Goal: Task Accomplishment & Management: Manage account settings

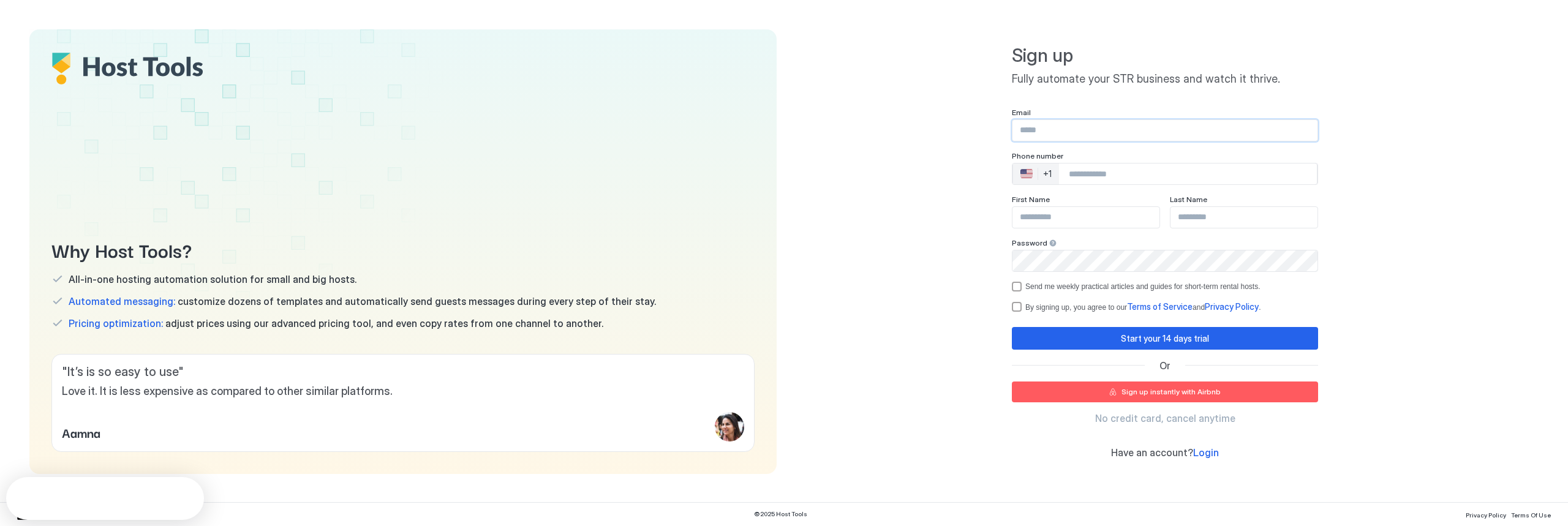
click at [1130, 133] on input "Input Field" at bounding box center [1165, 131] width 305 height 21
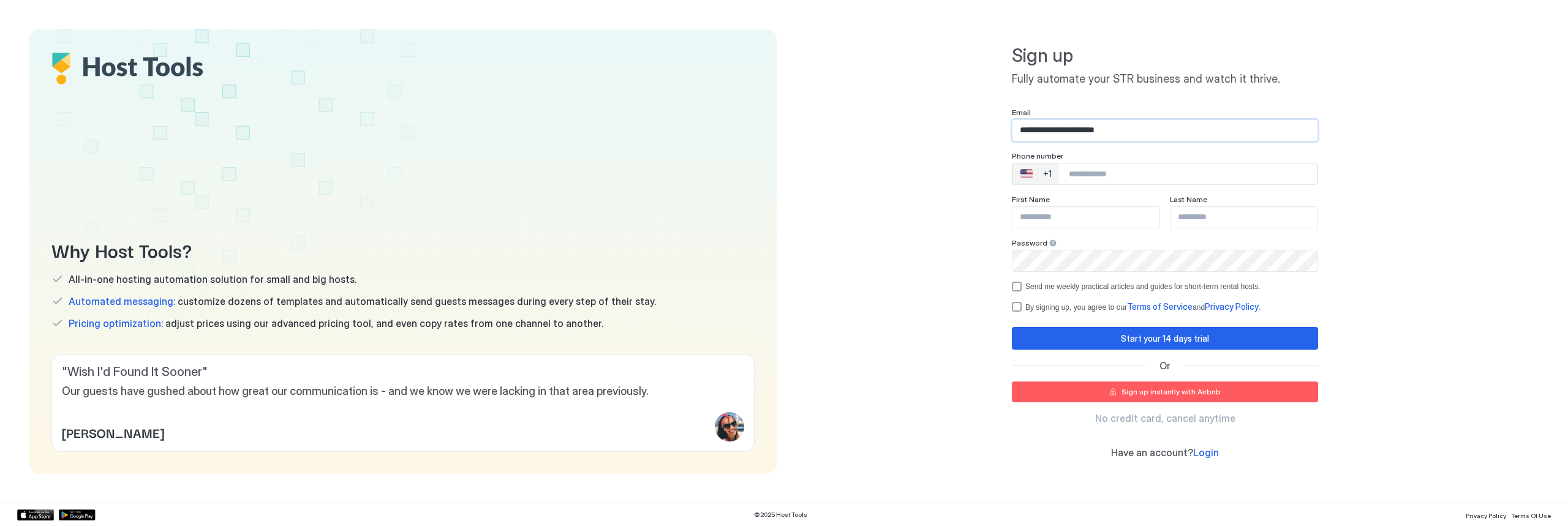
type input "**********"
type input "******"
type input "**"
click at [1012, 307] on div "termsPrivacy" at bounding box center [1016, 306] width 10 height 10
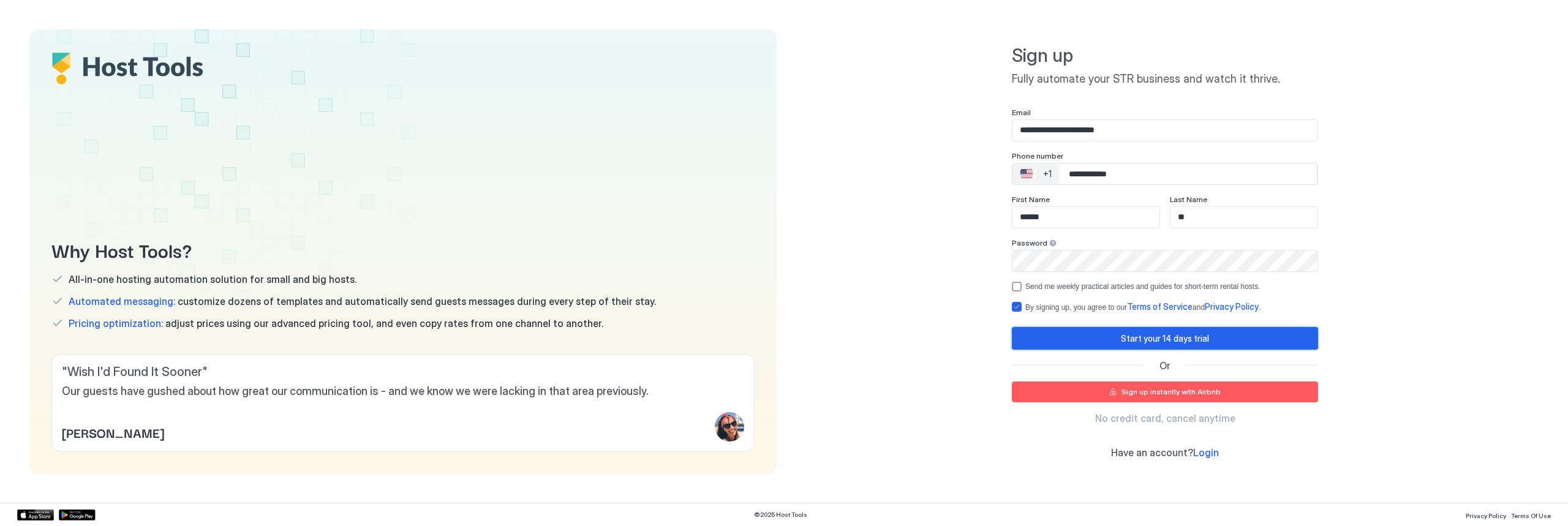
click at [1131, 336] on div "Start your 14 days trial" at bounding box center [1165, 338] width 88 height 13
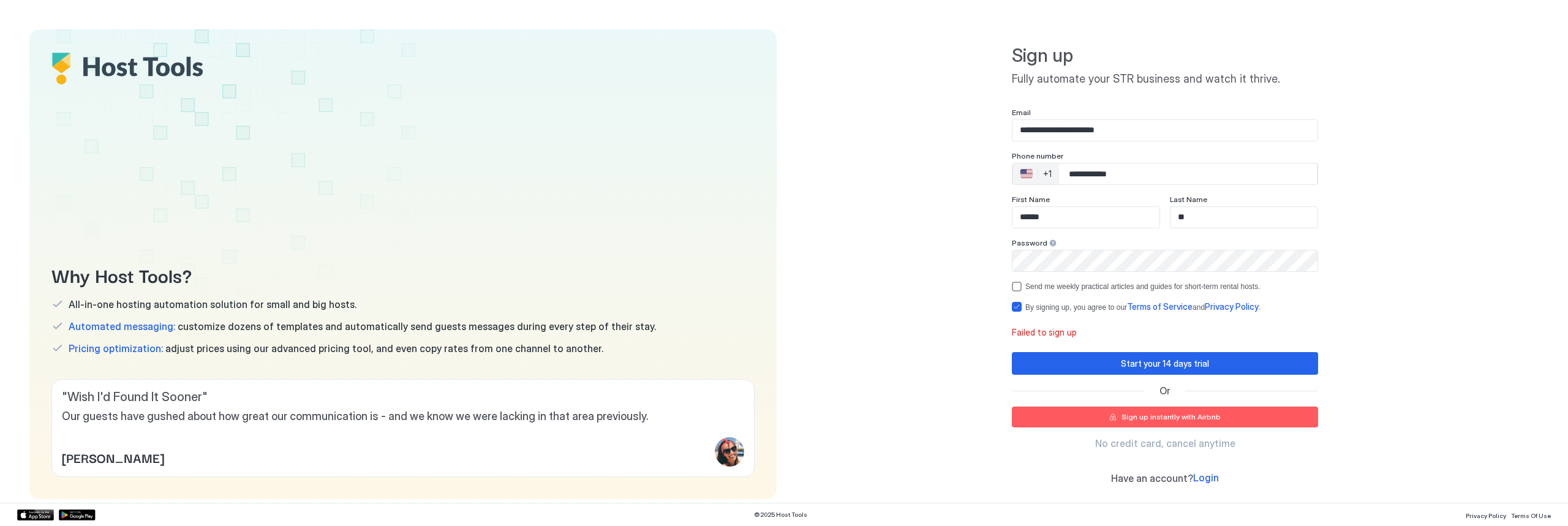
click at [1048, 246] on div at bounding box center [1052, 242] width 8 height 8
click at [1048, 244] on div at bounding box center [1052, 242] width 8 height 8
click at [947, 240] on div "**********" at bounding box center [1165, 264] width 747 height 469
click at [1131, 363] on div "Start your 14 days trial" at bounding box center [1165, 363] width 88 height 13
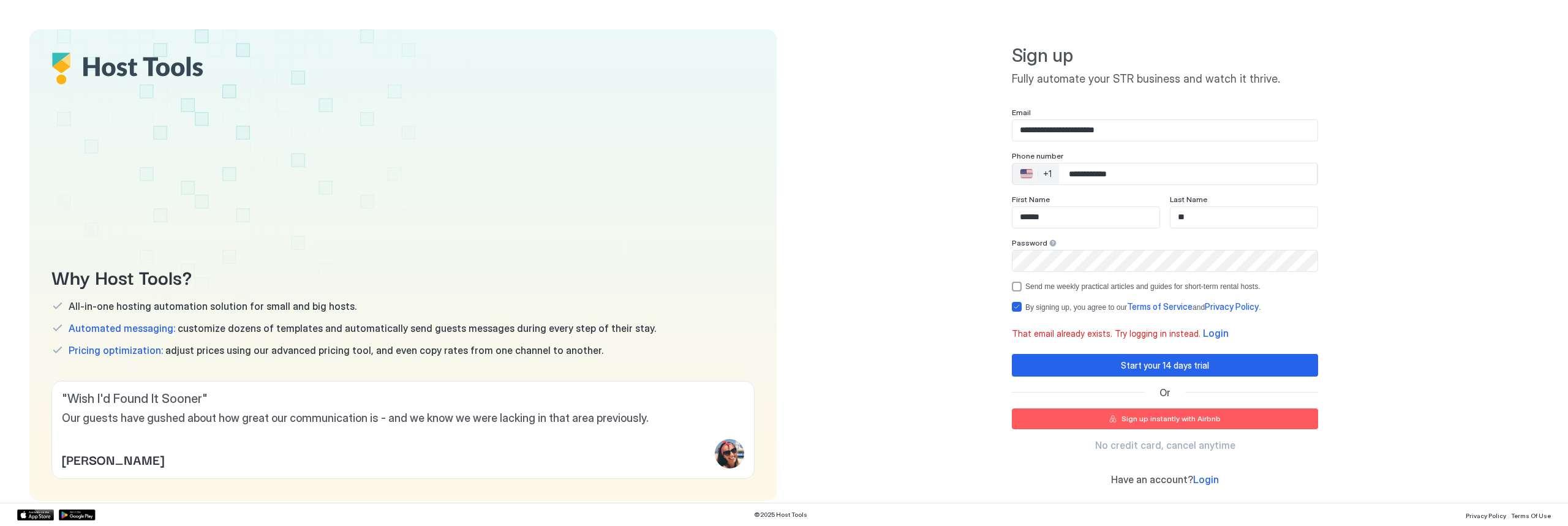
click at [1203, 332] on span "Login" at bounding box center [1216, 333] width 26 height 12
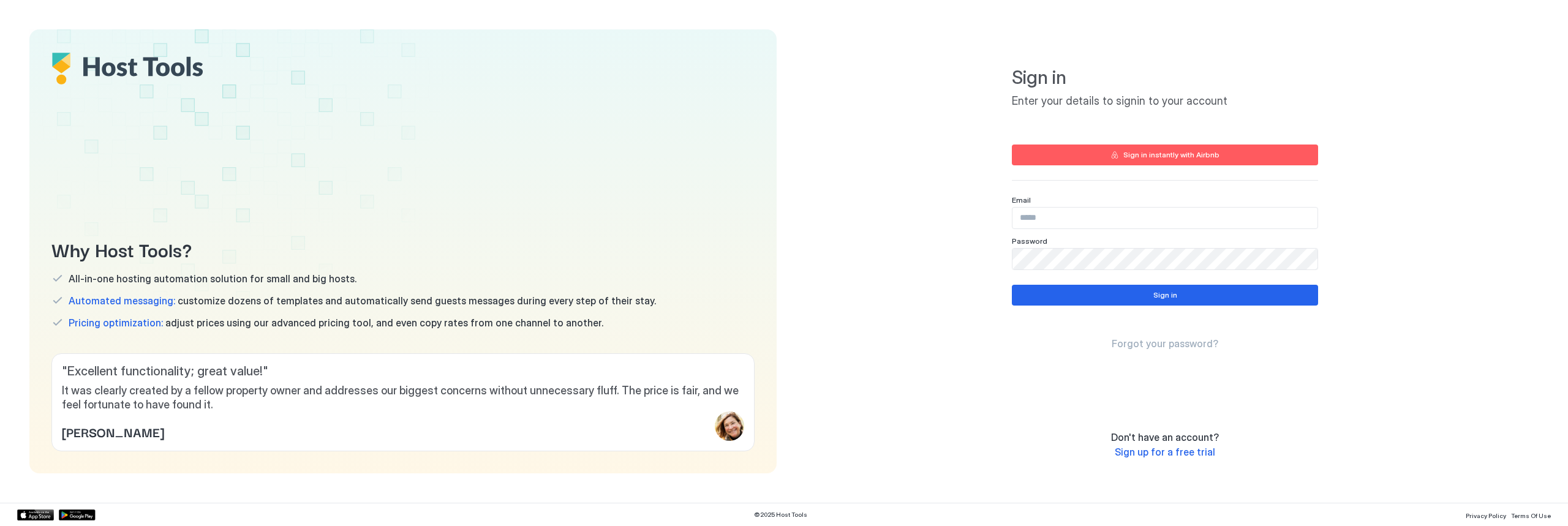
type input "**********"
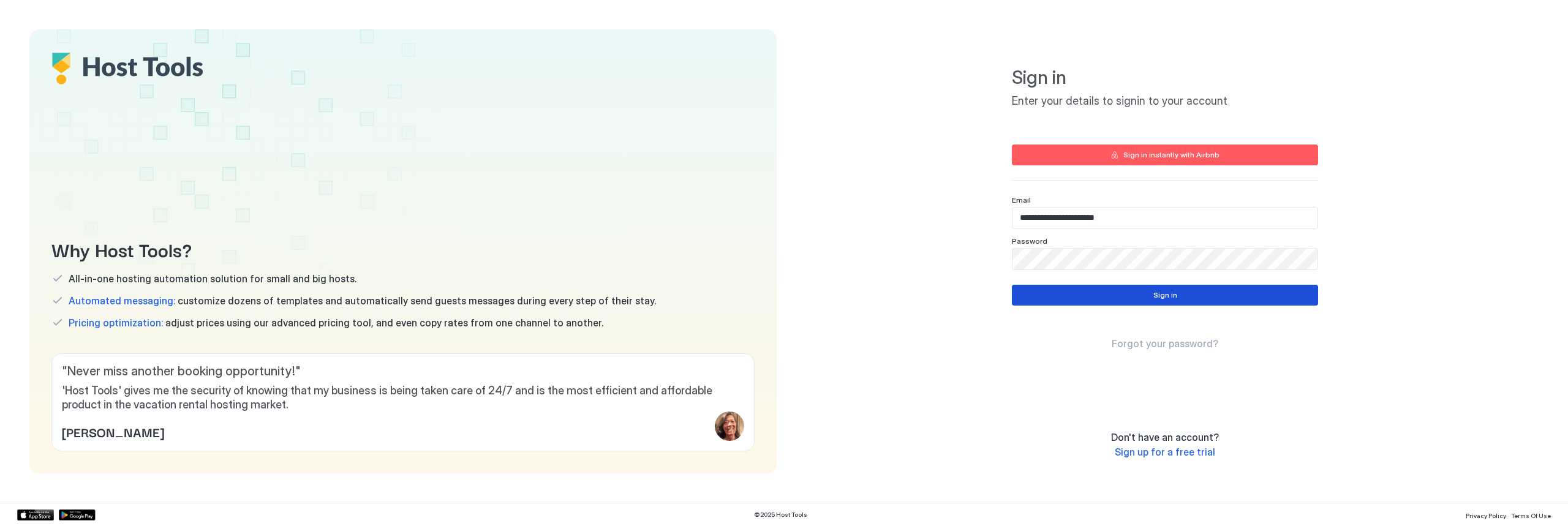
click at [1166, 296] on div "Sign in" at bounding box center [1165, 295] width 24 height 11
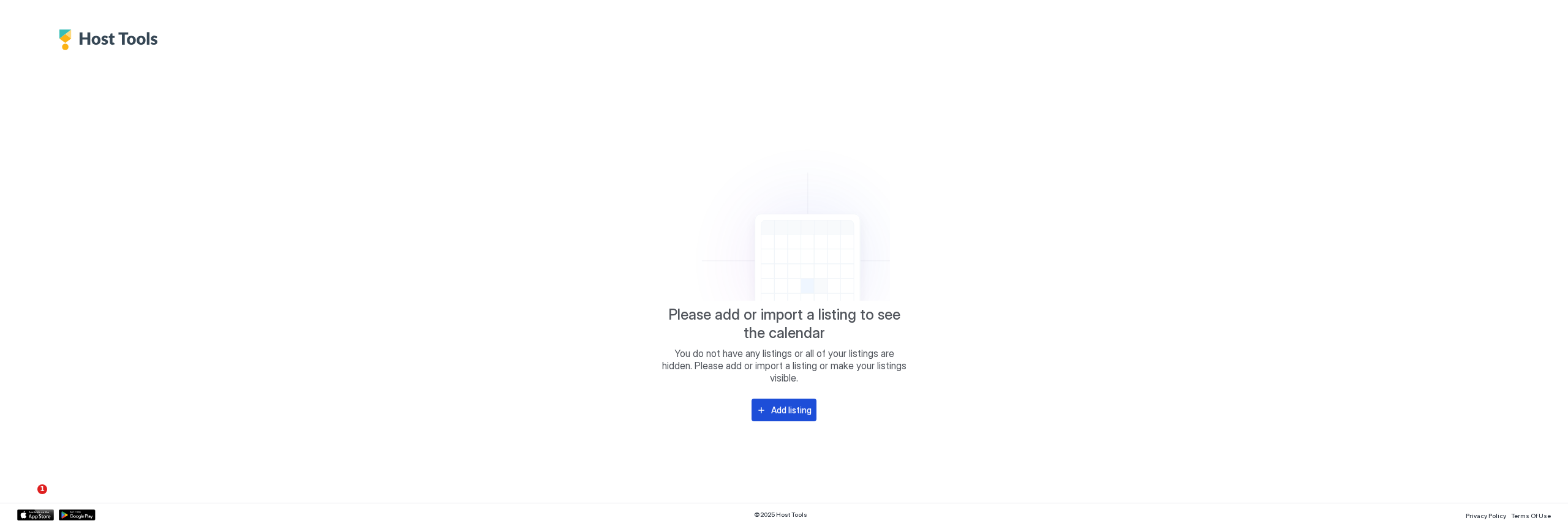
click at [786, 412] on div "Add listing" at bounding box center [791, 410] width 41 height 13
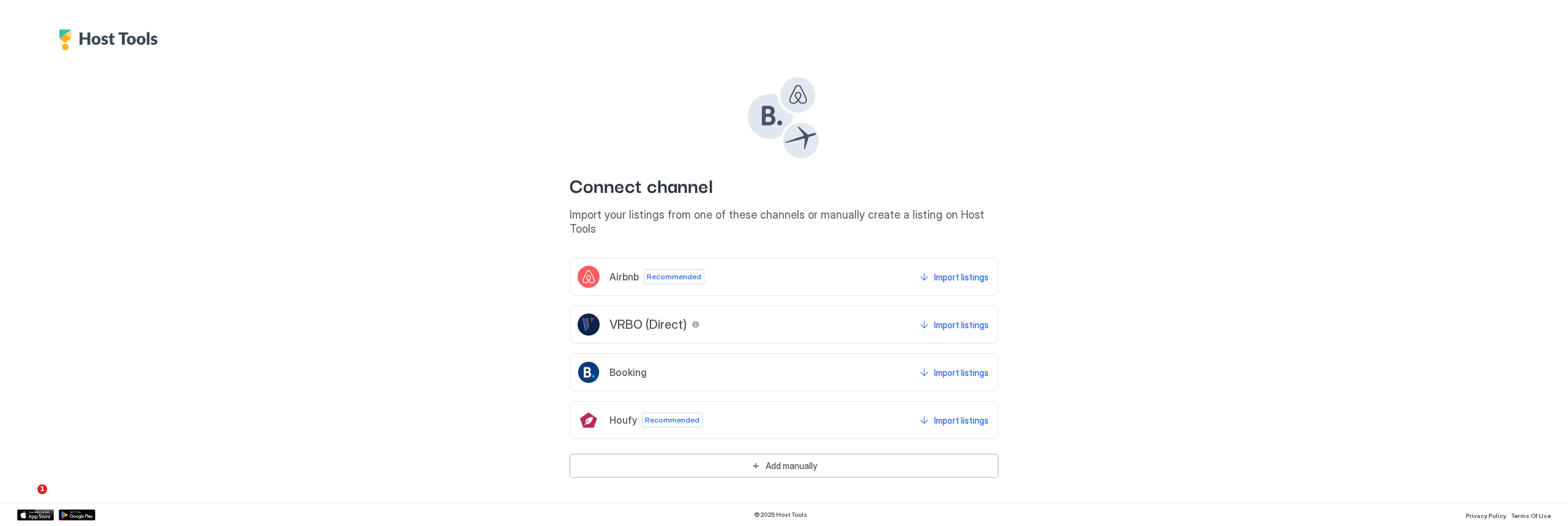
click at [687, 271] on span "Recommended" at bounding box center [674, 277] width 55 height 11
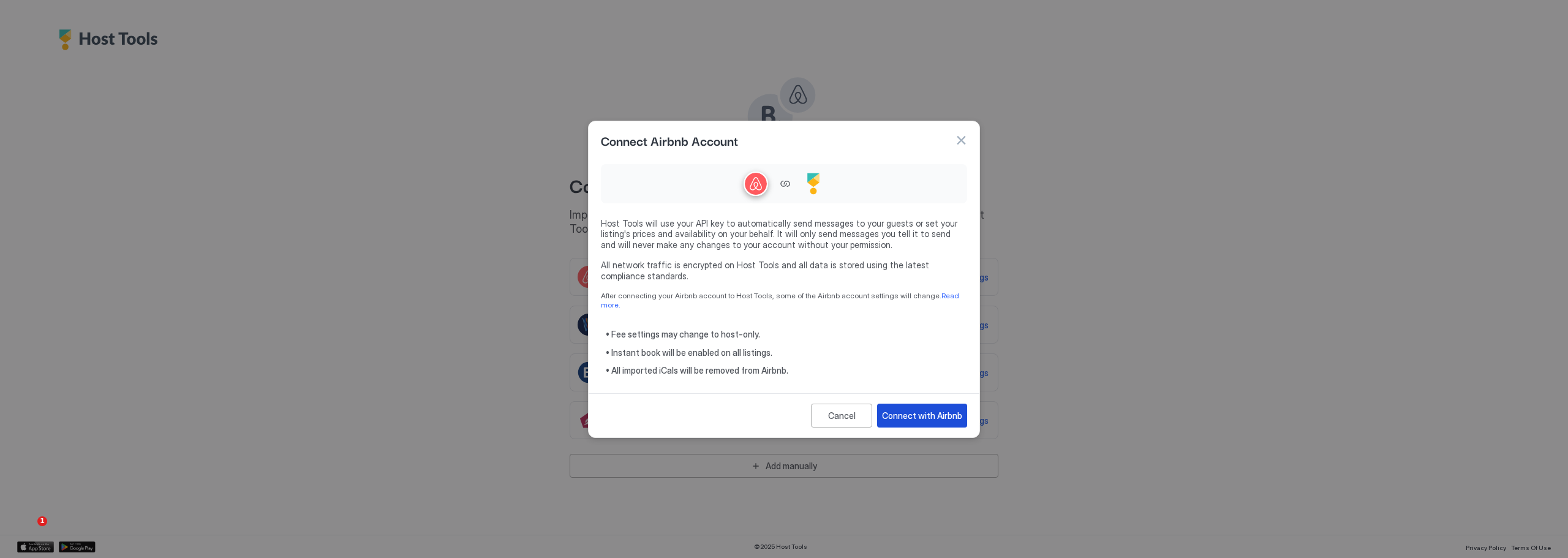
click at [937, 409] on div "Connect with Airbnb" at bounding box center [922, 415] width 80 height 13
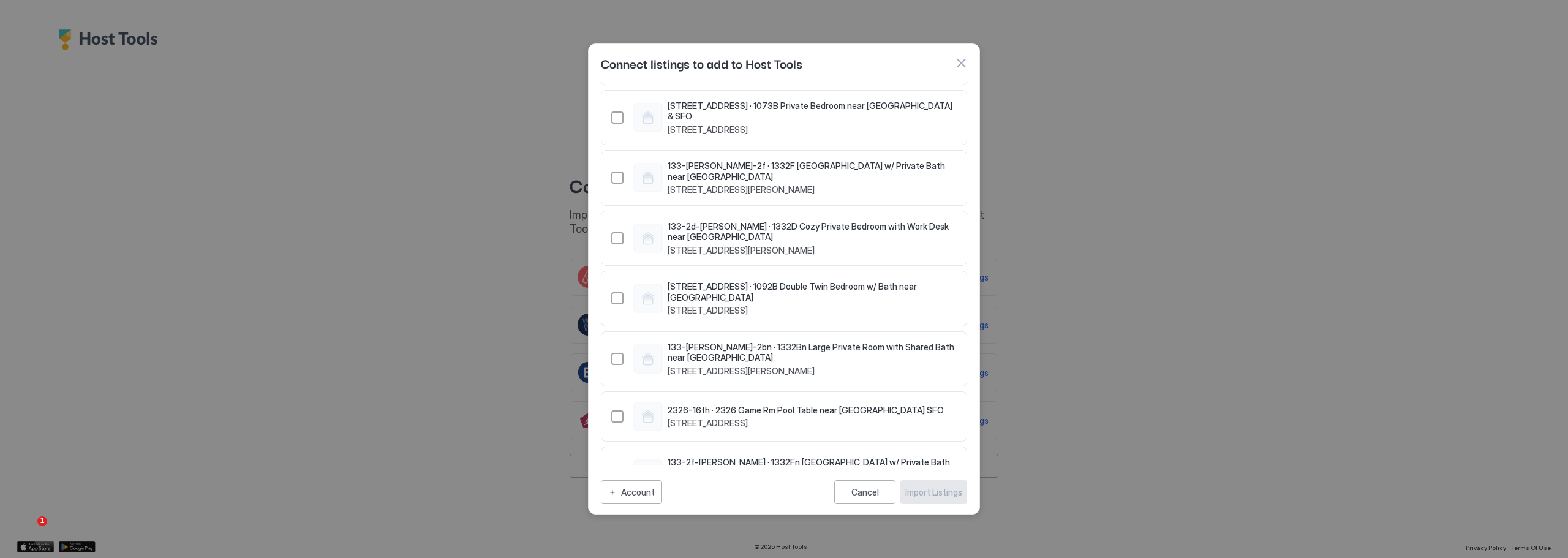
scroll to position [1204, 0]
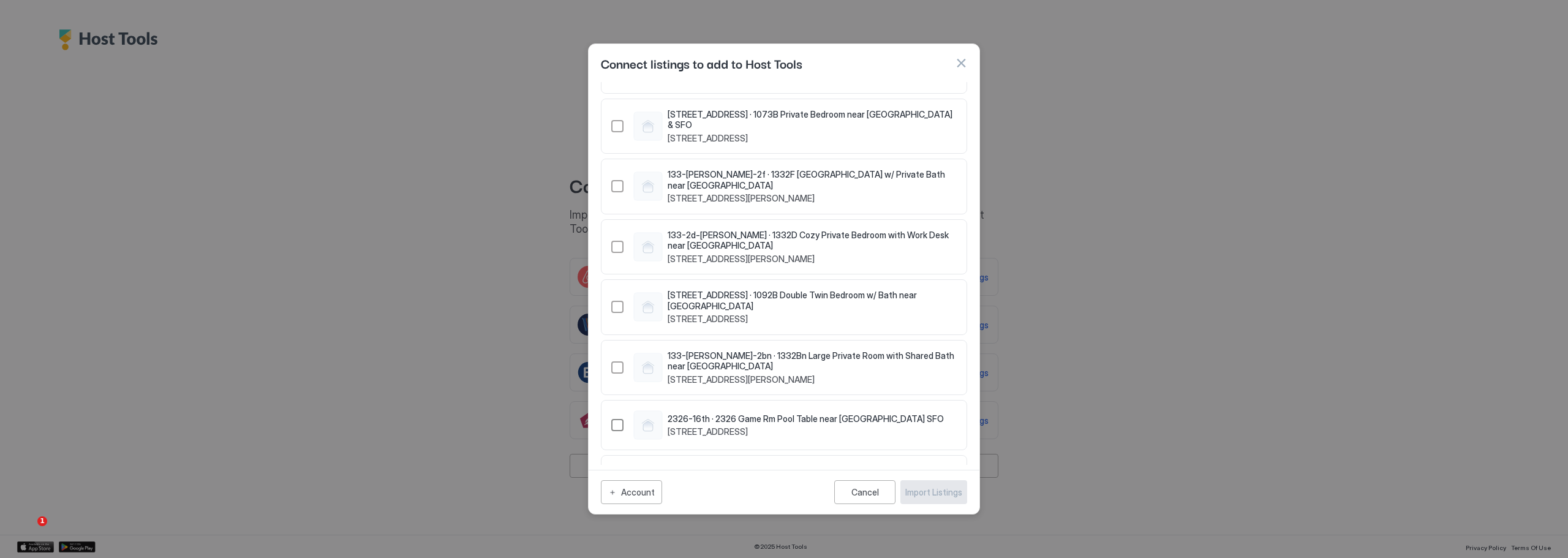
click at [614, 419] on div "570355159707824145" at bounding box center [617, 424] width 12 height 12
click at [938, 494] on div "Import Listings" at bounding box center [933, 492] width 57 height 13
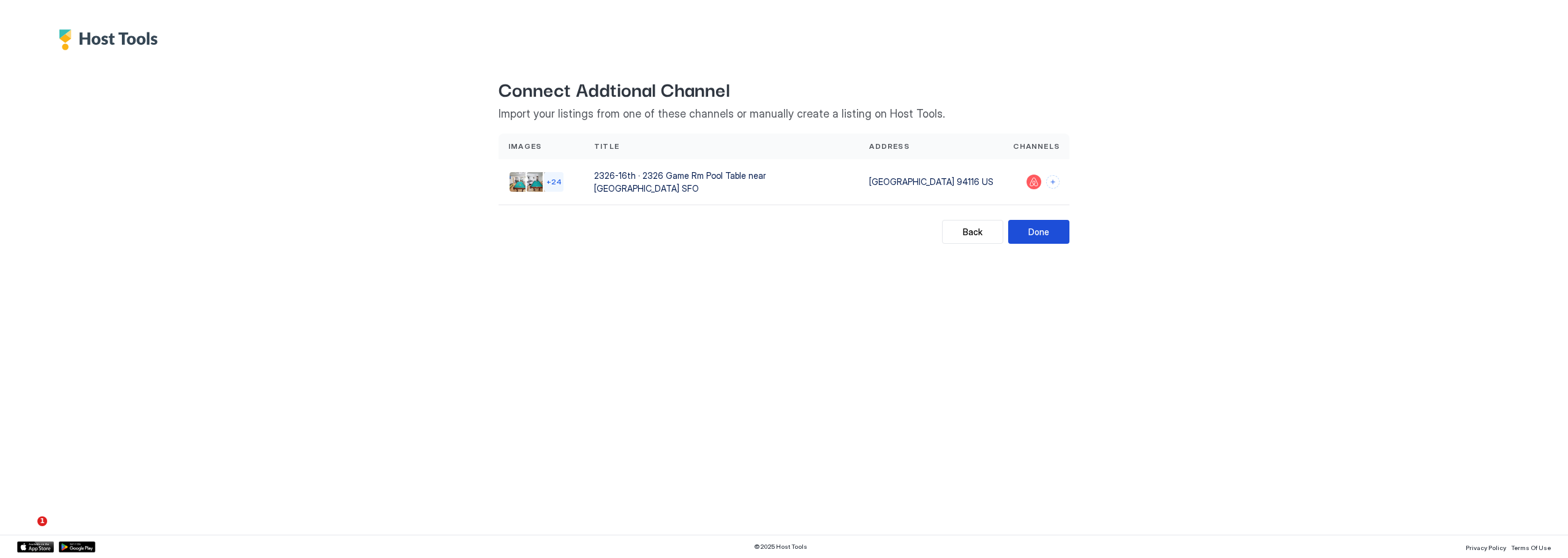
click at [1030, 228] on div "Done" at bounding box center [1039, 231] width 21 height 13
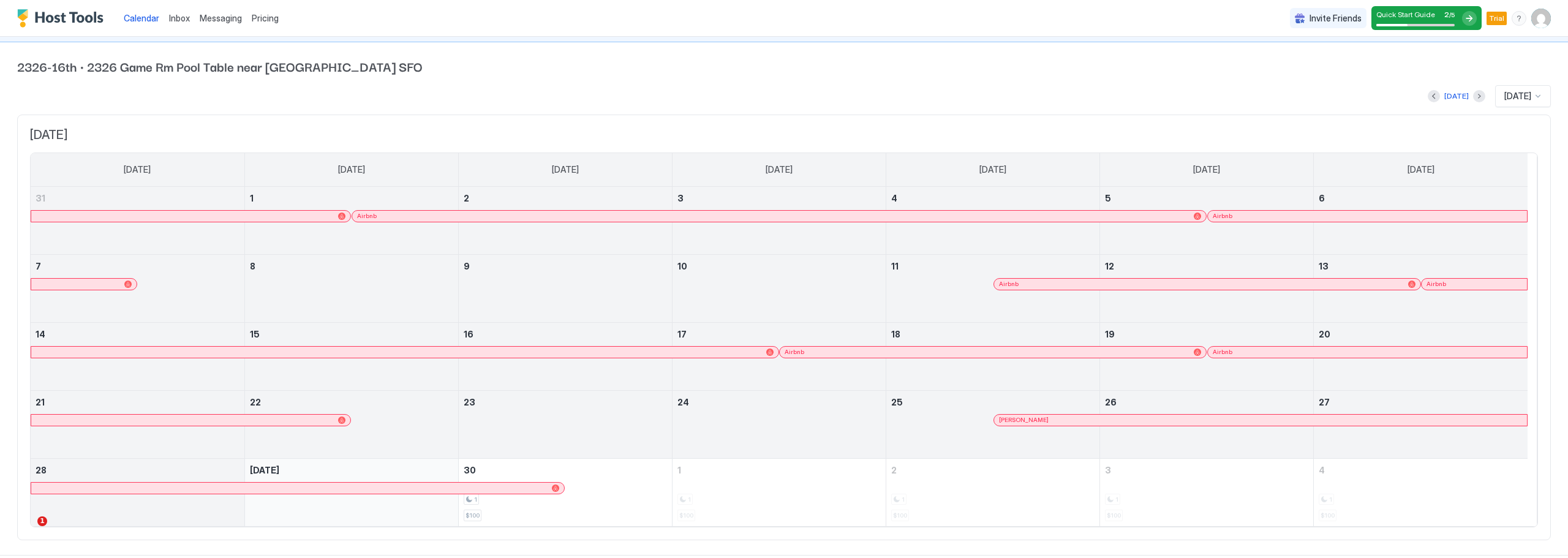
scroll to position [53, 0]
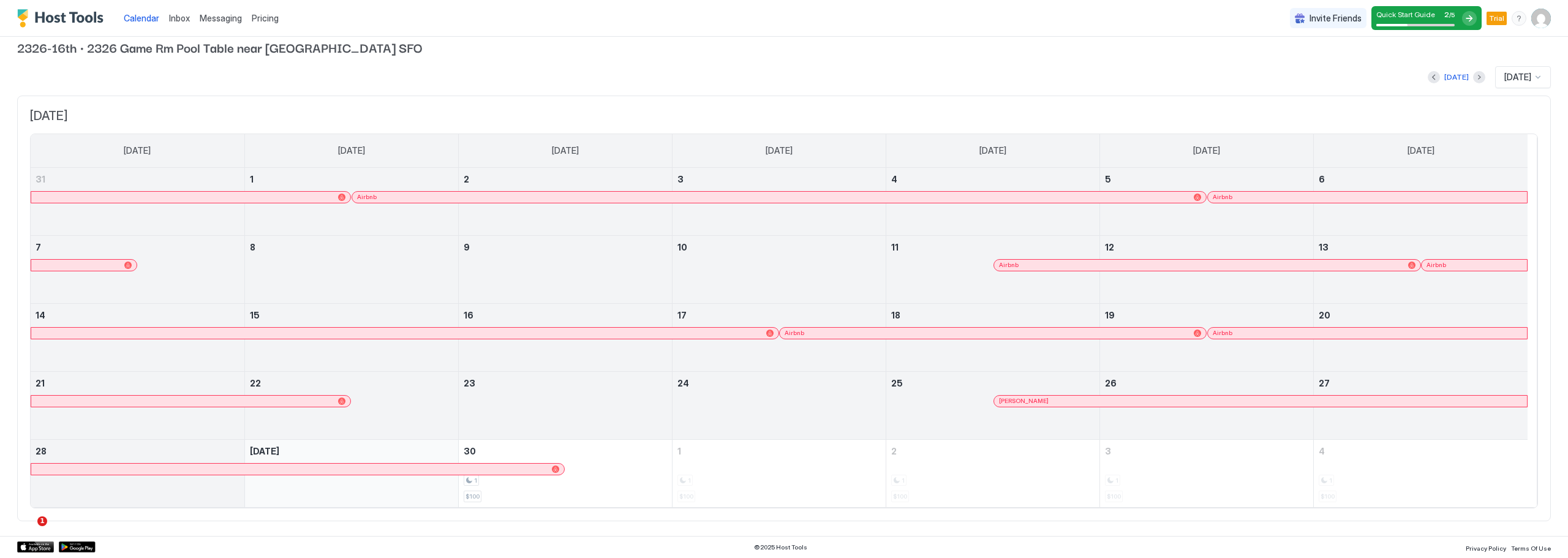
click at [170, 20] on span "Inbox" at bounding box center [179, 18] width 21 height 10
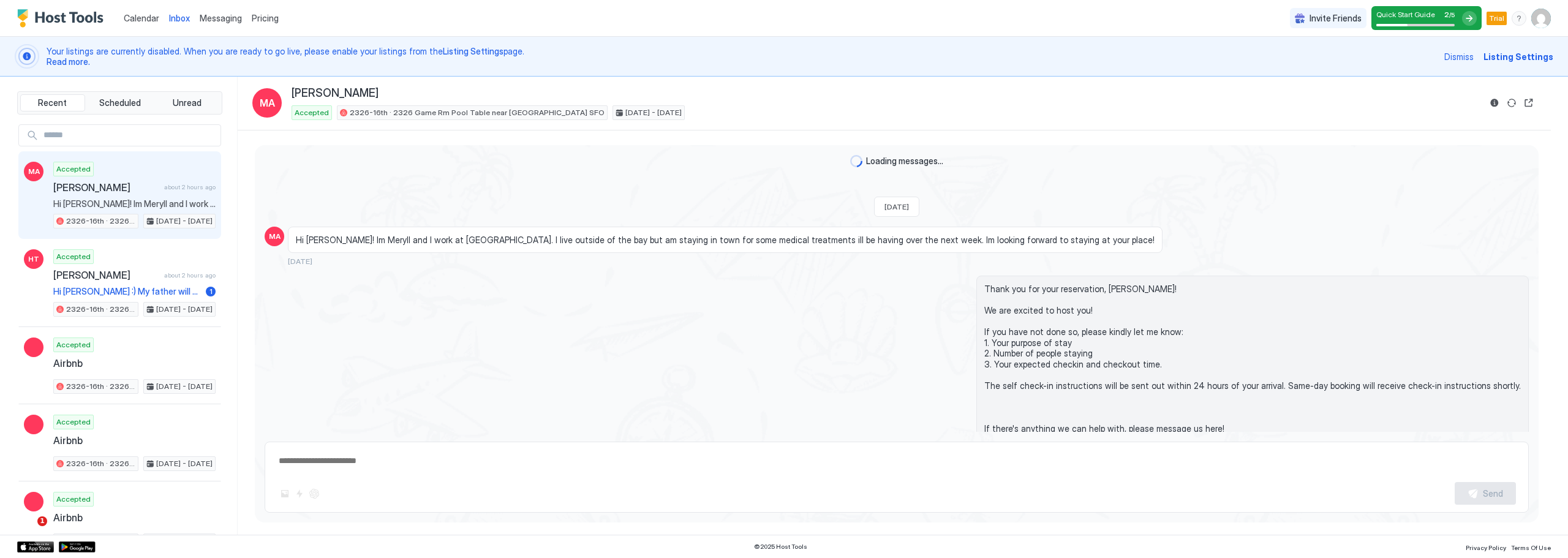
scroll to position [1101, 0]
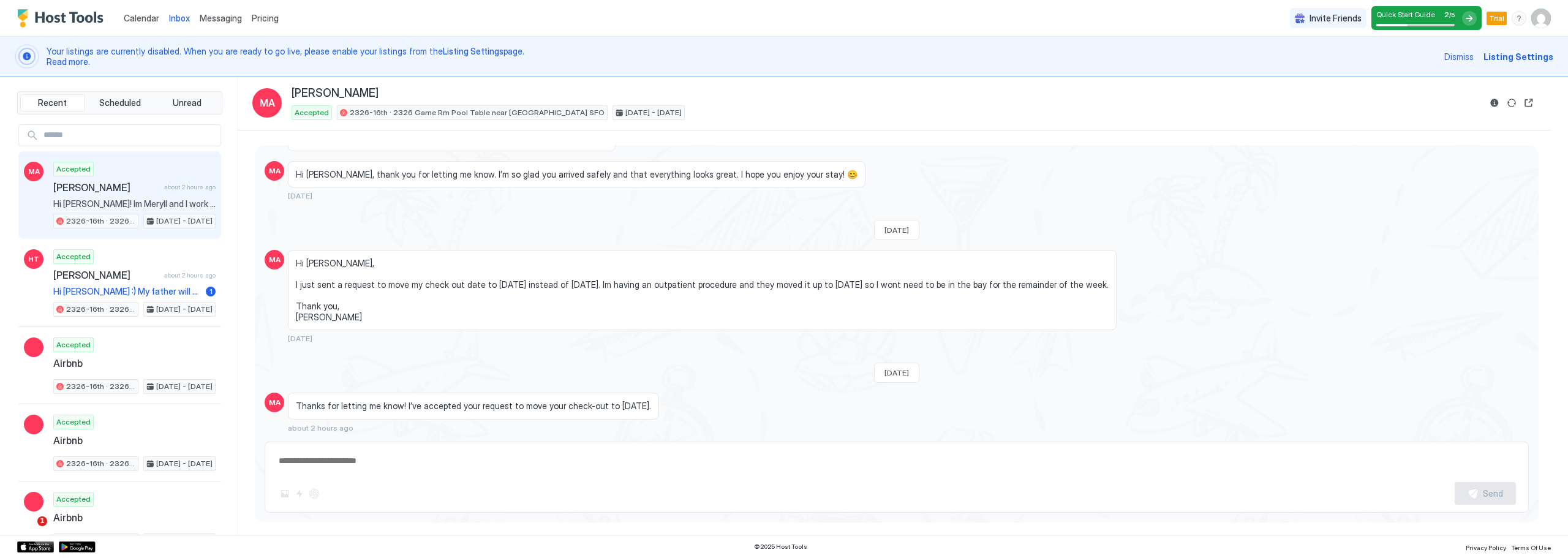
type textarea "*"
click at [147, 18] on span "Calendar" at bounding box center [141, 18] width 35 height 10
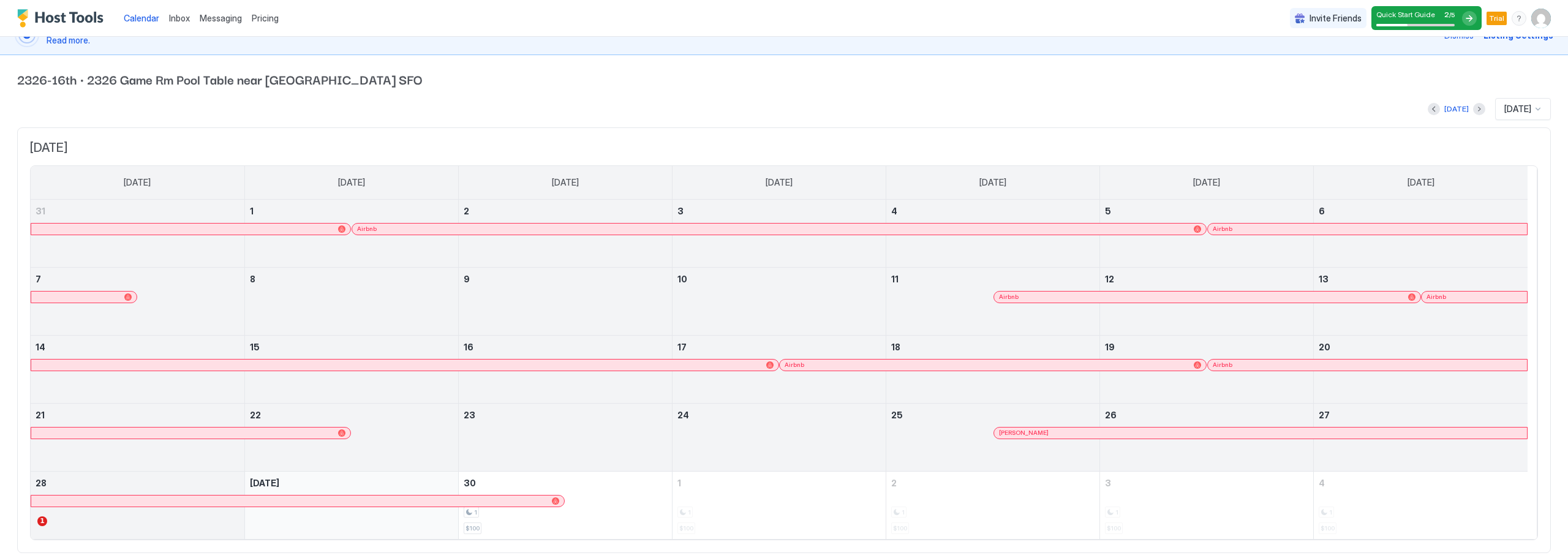
scroll to position [53, 0]
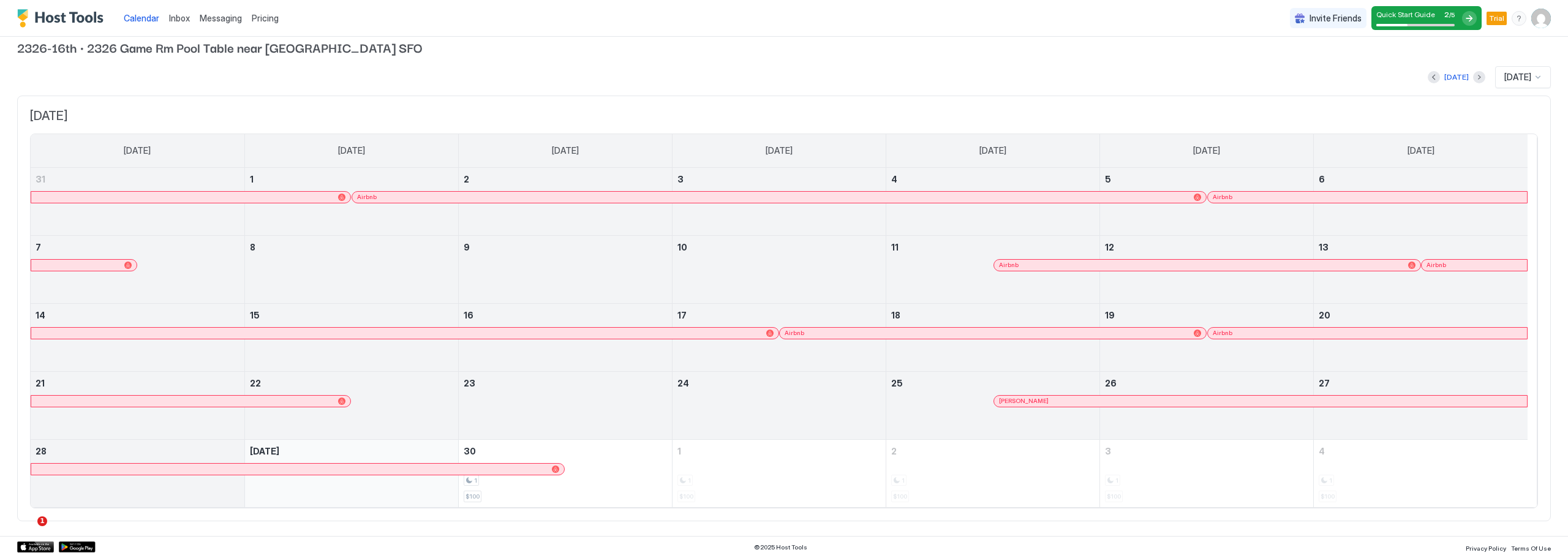
click at [261, 15] on span "Pricing" at bounding box center [265, 18] width 27 height 11
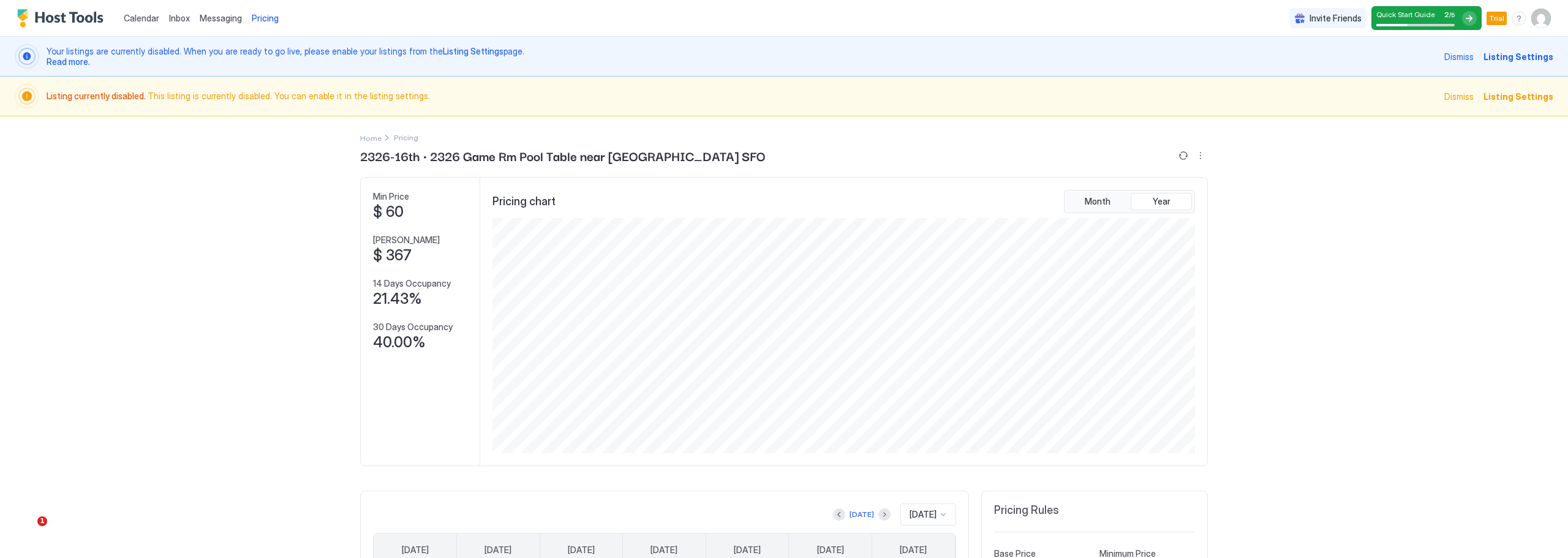
click at [1531, 22] on img "User profile" at bounding box center [1541, 18] width 19 height 19
click at [1430, 66] on span "Settings" at bounding box center [1421, 68] width 33 height 11
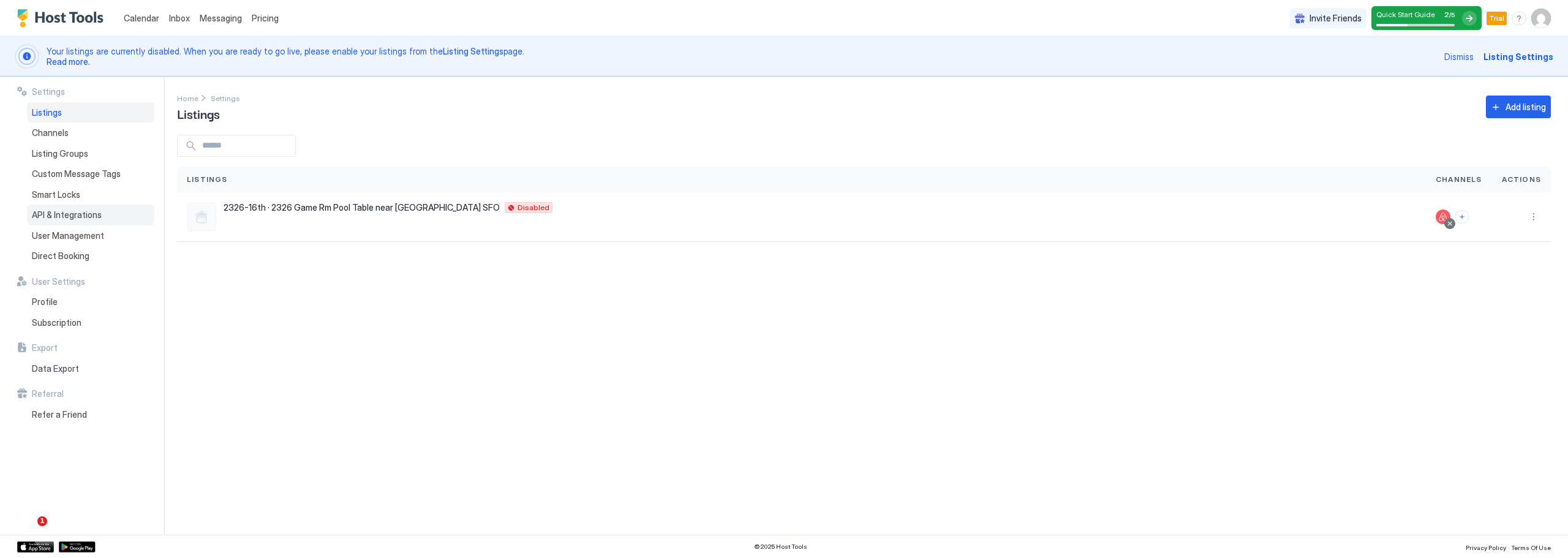
click at [59, 215] on span "API & Integrations" at bounding box center [67, 215] width 70 height 11
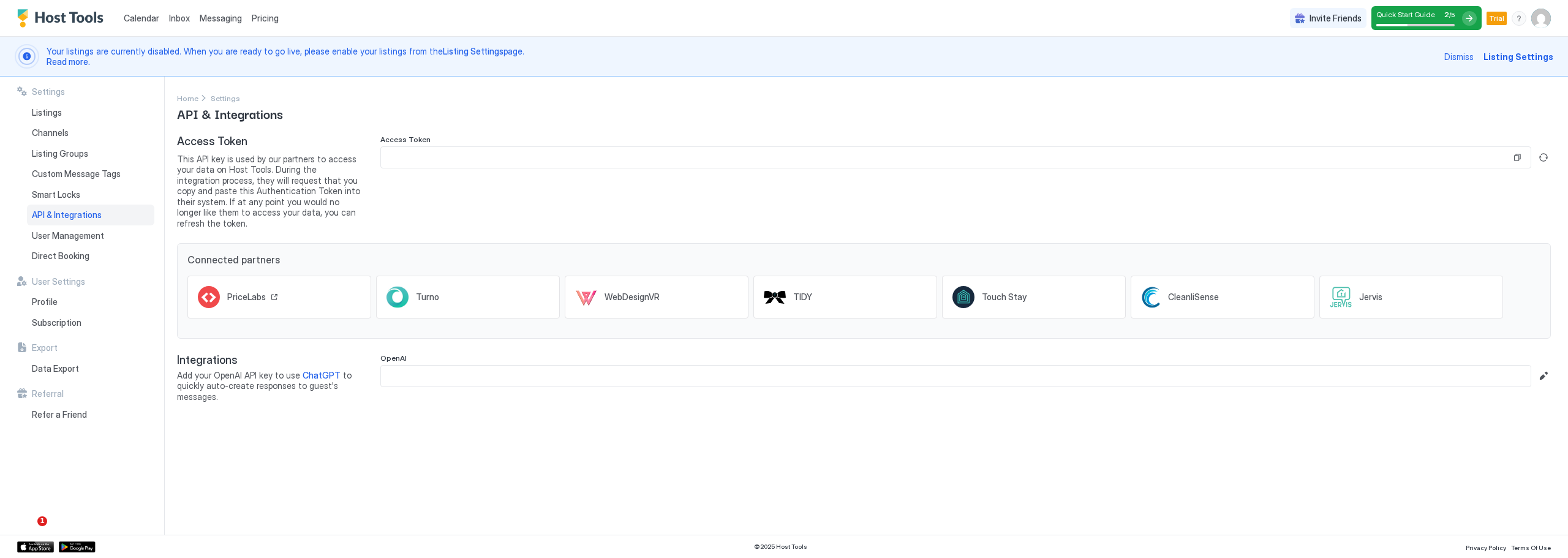
click at [244, 291] on span "PriceLabs" at bounding box center [246, 296] width 39 height 11
click at [424, 157] on input "Input Field" at bounding box center [945, 158] width 1130 height 21
click at [1544, 158] on button "Generate new token" at bounding box center [1543, 157] width 15 height 15
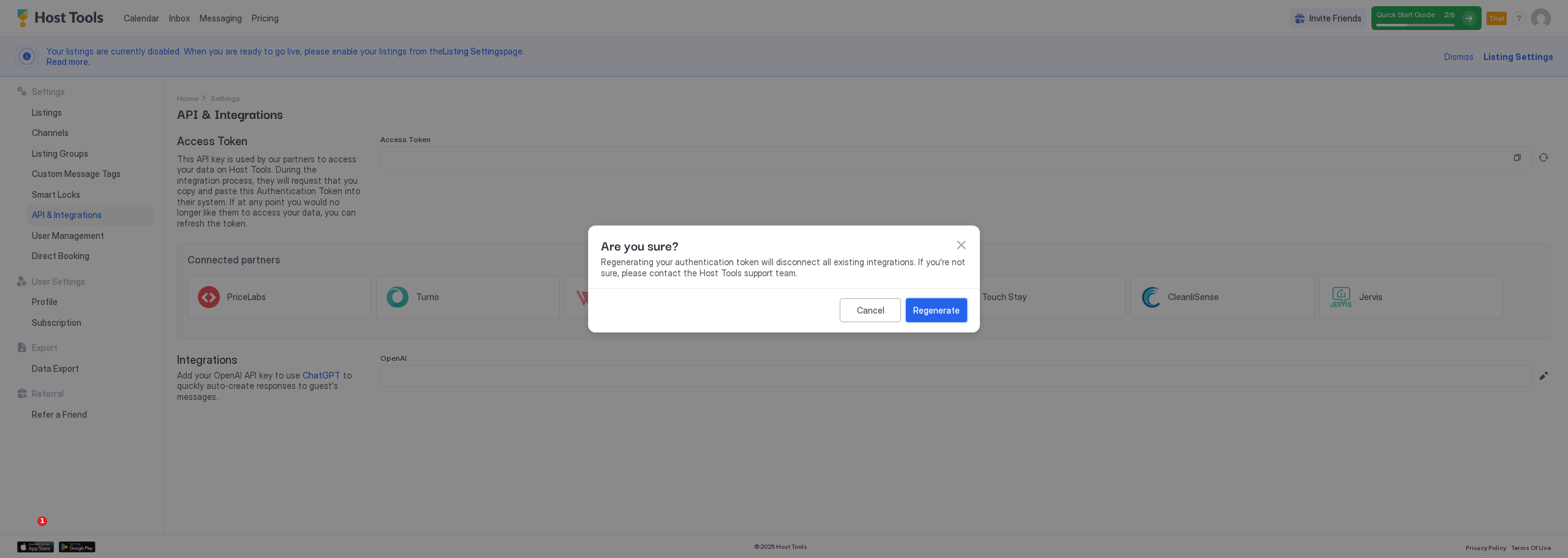
click at [930, 307] on div "Regenerate" at bounding box center [936, 310] width 46 height 13
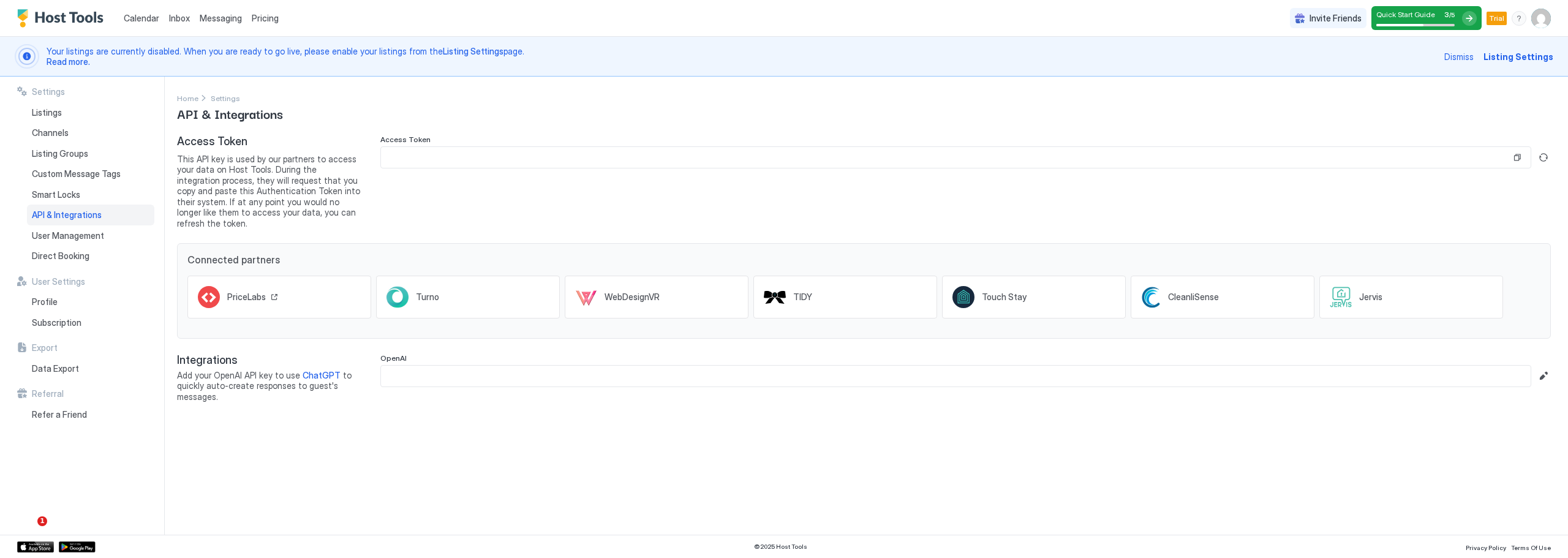
click at [270, 291] on div "PriceLabs" at bounding box center [252, 296] width 51 height 11
click at [1544, 158] on button "Generate new token" at bounding box center [1543, 157] width 15 height 15
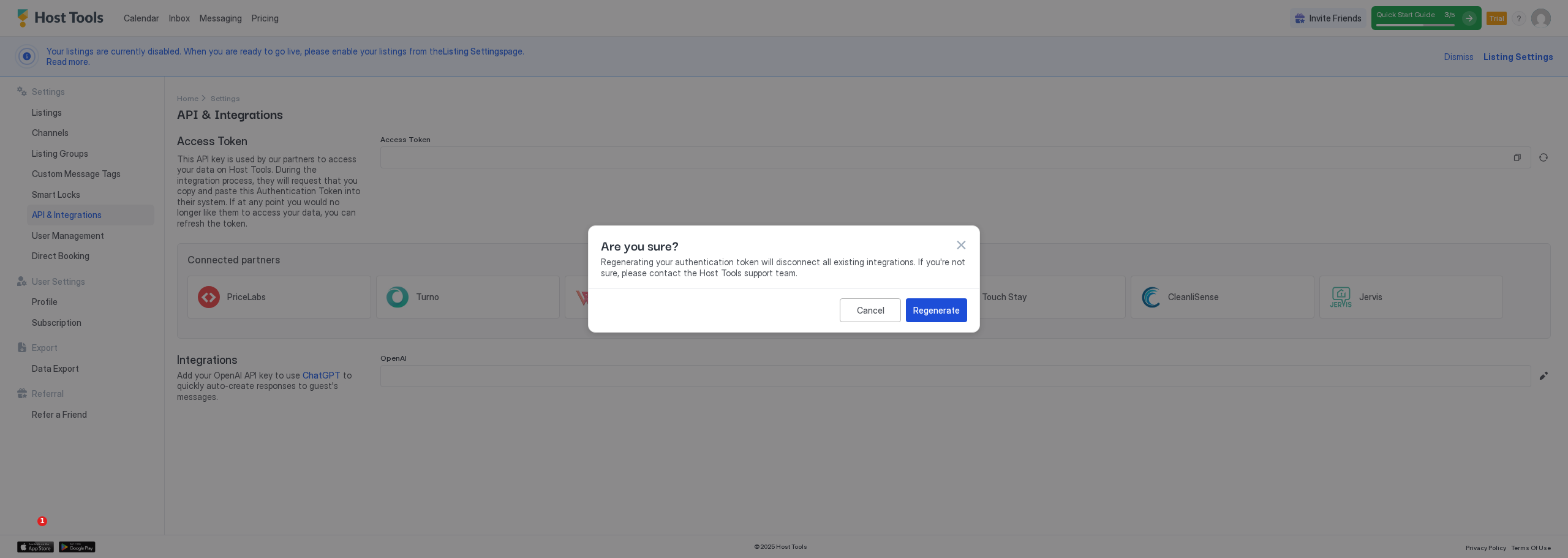
click at [941, 309] on div "Regenerate" at bounding box center [936, 310] width 46 height 13
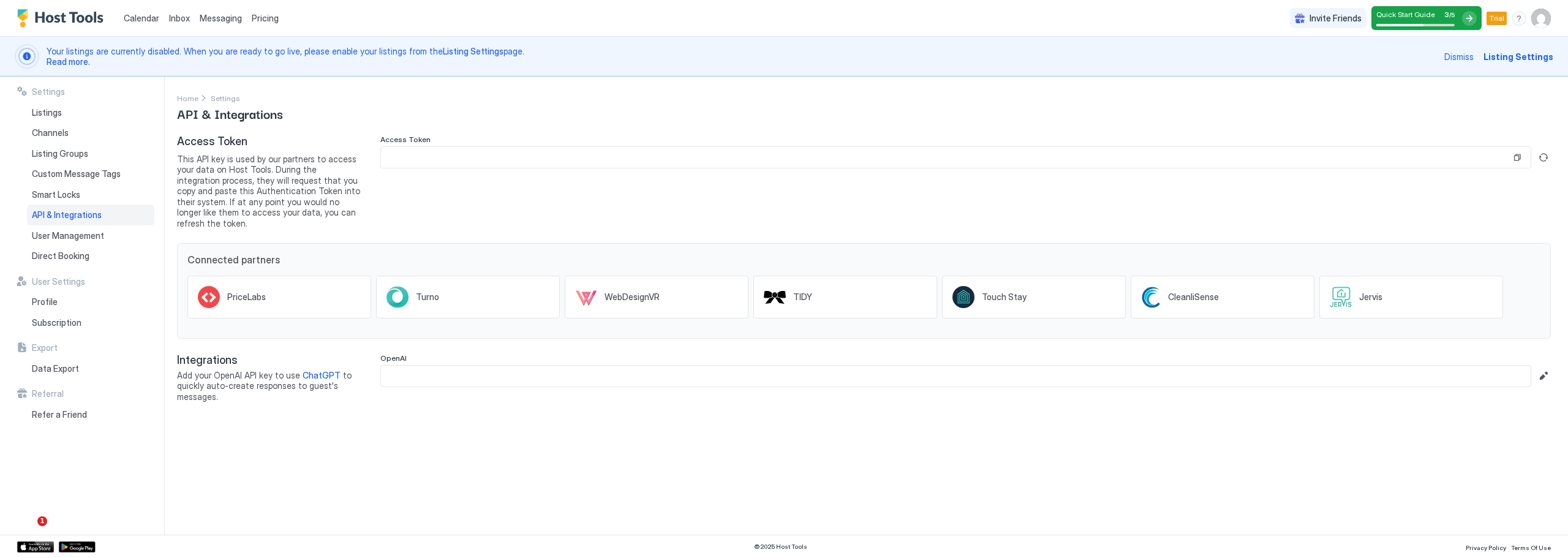
click at [718, 145] on div "Access Token" at bounding box center [965, 141] width 1171 height 12
click at [718, 156] on input "Input Field" at bounding box center [945, 158] width 1130 height 21
click at [724, 166] on input "Input Field" at bounding box center [945, 158] width 1130 height 21
click at [724, 164] on input "Input Field" at bounding box center [945, 158] width 1130 height 21
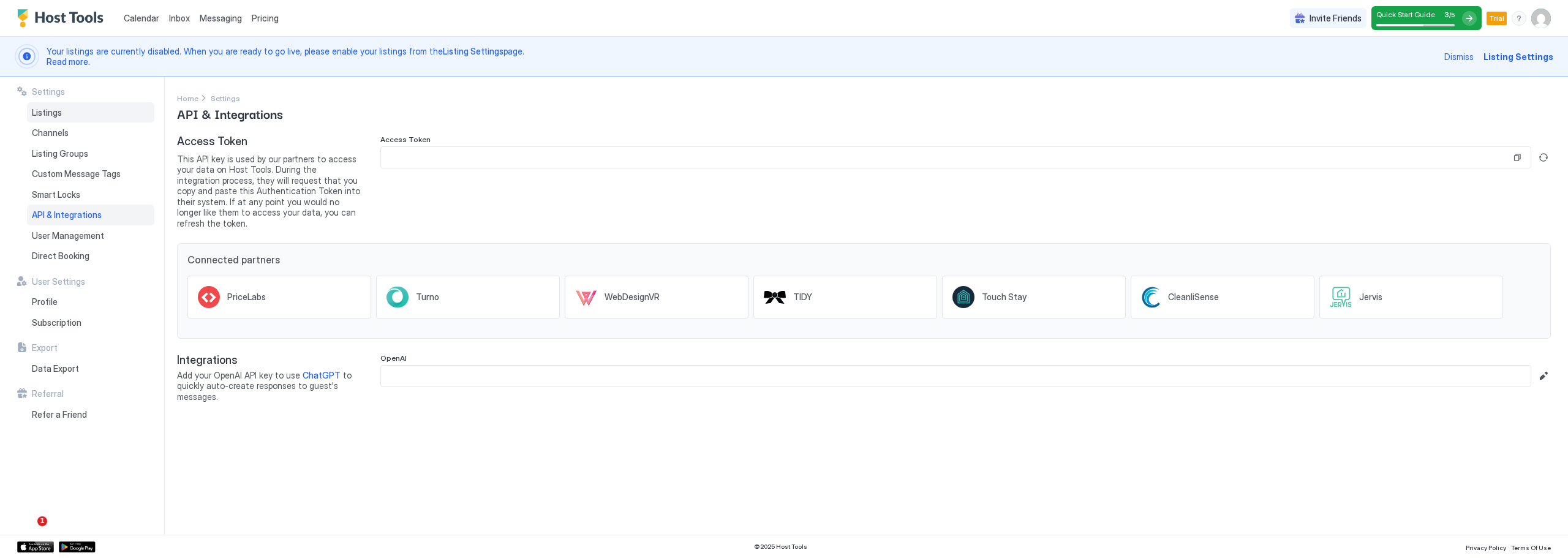
click at [53, 114] on span "Listings" at bounding box center [47, 113] width 30 height 11
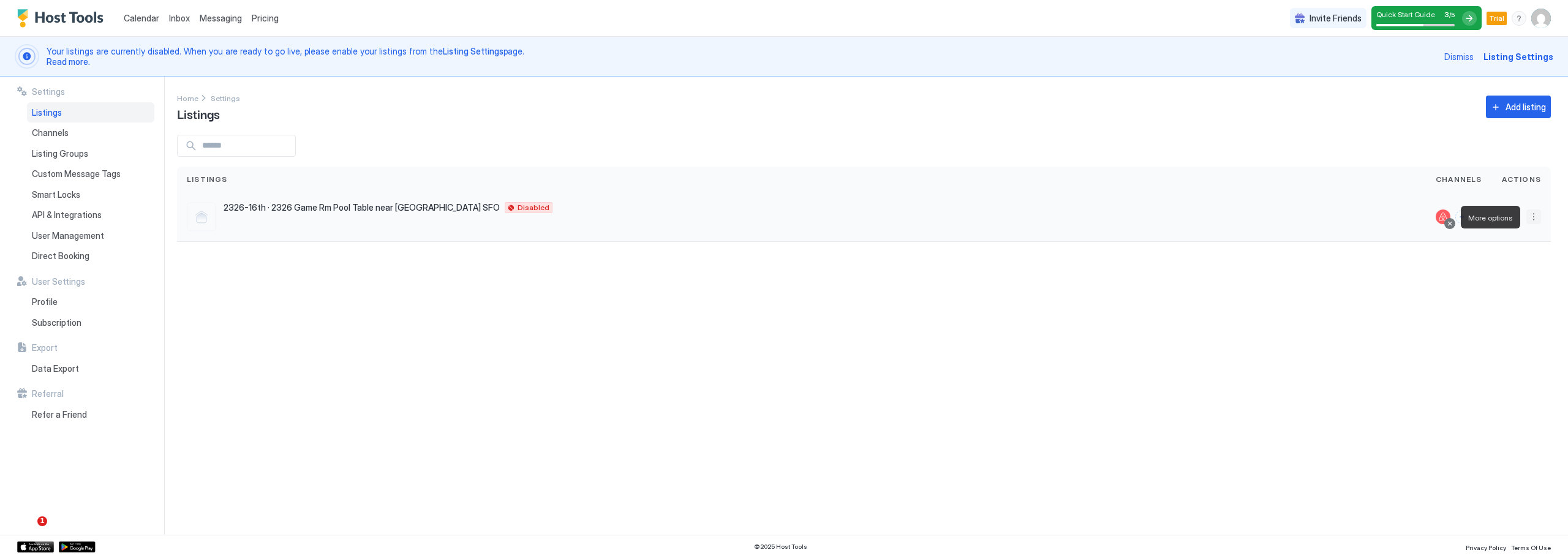
click at [1535, 212] on button "More options" at bounding box center [1533, 217] width 15 height 15
click at [1525, 274] on span "Listing Settings" at bounding box center [1506, 273] width 55 height 9
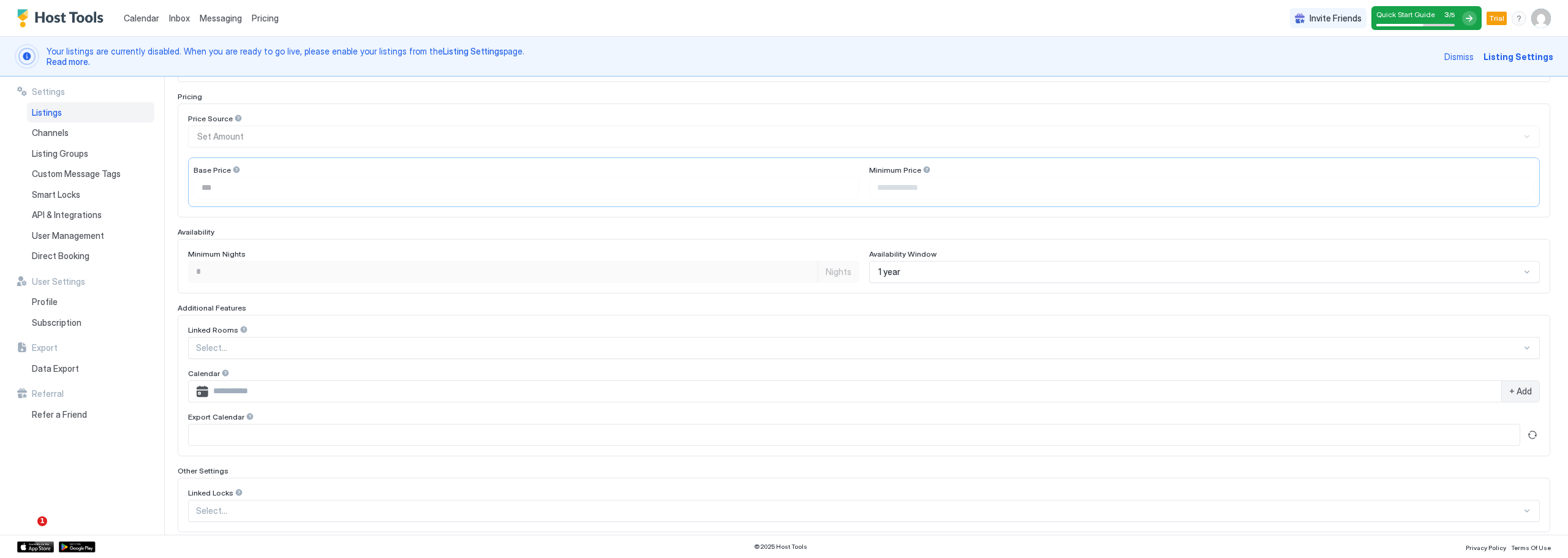
scroll to position [249, 0]
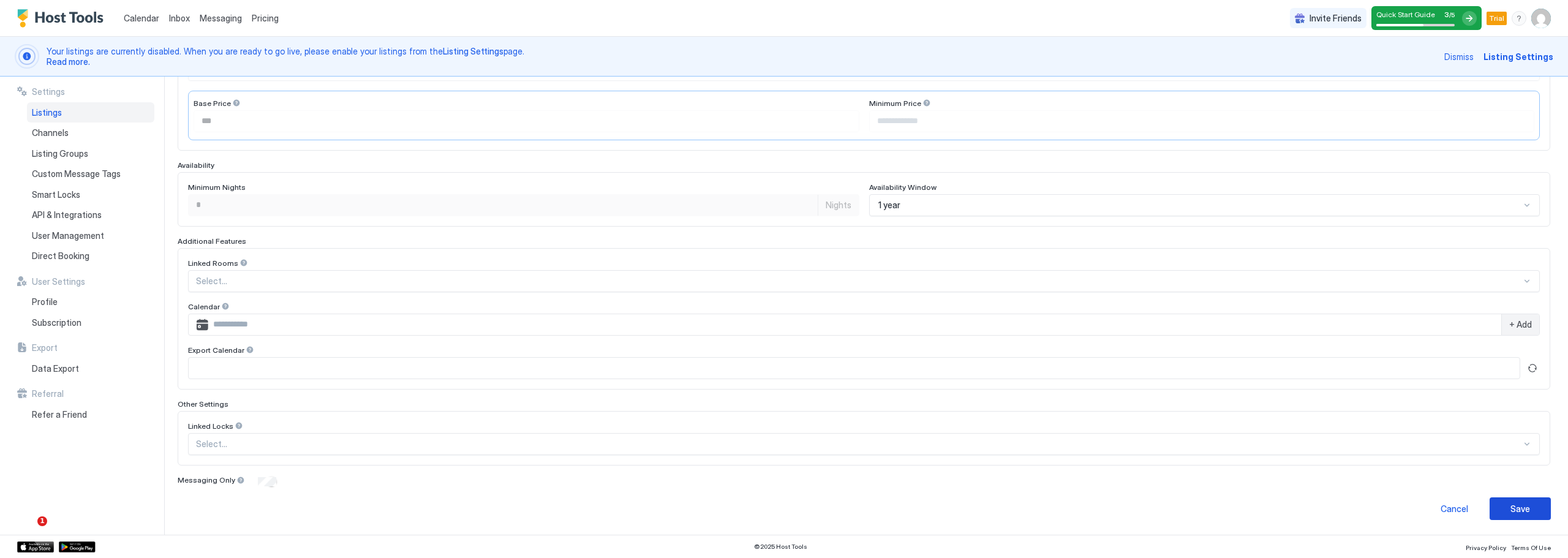
click at [1500, 503] on button "Save" at bounding box center [1520, 508] width 61 height 22
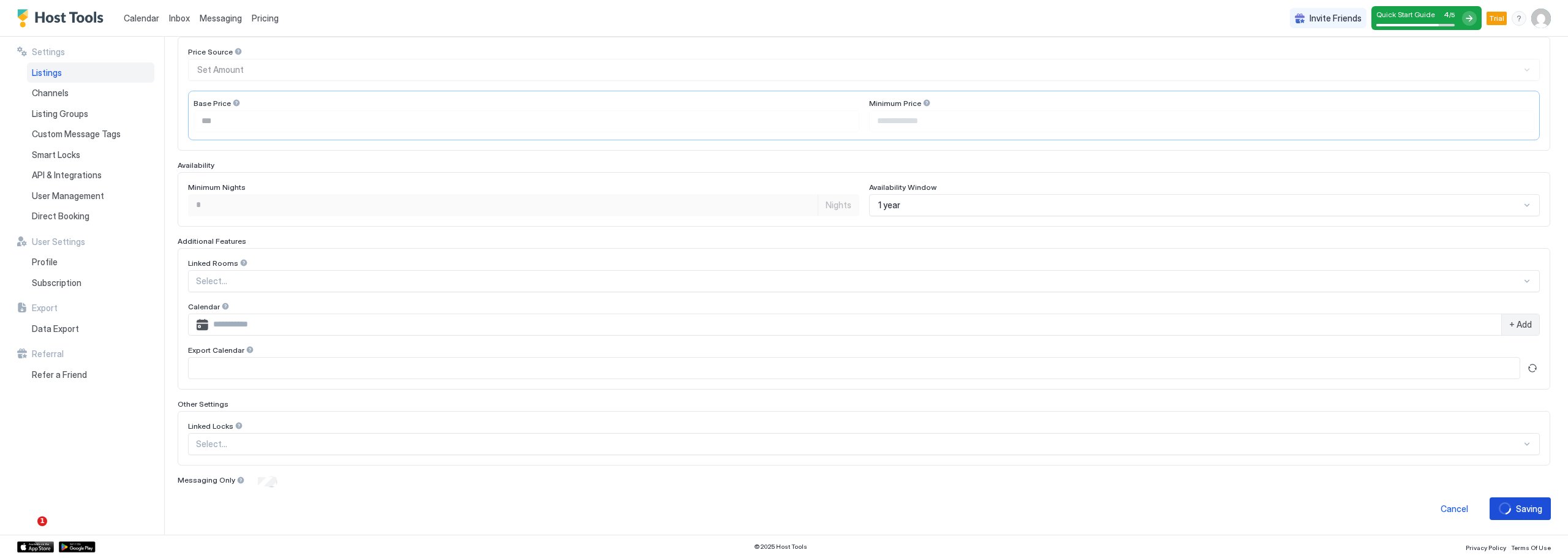
scroll to position [210, 0]
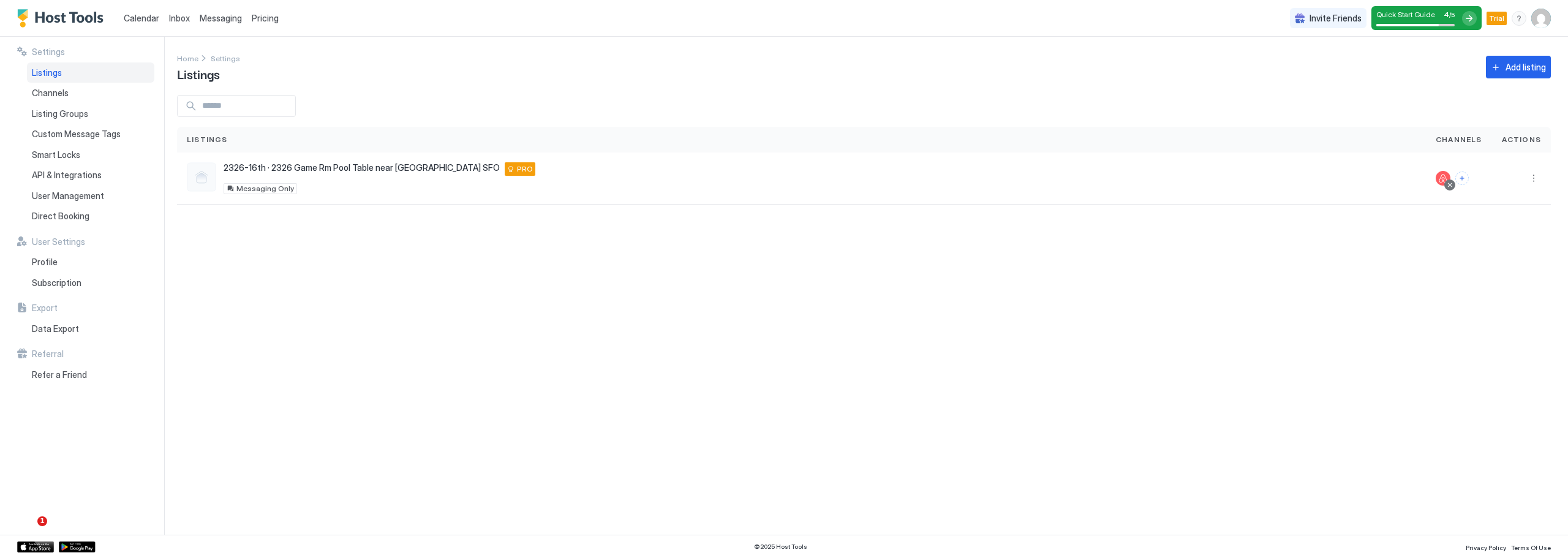
click at [262, 20] on span "Pricing" at bounding box center [265, 18] width 27 height 11
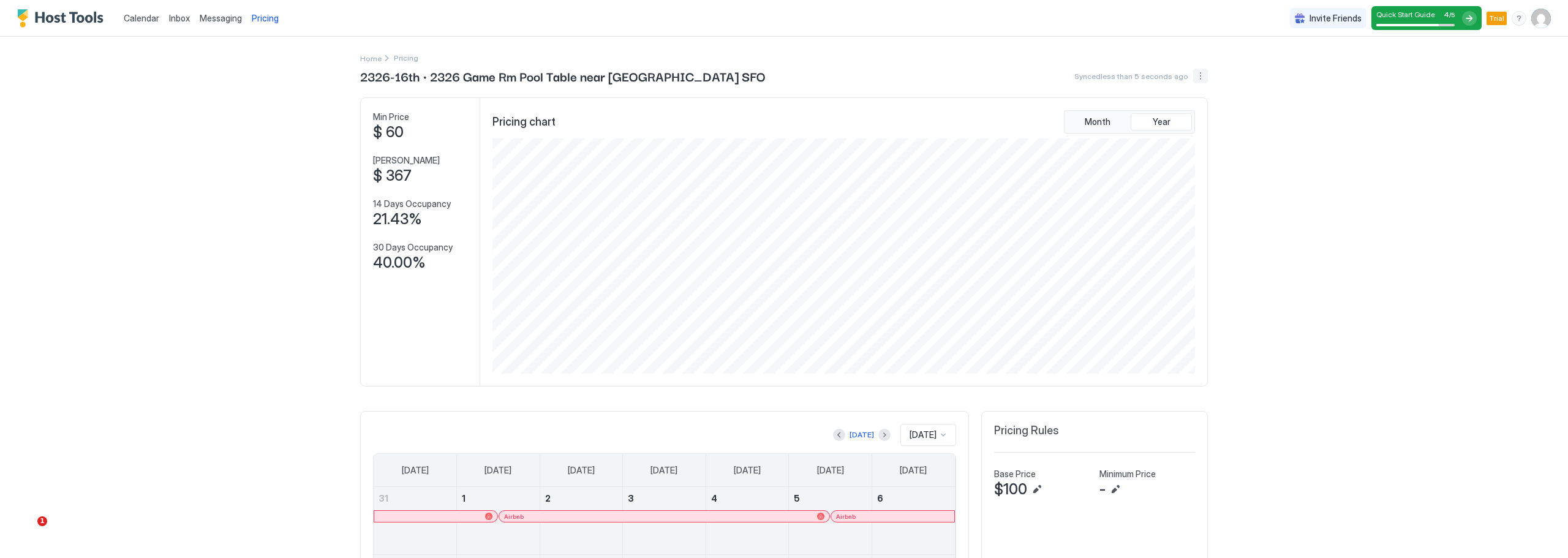
click at [1196, 74] on button "More options" at bounding box center [1200, 76] width 15 height 15
click at [1195, 114] on span "Listing Settings" at bounding box center [1175, 113] width 55 height 9
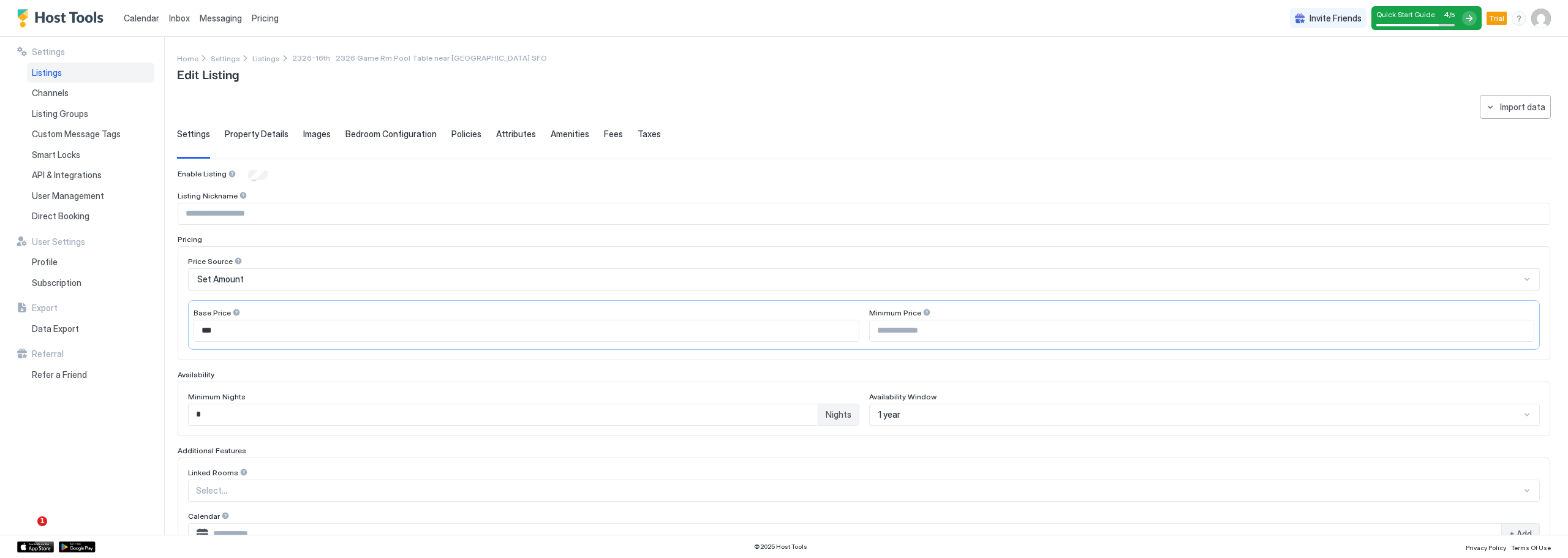
click at [276, 280] on div "Set Amount" at bounding box center [859, 279] width 1323 height 11
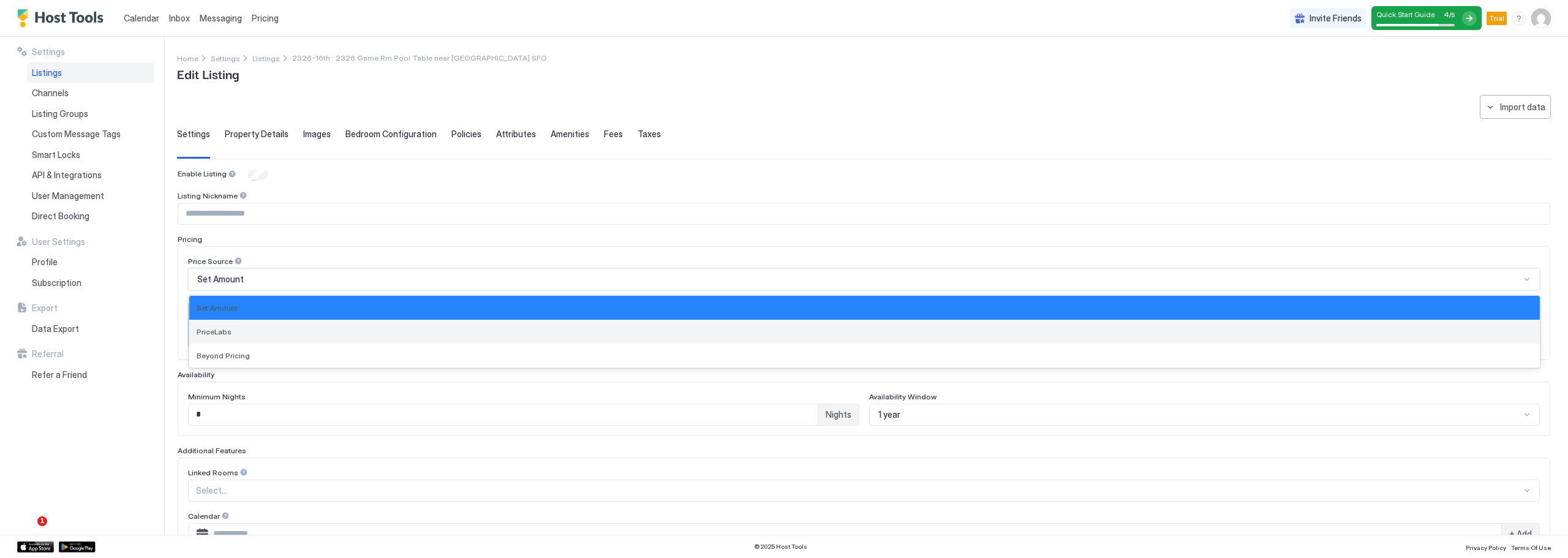
click at [278, 332] on div "PriceLabs" at bounding box center [864, 332] width 1336 height 9
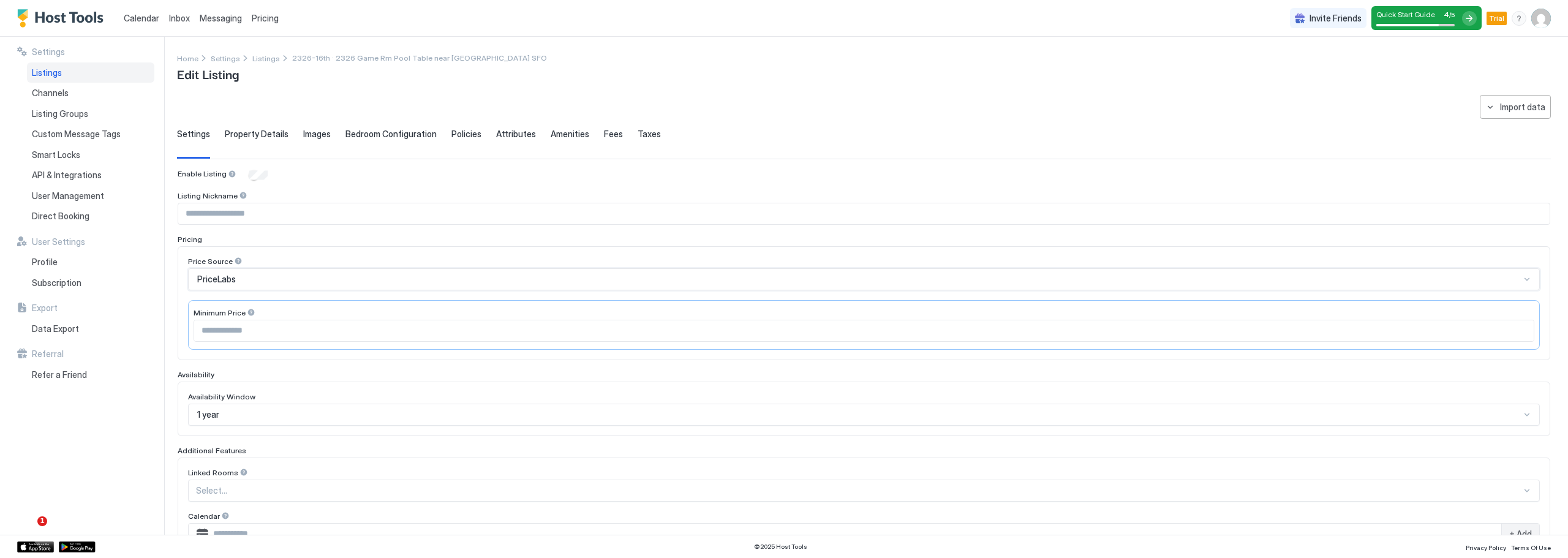
click at [485, 334] on input "Input Field" at bounding box center [864, 330] width 1340 height 21
type input "**"
click at [347, 361] on div "Enable Listing Listing Nickname Pricing Price Source PriceLabs Minimum Price **…" at bounding box center [864, 444] width 1372 height 550
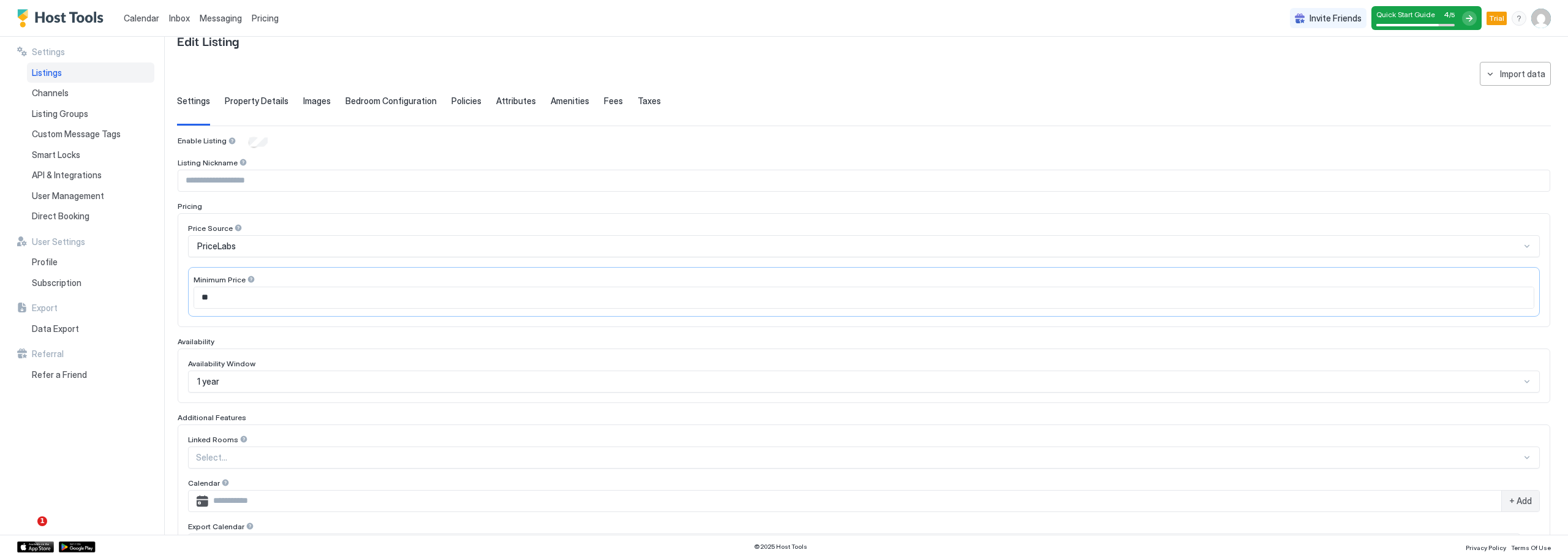
scroll to position [61, 0]
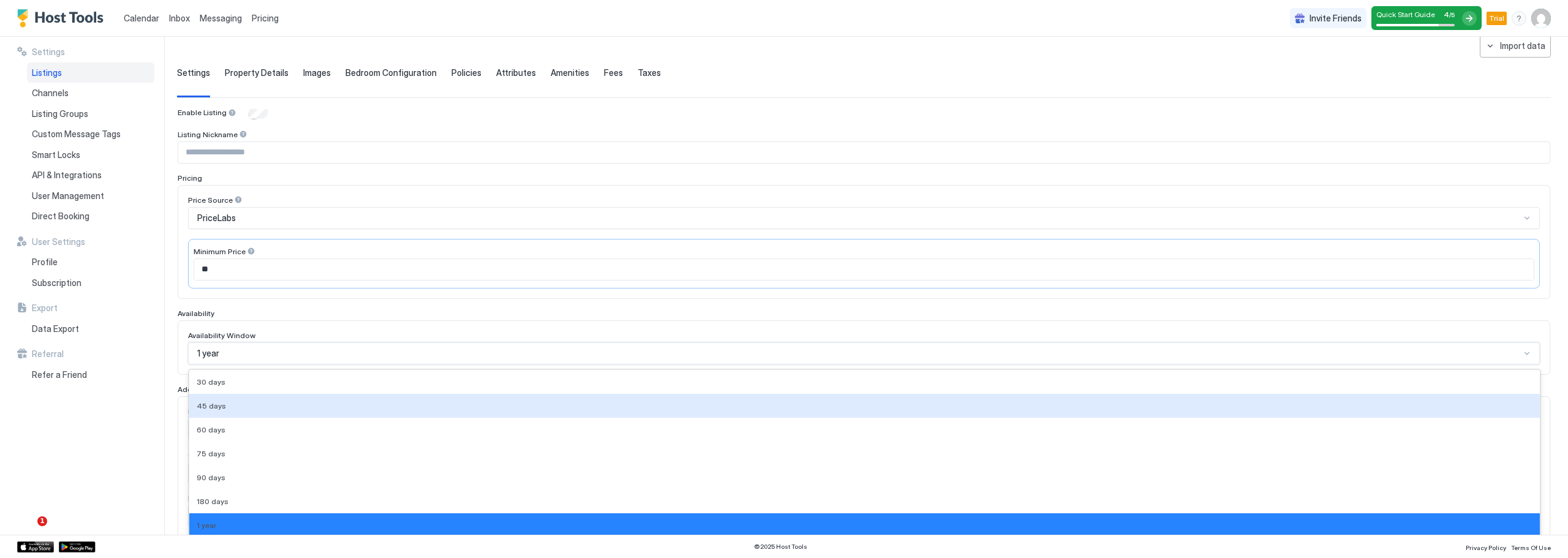
click at [302, 353] on div "9 results available. Use Up and Down to choose options, press Enter to select t…" at bounding box center [864, 353] width 1352 height 22
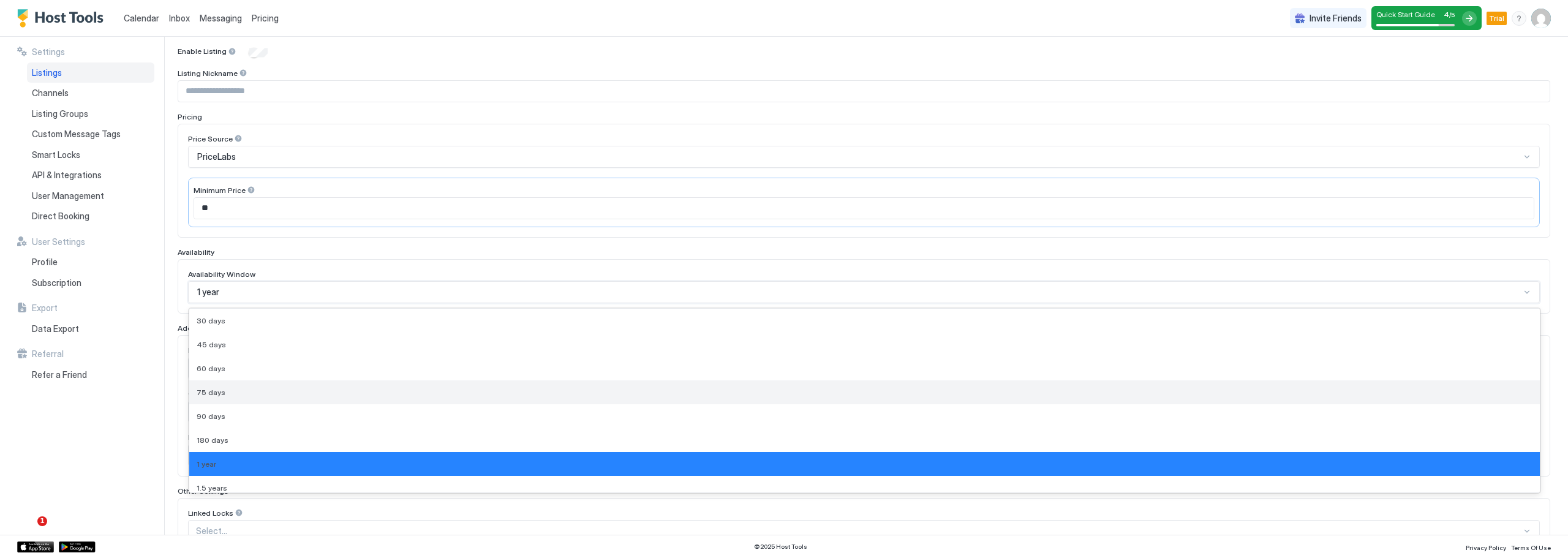
scroll to position [32, 0]
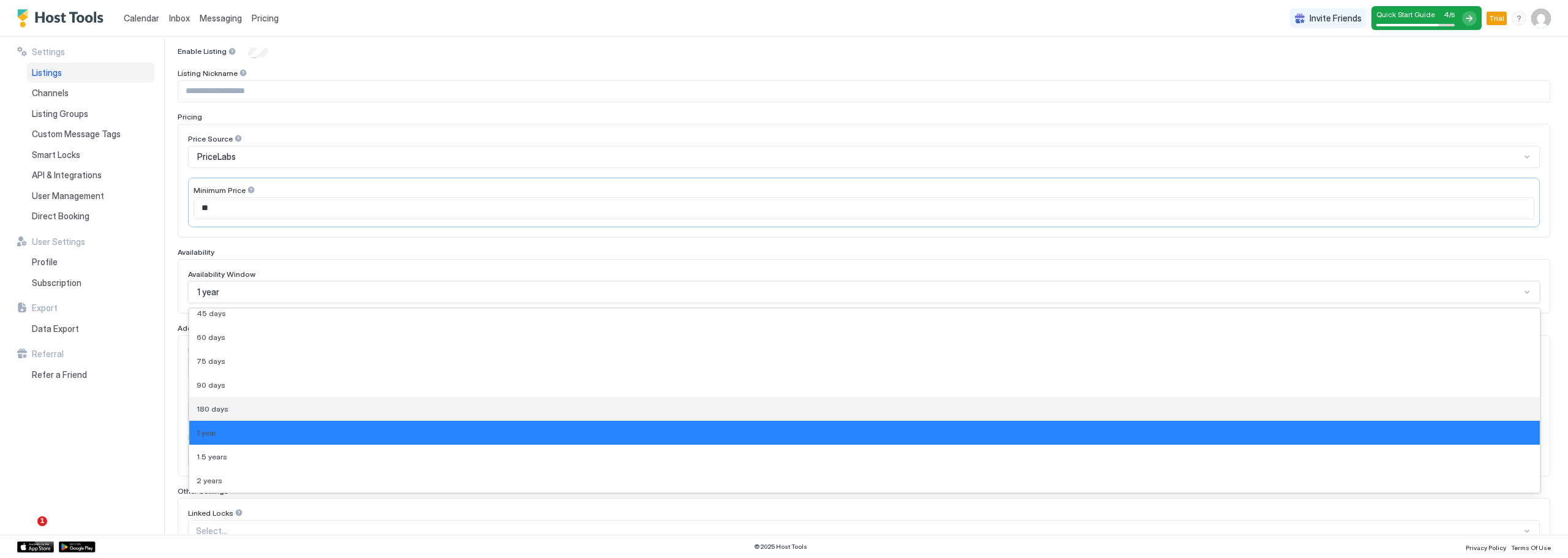
click at [215, 404] on span "180 days" at bounding box center [213, 409] width 32 height 9
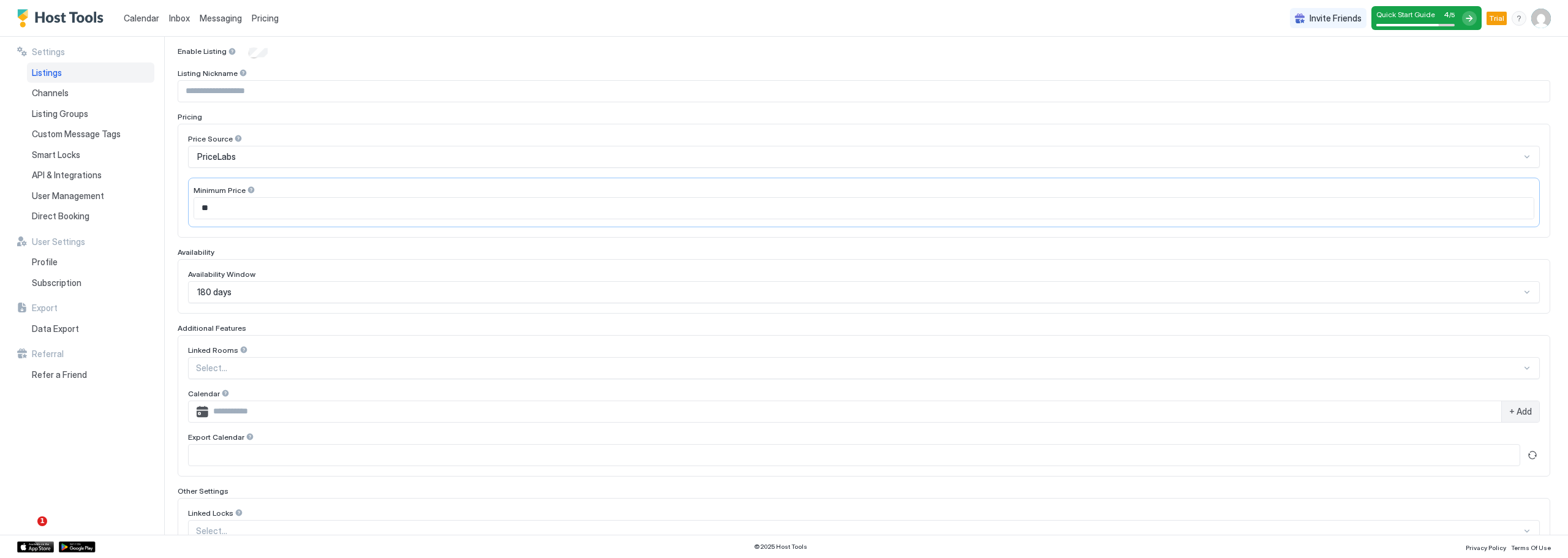
click at [166, 325] on div "**********" at bounding box center [784, 285] width 1568 height 498
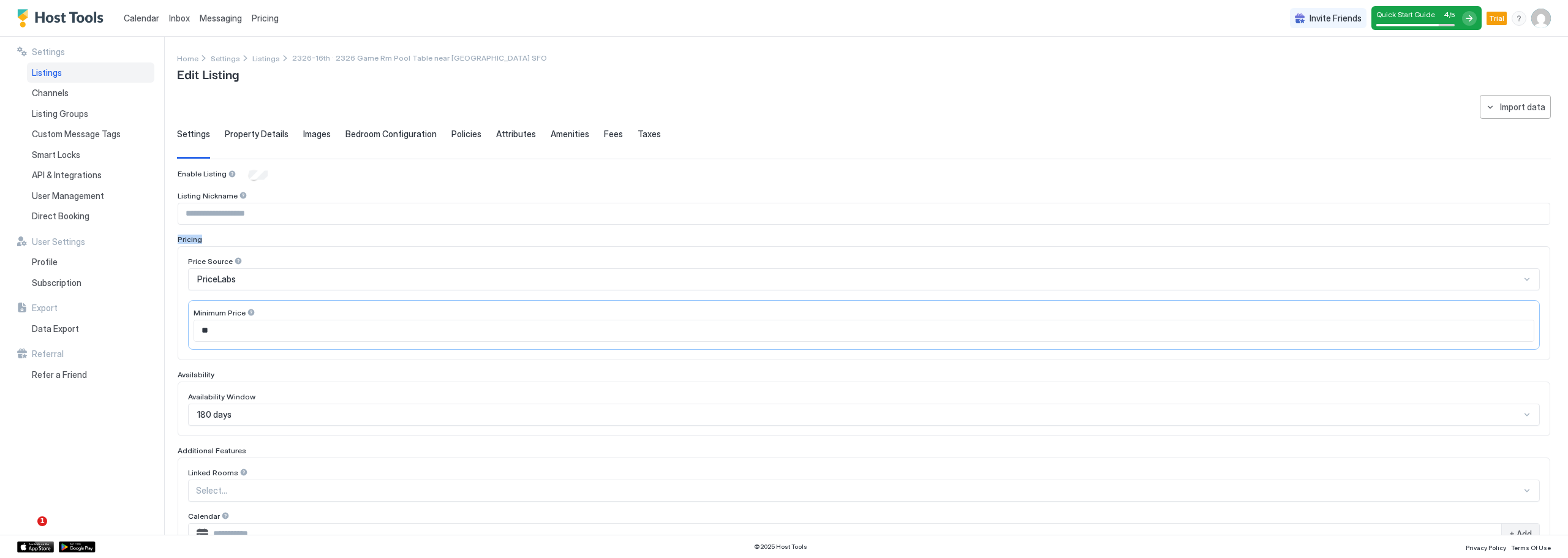
drag, startPoint x: 178, startPoint y: 238, endPoint x: 215, endPoint y: 241, distance: 37.1
click at [215, 241] on div "Pricing" at bounding box center [864, 239] width 1372 height 9
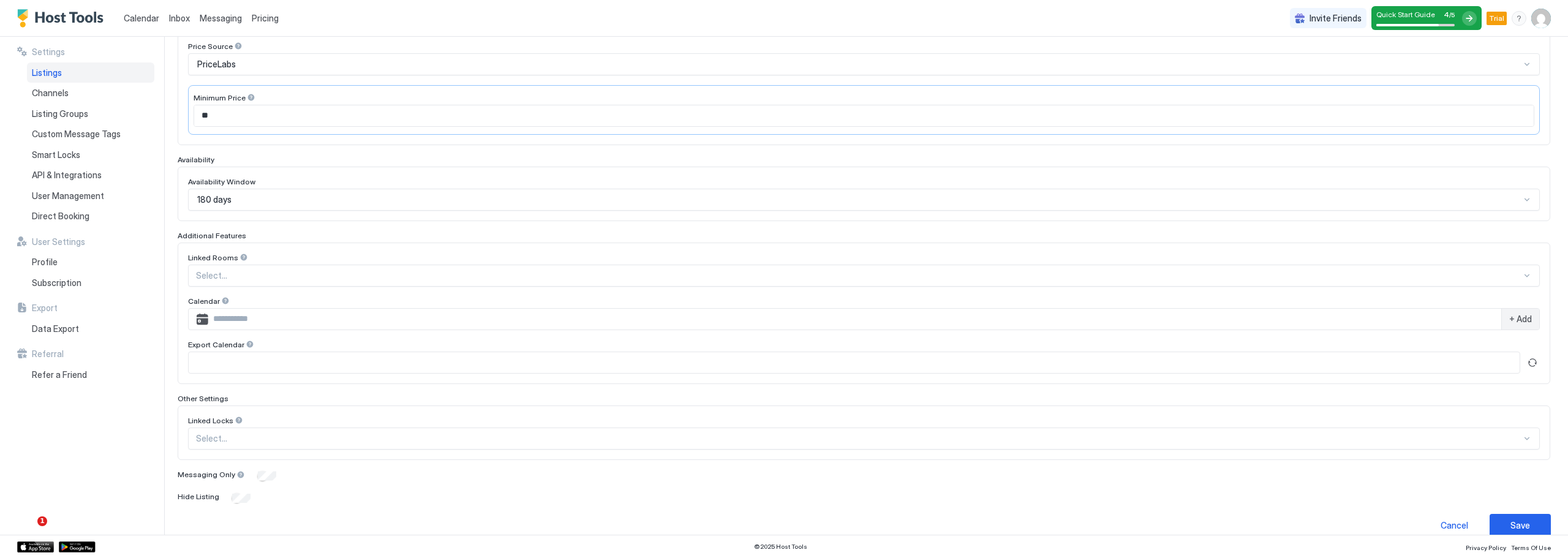
scroll to position [231, 0]
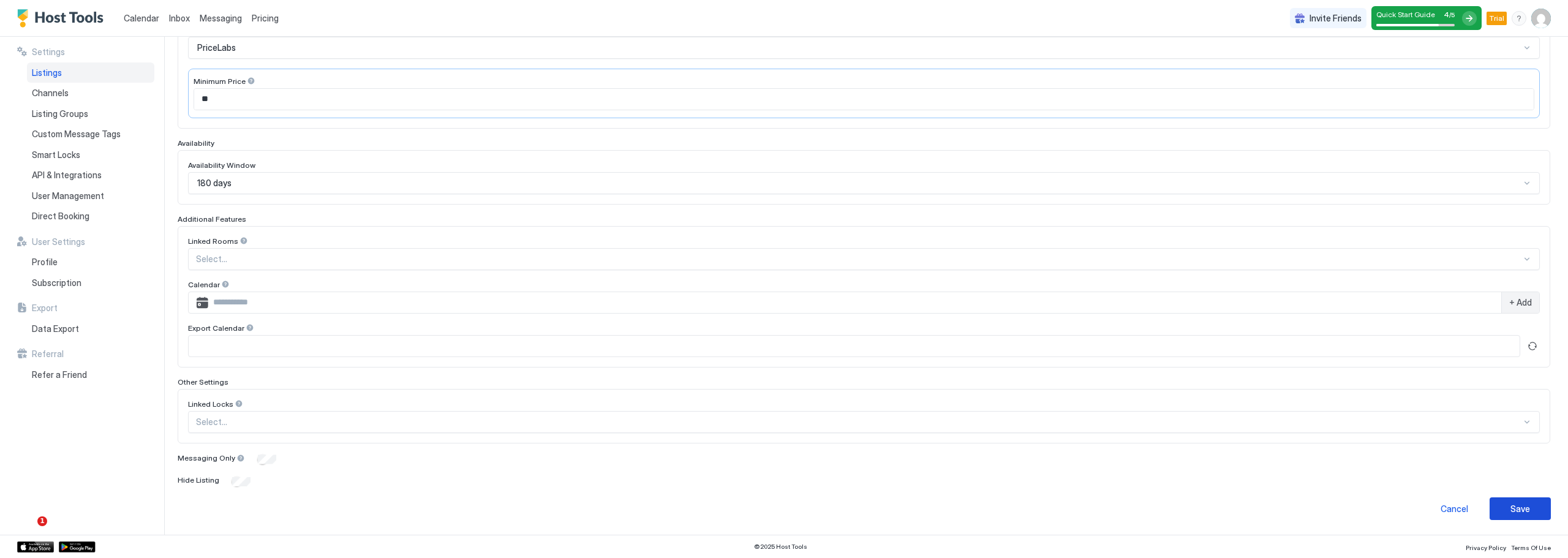
click at [1511, 514] on div "Save" at bounding box center [1520, 509] width 19 height 13
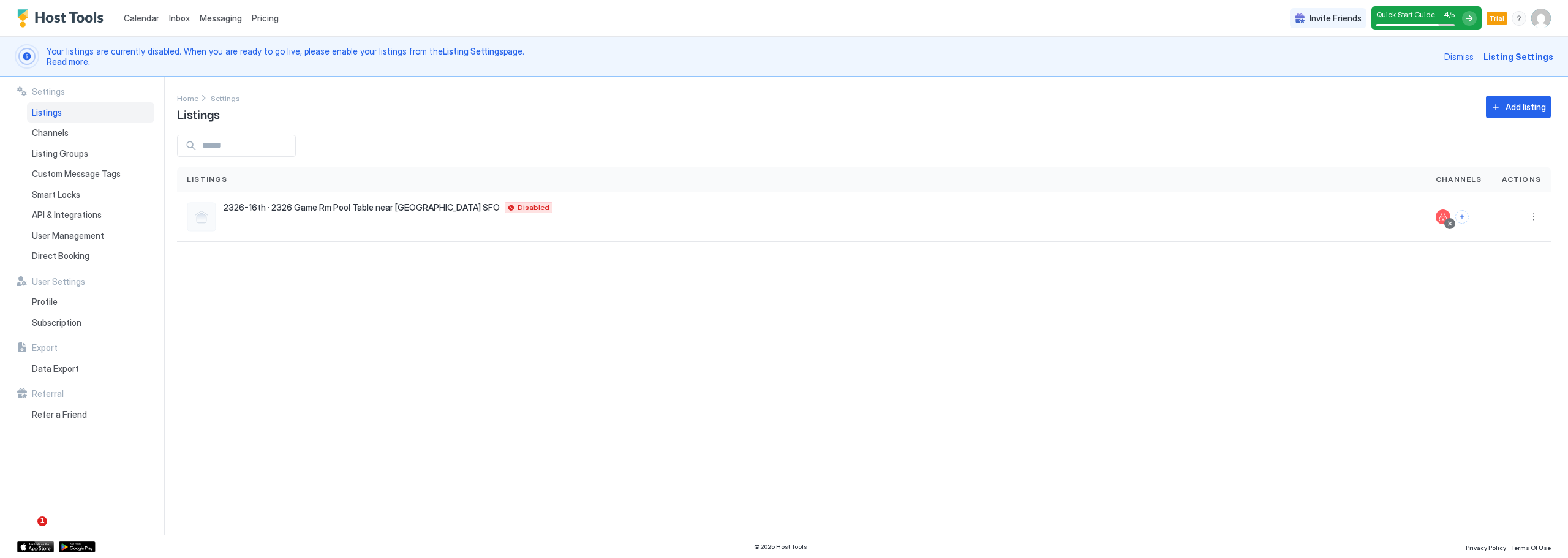
click at [263, 17] on span "Pricing" at bounding box center [265, 18] width 27 height 11
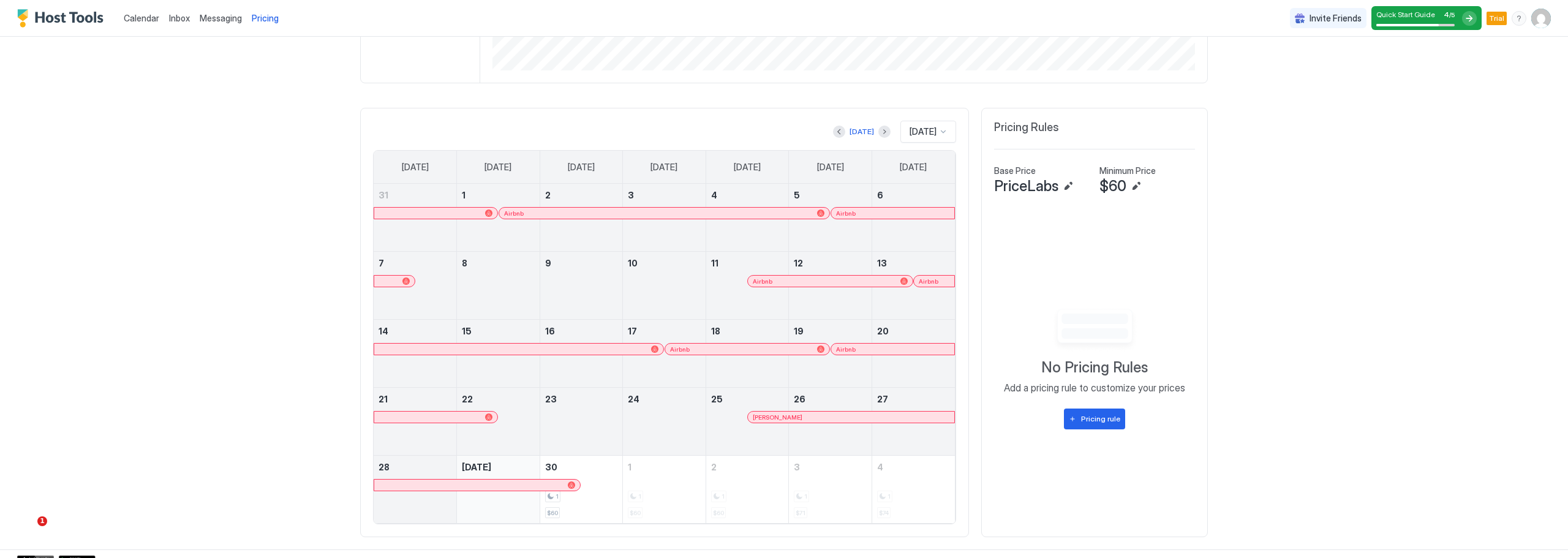
scroll to position [396, 0]
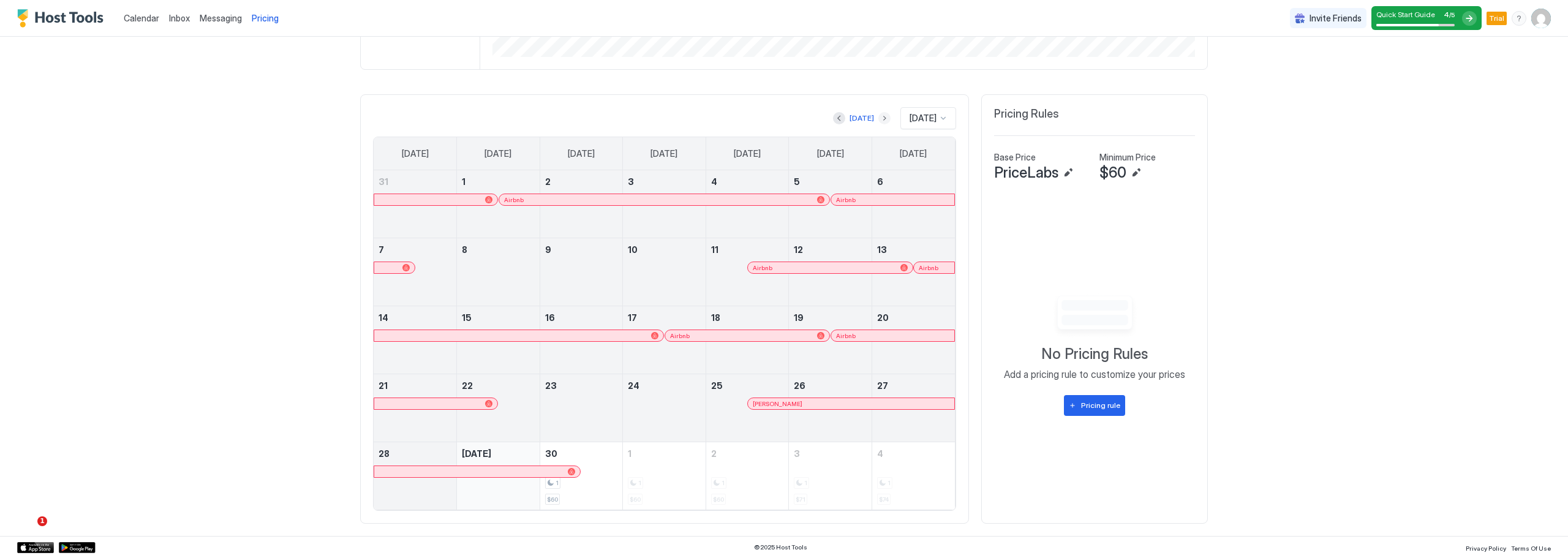
click at [879, 120] on button "Next month" at bounding box center [884, 118] width 12 height 12
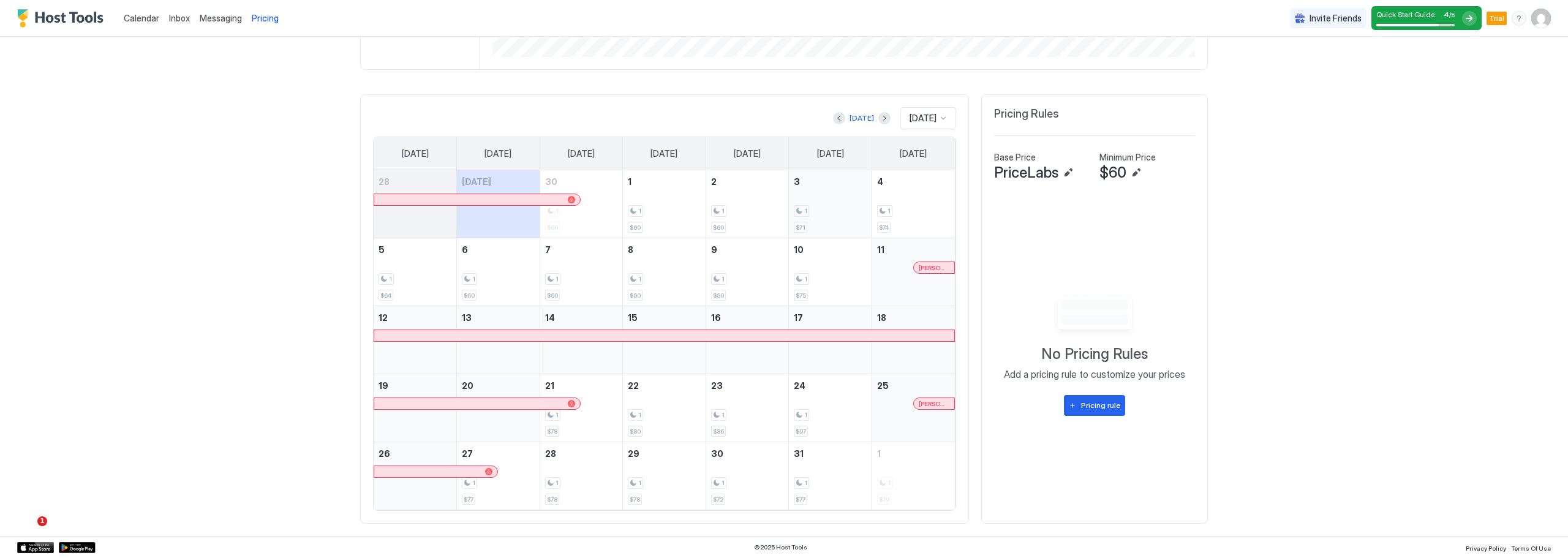
click at [806, 192] on div "1 $71" at bounding box center [830, 204] width 73 height 58
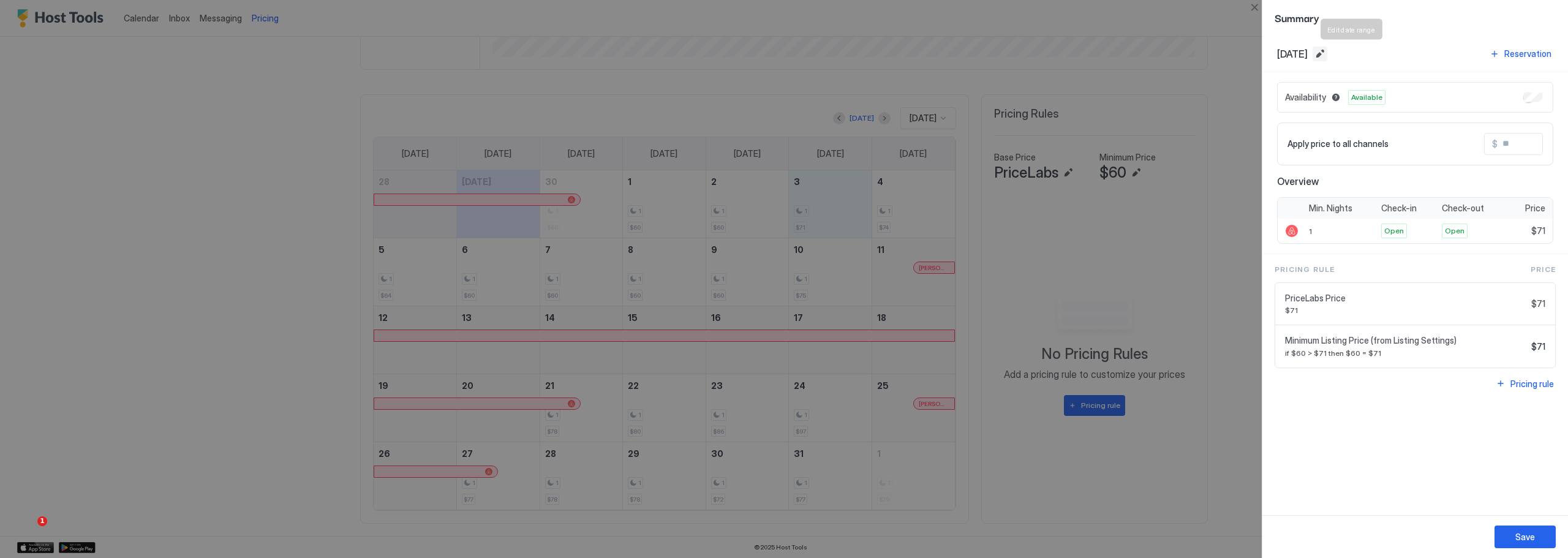
click at [1327, 53] on button "Edit date range" at bounding box center [1320, 53] width 15 height 15
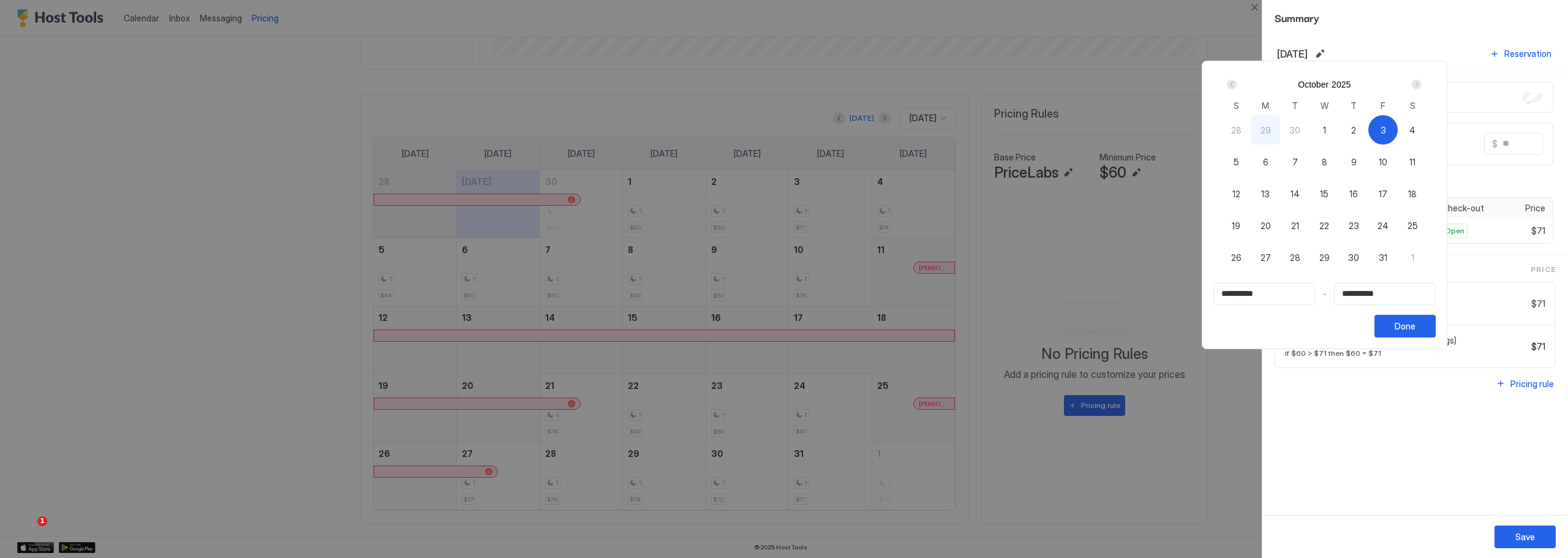
drag, startPoint x: 1405, startPoint y: 123, endPoint x: 1264, endPoint y: 161, distance: 146.0
click at [1264, 161] on div "28 29 30 1 2 3 4 5 6 7 8 9 10 11 12 13 14 15 16 17 18 19 20 21 22 23 24 25 26 2…" at bounding box center [1324, 202] width 206 height 176
click at [1239, 161] on span "5" at bounding box center [1236, 162] width 6 height 13
type input "**********"
click at [1395, 130] on div "3" at bounding box center [1383, 130] width 30 height 30
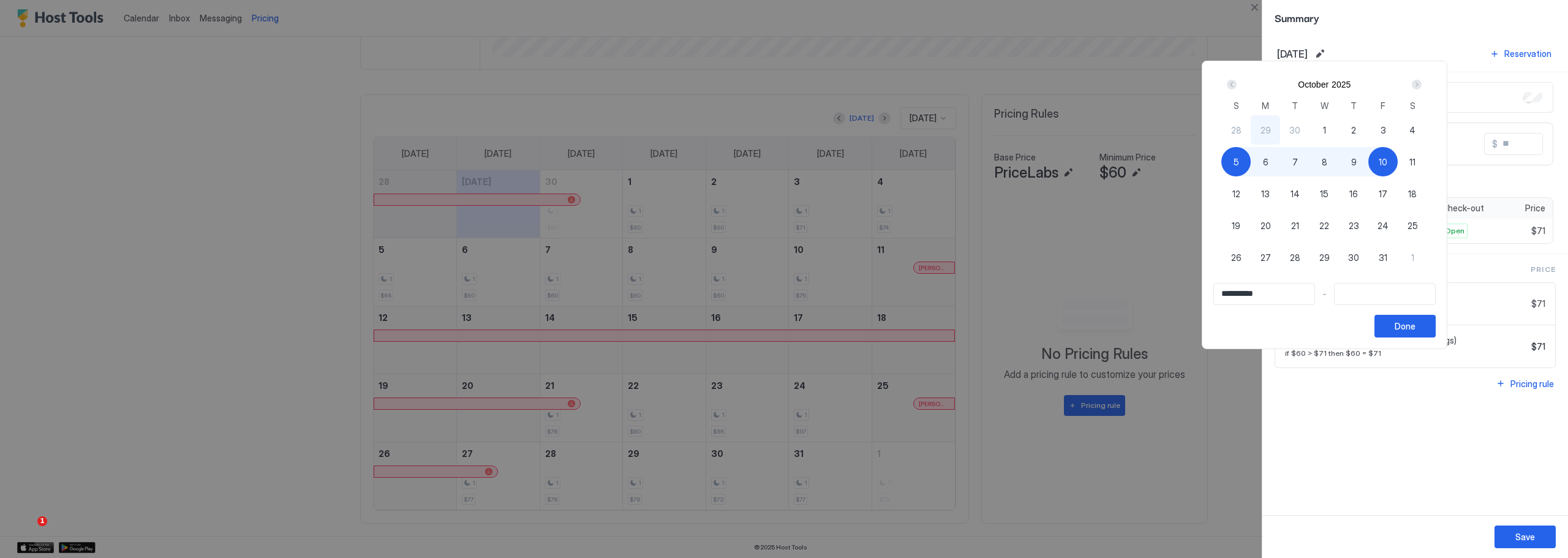
type input "**********"
click at [1239, 166] on span "5" at bounding box center [1236, 162] width 6 height 13
type input "**********"
click at [1416, 327] on div "Done" at bounding box center [1405, 326] width 21 height 13
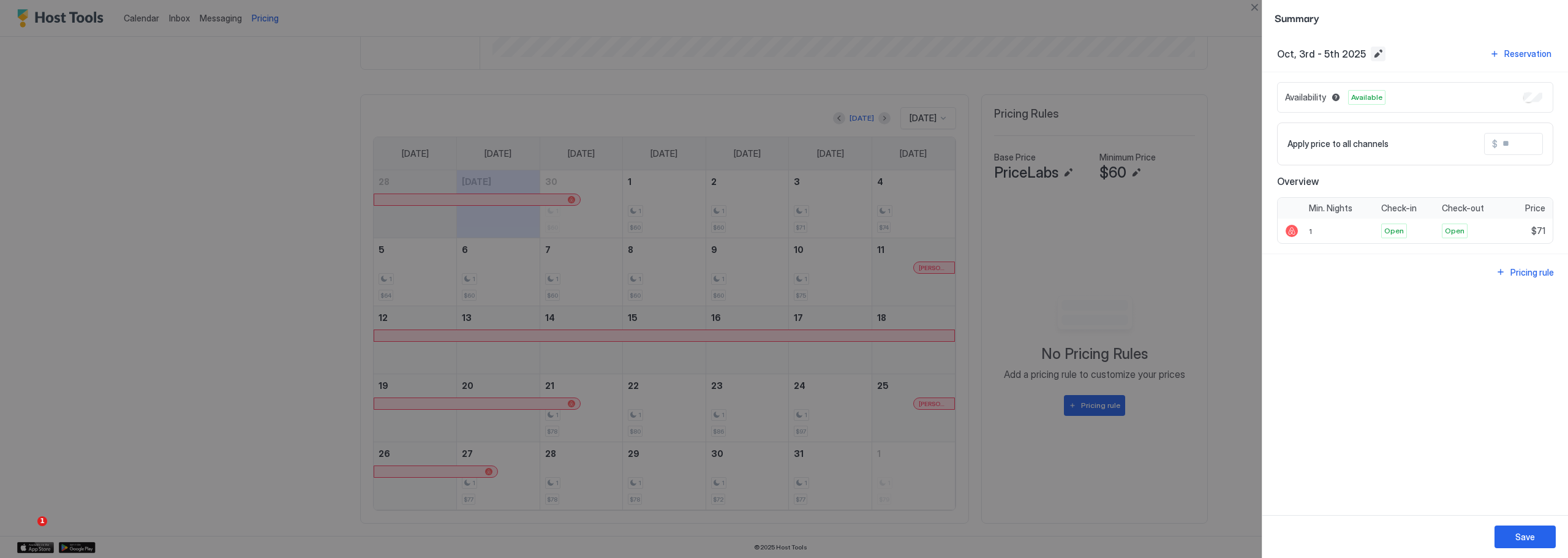
click at [1373, 51] on button "Edit date range" at bounding box center [1378, 53] width 15 height 15
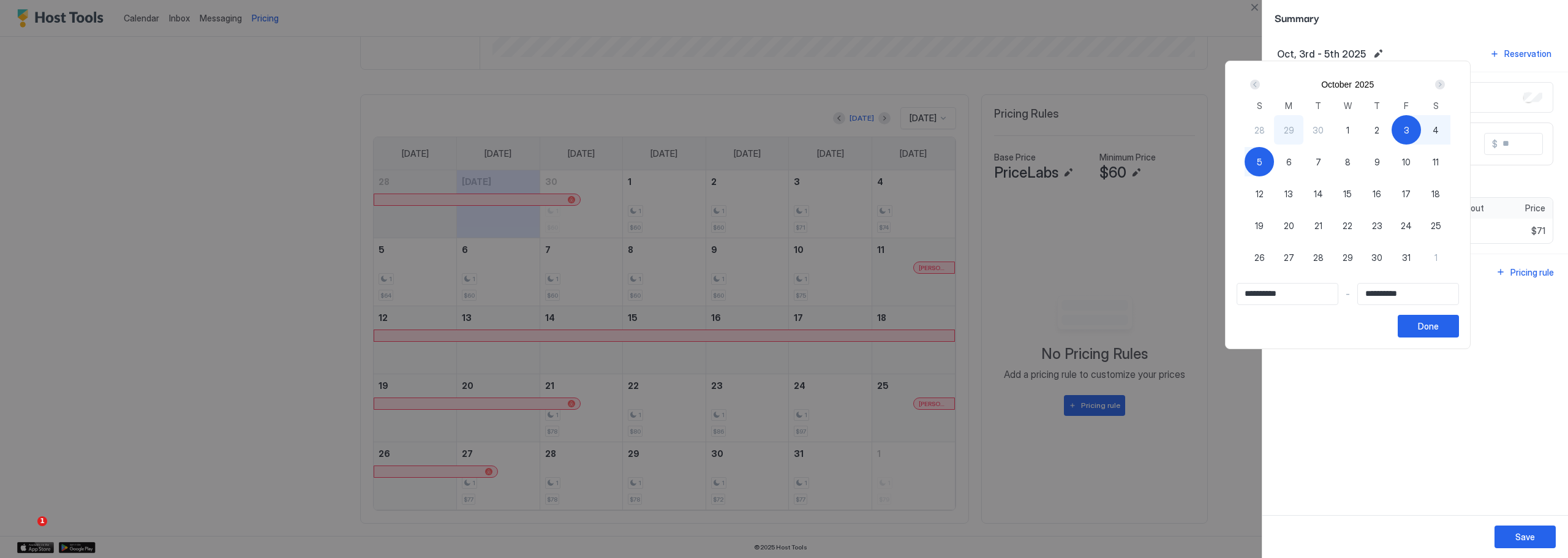
click at [1409, 129] on span "3" at bounding box center [1407, 130] width 6 height 13
click at [1291, 164] on span "6" at bounding box center [1289, 162] width 6 height 13
type input "**********"
click at [1439, 332] on div "Done" at bounding box center [1428, 326] width 21 height 13
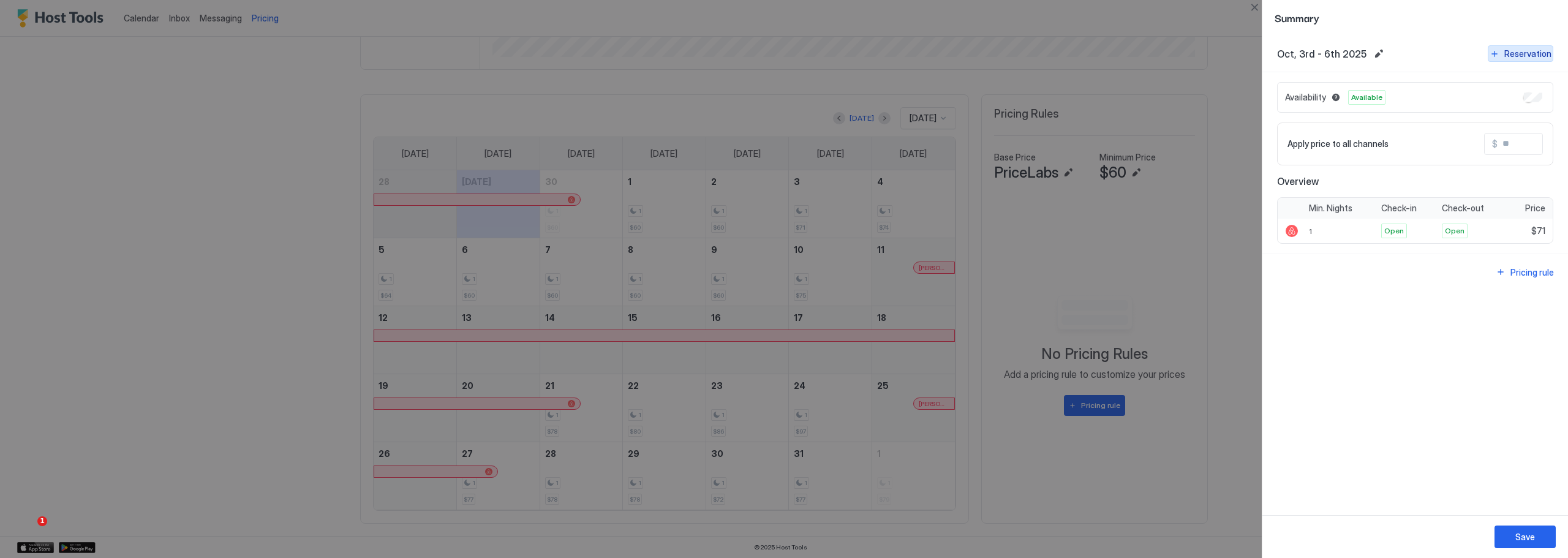
click at [1535, 48] on div "Reservation" at bounding box center [1527, 53] width 47 height 13
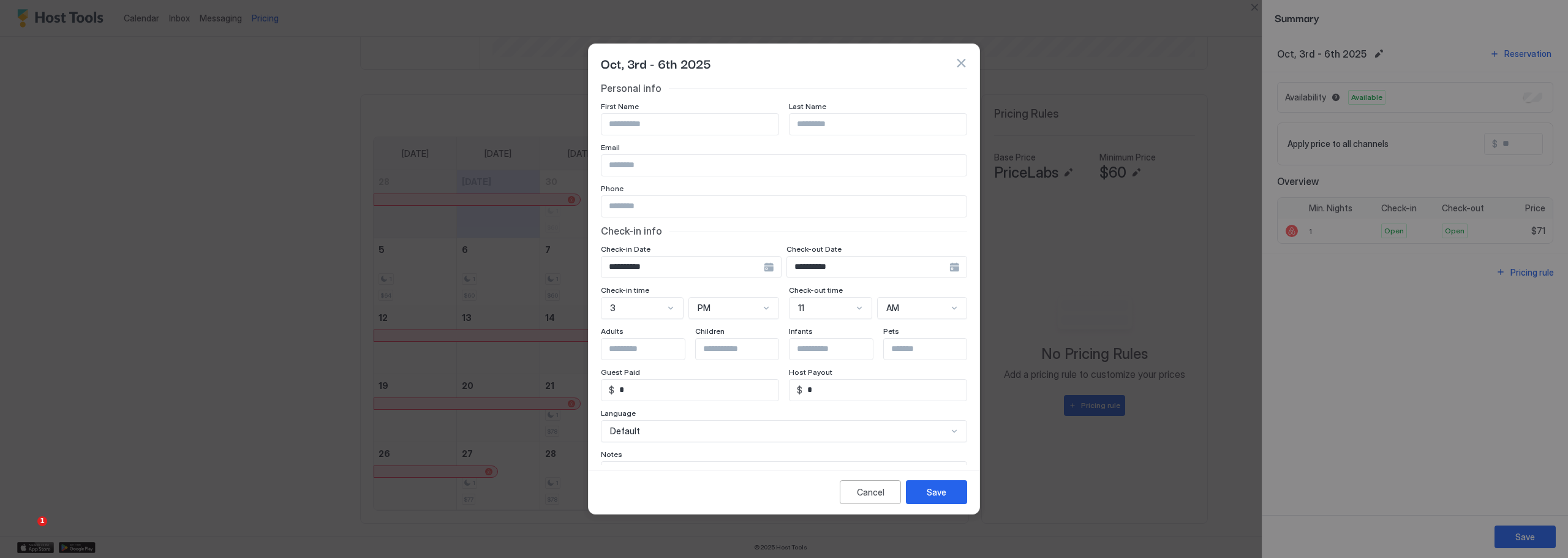
click at [670, 123] on input "Input Field" at bounding box center [689, 124] width 177 height 21
type input "*****"
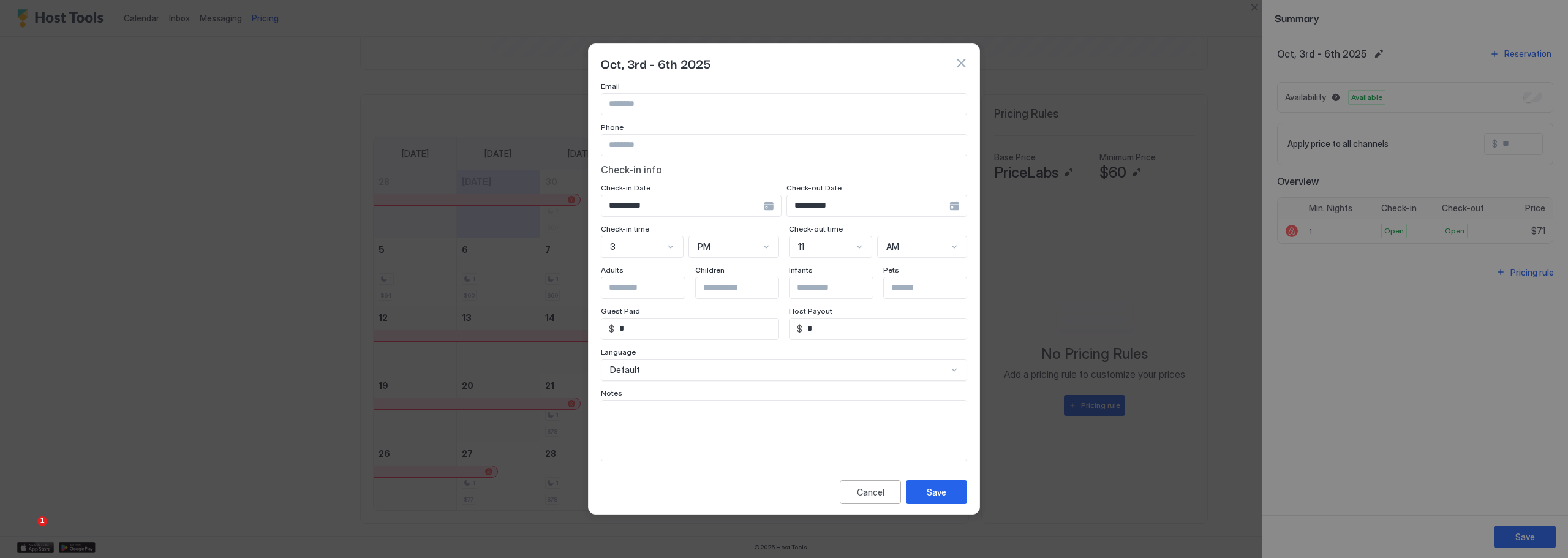
scroll to position [0, 0]
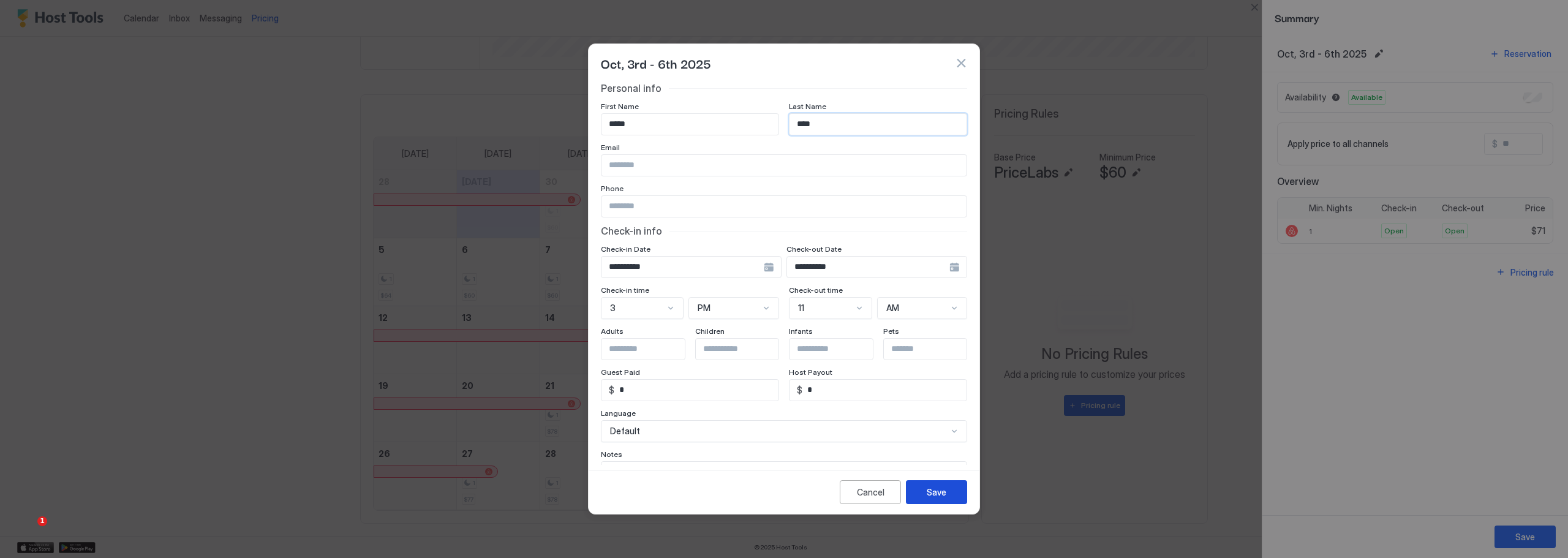
type input "****"
click at [932, 490] on div "Save" at bounding box center [936, 492] width 19 height 13
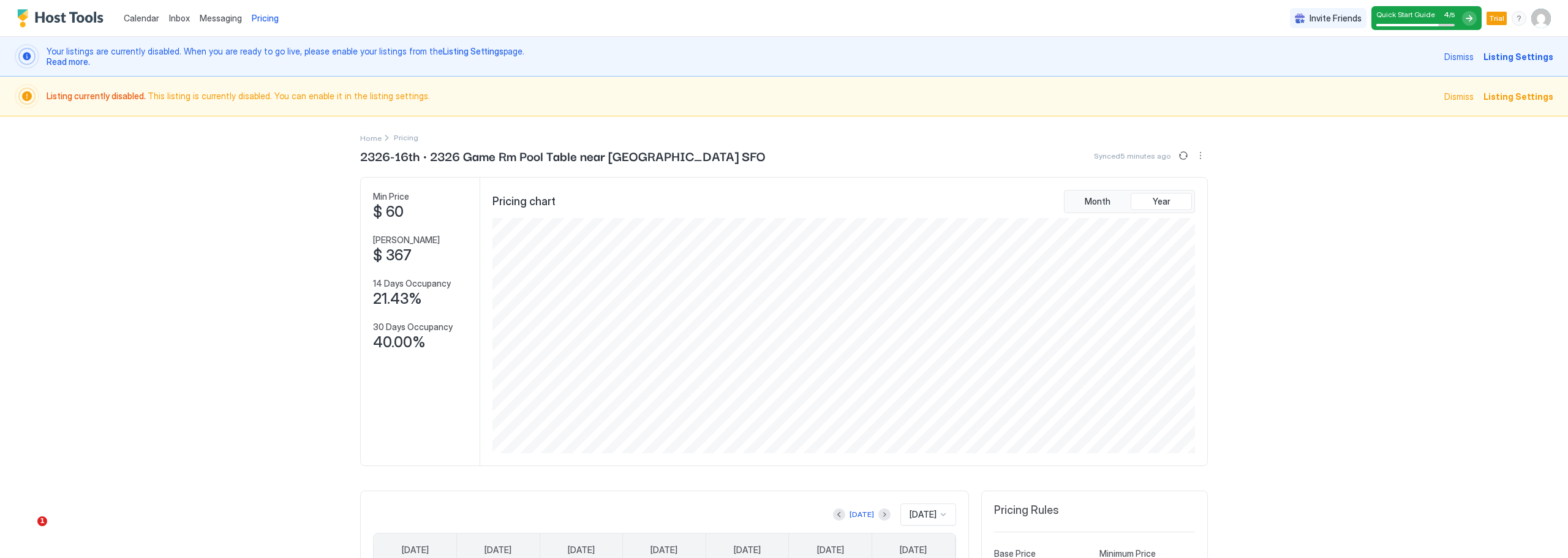
click at [1532, 15] on img "User profile" at bounding box center [1541, 18] width 19 height 19
click at [1447, 68] on div "Settings" at bounding box center [1463, 68] width 156 height 21
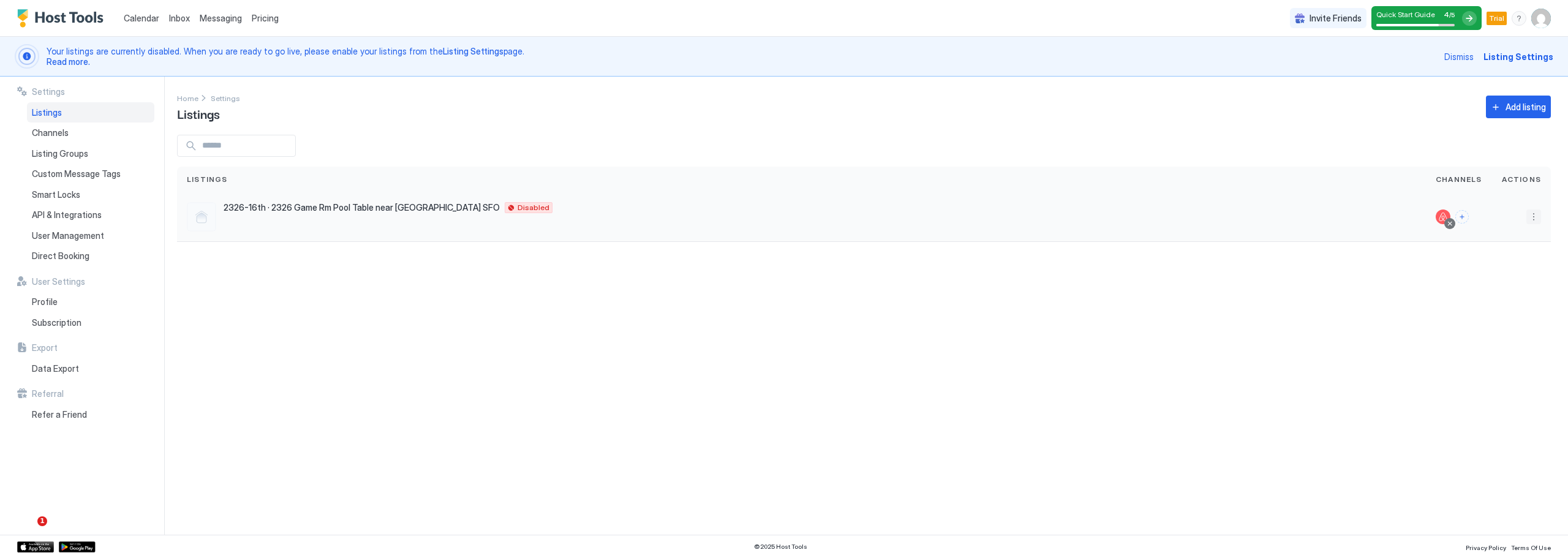
click at [1535, 215] on button "More options" at bounding box center [1533, 217] width 15 height 15
click at [1522, 274] on span "Listing Settings" at bounding box center [1506, 273] width 55 height 9
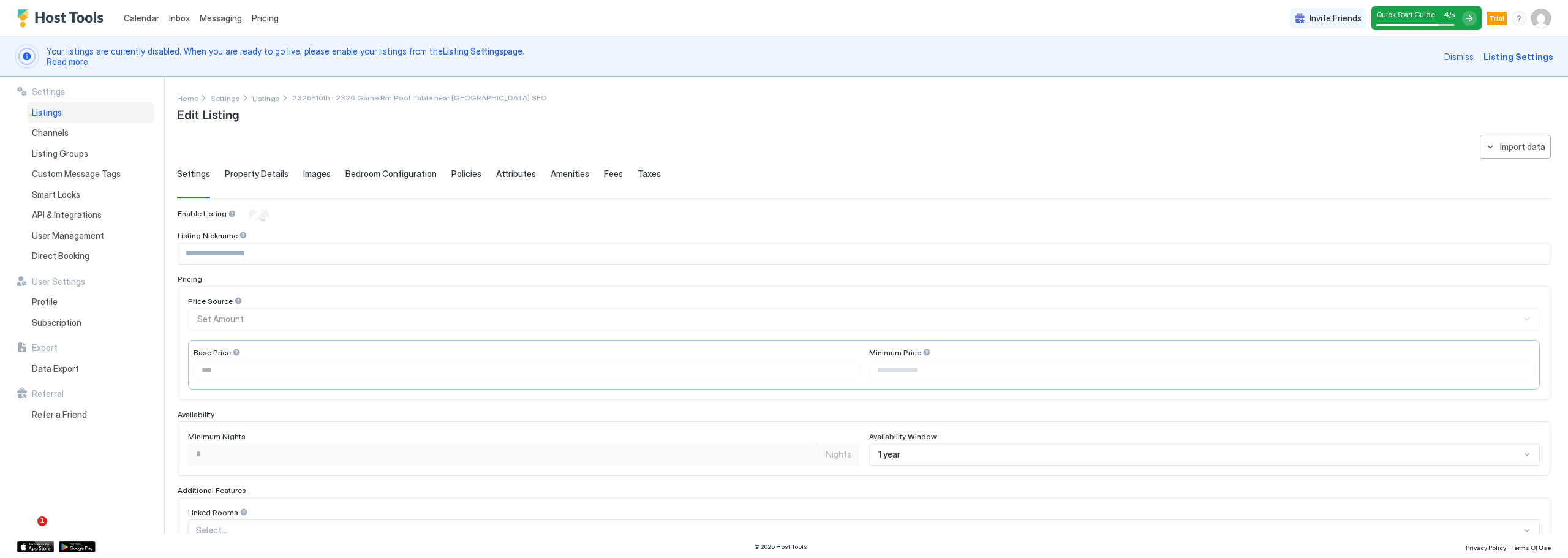
type input "**"
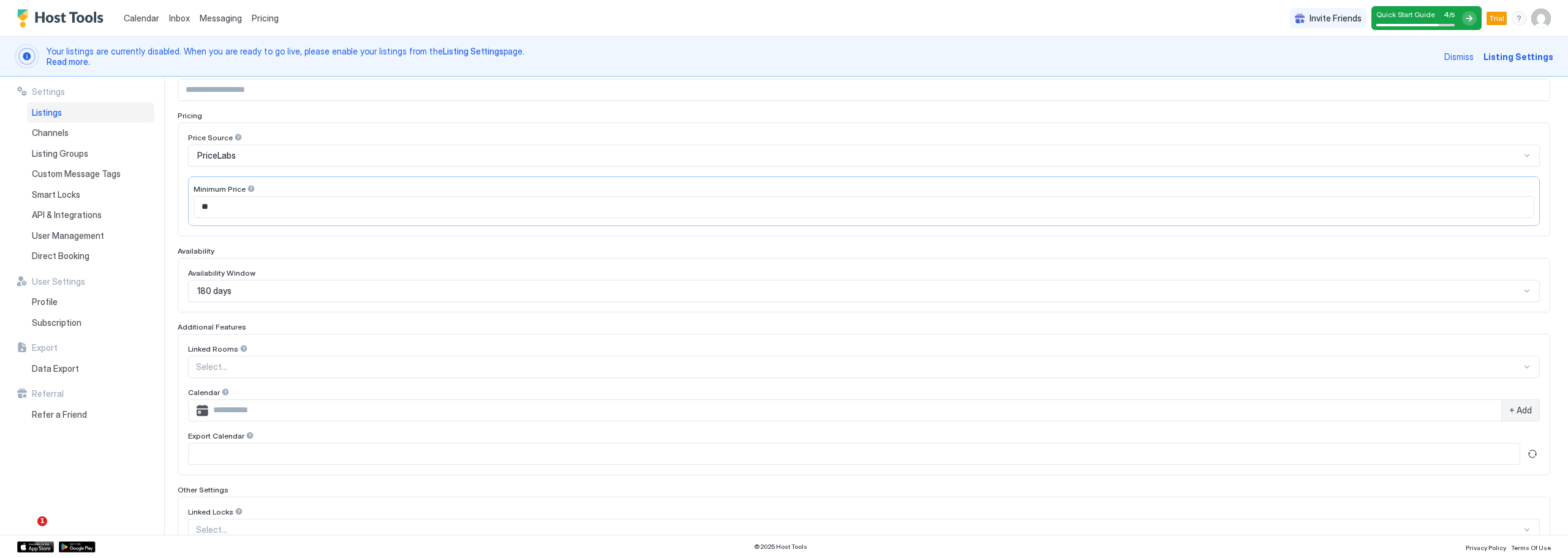
scroll to position [245, 0]
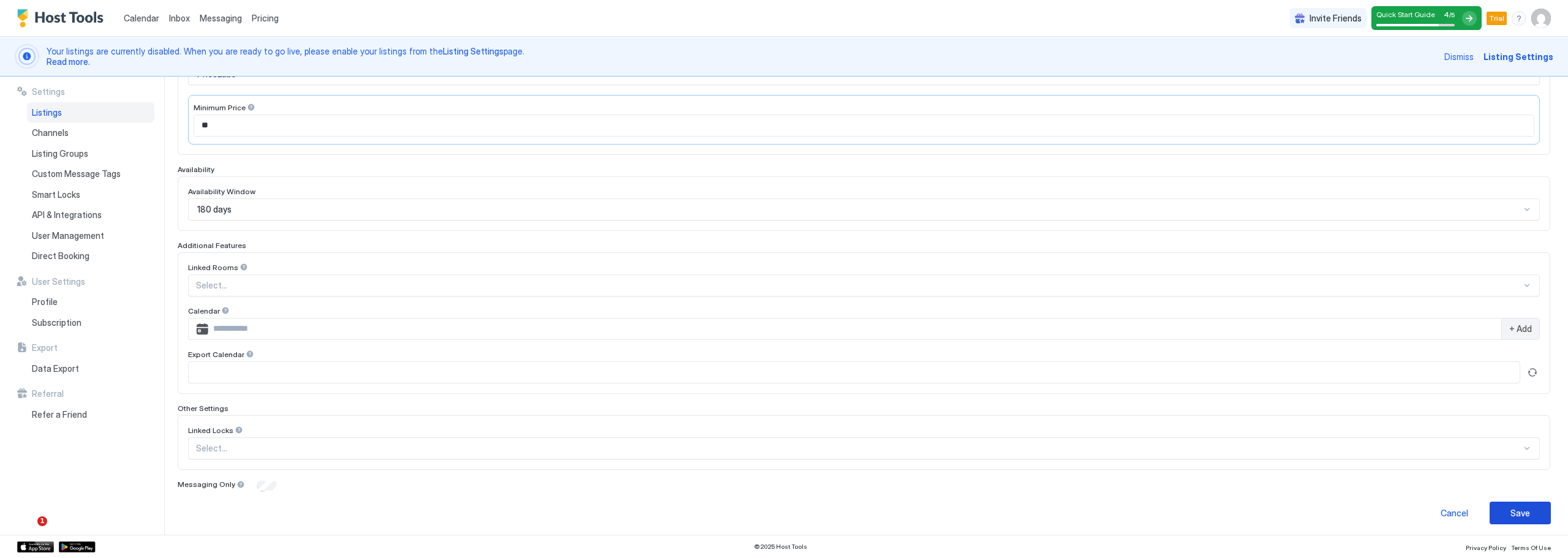
click at [1496, 512] on button "Save" at bounding box center [1520, 512] width 61 height 22
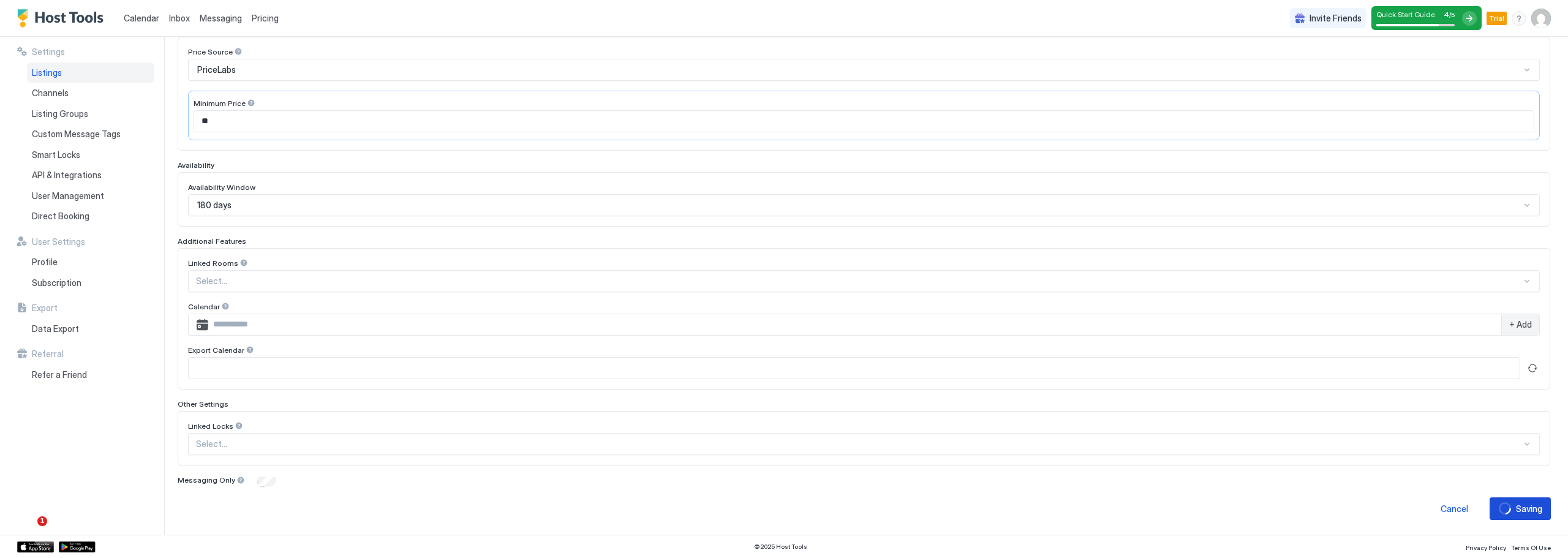
scroll to position [210, 0]
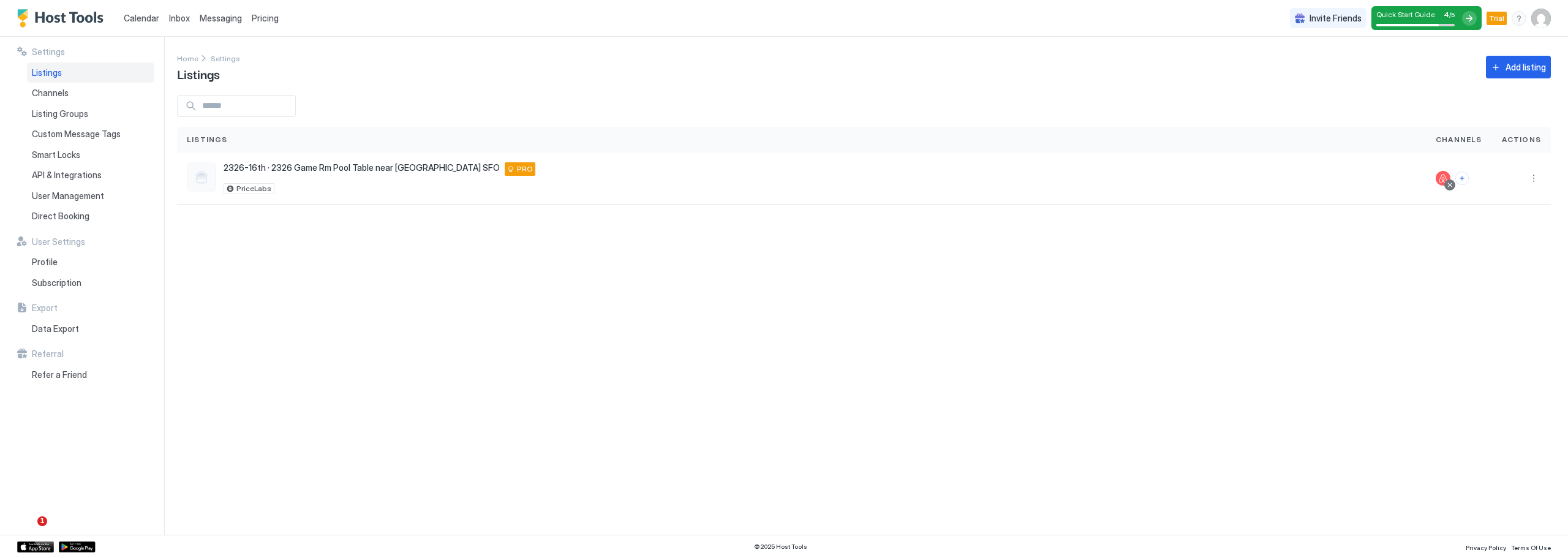
click at [63, 71] on div "Listings" at bounding box center [91, 73] width 127 height 21
click at [68, 118] on span "Listing Groups" at bounding box center [60, 114] width 57 height 11
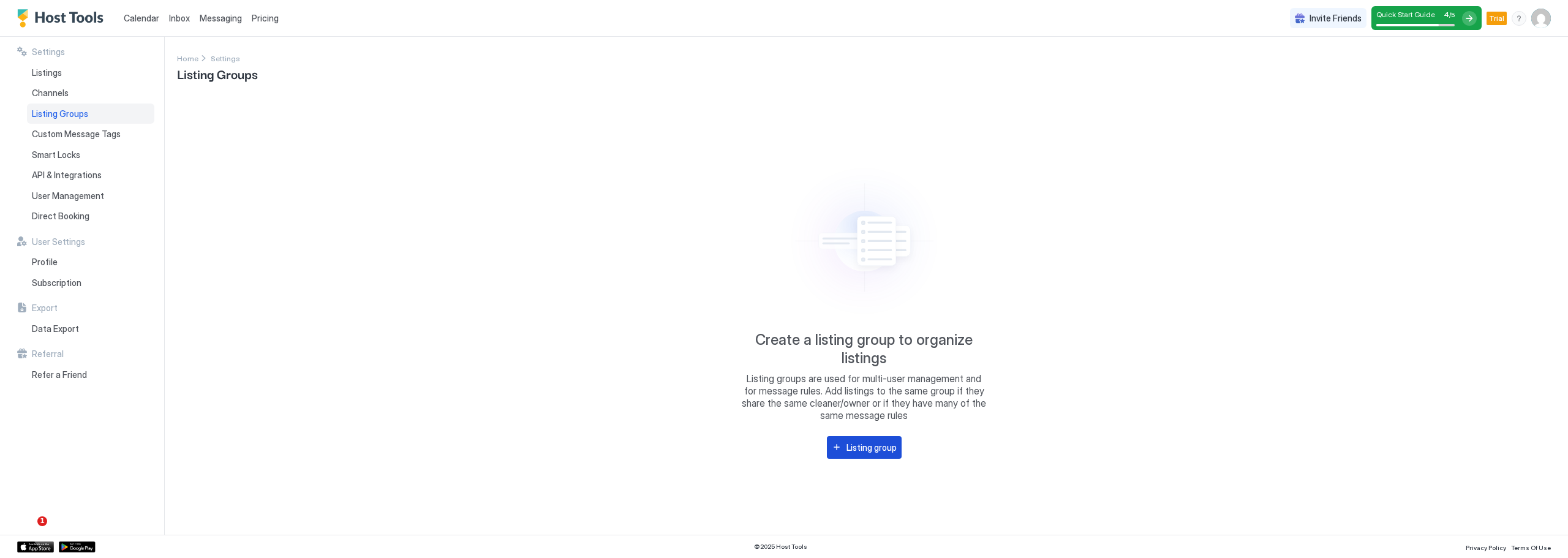
click at [886, 441] on div "Listing group" at bounding box center [871, 447] width 50 height 13
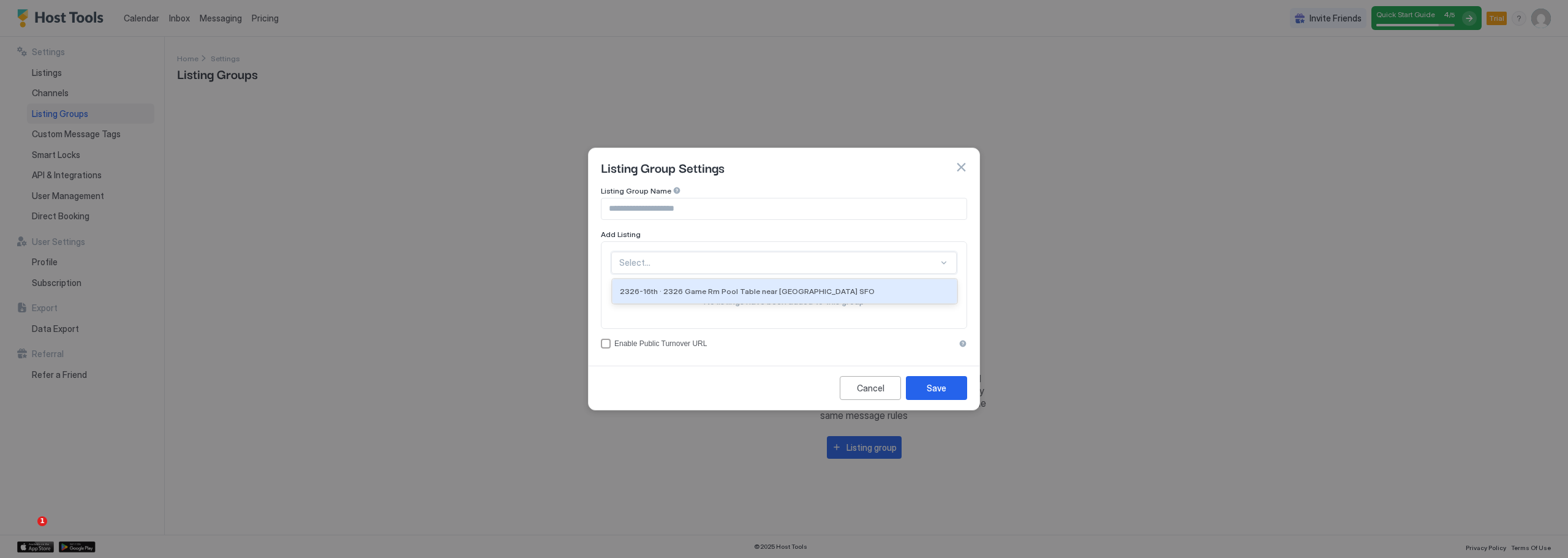
click at [761, 263] on div at bounding box center [779, 262] width 319 height 11
click at [764, 289] on span "2326-16th · 2326 Game Rm Pool Table near [GEOGRAPHIC_DATA] SFO" at bounding box center [747, 291] width 255 height 9
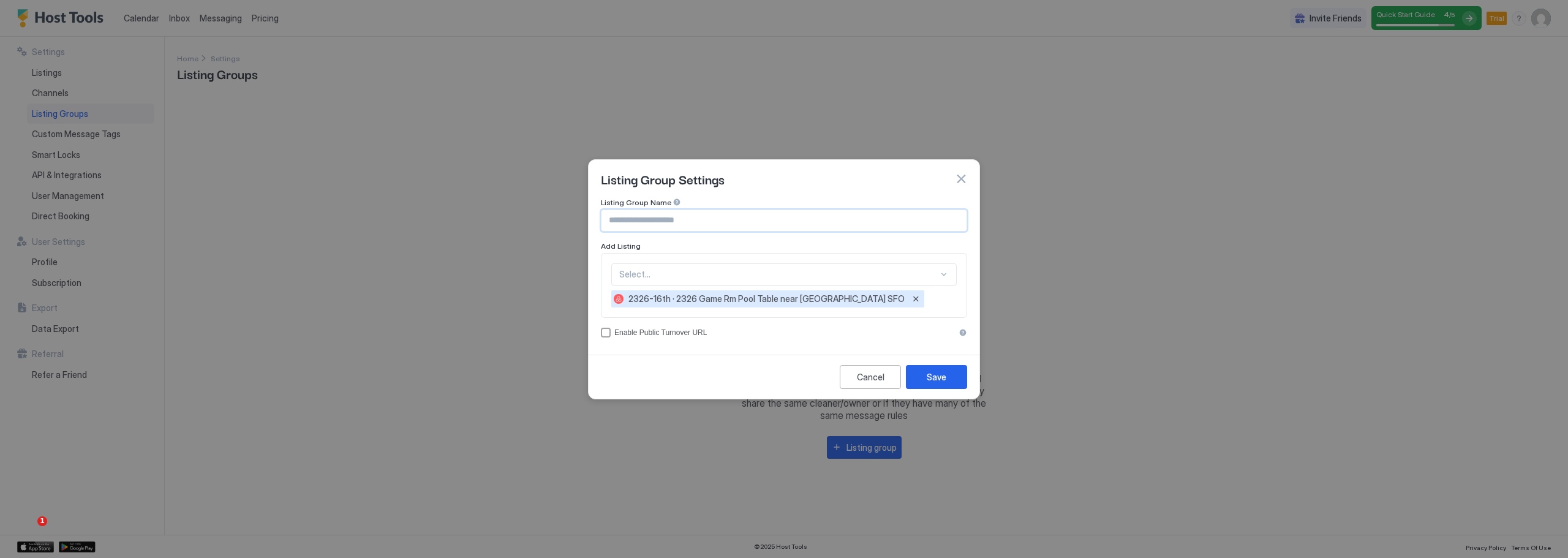
click at [692, 217] on input "Input Field" at bounding box center [784, 221] width 365 height 21
type input "********"
click at [608, 332] on div "accessCode" at bounding box center [605, 332] width 10 height 10
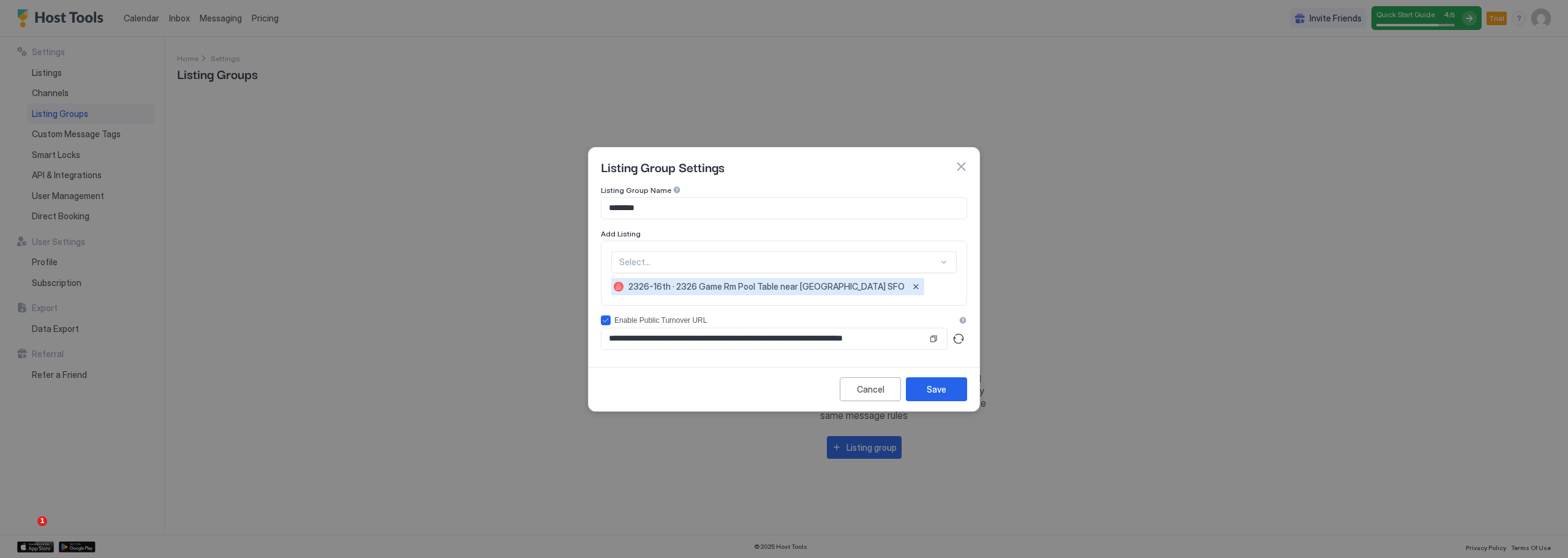
click at [632, 339] on input "**********" at bounding box center [764, 338] width 326 height 21
click at [929, 340] on button "Copy" at bounding box center [933, 338] width 12 height 12
click at [938, 388] on div "Save" at bounding box center [936, 389] width 19 height 13
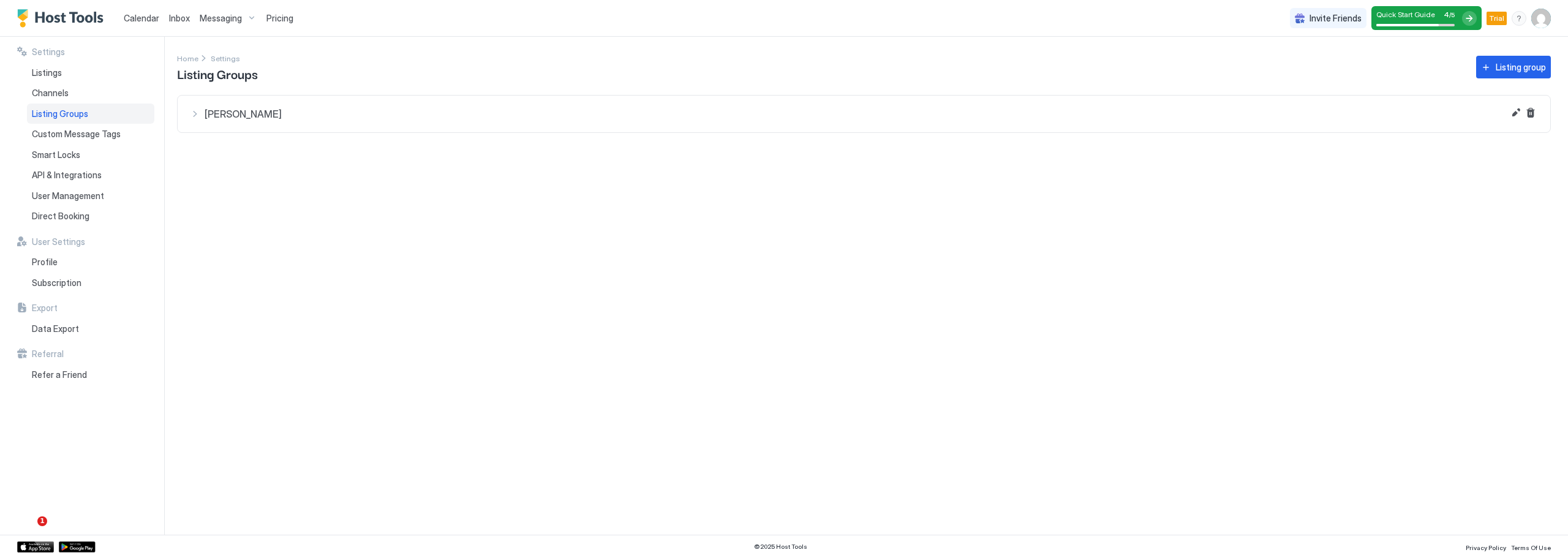
click at [191, 120] on div "Kimberly" at bounding box center [864, 114] width 1348 height 12
click at [233, 234] on div "Settings Home Settings Listing Groups Listing group Kimberly 2326-16th · 2326 G…" at bounding box center [872, 285] width 1391 height 498
click at [134, 14] on span "Calendar" at bounding box center [141, 18] width 35 height 10
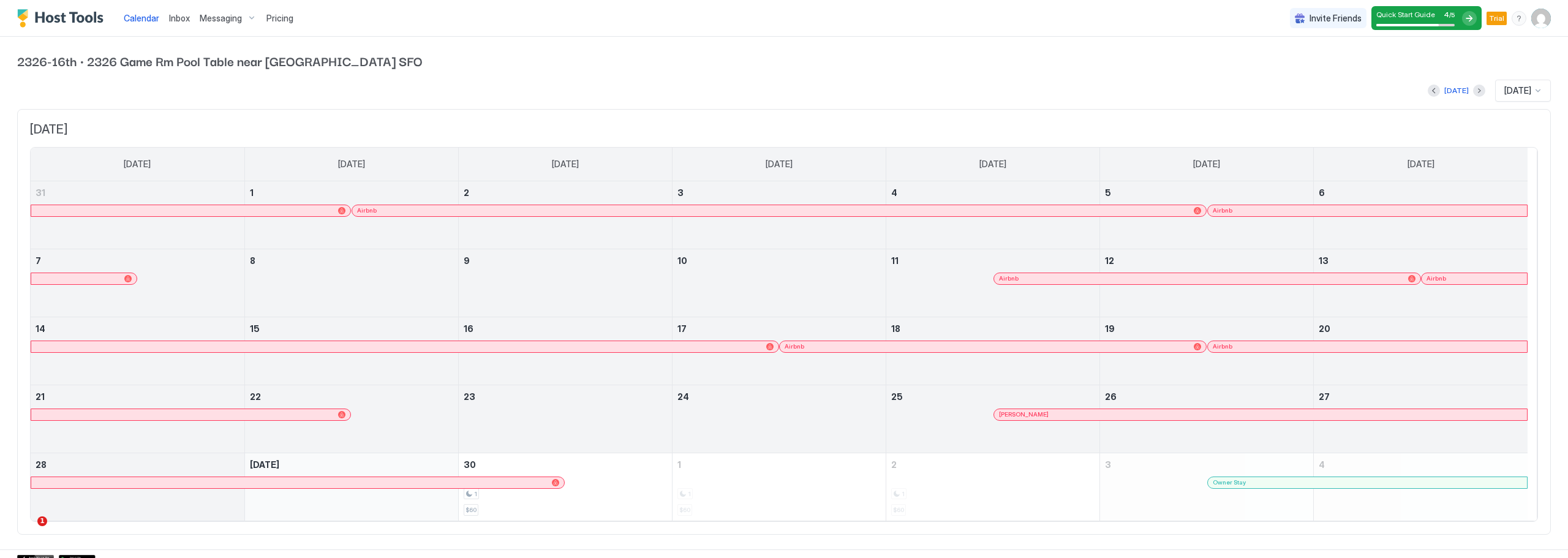
click at [889, 60] on span "2326-16th · 2326 Game Rm Pool Table near [GEOGRAPHIC_DATA] SFO" at bounding box center [784, 60] width 1534 height 19
click at [233, 19] on span "Messaging" at bounding box center [221, 18] width 42 height 11
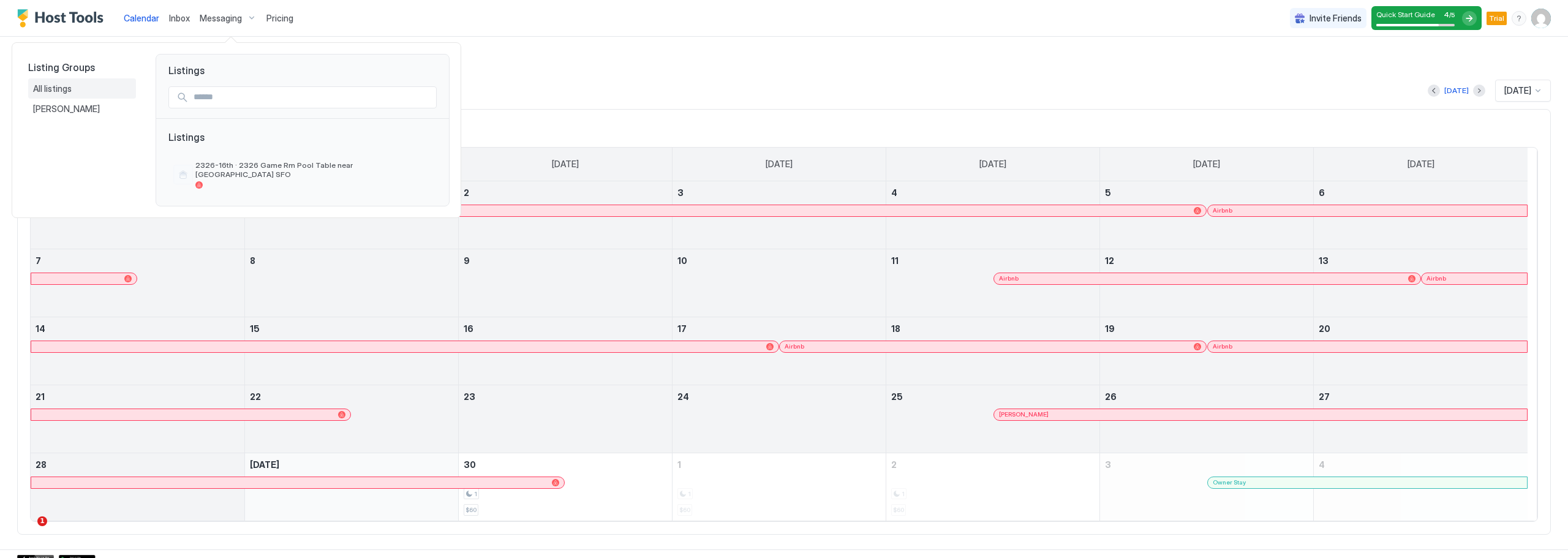
click at [59, 92] on span "All listings" at bounding box center [53, 89] width 41 height 11
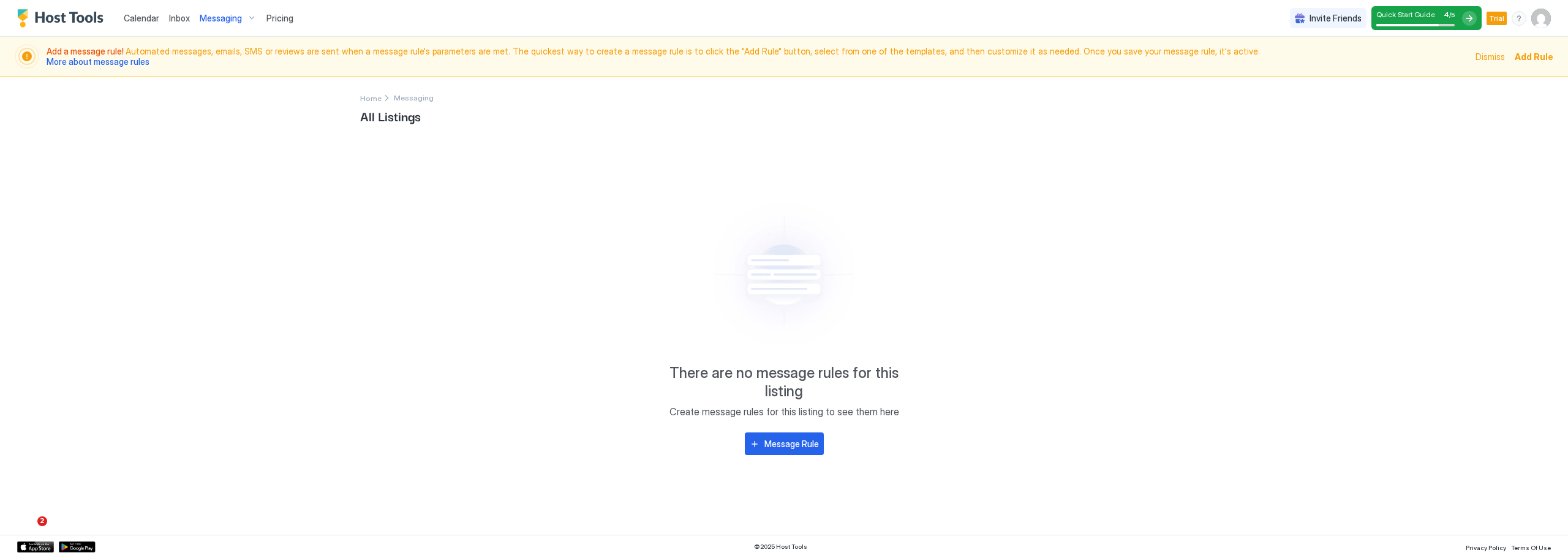
click at [249, 20] on div "Messaging" at bounding box center [228, 18] width 67 height 21
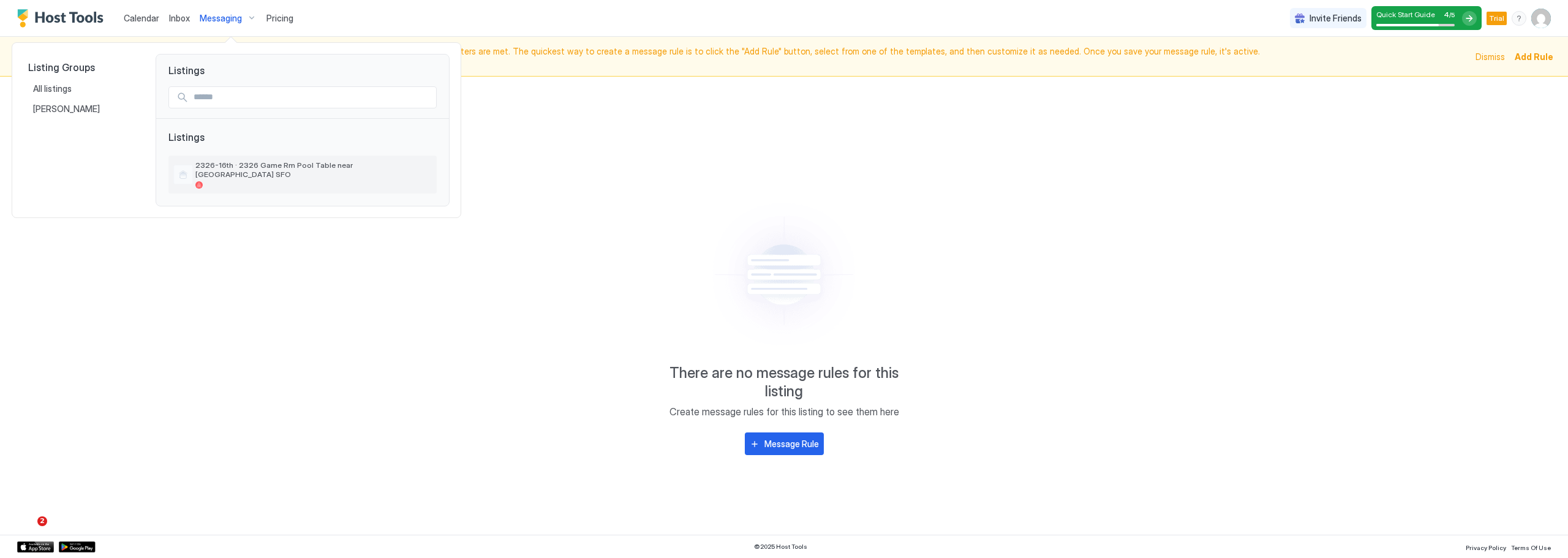
click at [259, 166] on span "2326-16th · 2326 Game Rm Pool Table near [GEOGRAPHIC_DATA] SFO" at bounding box center [314, 170] width 237 height 19
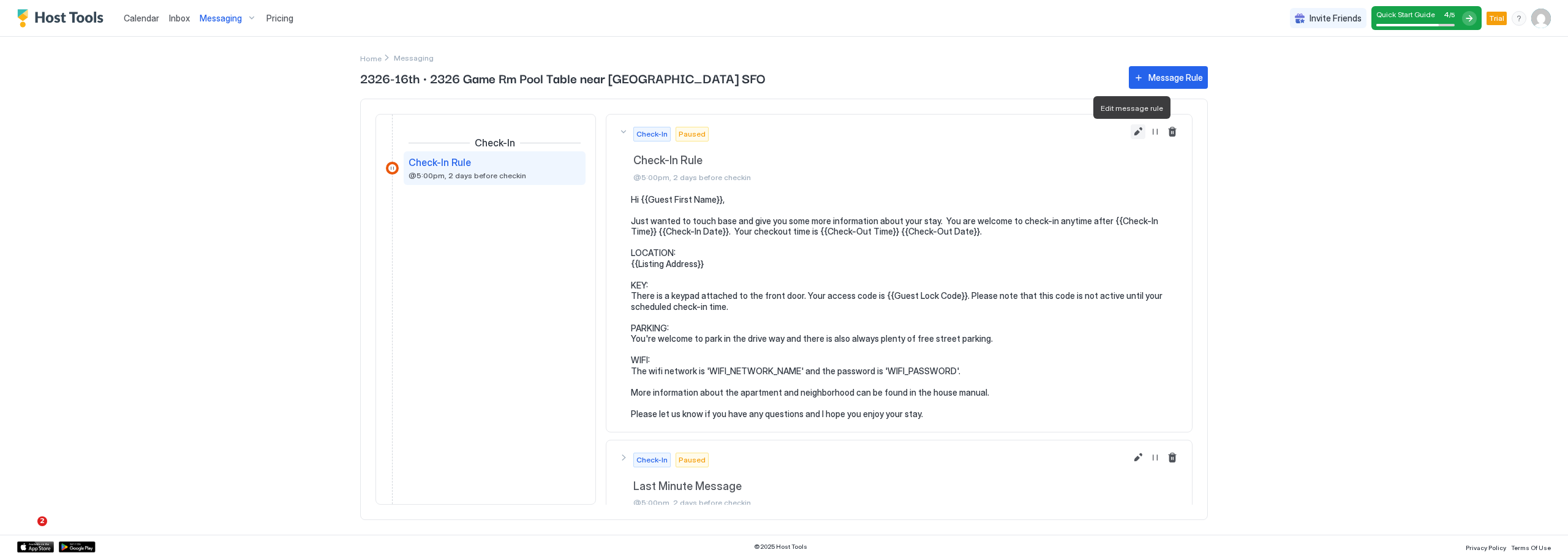
click at [1131, 130] on button "Edit message rule" at bounding box center [1138, 131] width 15 height 15
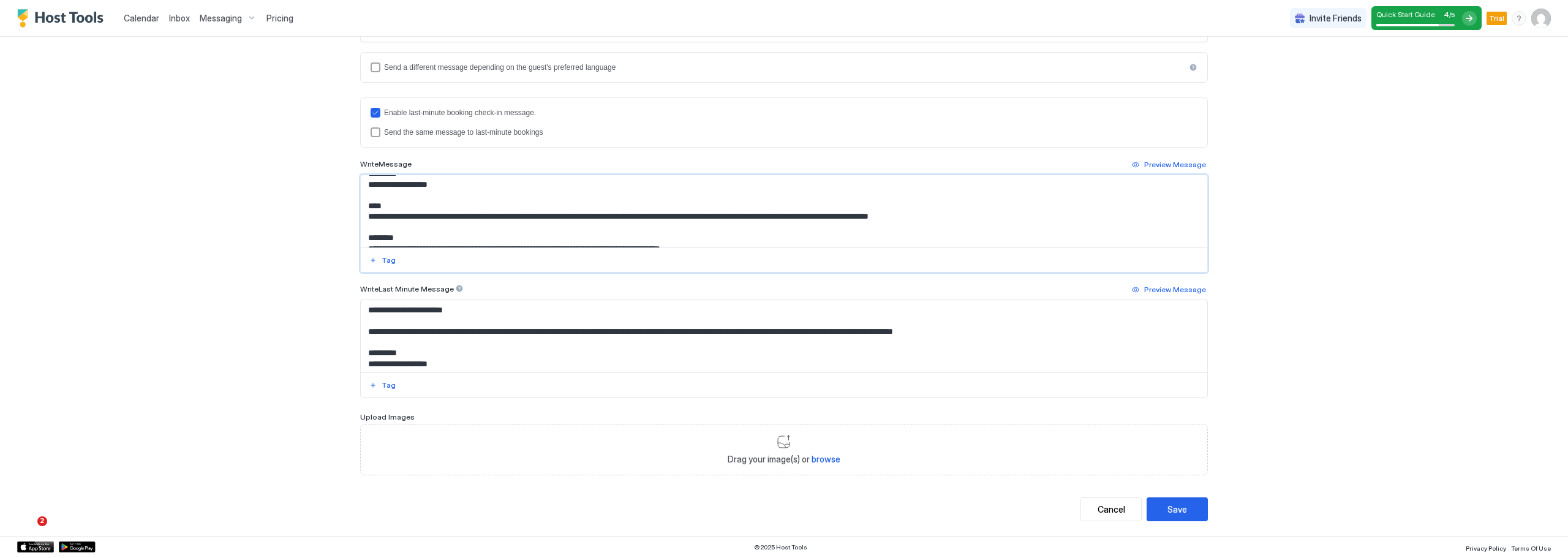
scroll to position [68, 0]
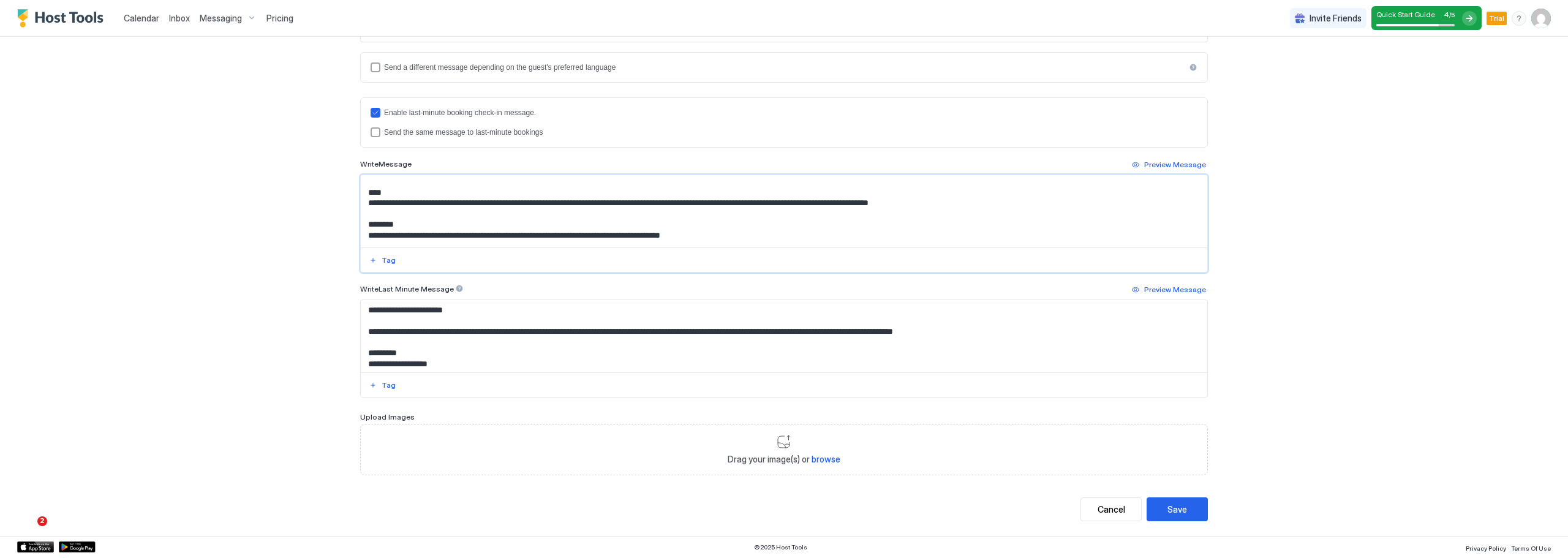
drag, startPoint x: 612, startPoint y: 214, endPoint x: 679, endPoint y: 216, distance: 67.0
click at [679, 216] on textarea "**********" at bounding box center [784, 211] width 846 height 72
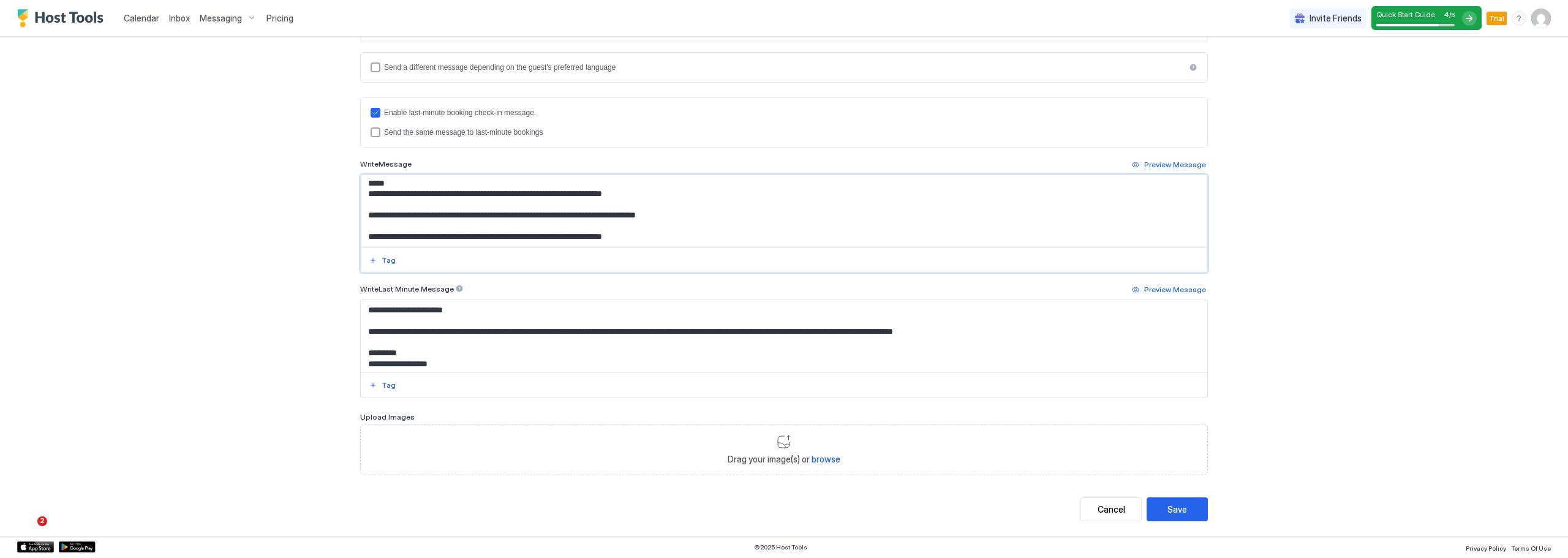
scroll to position [152, 0]
click at [1098, 509] on div "Cancel" at bounding box center [1111, 509] width 28 height 13
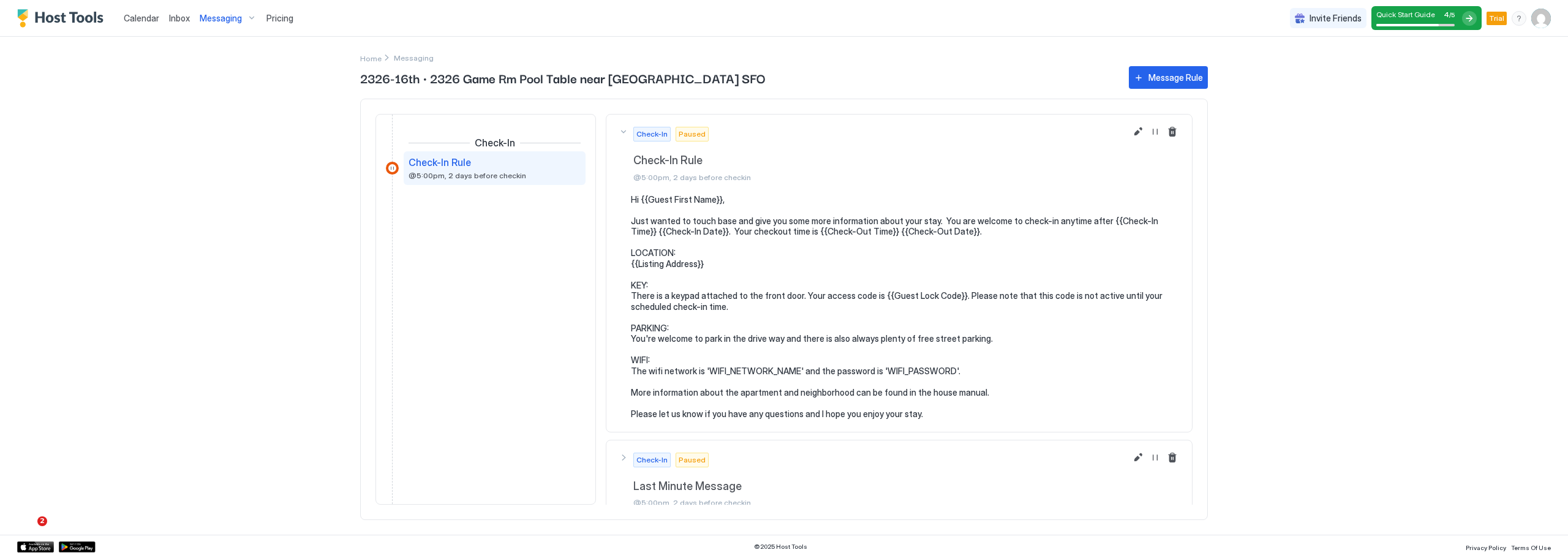
click at [692, 135] on span "Paused" at bounding box center [692, 134] width 27 height 11
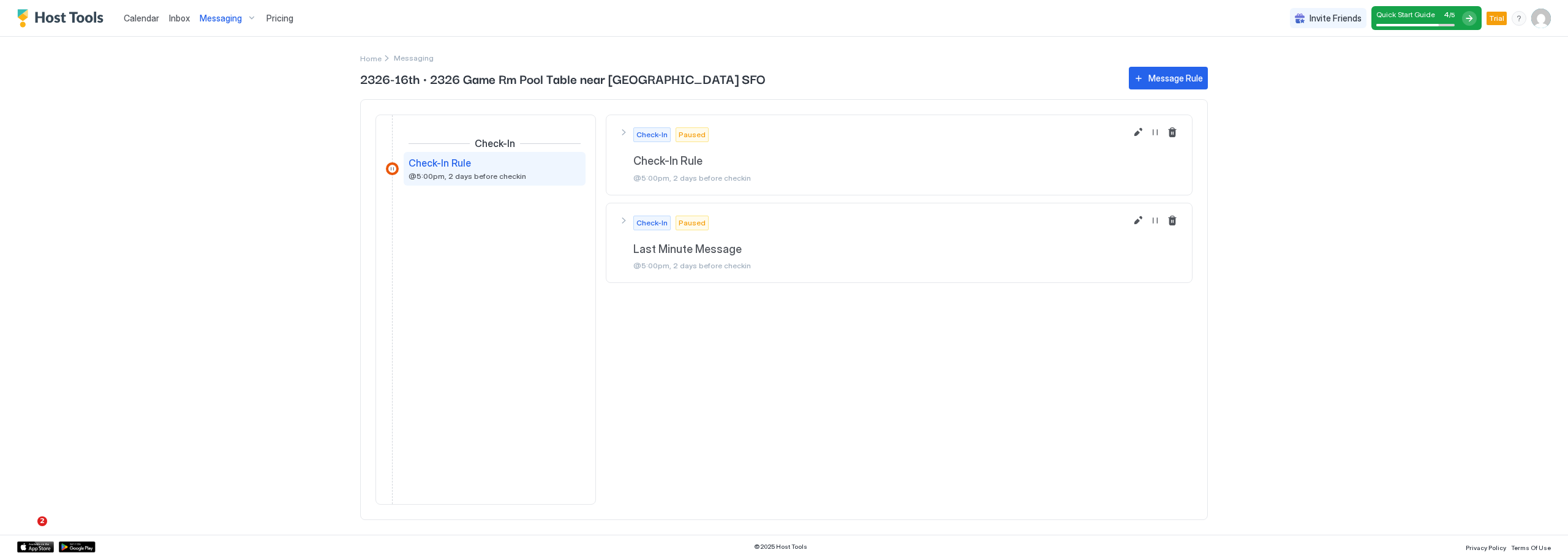
click at [692, 135] on span "Paused" at bounding box center [692, 134] width 27 height 11
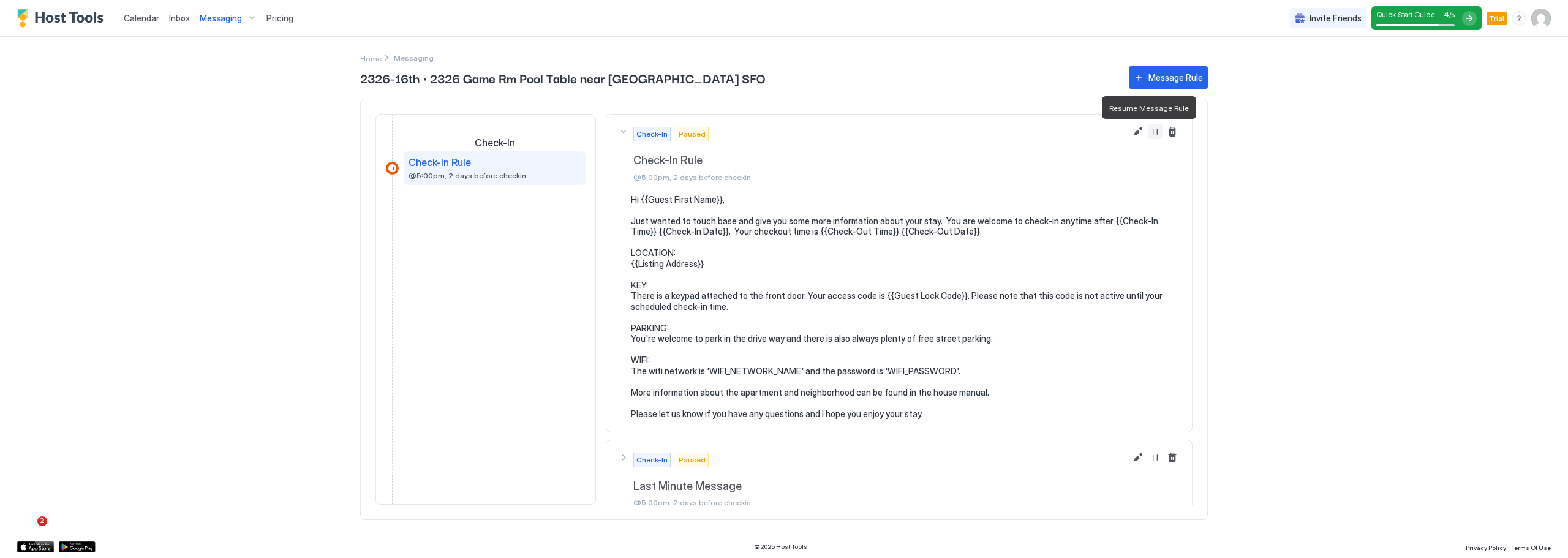
click at [1148, 132] on button "Resume Message Rule" at bounding box center [1155, 131] width 15 height 15
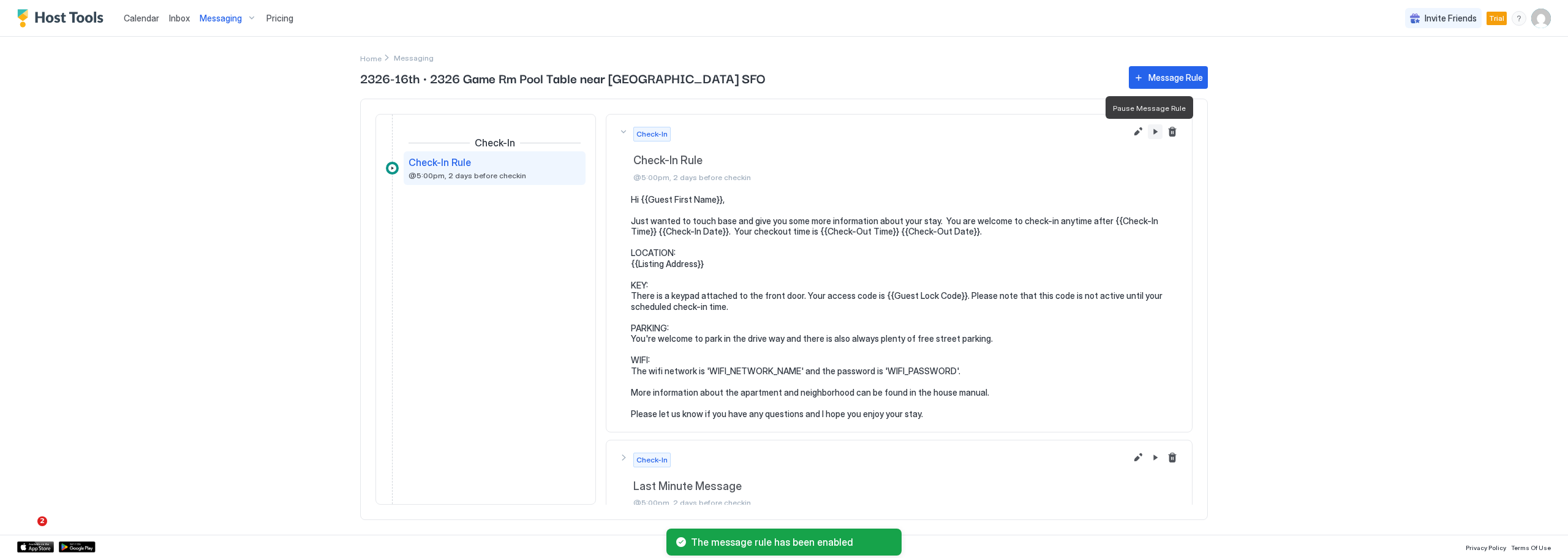
click at [1148, 134] on button "Pause Message Rule" at bounding box center [1155, 131] width 15 height 15
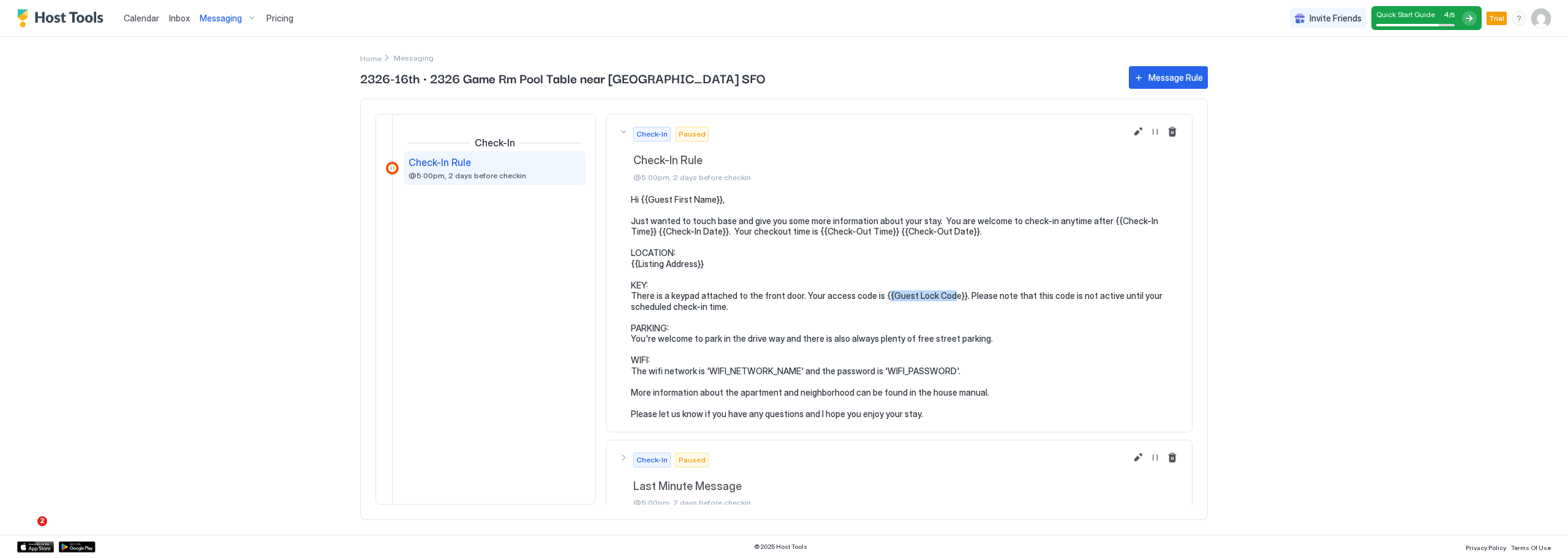
drag, startPoint x: 881, startPoint y: 294, endPoint x: 946, endPoint y: 299, distance: 65.2
click at [946, 299] on pre "Hi {{Guest First Name}}, Just wanted to touch base and give you some more infor…" at bounding box center [905, 307] width 549 height 225
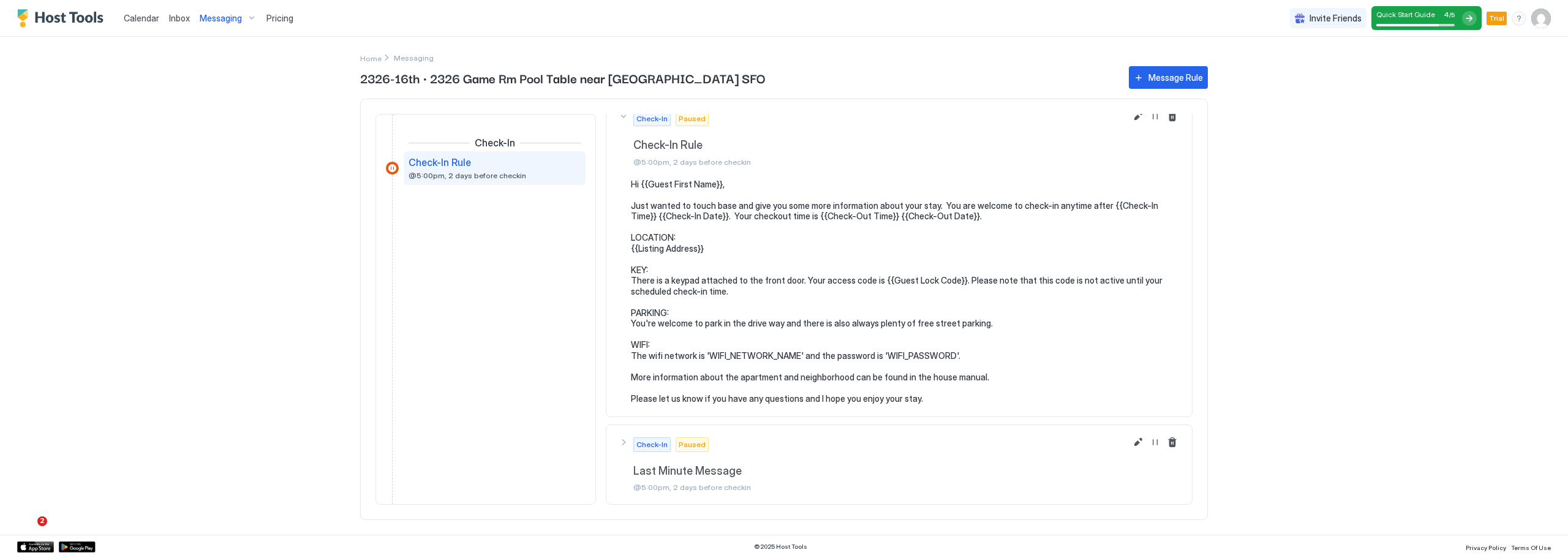
click at [835, 298] on pre "Hi {{Guest First Name}}, Just wanted to touch base and give you some more infor…" at bounding box center [905, 291] width 549 height 225
drag, startPoint x: 879, startPoint y: 282, endPoint x: 954, endPoint y: 285, distance: 75.1
click at [954, 285] on pre "Hi {{Guest First Name}}, Just wanted to touch base and give you some more infor…" at bounding box center [905, 291] width 549 height 225
click at [902, 305] on pre "Hi {{Guest First Name}}, Just wanted to touch base and give you some more infor…" at bounding box center [905, 291] width 549 height 225
click at [248, 19] on div "Messaging" at bounding box center [228, 18] width 67 height 21
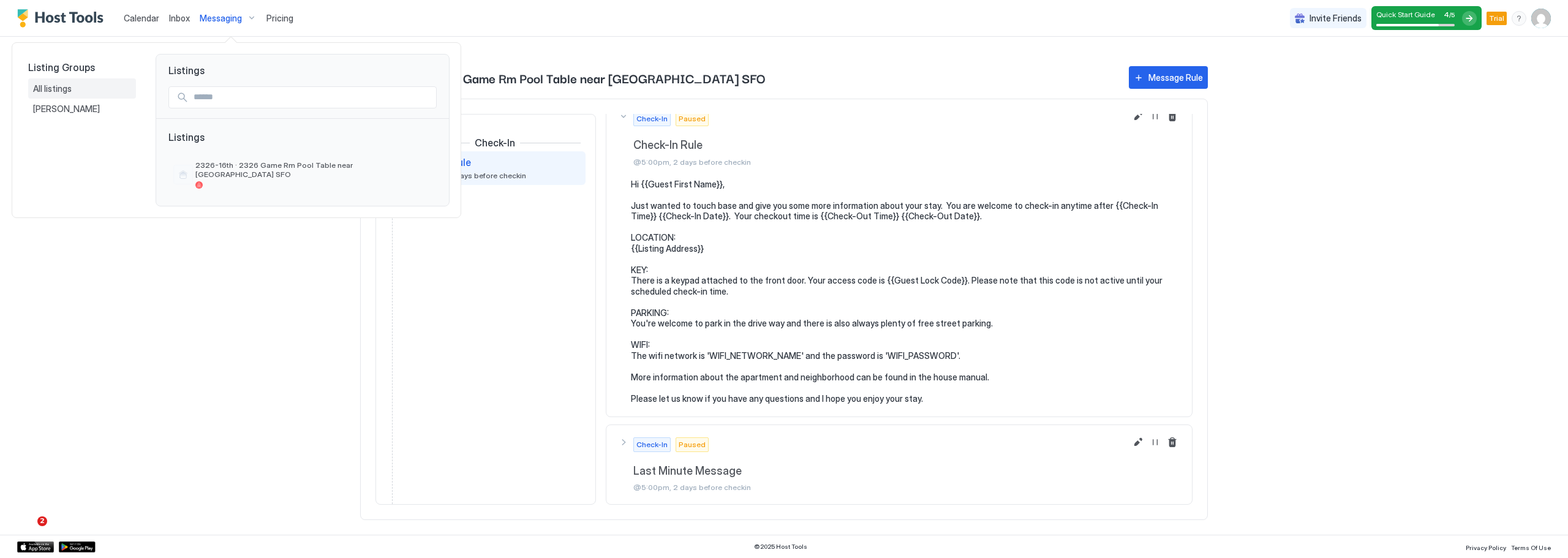
click at [63, 88] on span "All listings" at bounding box center [53, 89] width 41 height 11
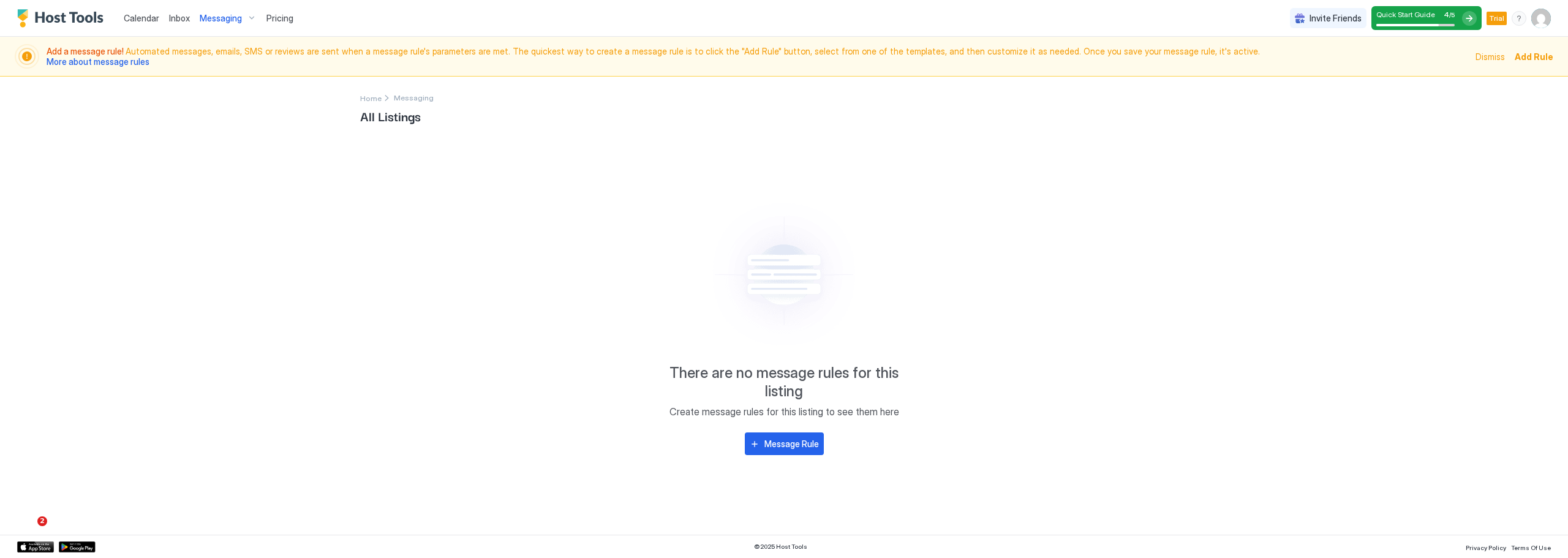
click at [1540, 18] on img "User profile" at bounding box center [1541, 18] width 19 height 19
click at [1468, 68] on div "Settings" at bounding box center [1472, 68] width 156 height 21
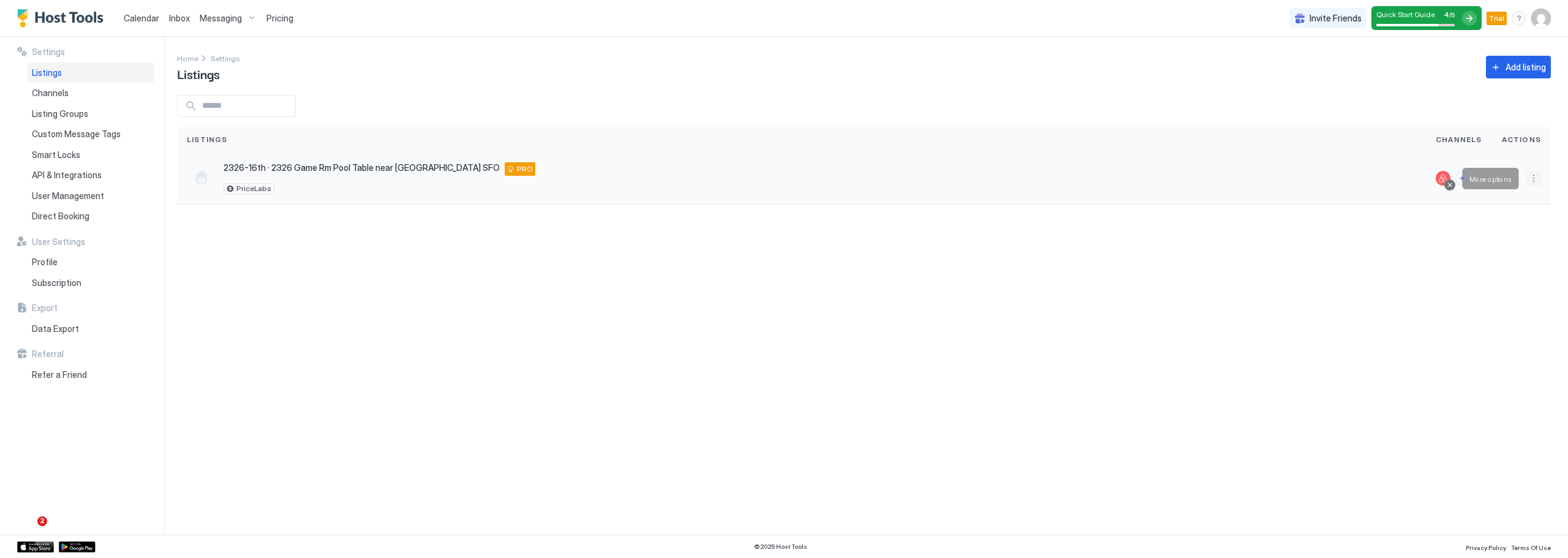
click at [1531, 174] on button "More options" at bounding box center [1533, 178] width 15 height 15
click at [1517, 274] on span "Airbnb Settings" at bounding box center [1504, 274] width 55 height 9
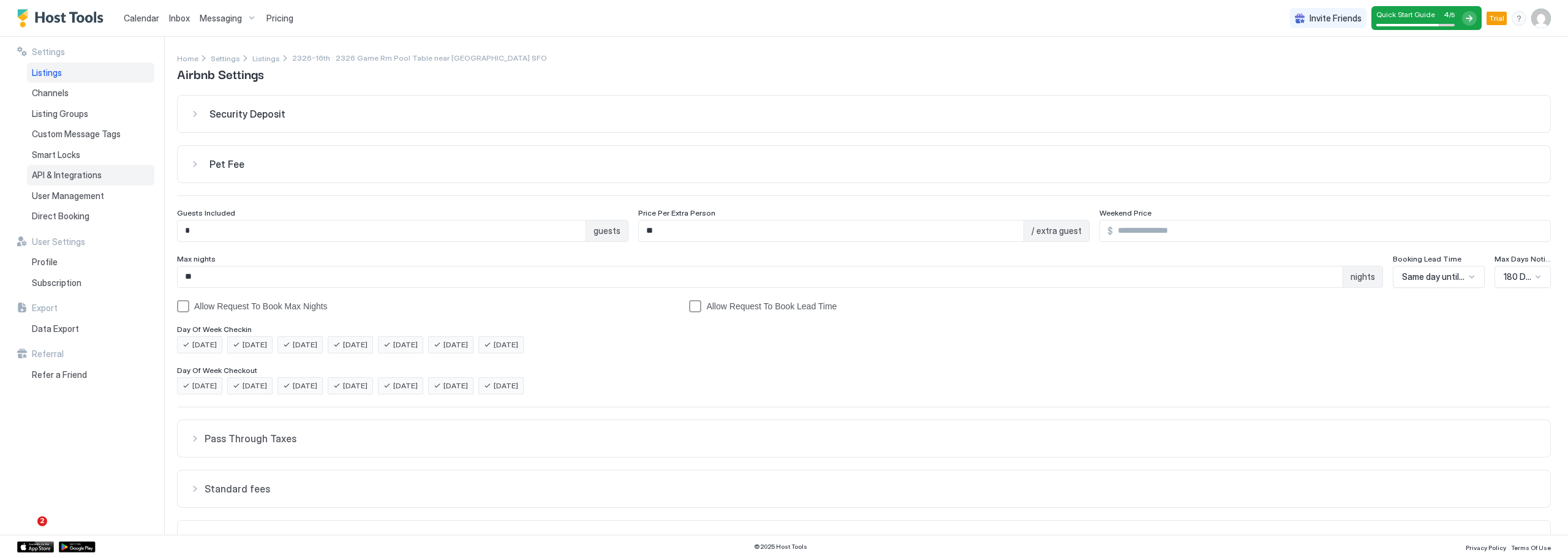
click at [60, 176] on span "API & Integrations" at bounding box center [67, 175] width 70 height 11
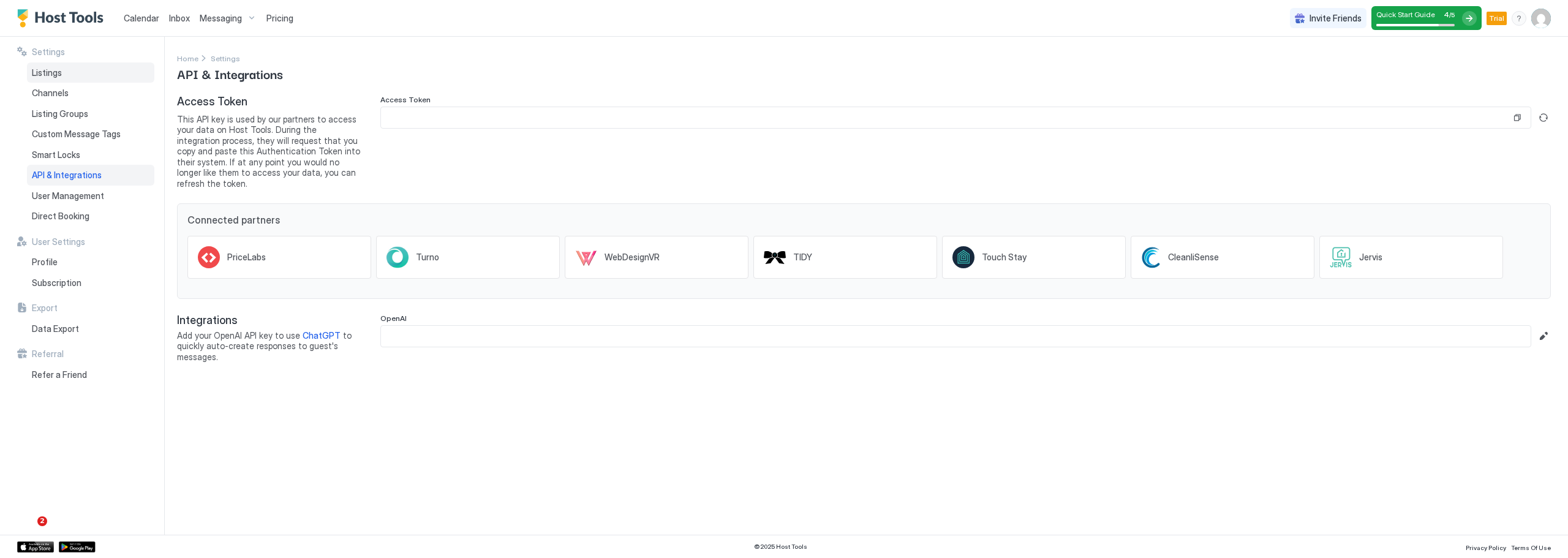
click at [64, 73] on div "Listings" at bounding box center [91, 73] width 127 height 21
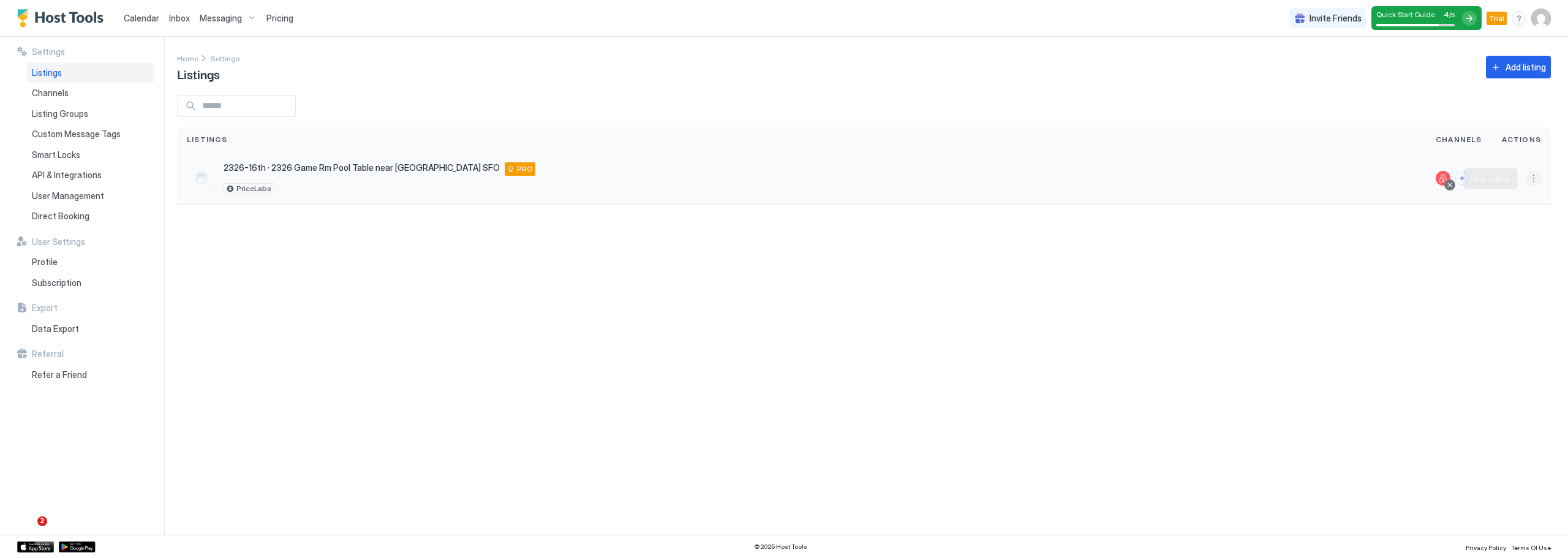
click at [1533, 179] on button "More options" at bounding box center [1533, 178] width 15 height 15
click at [304, 306] on div at bounding box center [784, 279] width 1568 height 558
click at [250, 14] on div "Messaging" at bounding box center [228, 18] width 67 height 21
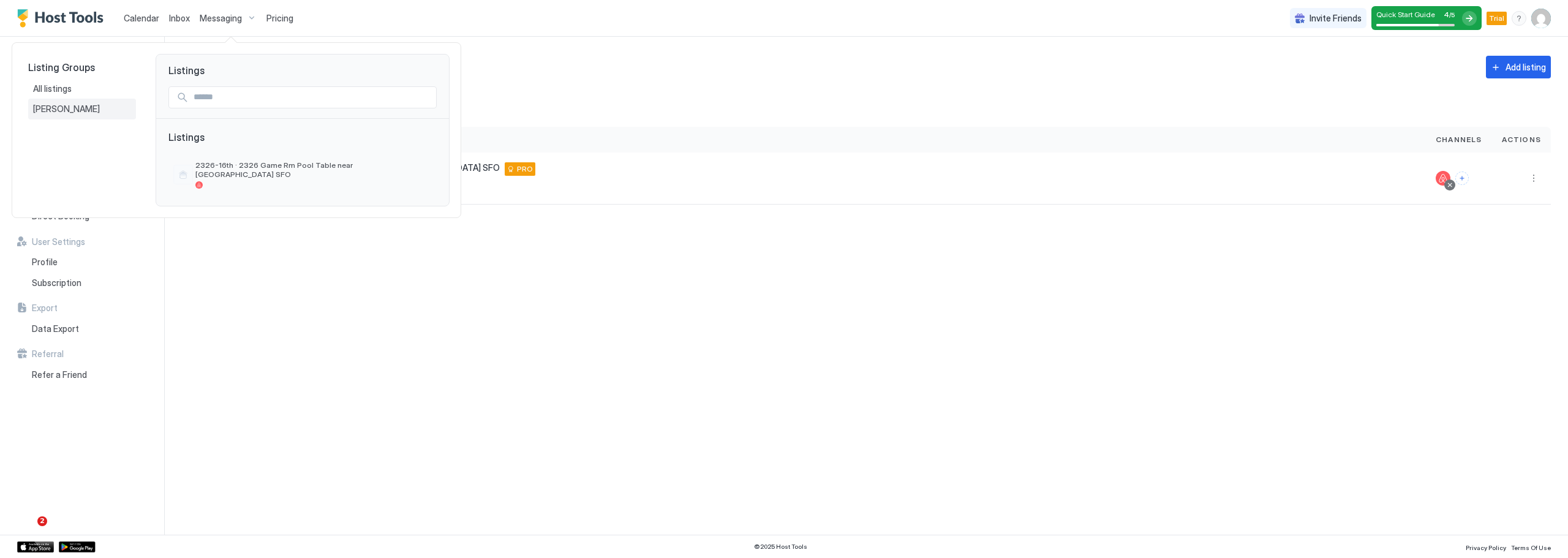
click at [55, 110] on span "Kimberly" at bounding box center [67, 109] width 69 height 11
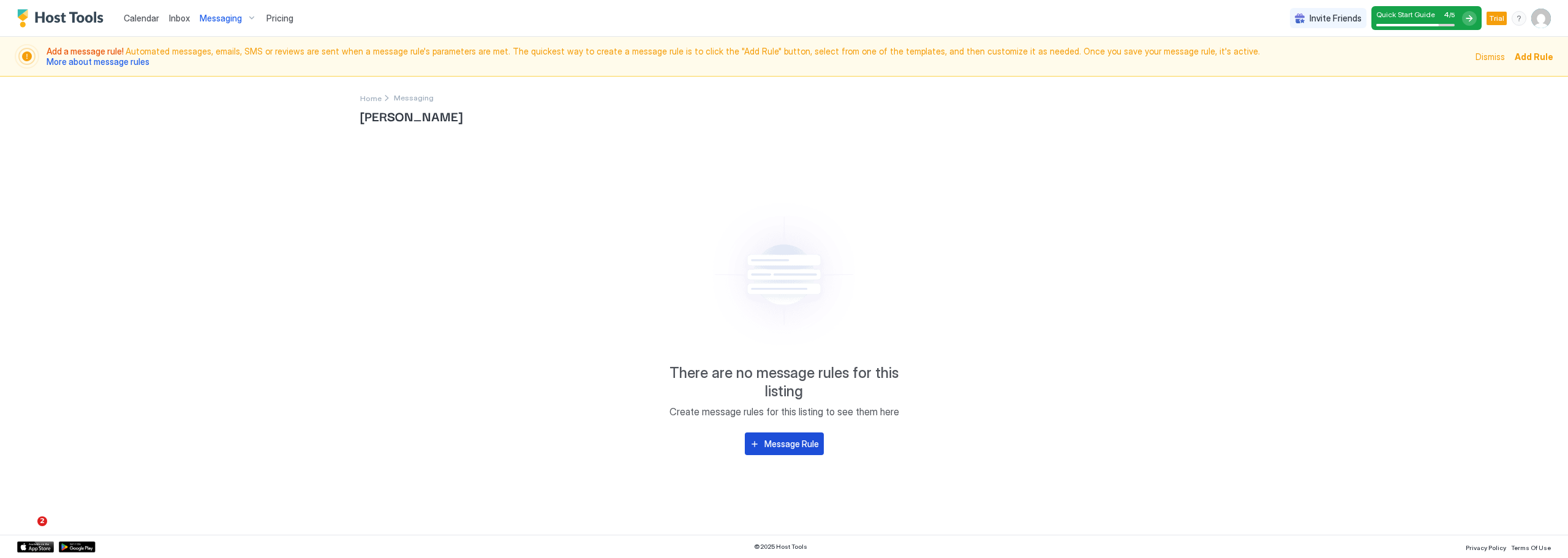
click at [785, 442] on div "Message Rule" at bounding box center [791, 444] width 55 height 13
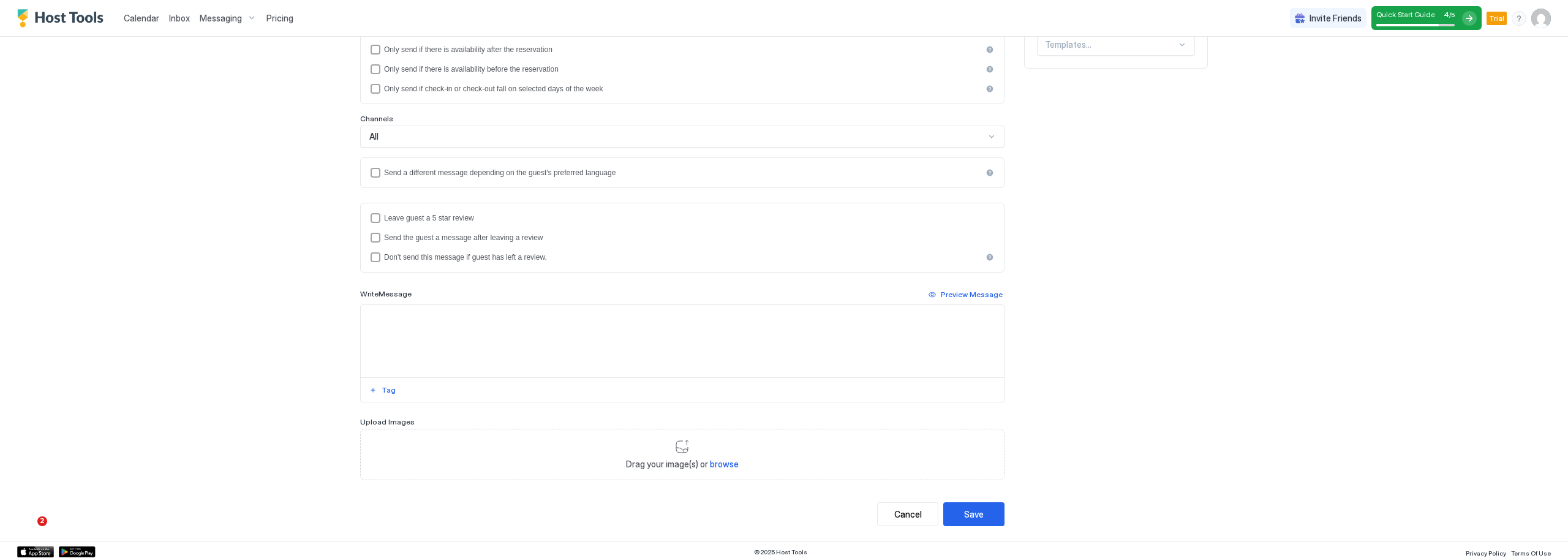
scroll to position [208, 0]
click at [574, 314] on textarea "Input Field" at bounding box center [682, 336] width 643 height 72
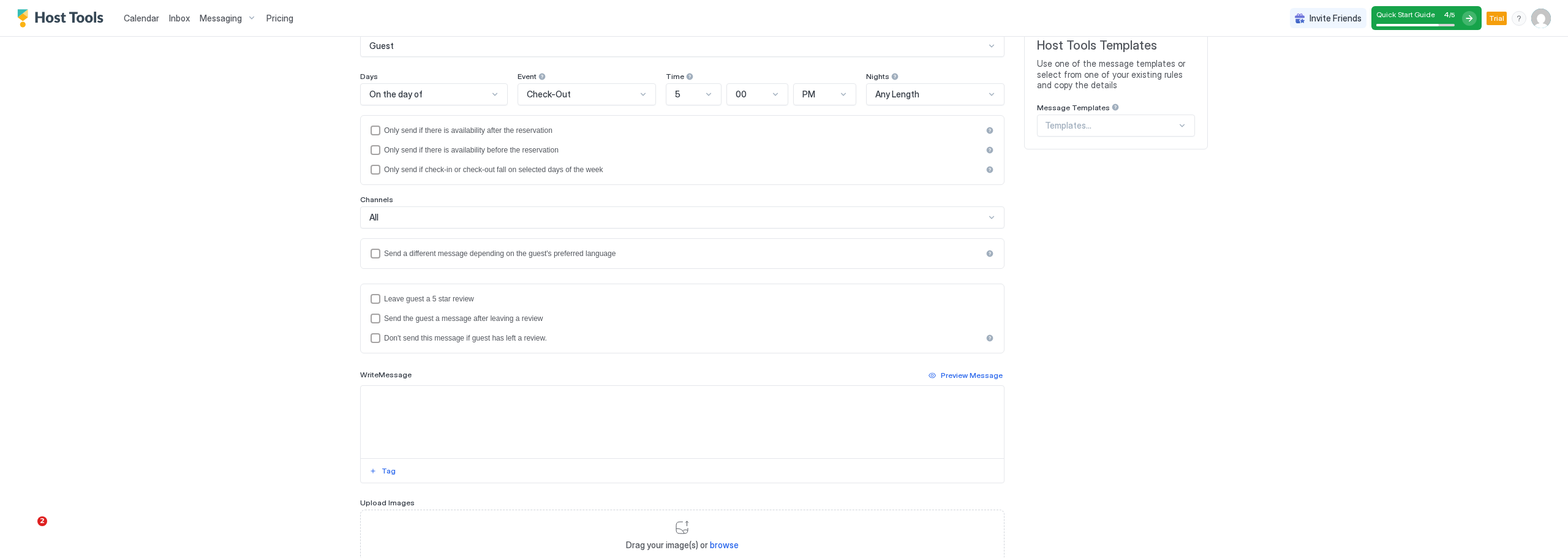
scroll to position [0, 0]
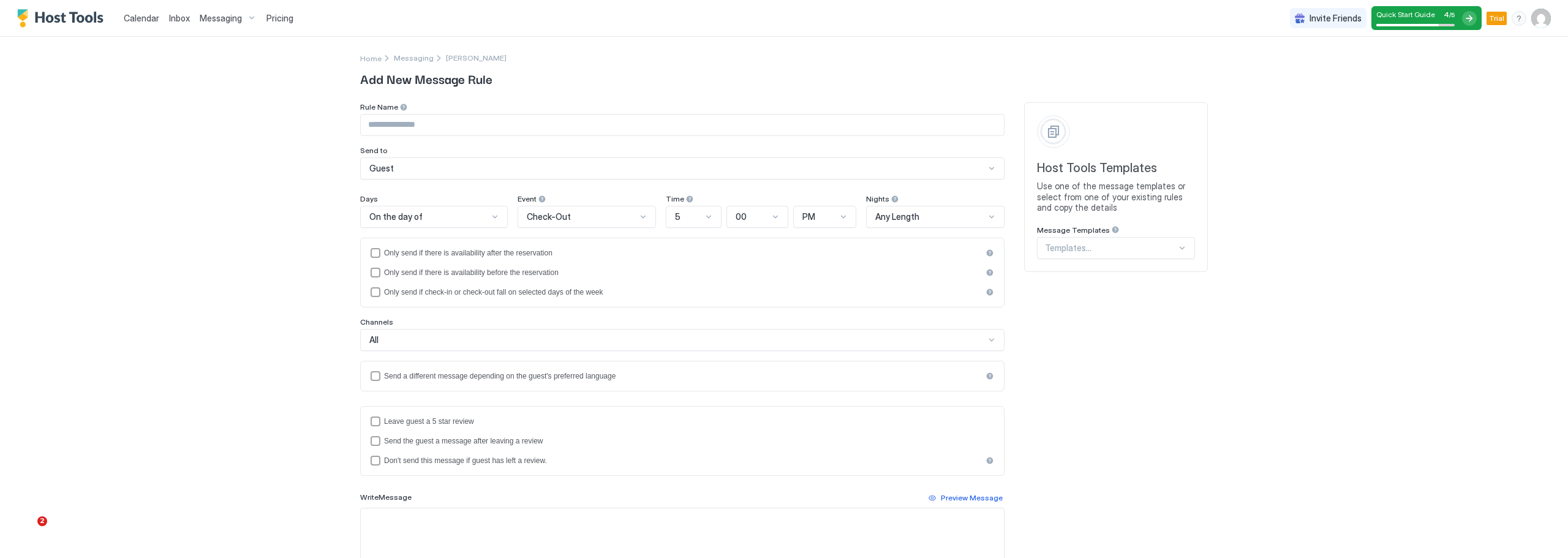
click at [1127, 248] on div at bounding box center [1111, 248] width 132 height 11
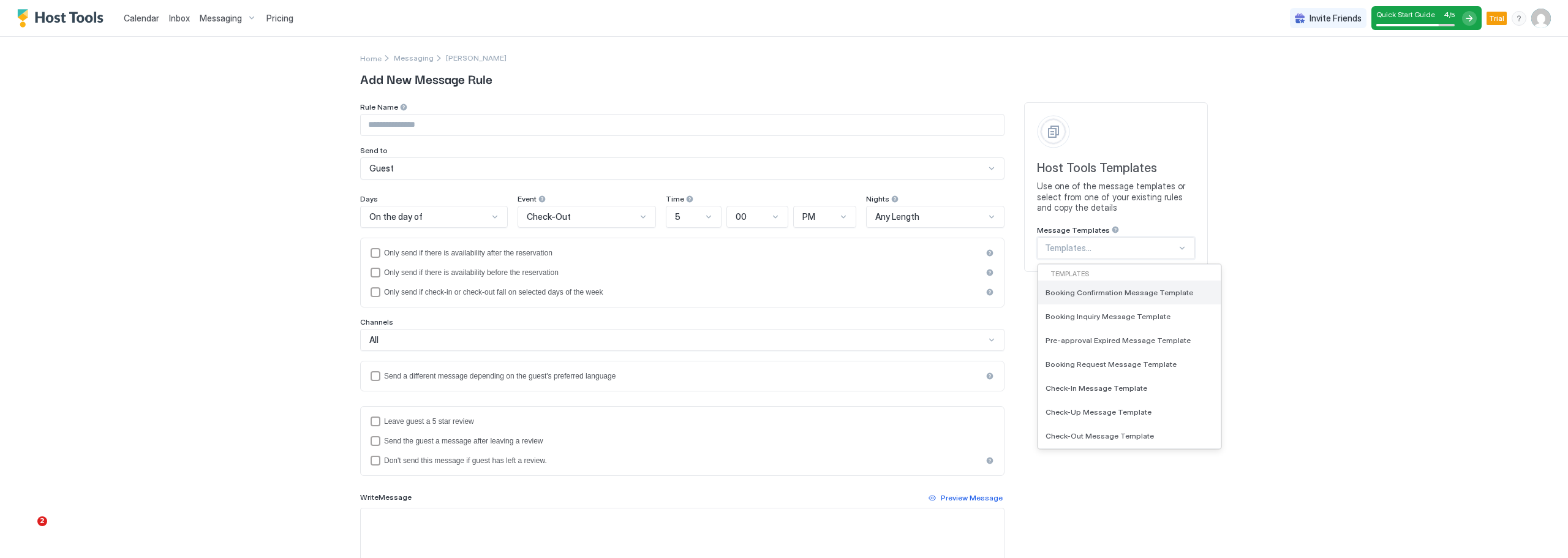
click at [1155, 290] on span "Booking Confirmation Message Template" at bounding box center [1120, 292] width 148 height 9
type input "**********"
type textarea "**********"
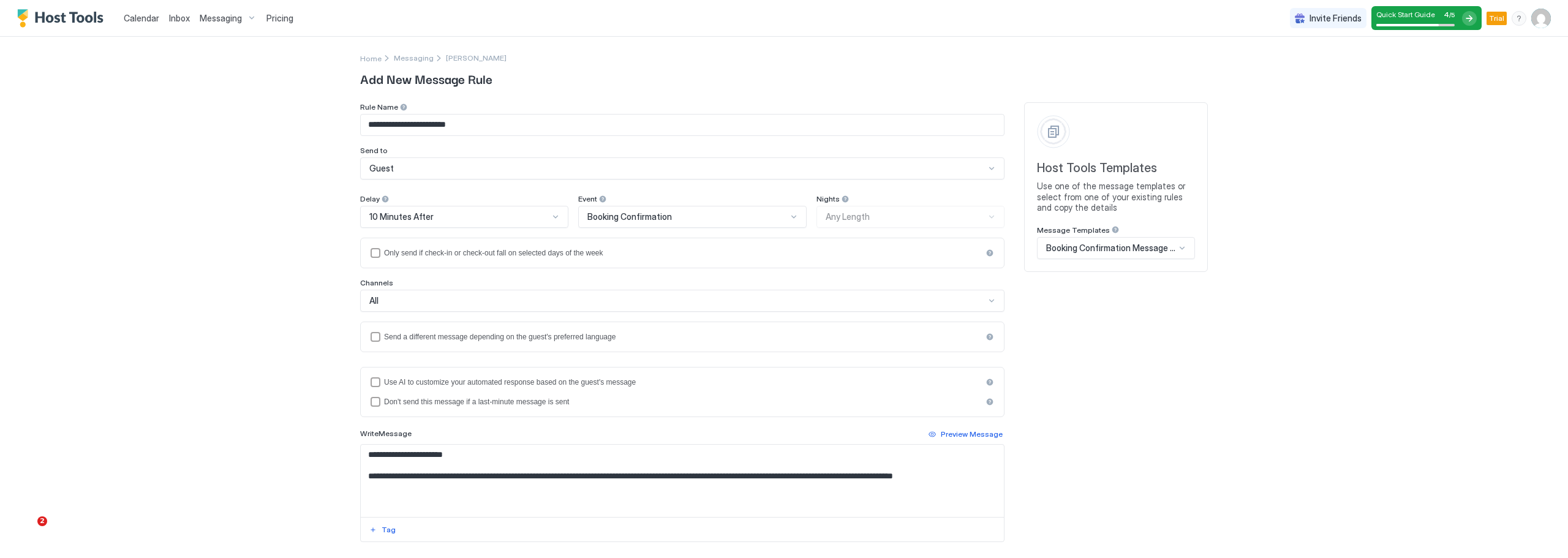
click at [209, 18] on span "Messaging" at bounding box center [221, 18] width 42 height 11
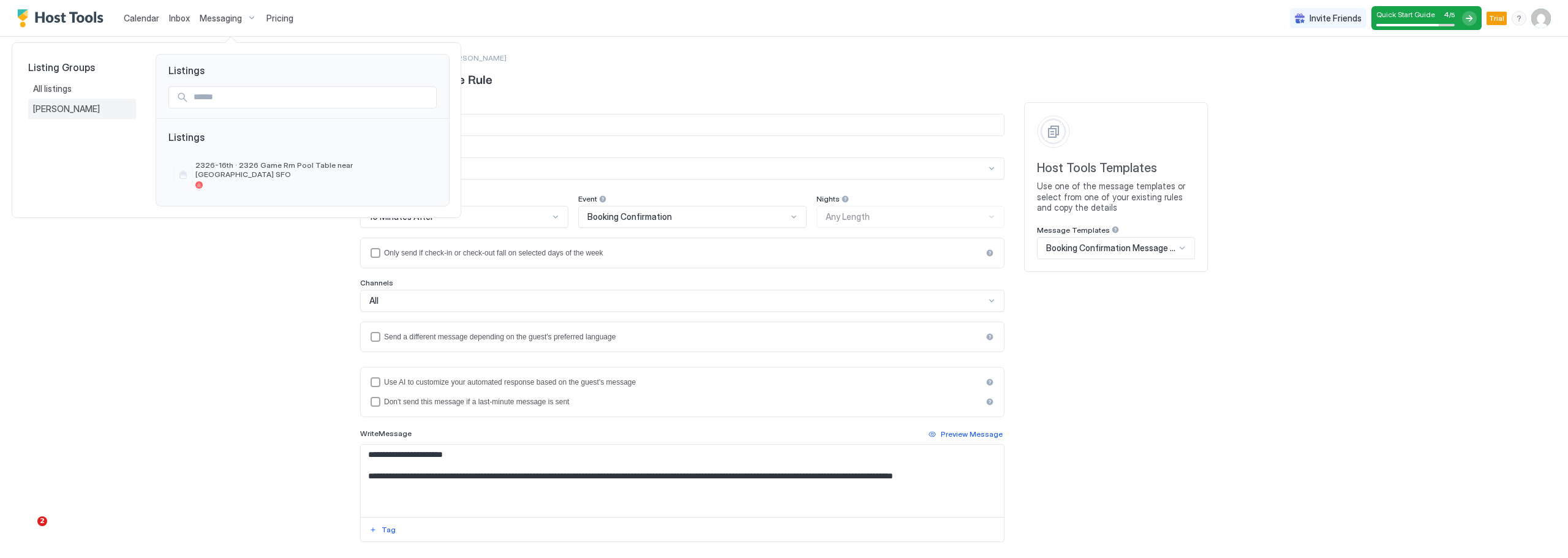
click at [53, 106] on span "Kimberly" at bounding box center [67, 109] width 69 height 11
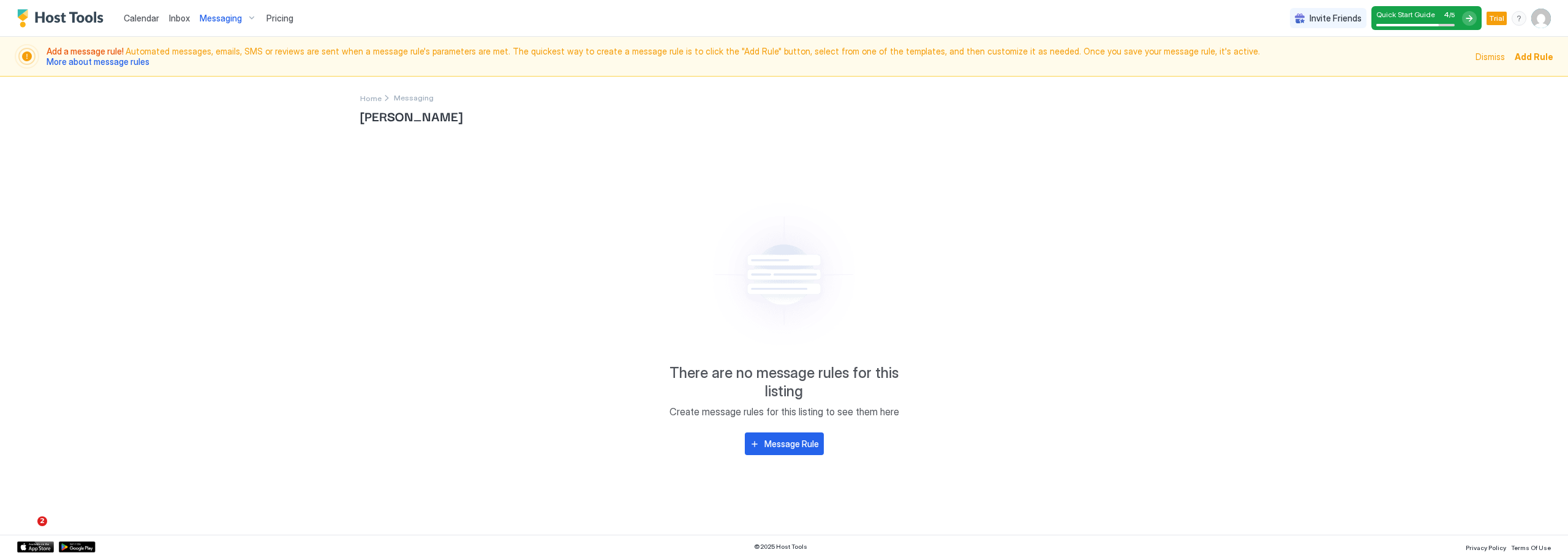
click at [173, 19] on span "Inbox" at bounding box center [179, 18] width 21 height 10
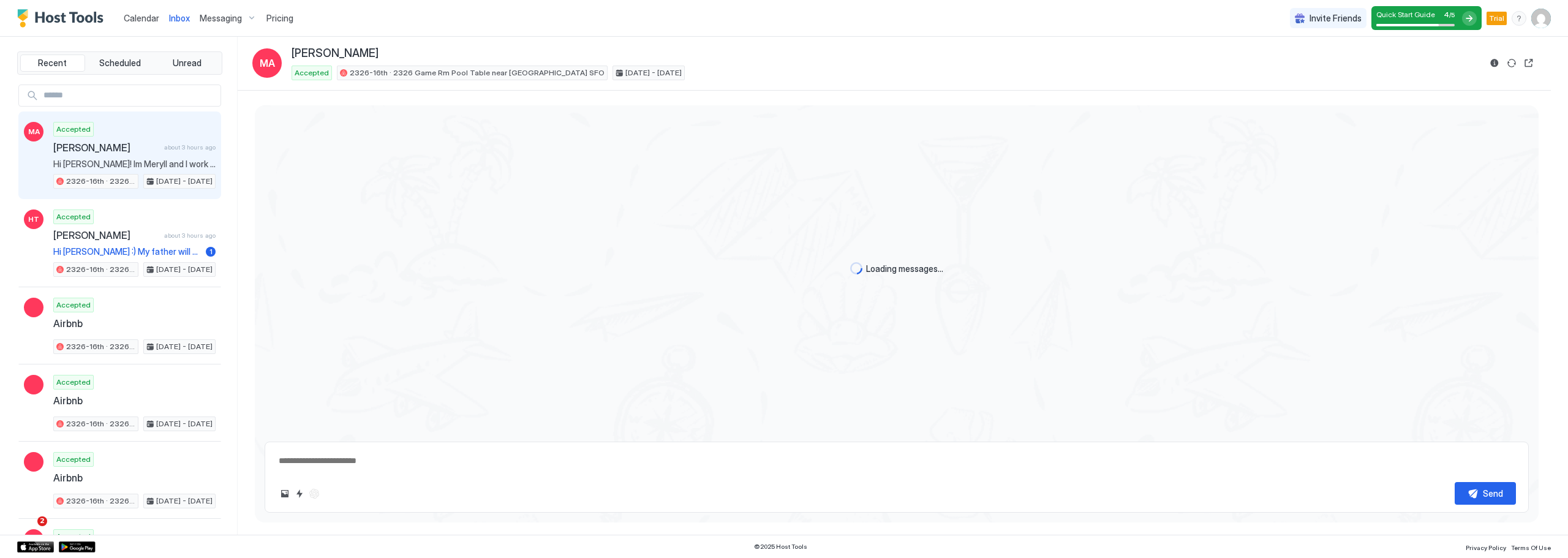
type textarea "*"
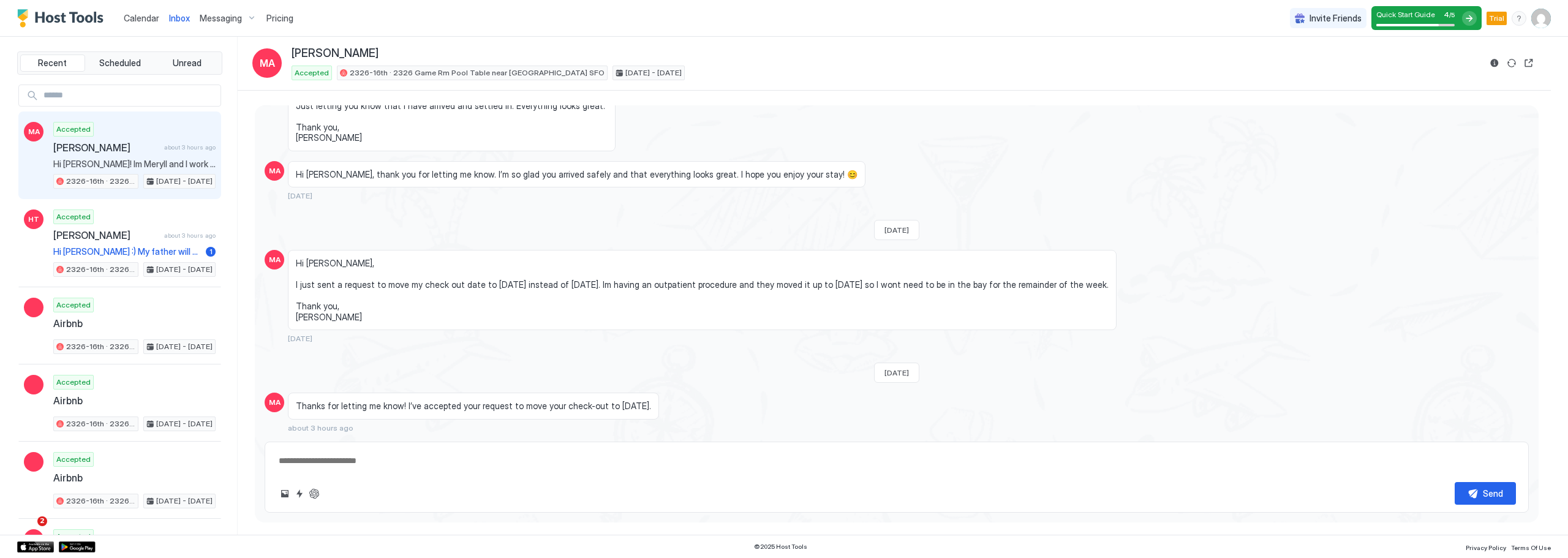
click at [150, 21] on span "Calendar" at bounding box center [141, 18] width 35 height 10
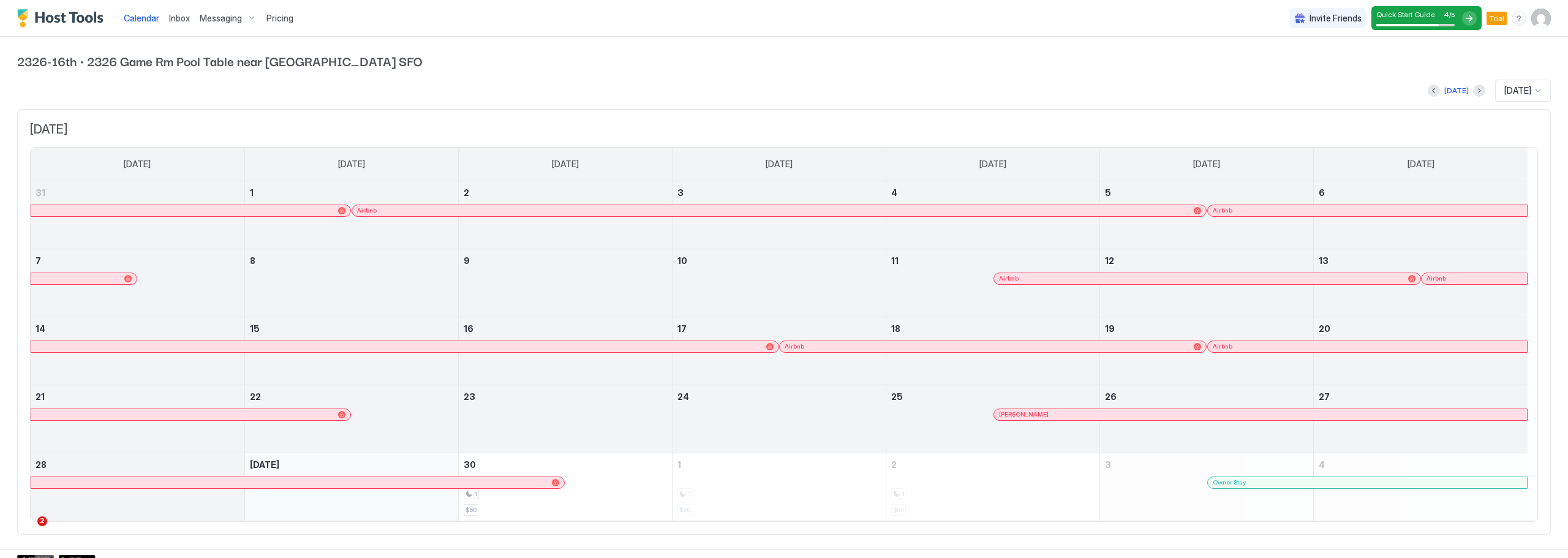
click at [250, 19] on div "Messaging" at bounding box center [228, 18] width 67 height 21
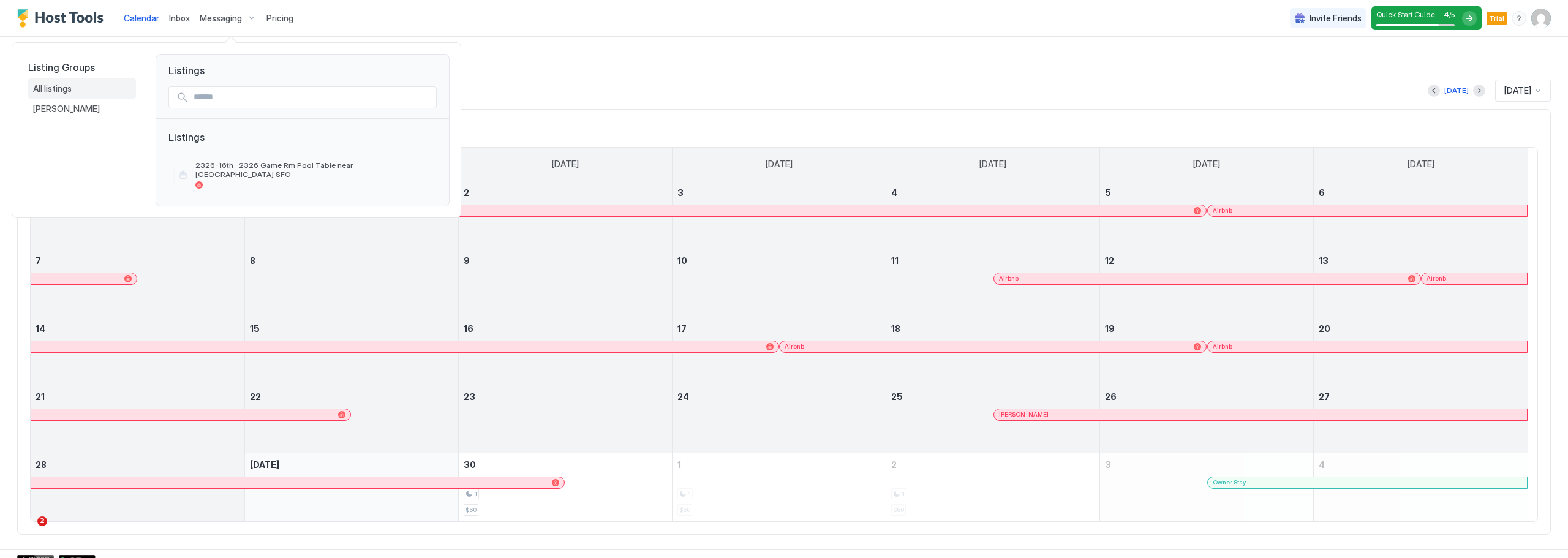
click at [71, 84] on span "All listings" at bounding box center [53, 89] width 41 height 11
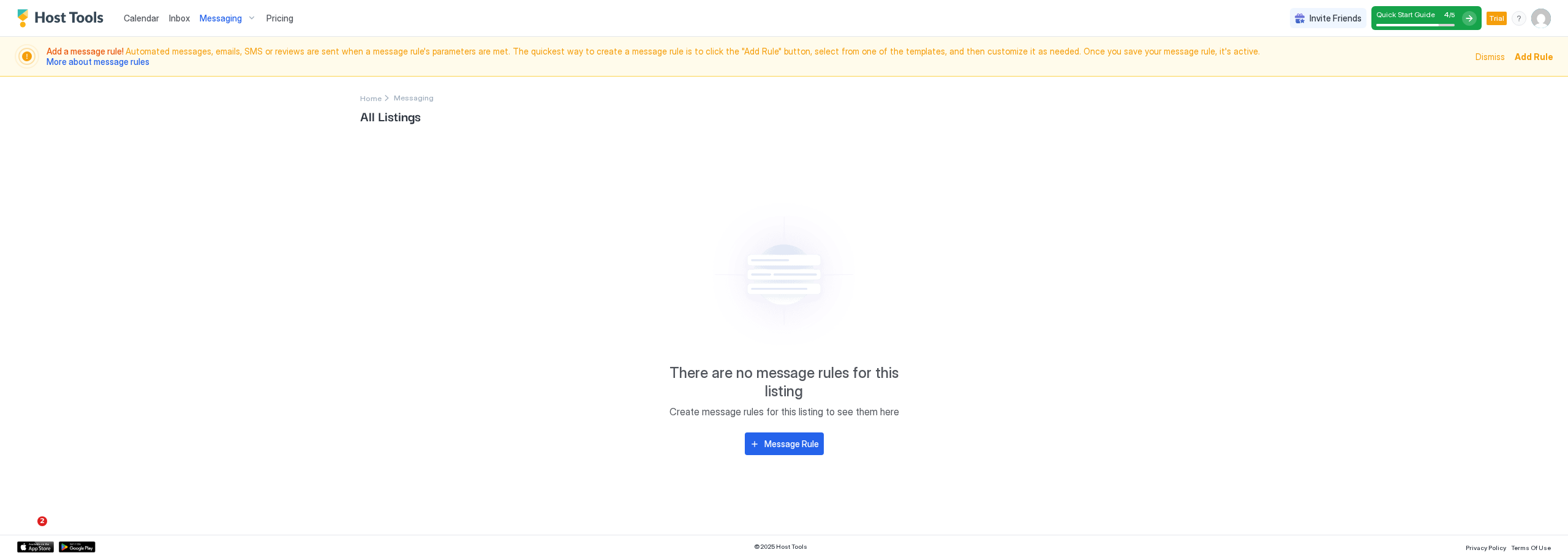
click at [279, 17] on span "Pricing" at bounding box center [280, 18] width 27 height 11
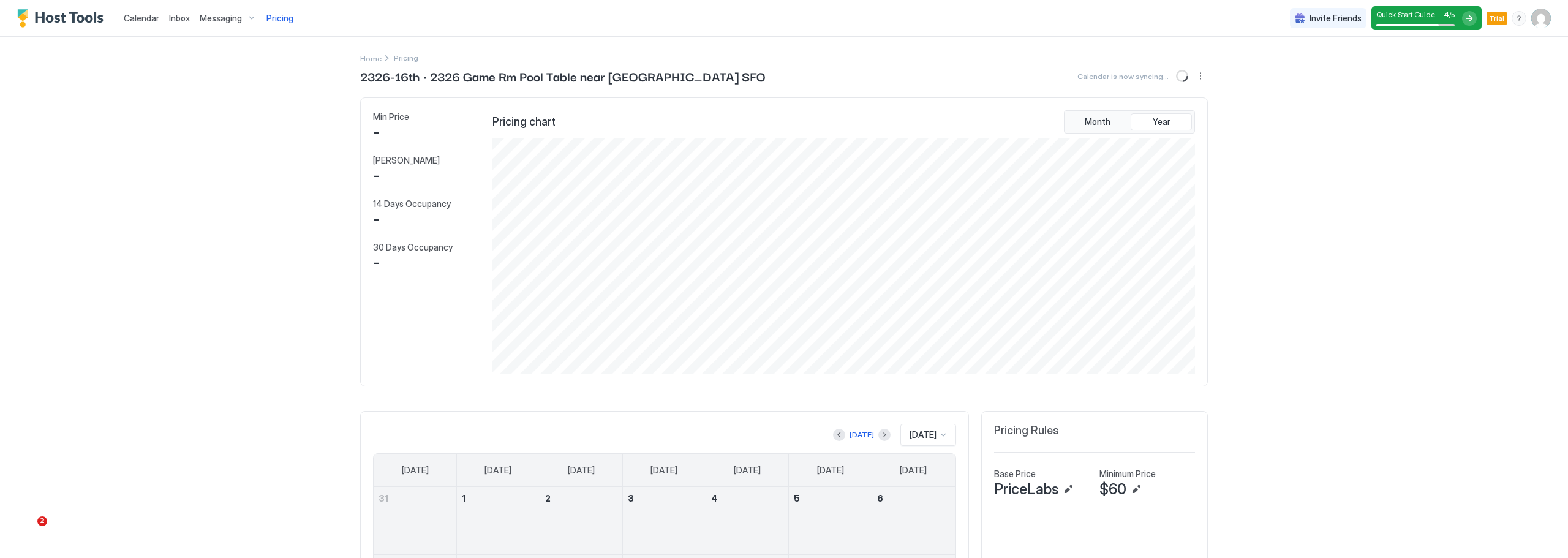
scroll to position [235, 705]
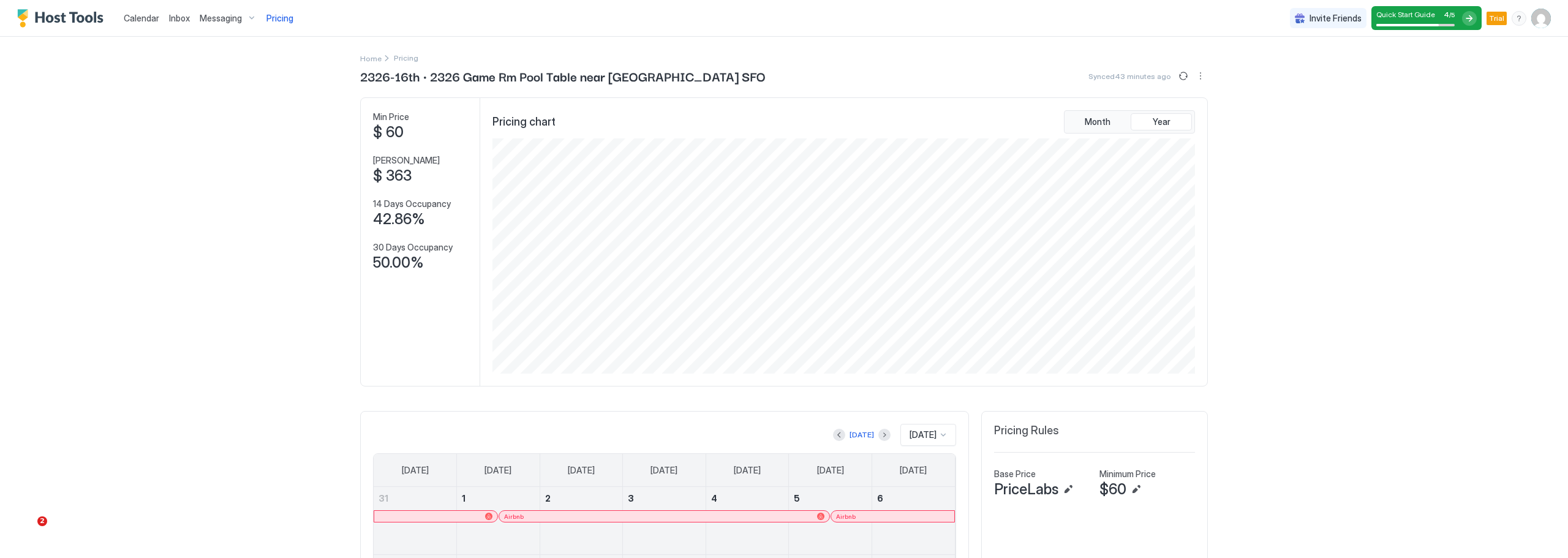
click at [1531, 21] on img "User profile" at bounding box center [1541, 18] width 19 height 19
click at [1462, 68] on div "Settings" at bounding box center [1463, 68] width 156 height 21
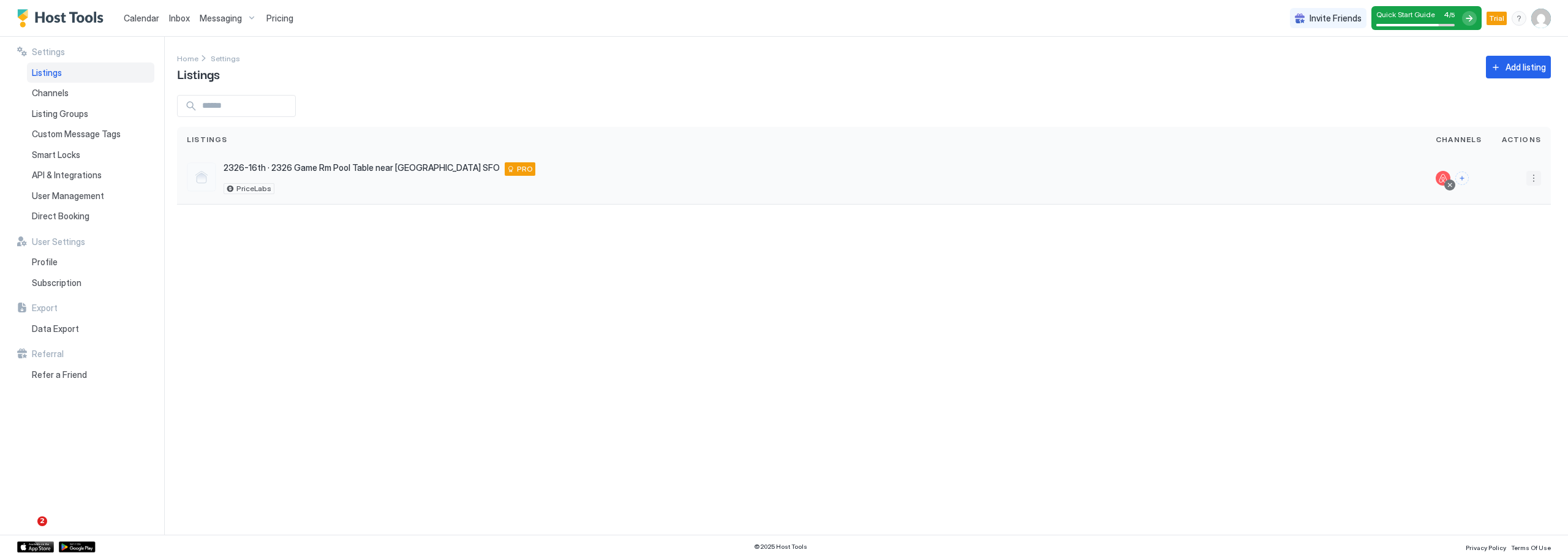
click at [1535, 179] on button "More options" at bounding box center [1533, 178] width 15 height 15
click at [1524, 195] on div "Messaging" at bounding box center [1502, 195] width 84 height 19
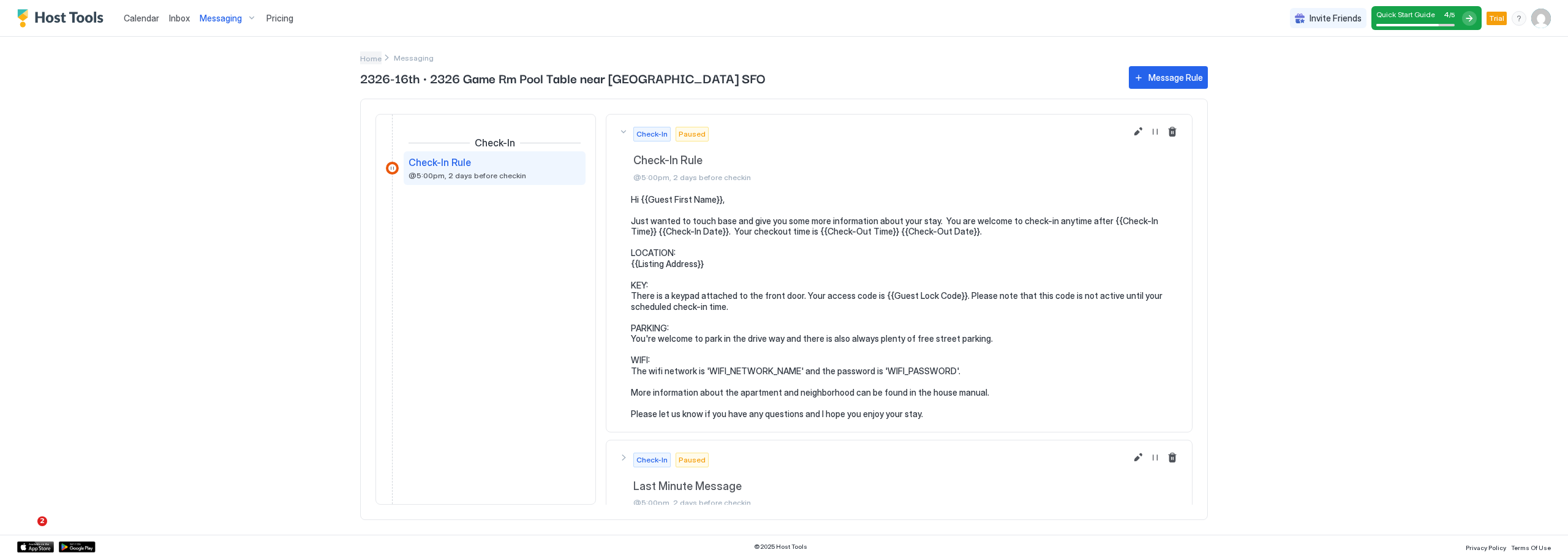
click at [366, 57] on span "Home" at bounding box center [370, 59] width 21 height 9
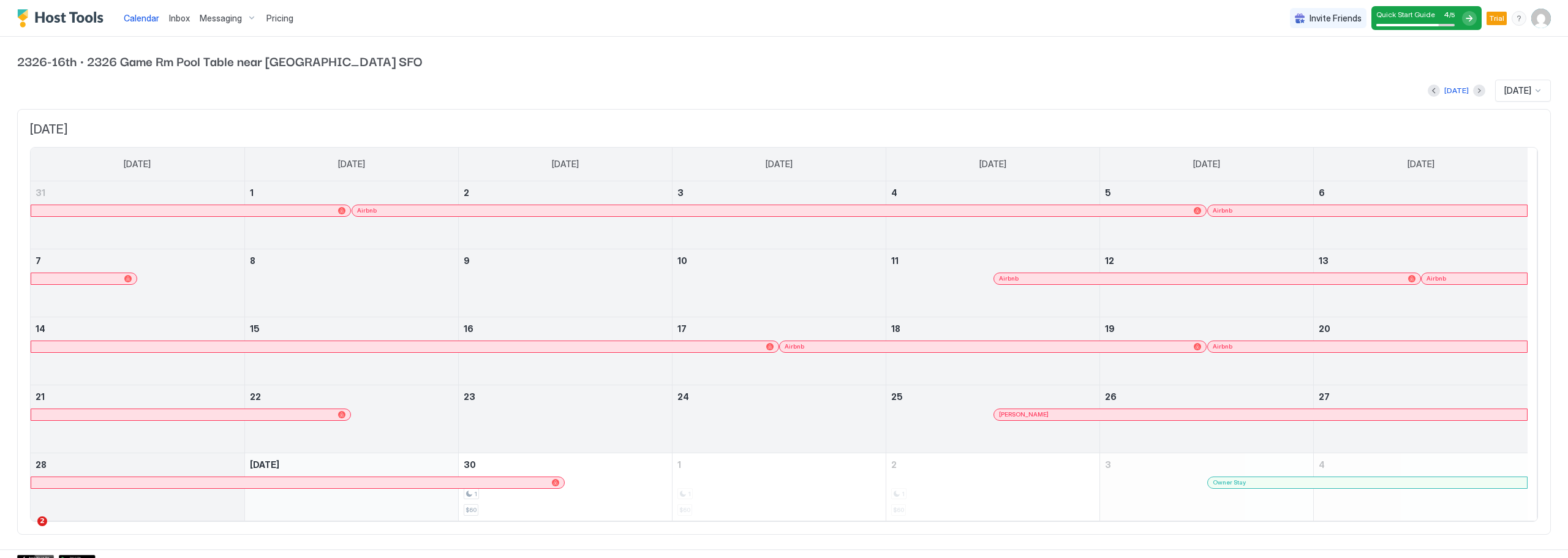
click at [1533, 19] on img "User profile" at bounding box center [1541, 18] width 19 height 19
click at [1475, 63] on div "Settings" at bounding box center [1463, 68] width 156 height 21
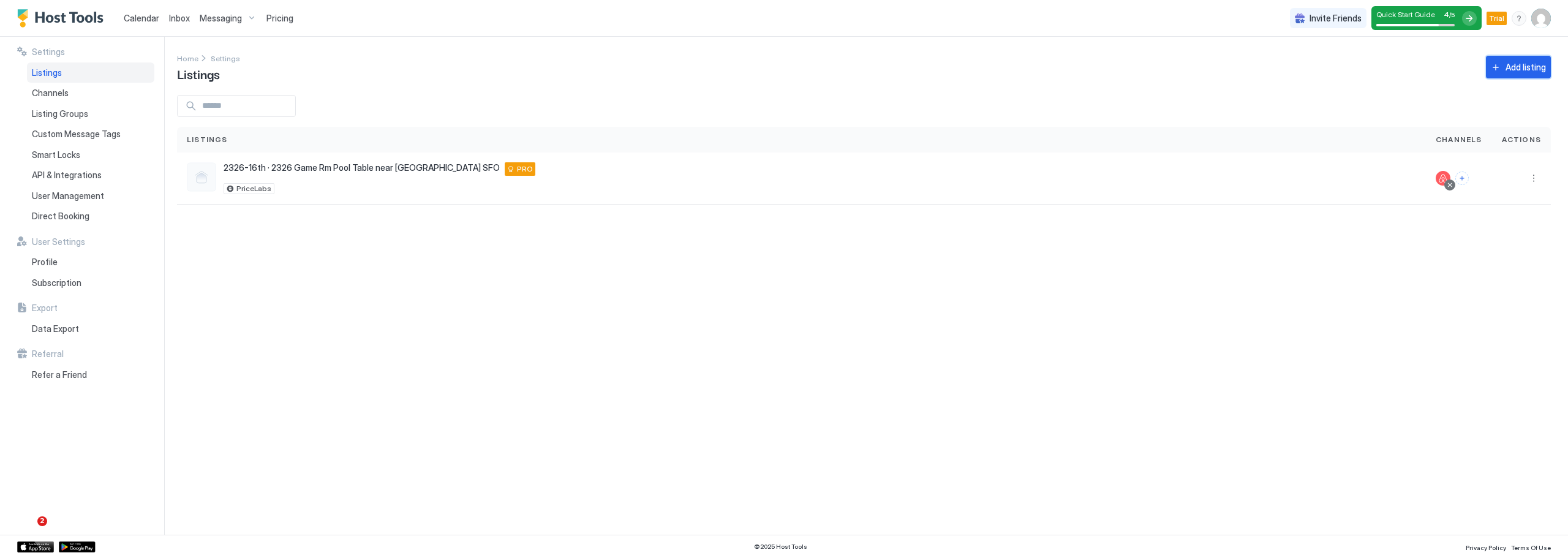
click at [1513, 63] on div "Add listing" at bounding box center [1526, 67] width 41 height 13
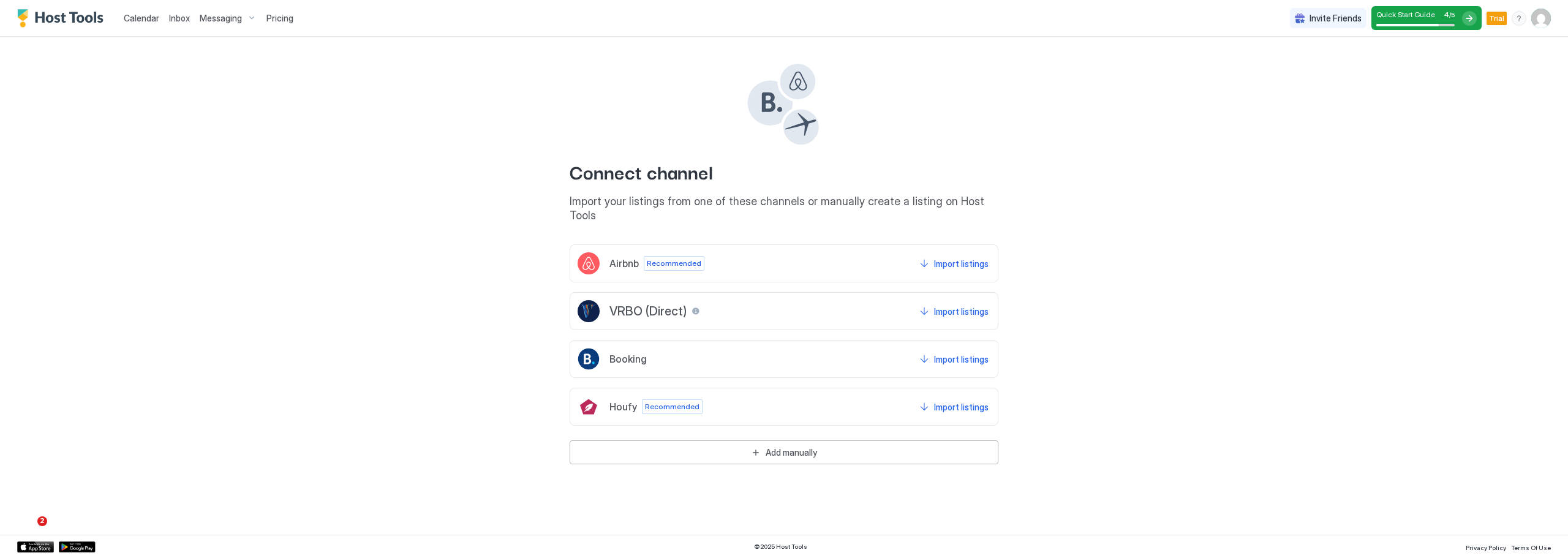
click at [779, 252] on div "Airbnb Recommended Import listings" at bounding box center [784, 263] width 429 height 38
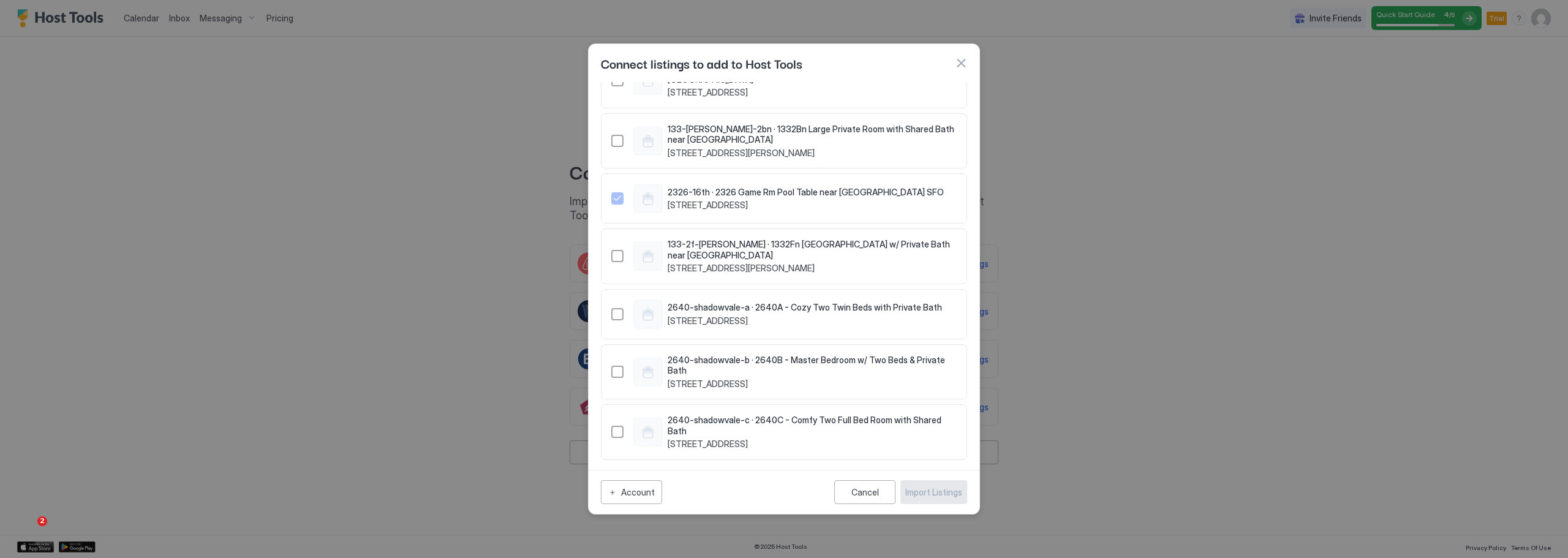
scroll to position [1449, 0]
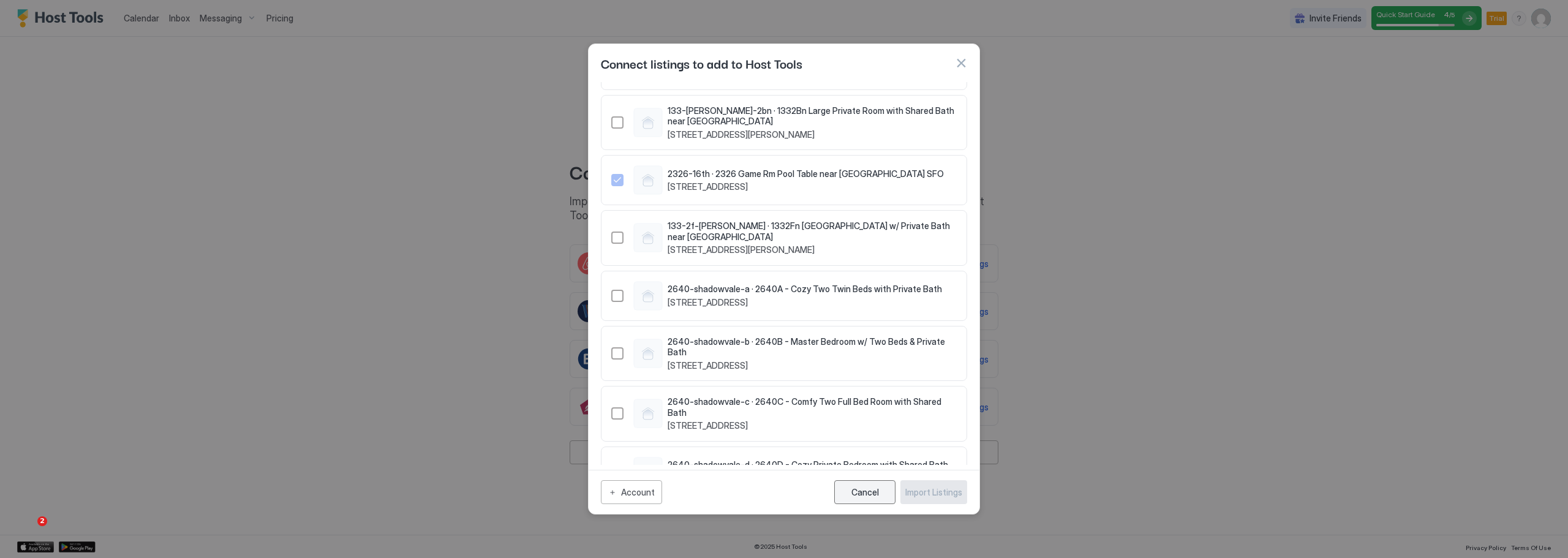
click at [871, 493] on div "Cancel" at bounding box center [865, 492] width 28 height 10
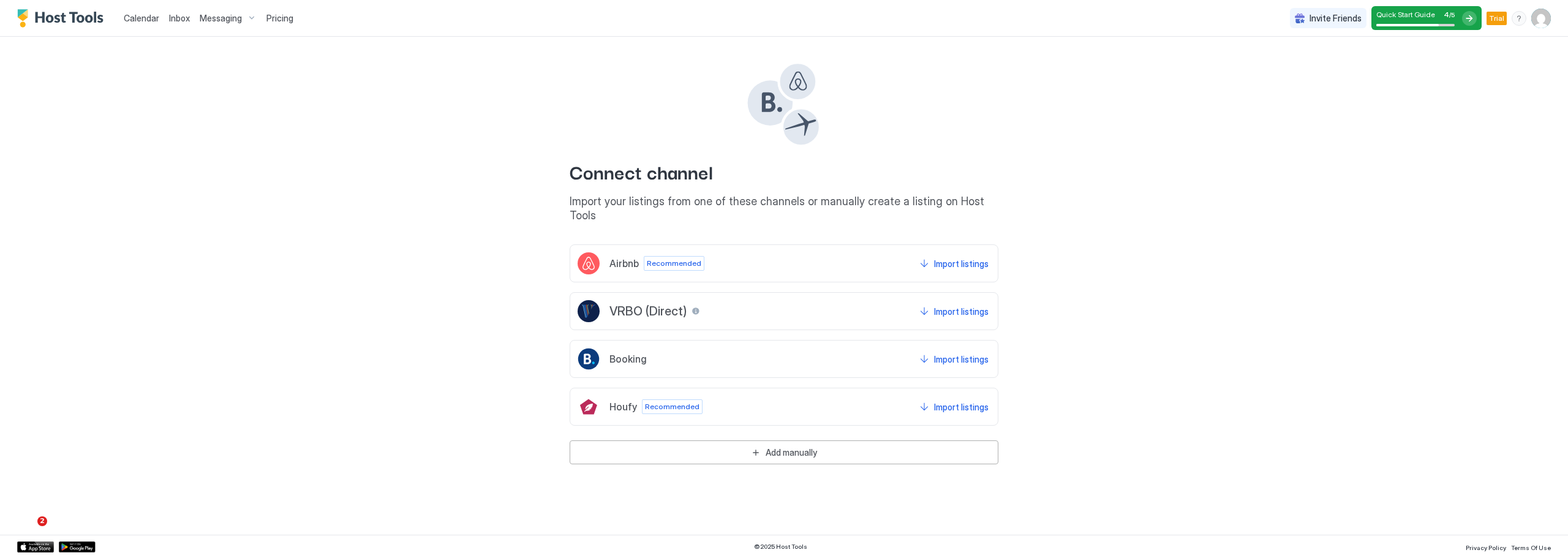
click at [250, 19] on div "Messaging" at bounding box center [228, 18] width 67 height 21
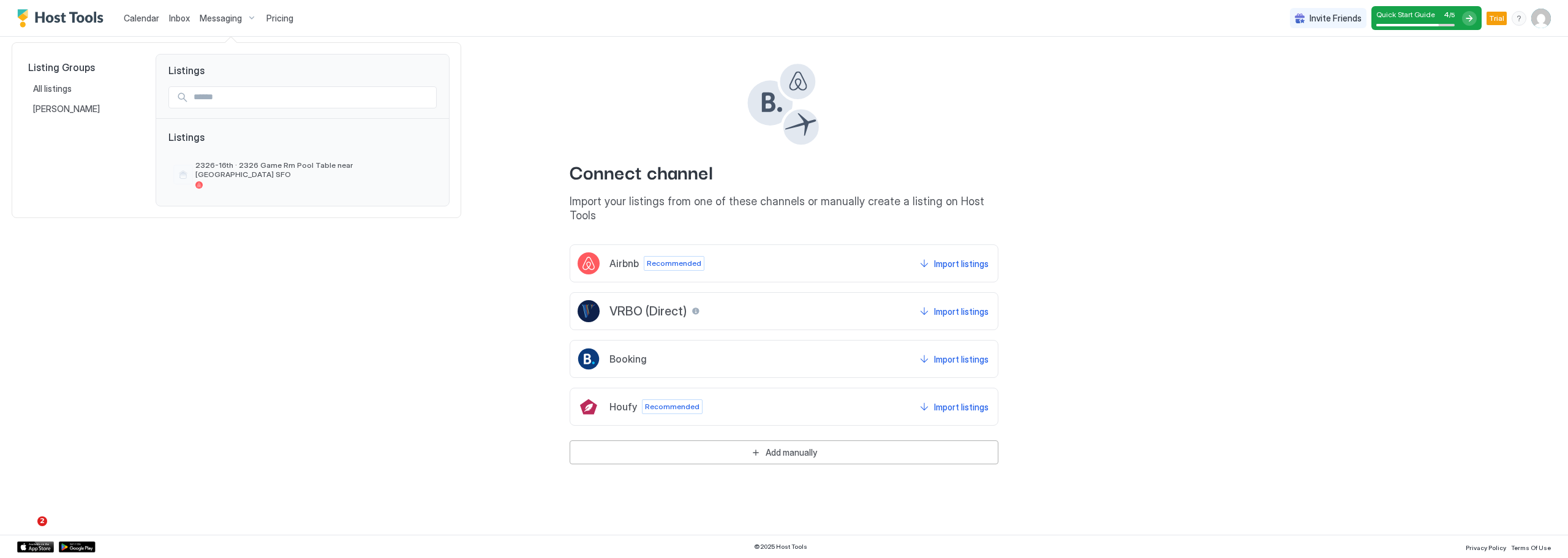
click at [283, 255] on div at bounding box center [784, 279] width 1568 height 558
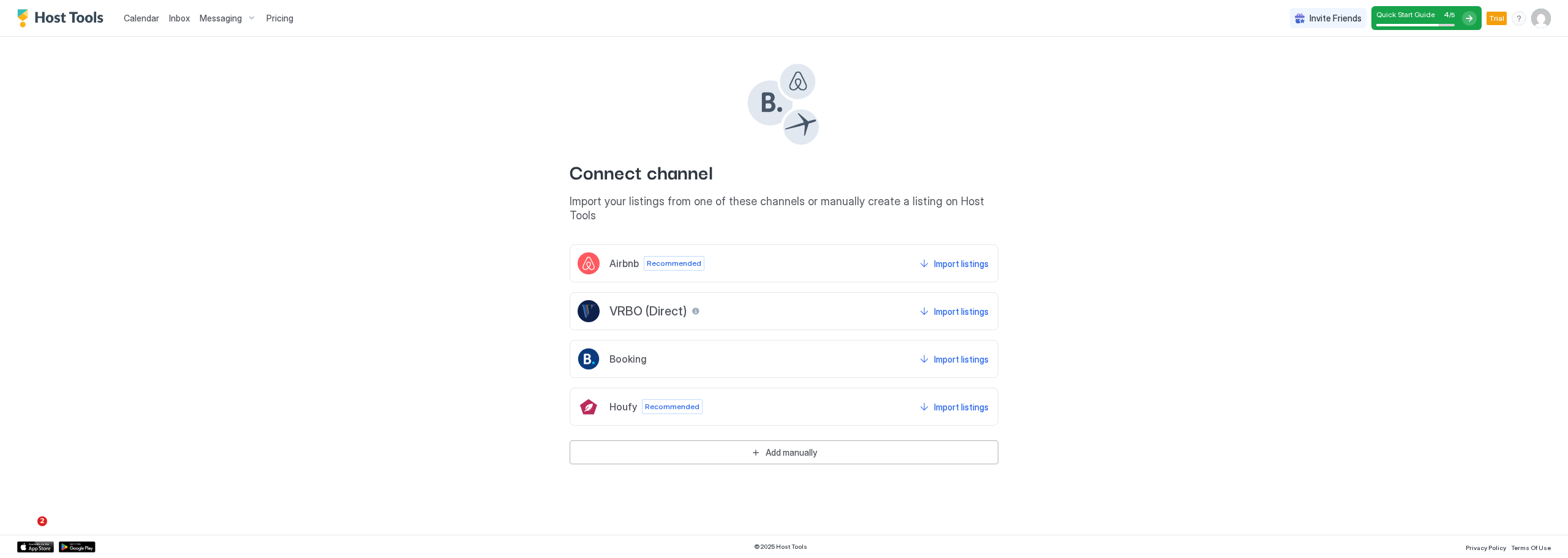
click at [1550, 19] on img "User profile" at bounding box center [1541, 18] width 19 height 19
click at [248, 62] on div at bounding box center [784, 279] width 1568 height 558
click at [245, 19] on div "Messaging" at bounding box center [228, 18] width 67 height 21
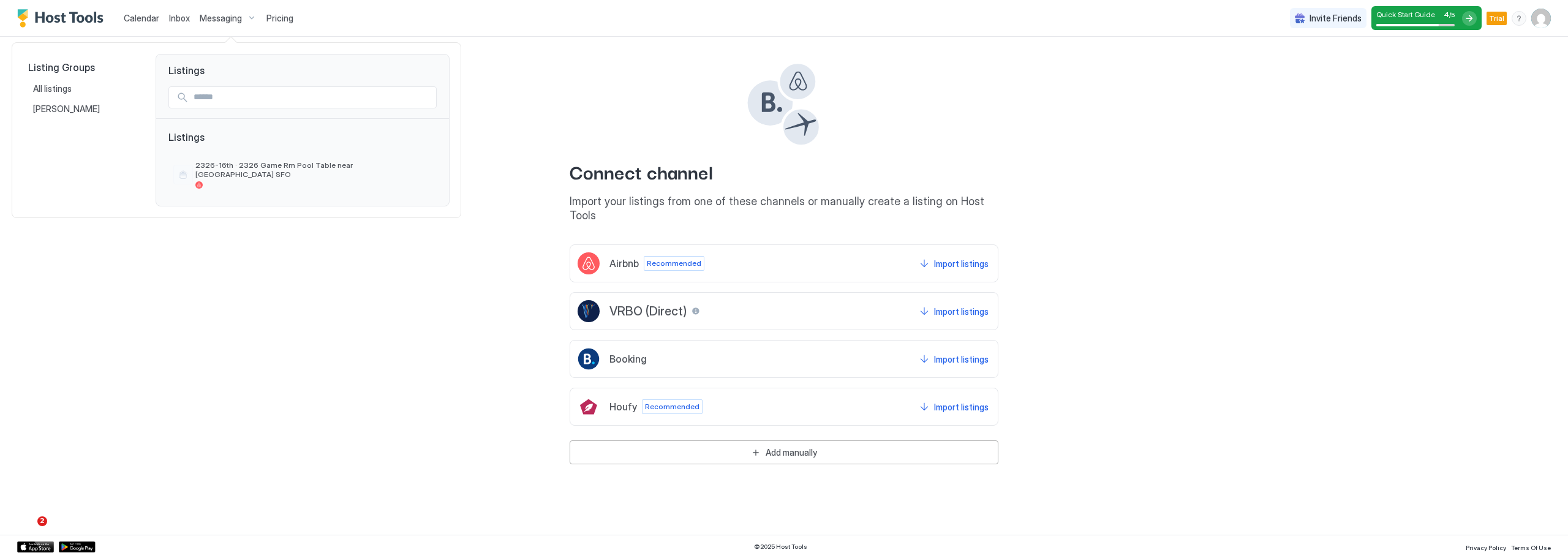
click at [182, 20] on div at bounding box center [784, 279] width 1568 height 558
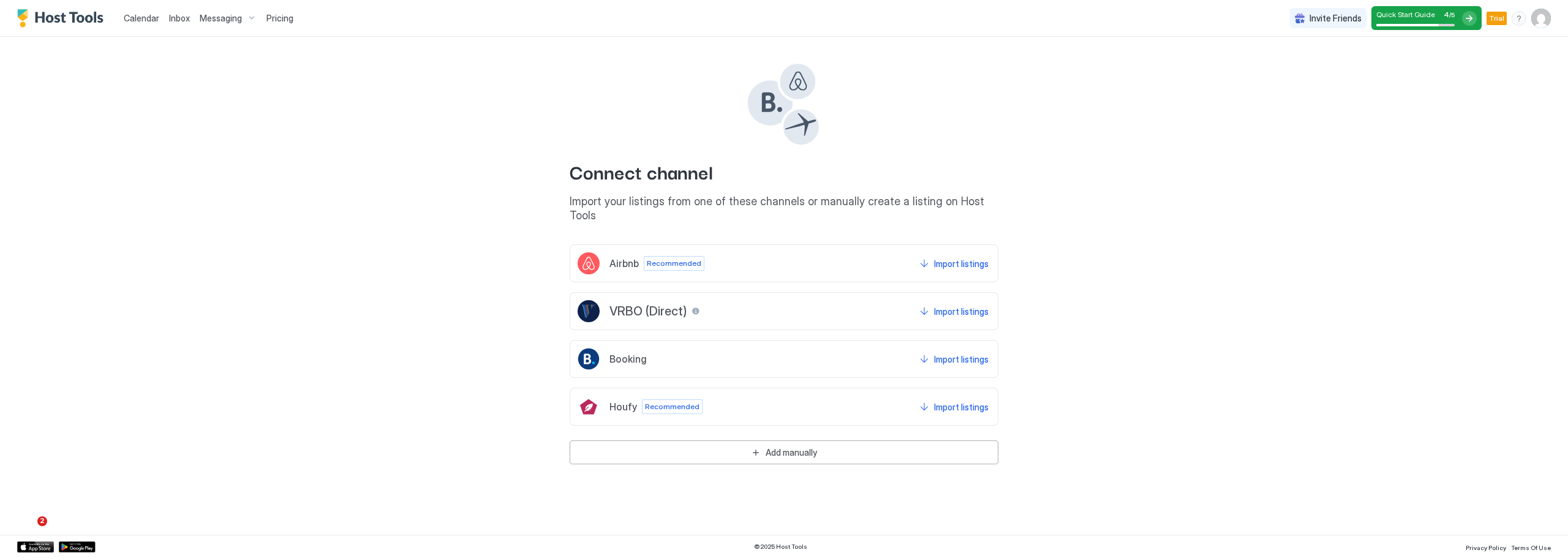
click at [1536, 20] on img "User profile" at bounding box center [1541, 18] width 19 height 19
click at [1477, 70] on div "Settings" at bounding box center [1472, 68] width 156 height 21
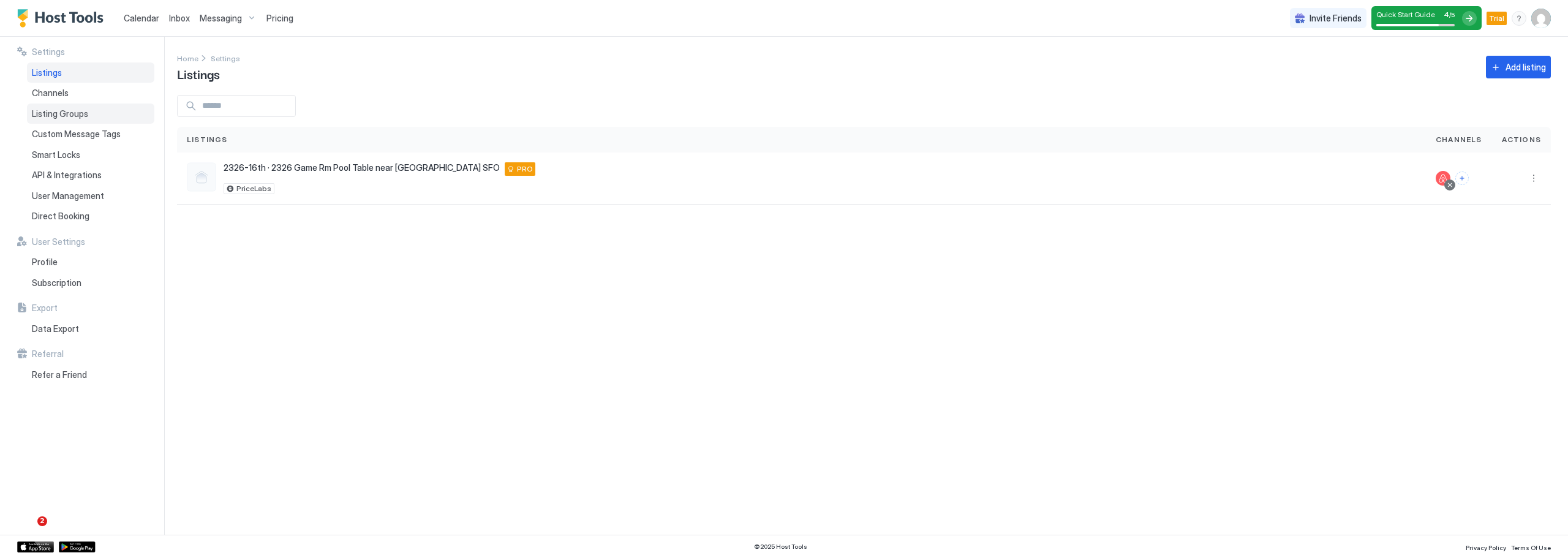
click at [107, 114] on div "Listing Groups" at bounding box center [91, 114] width 127 height 21
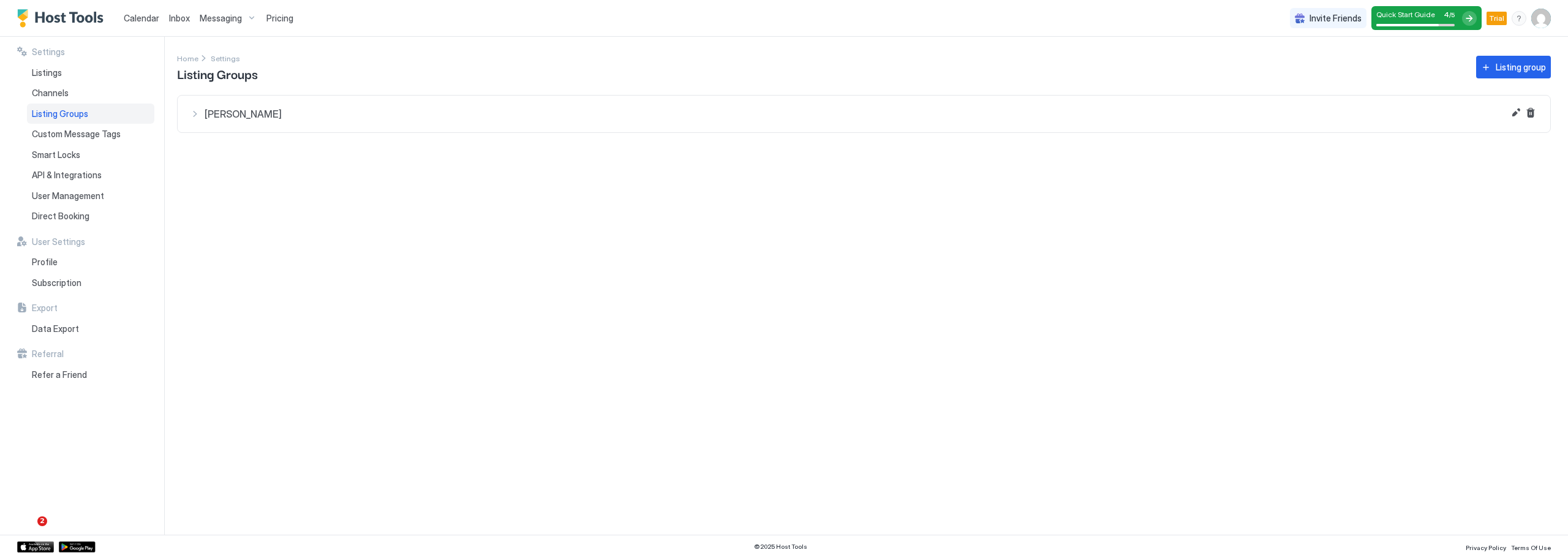
click at [199, 118] on div "Kimberly" at bounding box center [864, 114] width 1348 height 12
click at [426, 162] on div at bounding box center [882, 161] width 1290 height 10
click at [201, 158] on div at bounding box center [215, 158] width 30 height 30
click at [268, 148] on span "2326-16th · 2326 Game Rm Pool Table near [GEOGRAPHIC_DATA] SFO" at bounding box center [882, 148] width 1290 height 11
click at [1517, 113] on button "Edit" at bounding box center [1516, 113] width 15 height 15
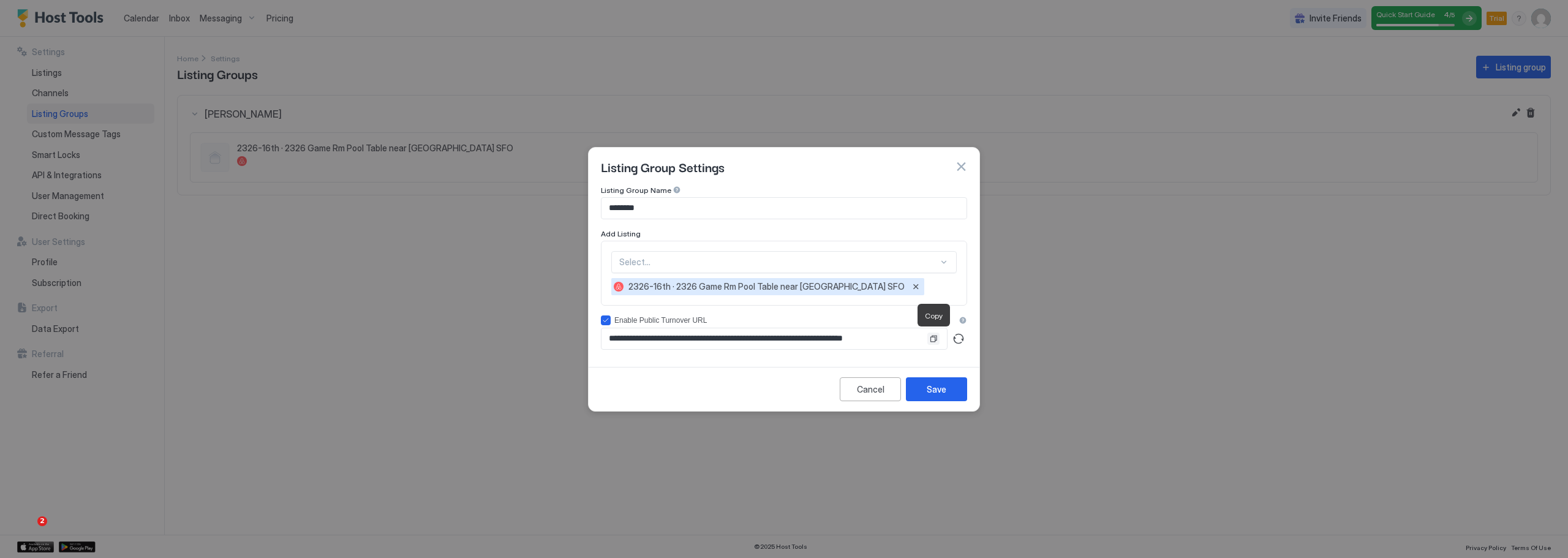
click at [928, 334] on button "Copy" at bounding box center [933, 338] width 12 height 12
click at [861, 392] on div "Cancel" at bounding box center [870, 389] width 28 height 13
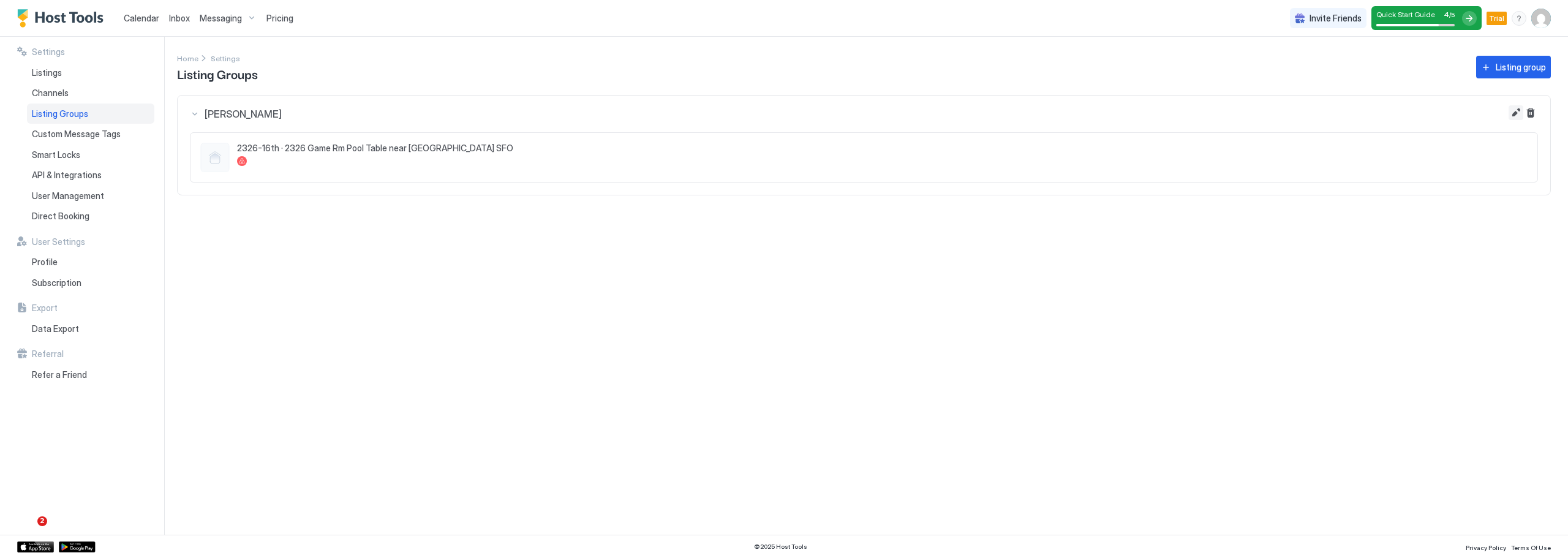
click at [1511, 110] on button "Edit" at bounding box center [1516, 113] width 15 height 15
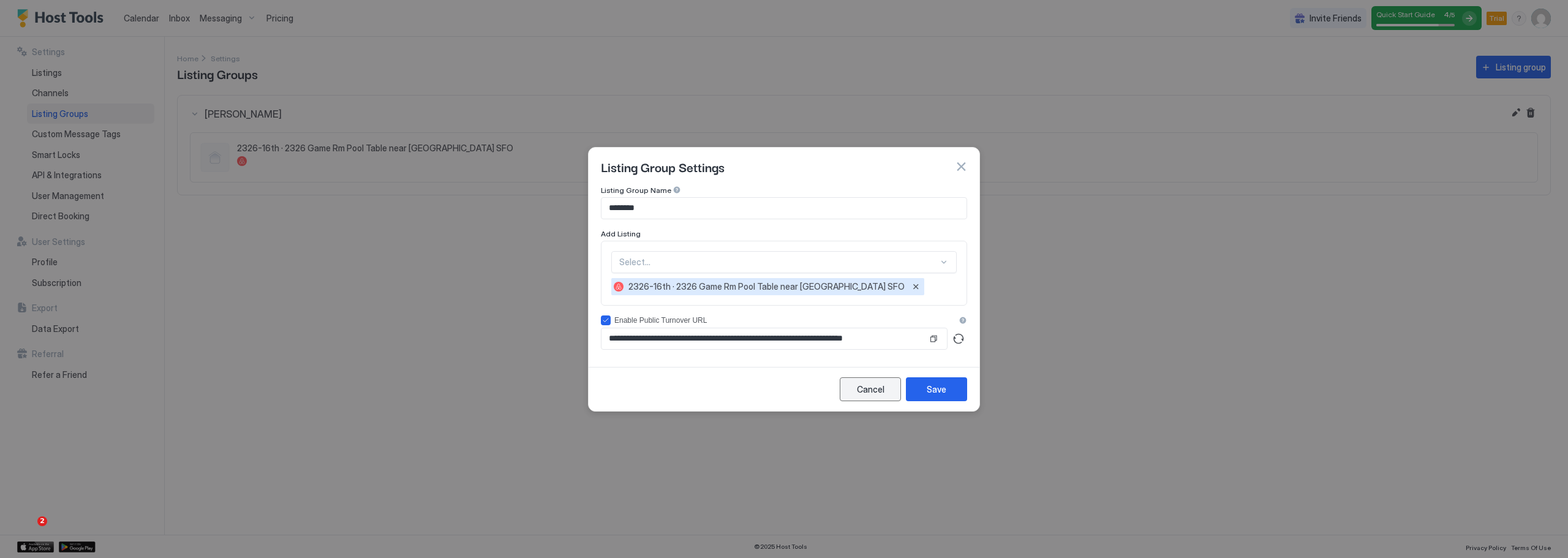
click at [870, 388] on div "Cancel" at bounding box center [870, 389] width 28 height 13
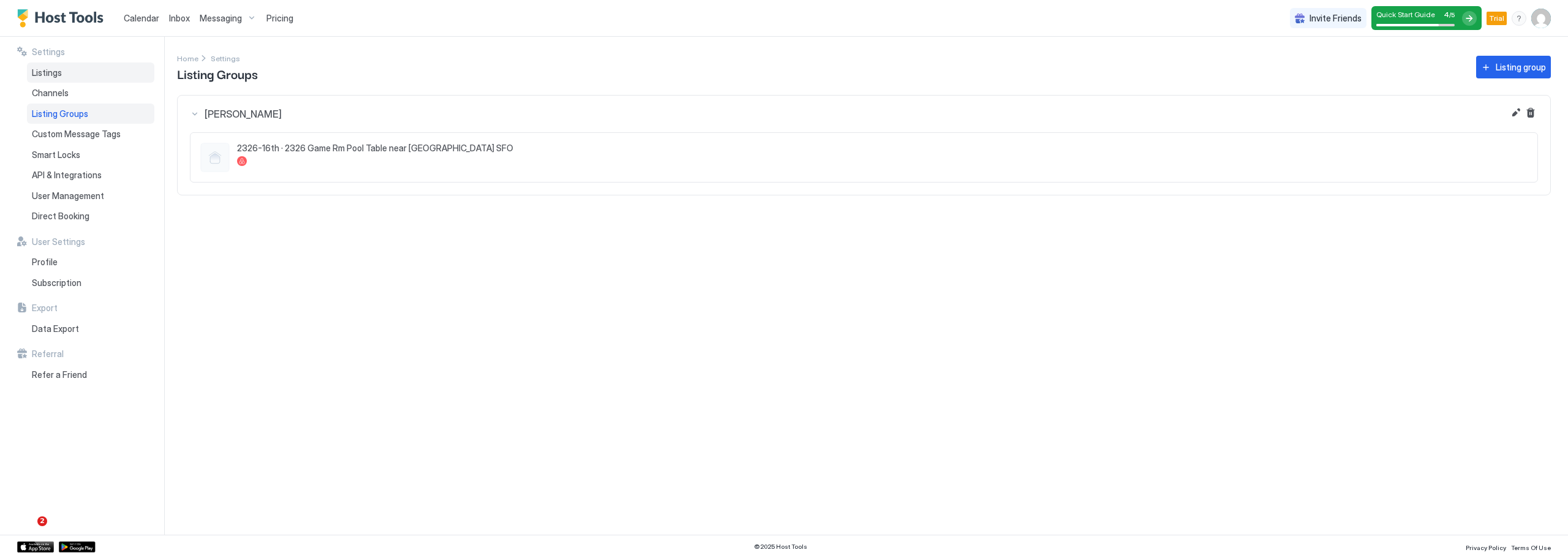
click at [52, 76] on span "Listings" at bounding box center [47, 73] width 30 height 11
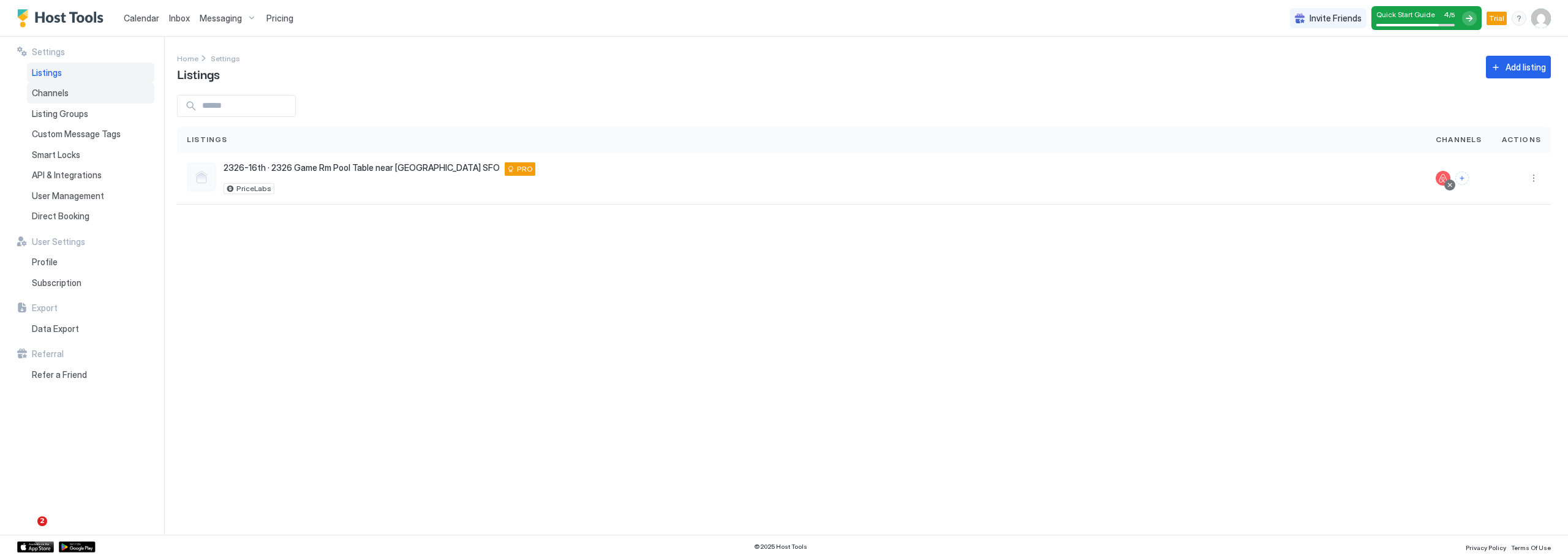
click at [53, 92] on span "Channels" at bounding box center [50, 93] width 37 height 11
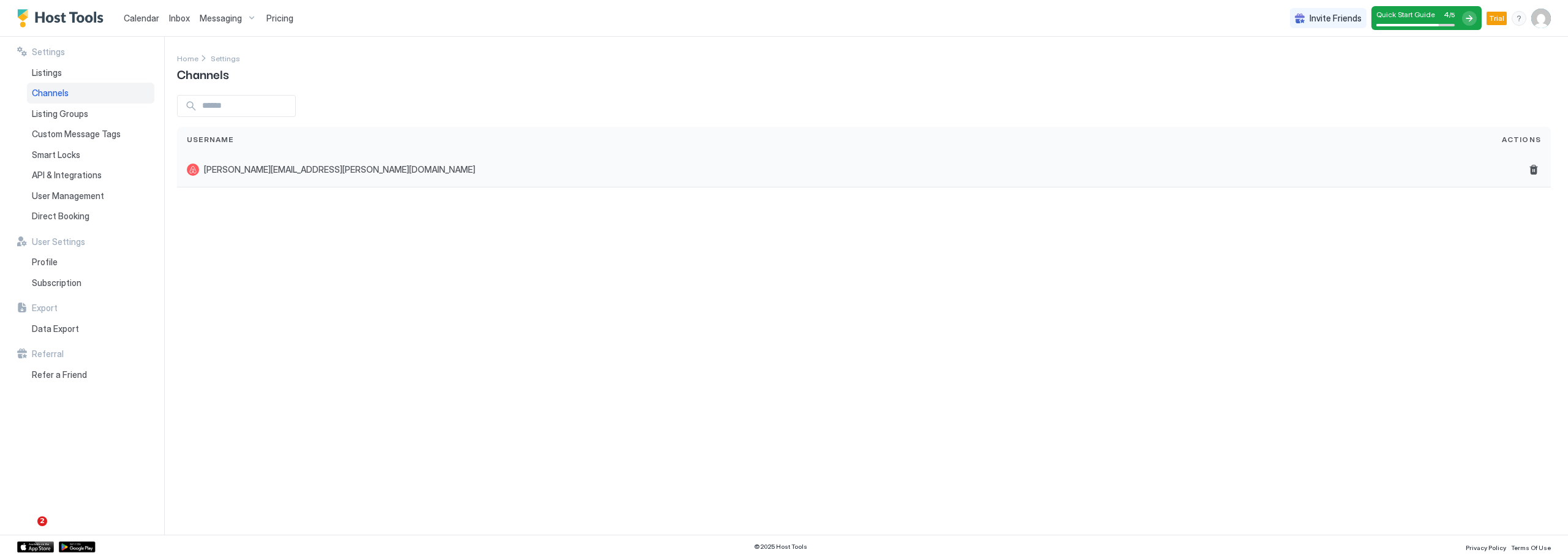
click at [513, 172] on div "kimberly@lucas.rentals" at bounding box center [834, 169] width 1295 height 12
click at [48, 69] on span "Listings" at bounding box center [47, 73] width 30 height 11
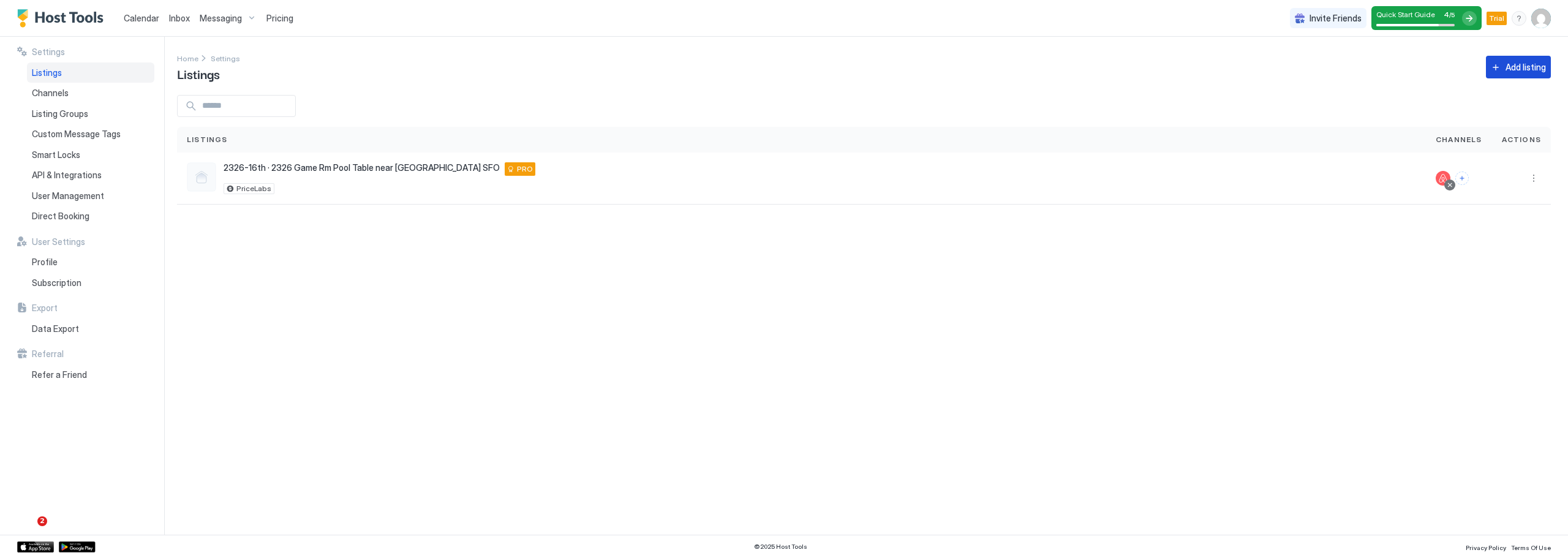
click at [1504, 71] on button "Add listing" at bounding box center [1518, 67] width 65 height 22
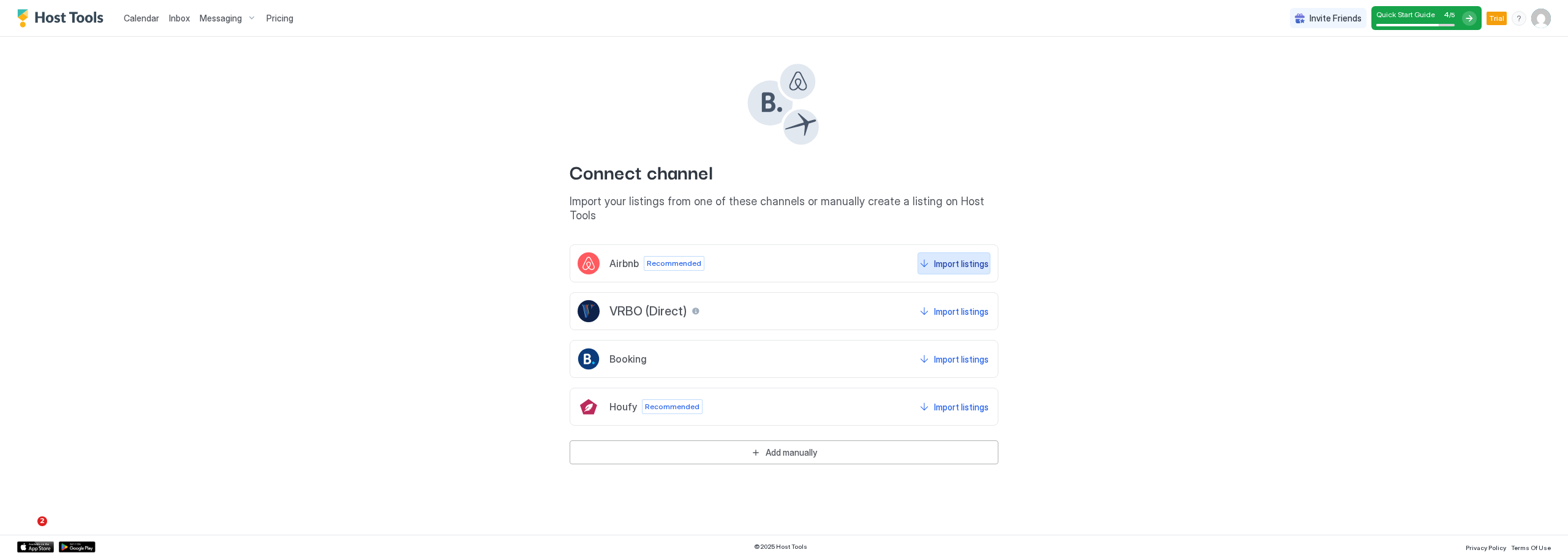
click at [924, 252] on button "Import listings" at bounding box center [954, 263] width 73 height 22
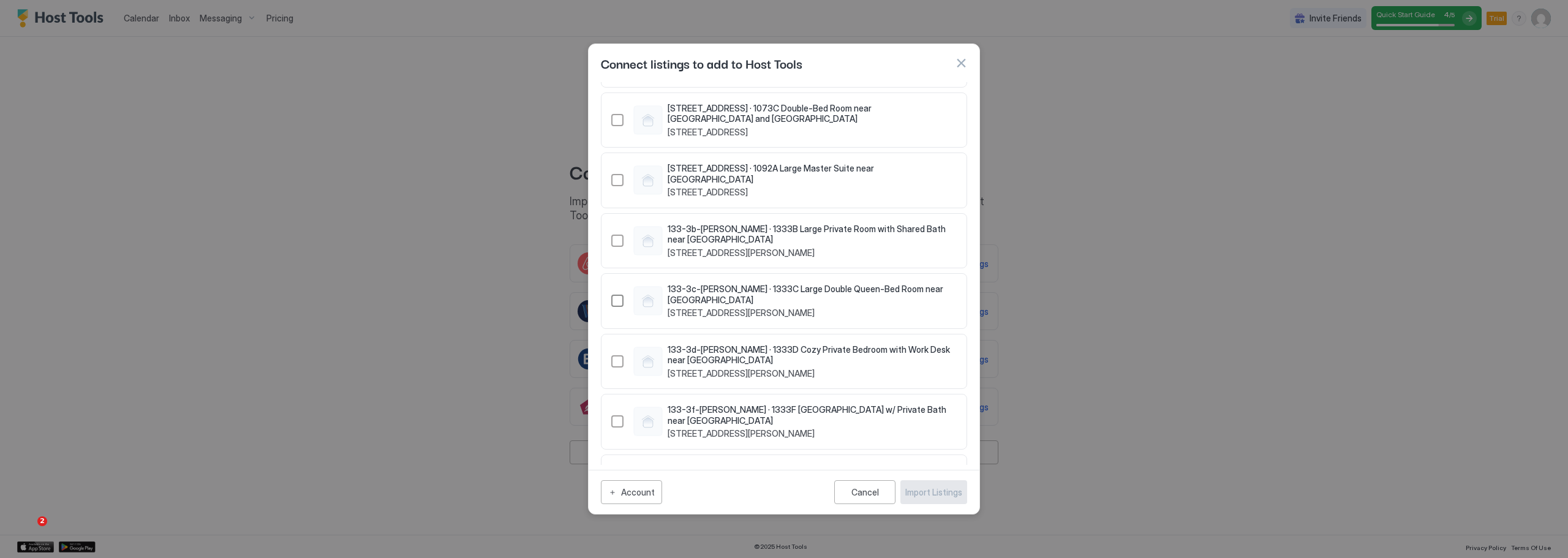
scroll to position [367, 0]
click at [615, 233] on div "21153027" at bounding box center [617, 239] width 12 height 12
click at [615, 293] on div "21155848" at bounding box center [617, 299] width 12 height 12
click at [615, 354] on div "21166298" at bounding box center [617, 359] width 12 height 12
click at [615, 414] on div "21166509" at bounding box center [617, 420] width 12 height 12
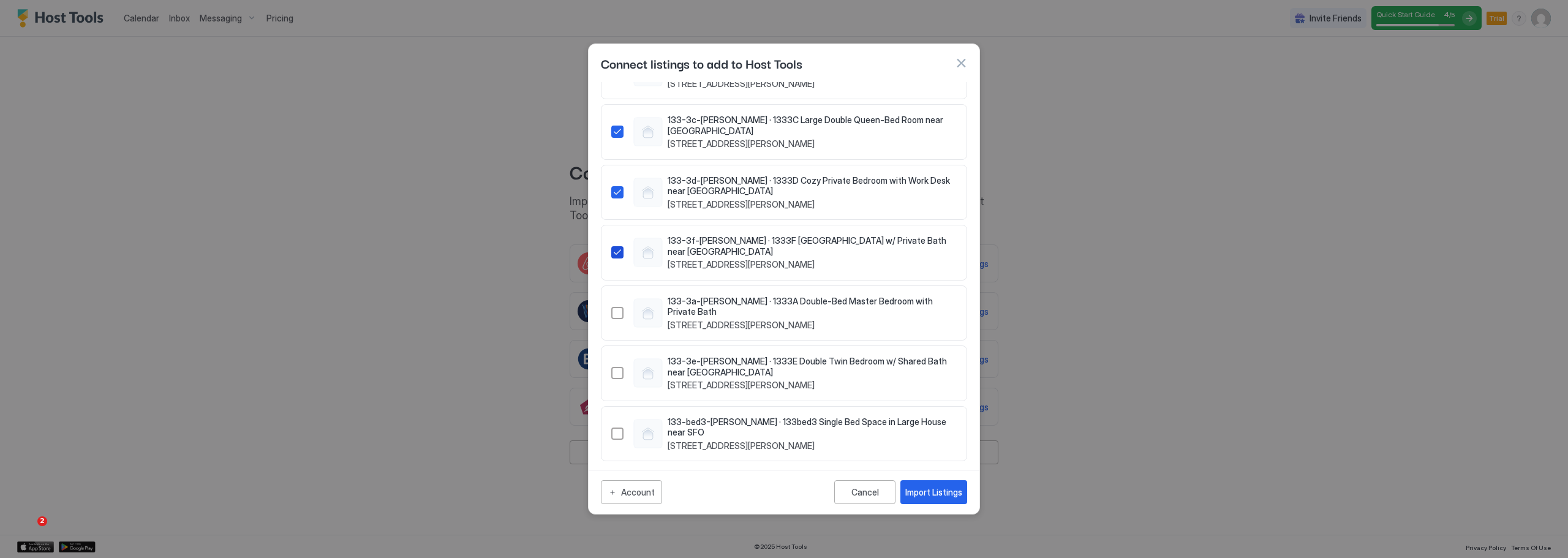
scroll to position [551, 0]
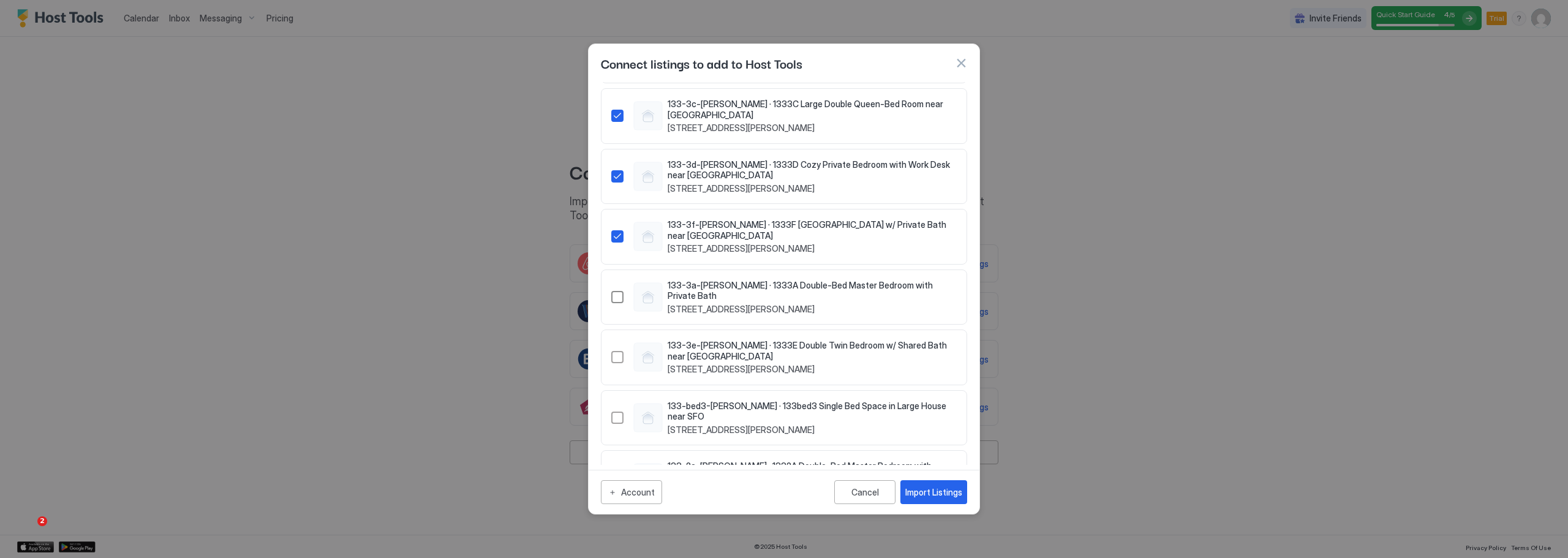
click at [618, 291] on div "21179111" at bounding box center [617, 296] width 12 height 12
click at [615, 351] on div "21187615" at bounding box center [617, 357] width 12 height 12
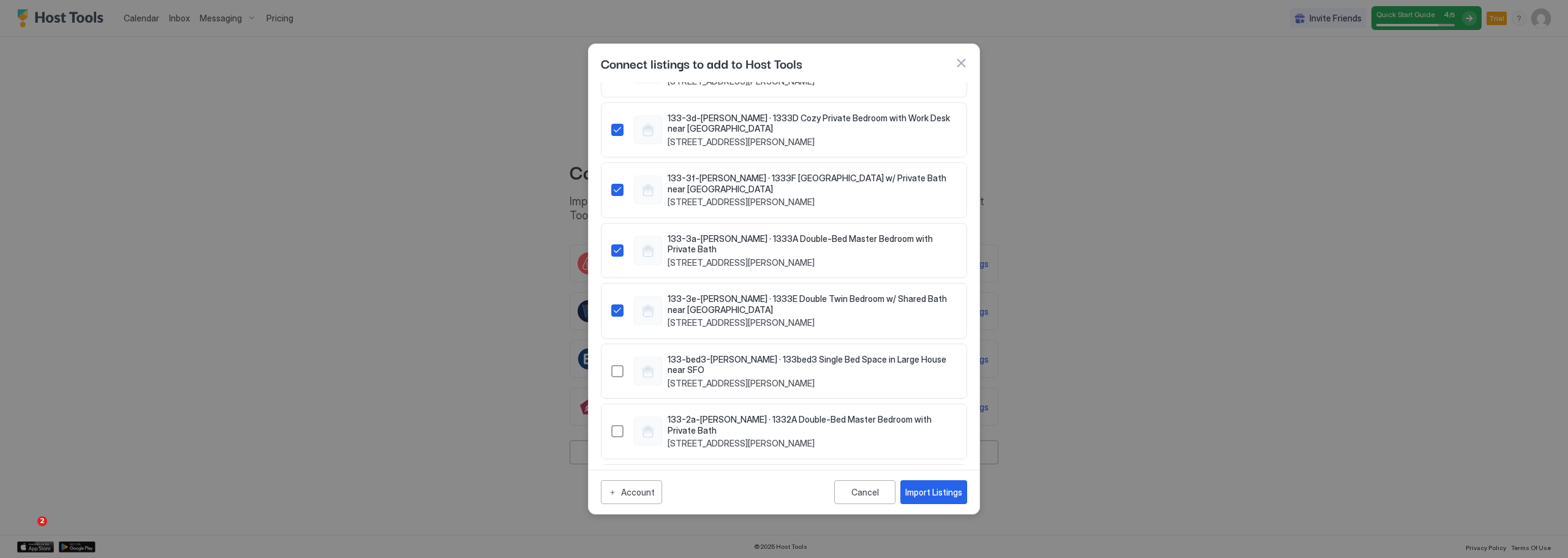
scroll to position [674, 0]
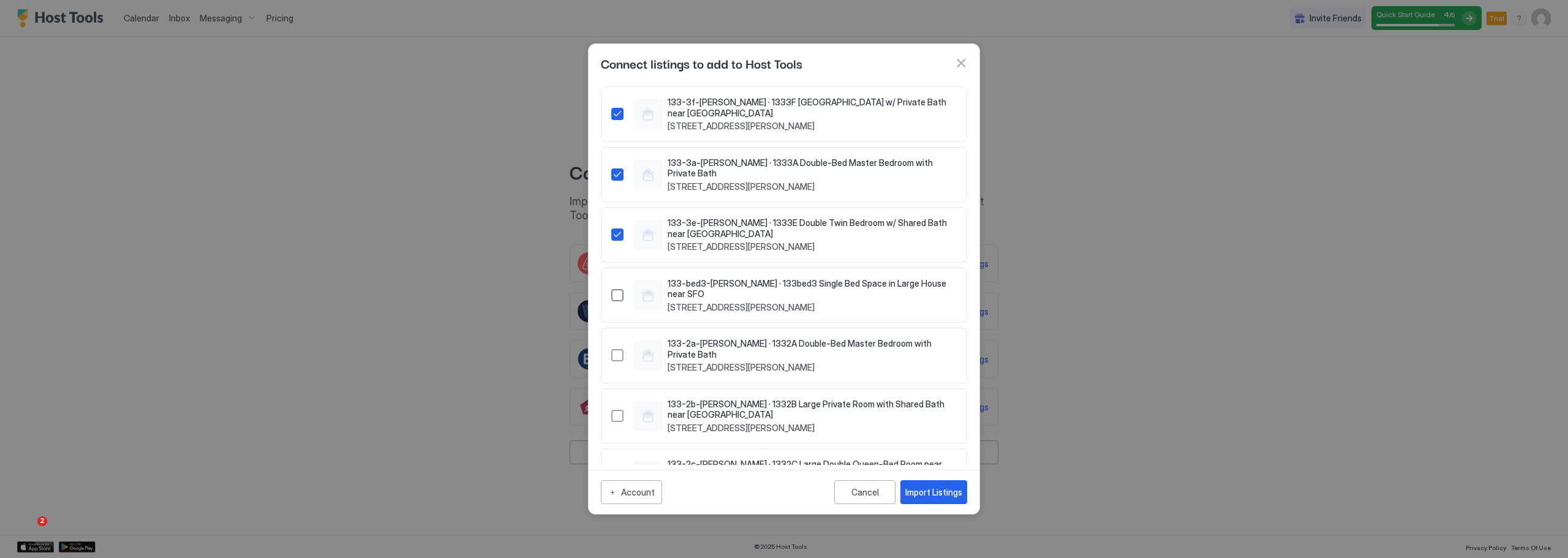
click at [613, 289] on div "21190880" at bounding box center [617, 294] width 12 height 12
click at [614, 349] on div "21325076" at bounding box center [617, 355] width 12 height 12
click at [619, 410] on div "21329144" at bounding box center [617, 415] width 12 height 12
click at [614, 469] on div "21348551" at bounding box center [617, 475] width 12 height 12
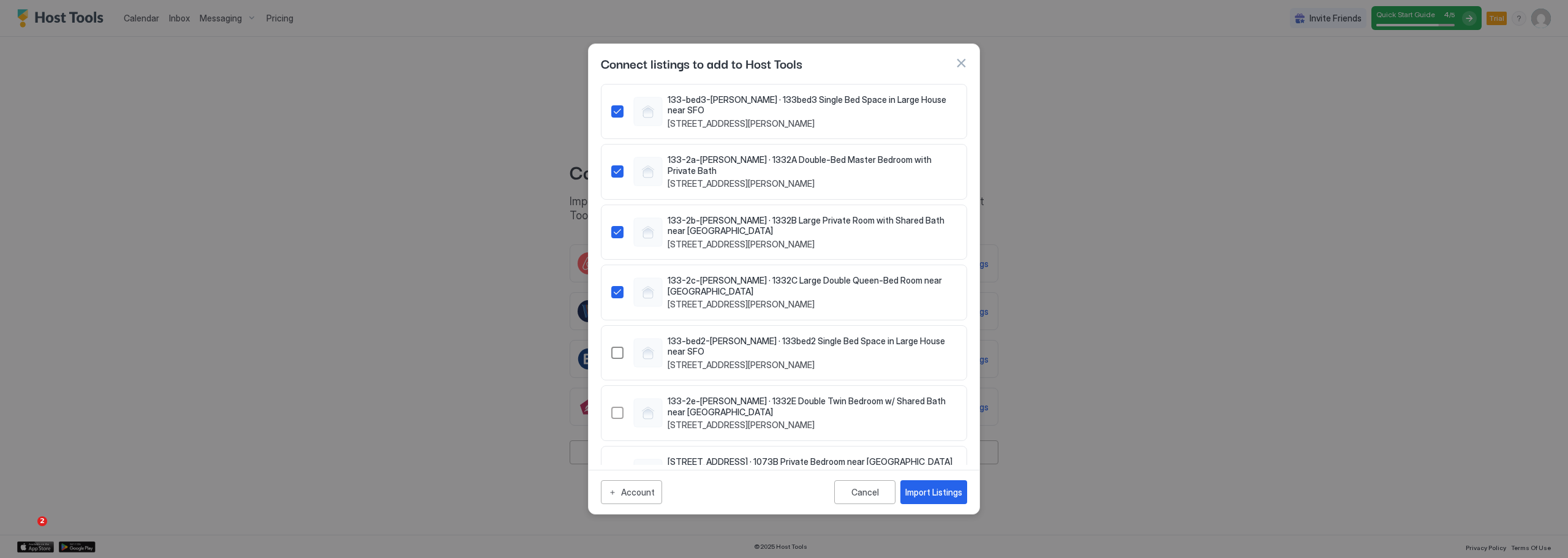
click at [615, 346] on div "21387647" at bounding box center [617, 352] width 12 height 12
click at [613, 406] on div "21438452" at bounding box center [617, 412] width 12 height 12
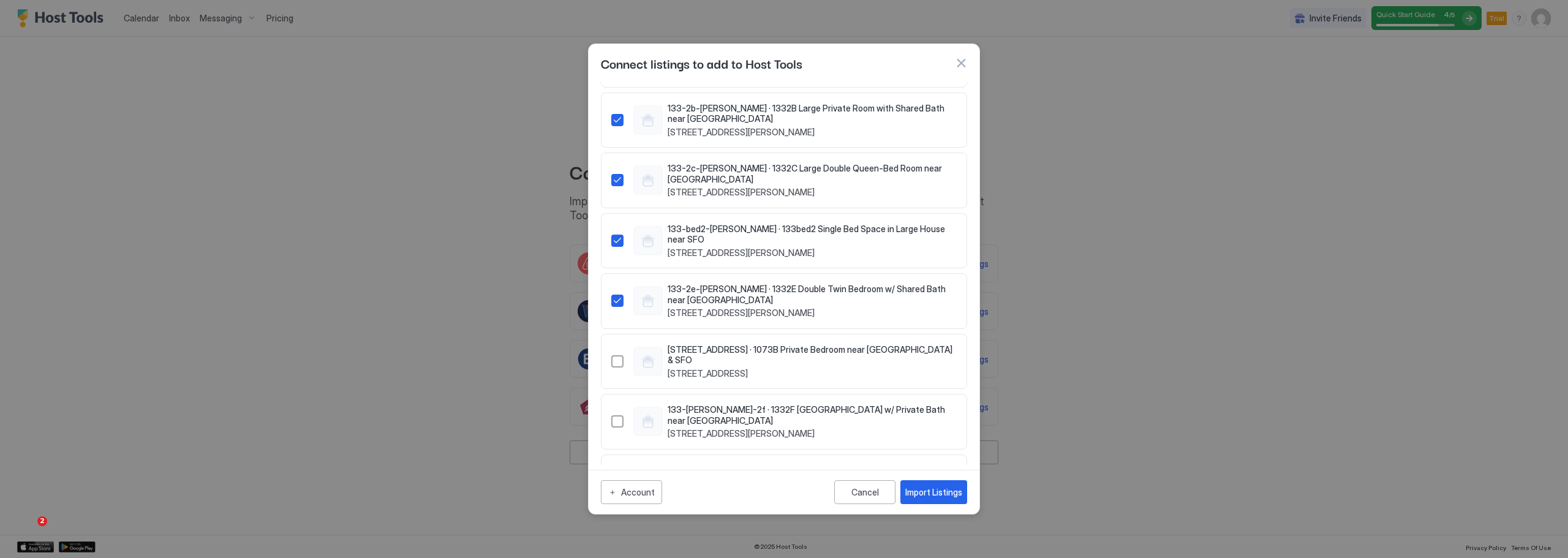
scroll to position [1056, 0]
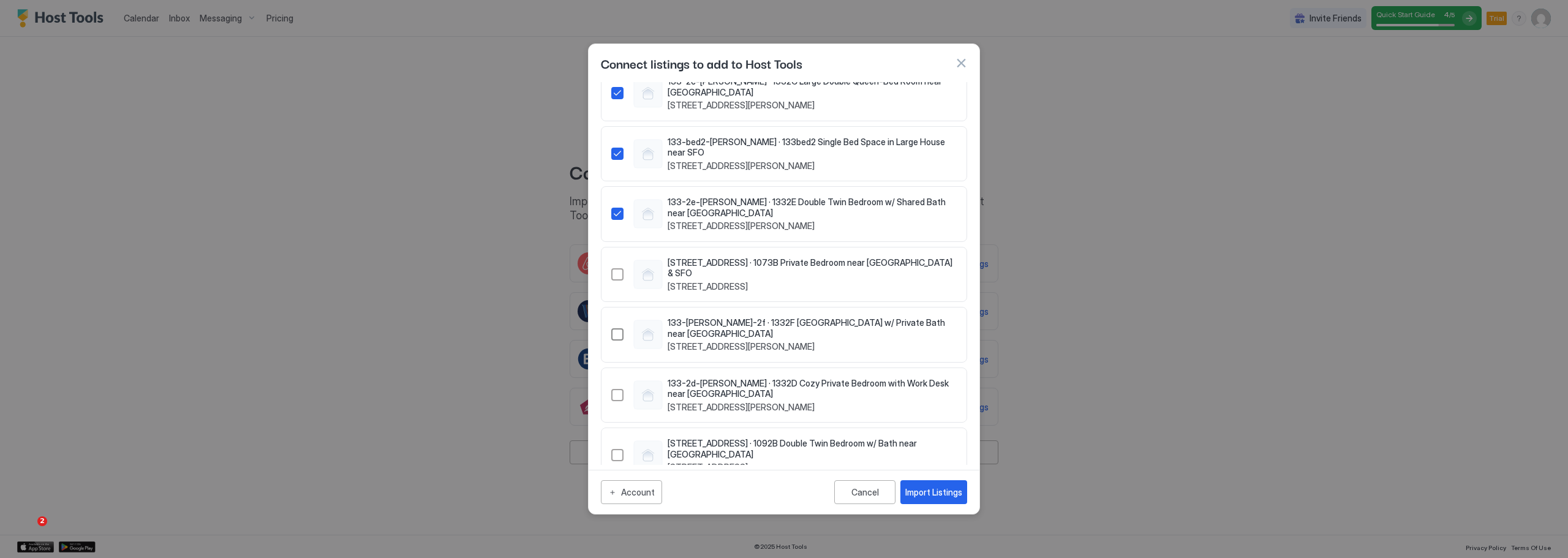
click at [616, 328] on div "21731330" at bounding box center [617, 334] width 12 height 12
click at [615, 389] on div "26044286" at bounding box center [617, 395] width 12 height 12
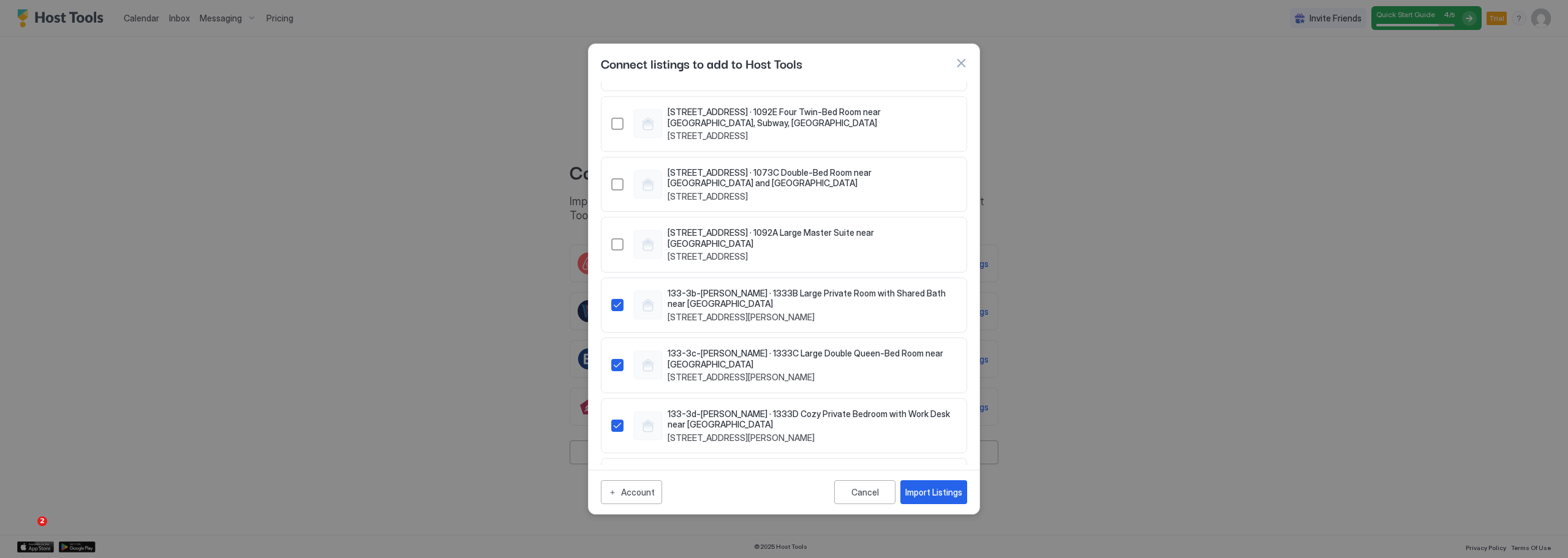
scroll to position [336, 0]
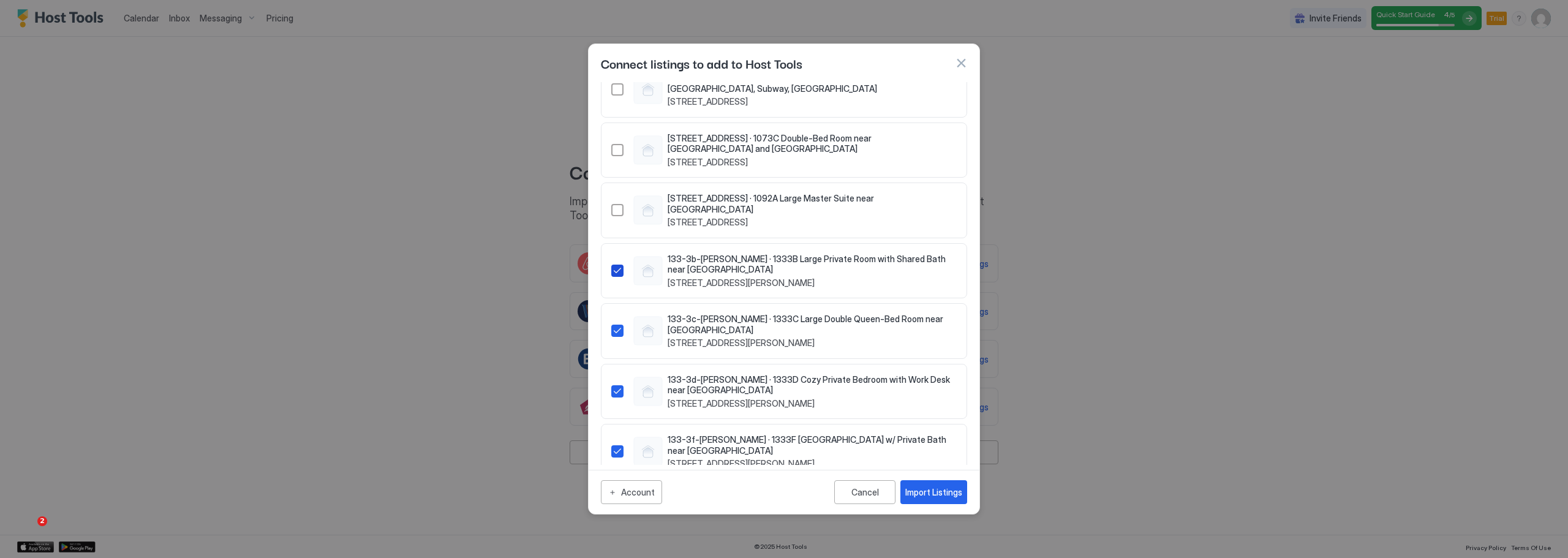
click at [613, 266] on icon "21153027" at bounding box center [617, 270] width 10 height 10
click at [615, 266] on icon "21153027" at bounding box center [617, 270] width 10 height 10
click at [617, 326] on icon "21155848" at bounding box center [617, 330] width 10 height 10
click at [614, 386] on icon "21166298" at bounding box center [617, 391] width 10 height 10
click at [616, 326] on icon "21155848" at bounding box center [617, 330] width 10 height 10
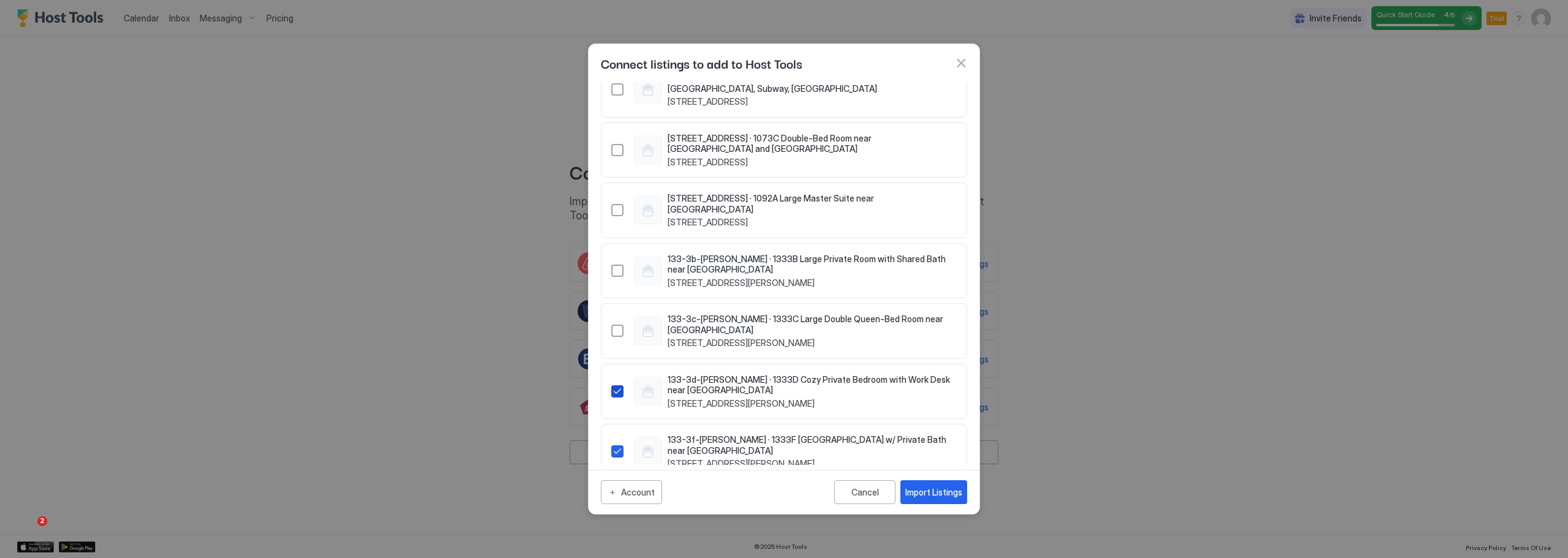
click at [615, 386] on icon "21166298" at bounding box center [617, 391] width 10 height 10
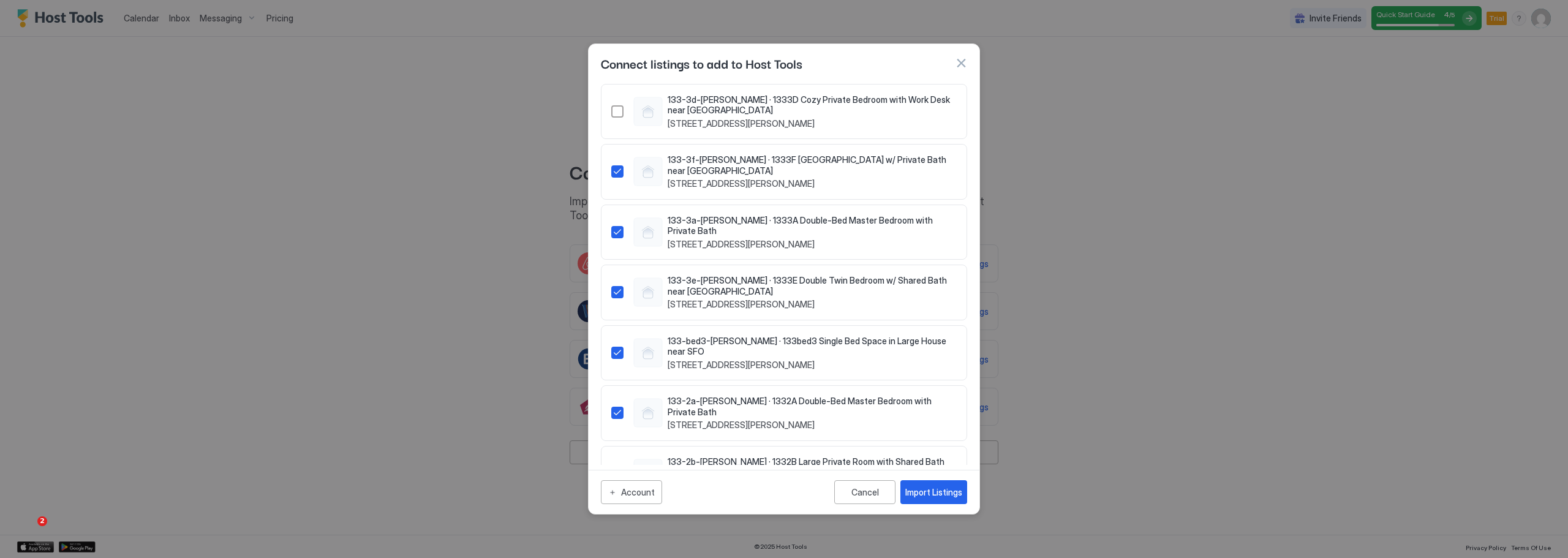
scroll to position [625, 0]
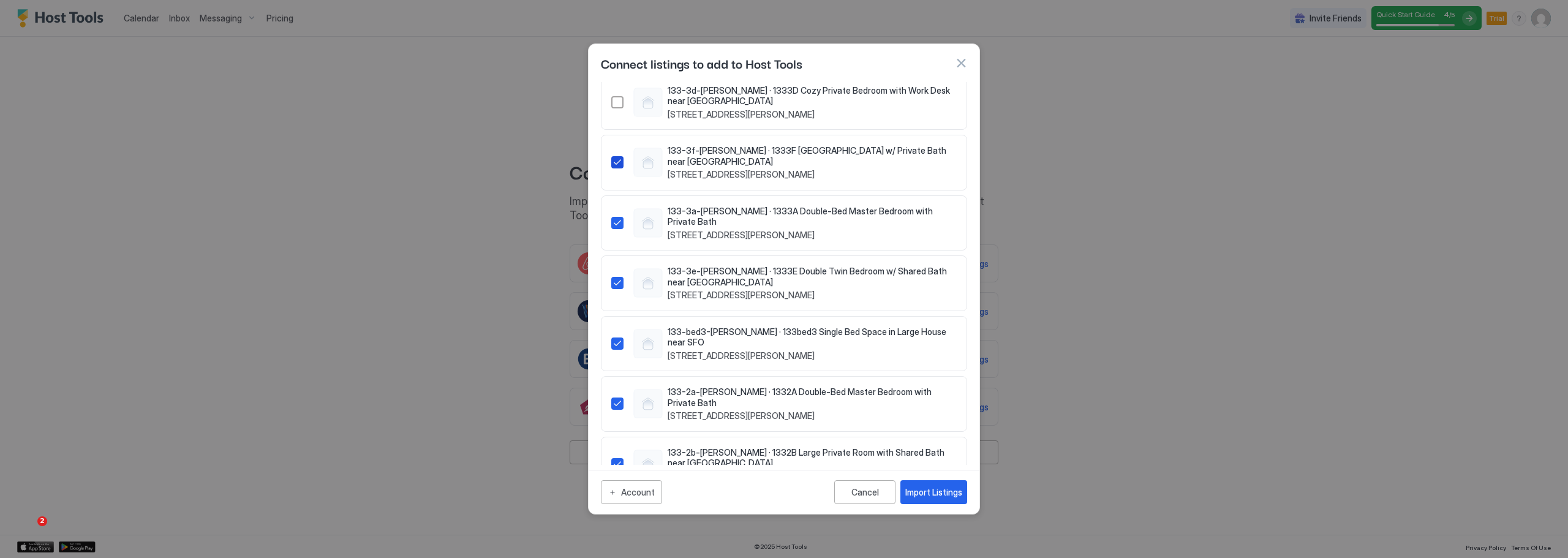
click at [622, 158] on icon "21166509" at bounding box center [617, 162] width 10 height 10
click at [617, 217] on div "21179111" at bounding box center [617, 222] width 12 height 12
click at [619, 158] on icon "21166509" at bounding box center [617, 162] width 10 height 10
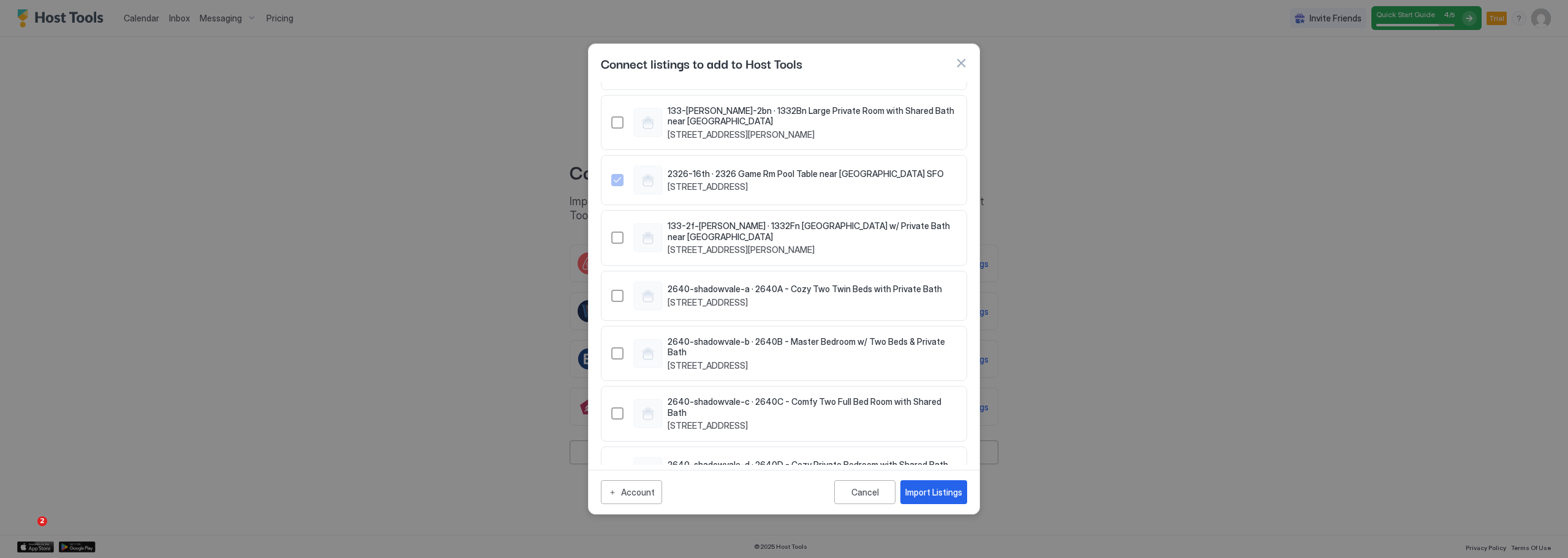
scroll to position [750, 0]
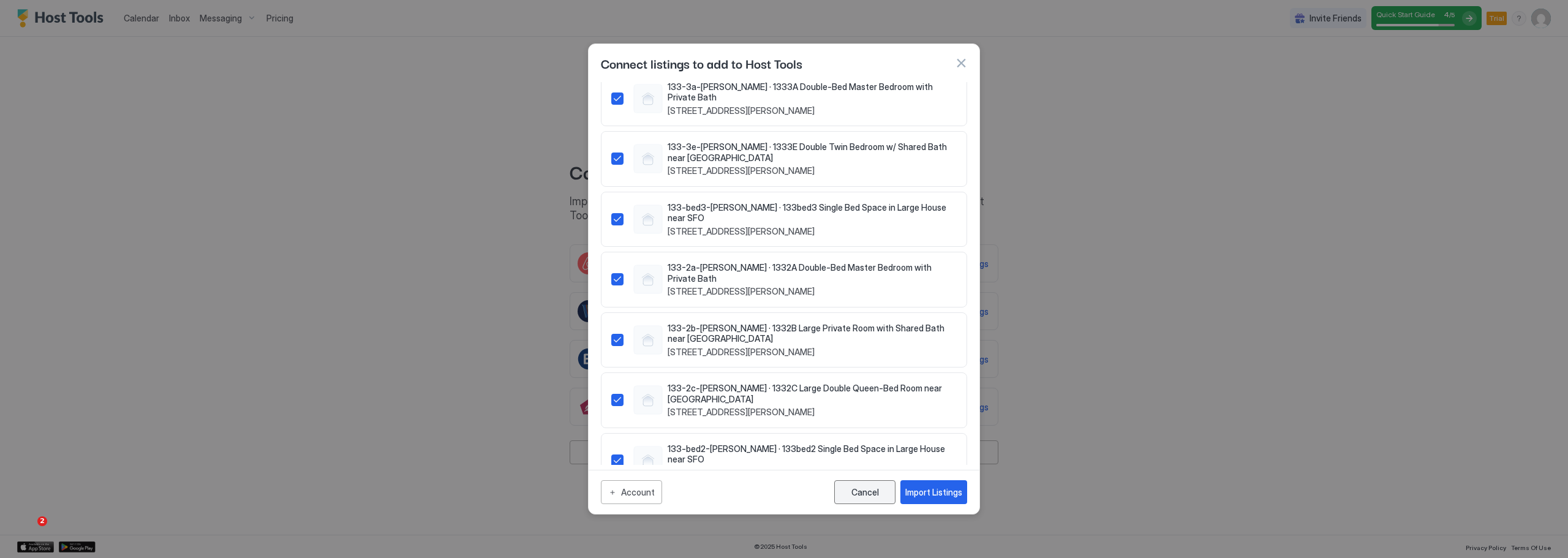
click at [859, 494] on div "Cancel" at bounding box center [865, 492] width 28 height 10
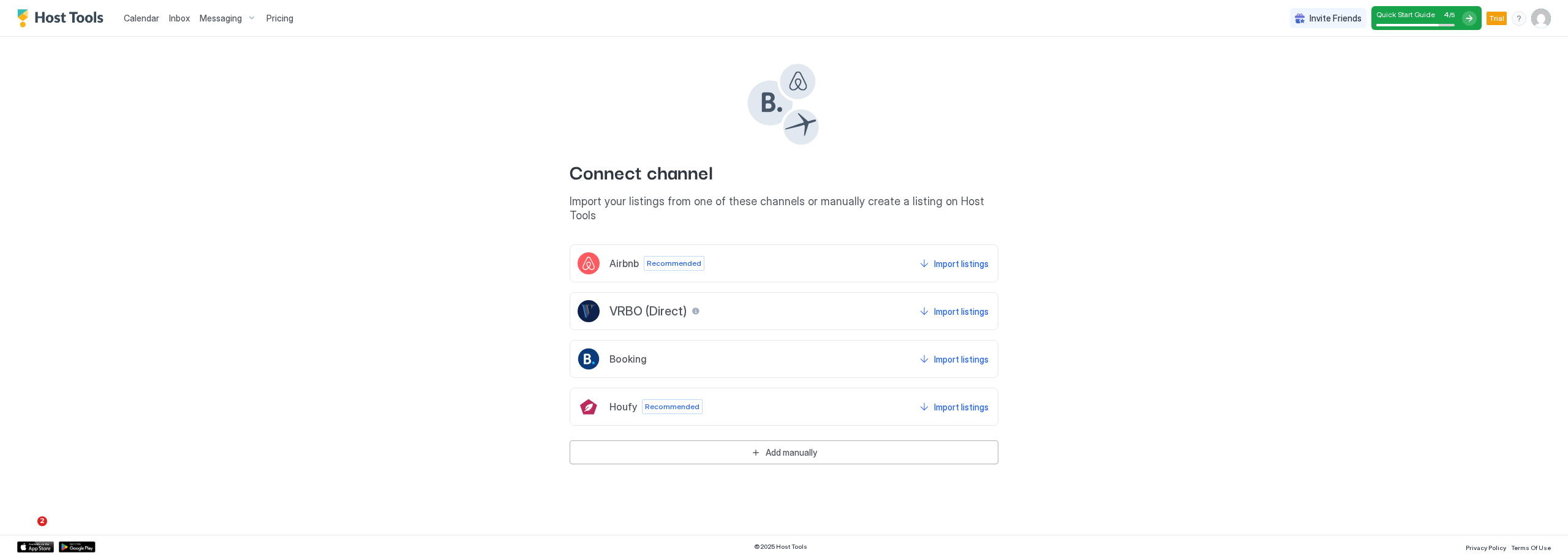
click at [677, 258] on span "Recommended" at bounding box center [674, 263] width 55 height 11
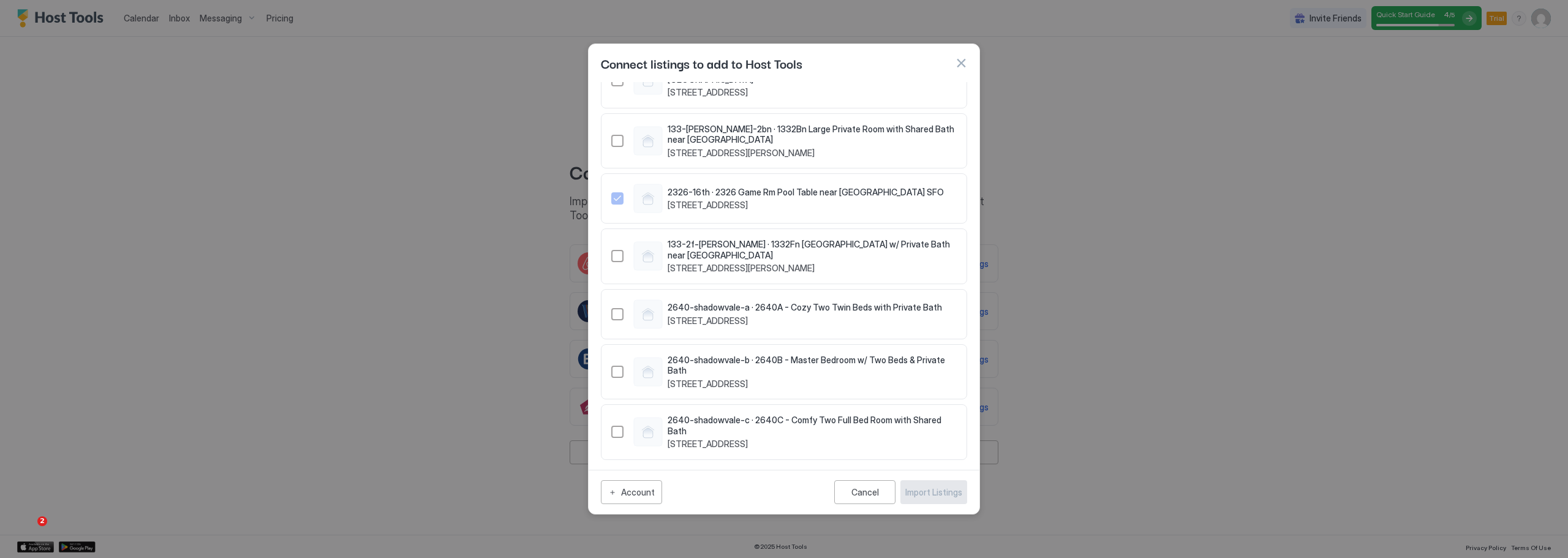
scroll to position [1449, 0]
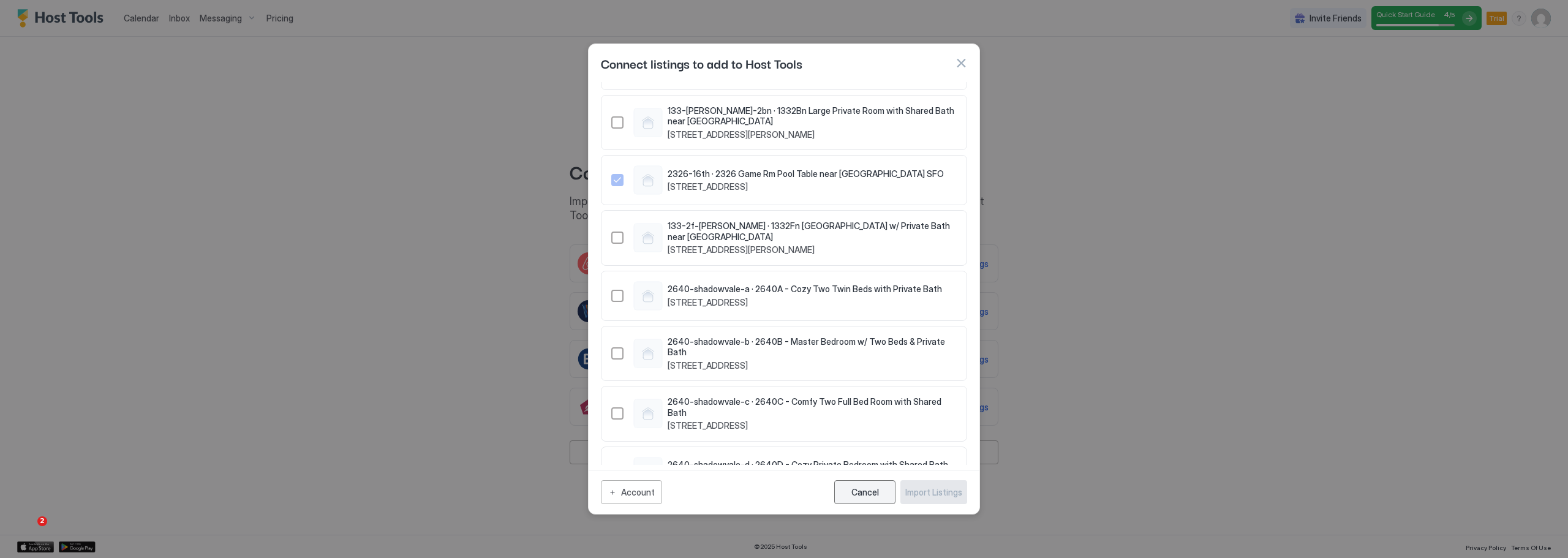
click at [859, 493] on div "Cancel" at bounding box center [865, 492] width 28 height 10
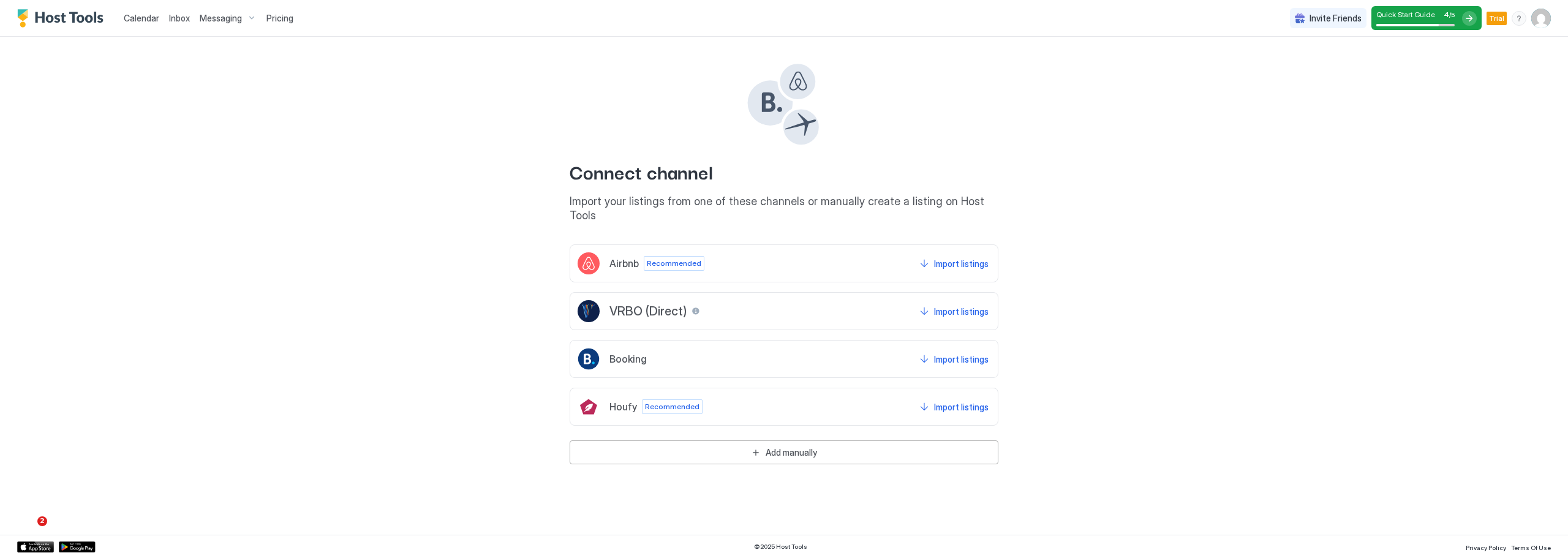
click at [1547, 17] on img "User profile" at bounding box center [1541, 18] width 19 height 19
click at [1494, 70] on div "Settings" at bounding box center [1472, 68] width 156 height 21
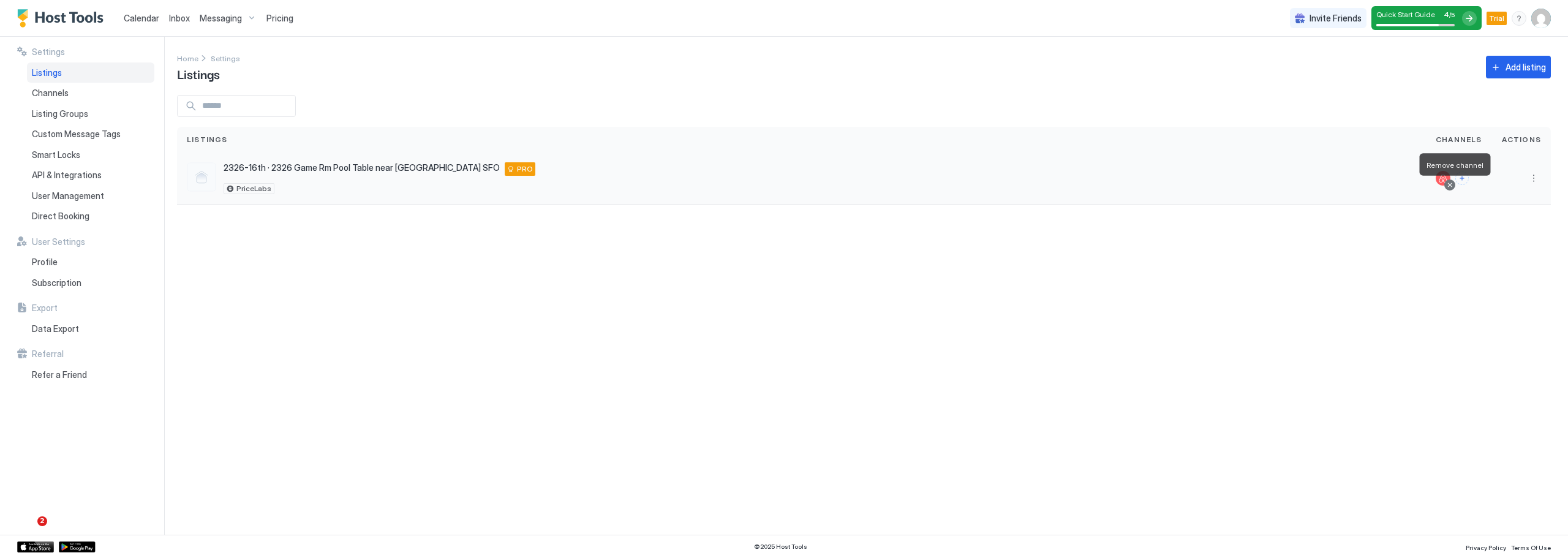
click at [1452, 185] on div at bounding box center [1450, 185] width 6 height 6
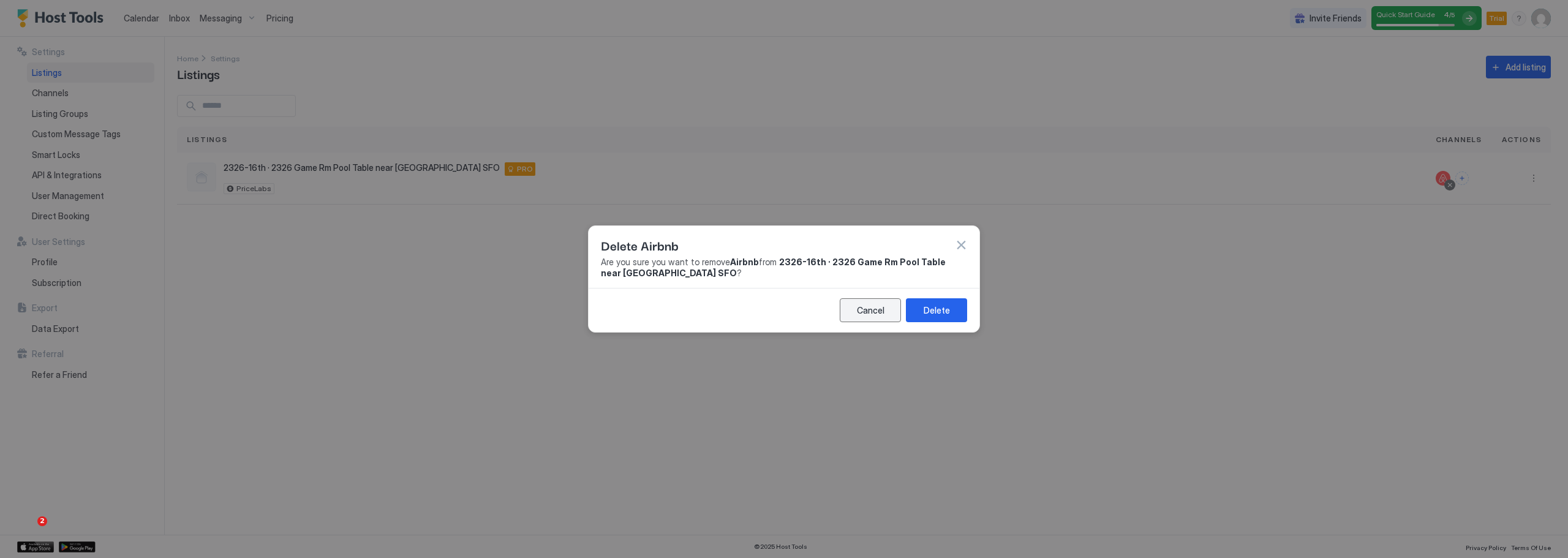
click at [868, 313] on div "Cancel" at bounding box center [870, 310] width 28 height 13
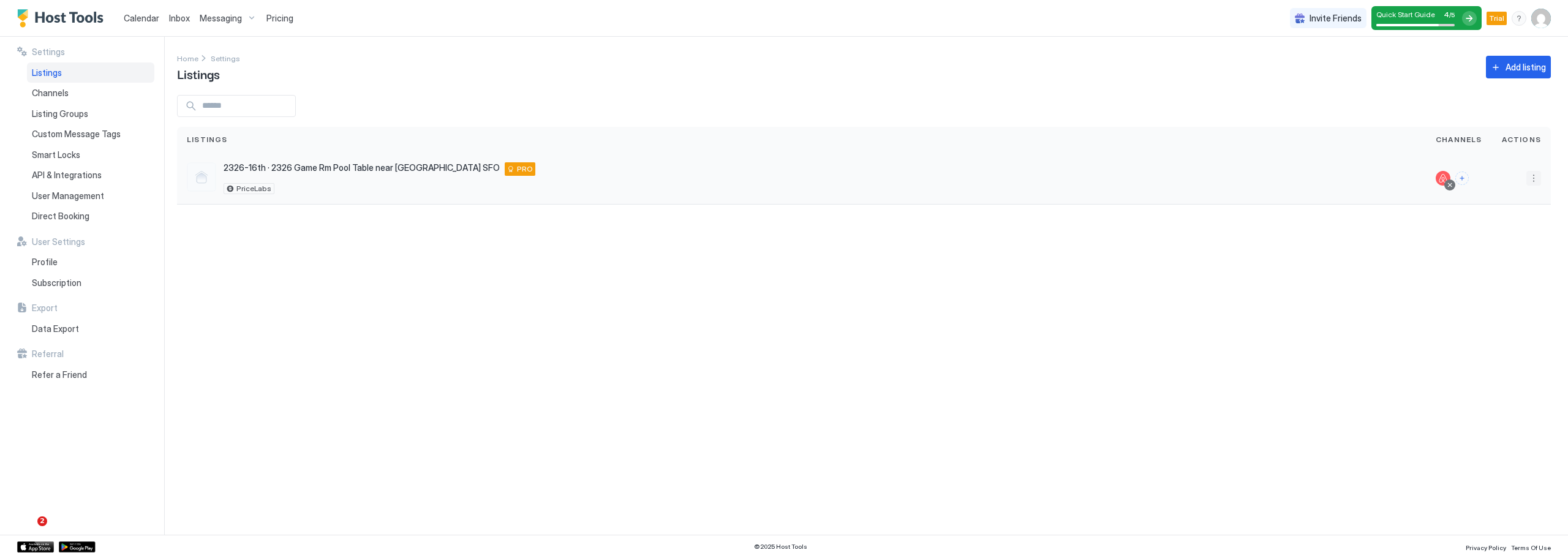
click at [1537, 177] on button "More options" at bounding box center [1533, 178] width 15 height 15
click at [1290, 190] on div at bounding box center [784, 279] width 1568 height 558
click at [361, 170] on span "2326-16th · 2326 Game Rm Pool Table near [GEOGRAPHIC_DATA] SFO" at bounding box center [361, 167] width 276 height 11
click at [1529, 182] on button "More options" at bounding box center [1533, 178] width 15 height 15
click at [1524, 262] on div "Connect Channel" at bounding box center [1502, 255] width 84 height 19
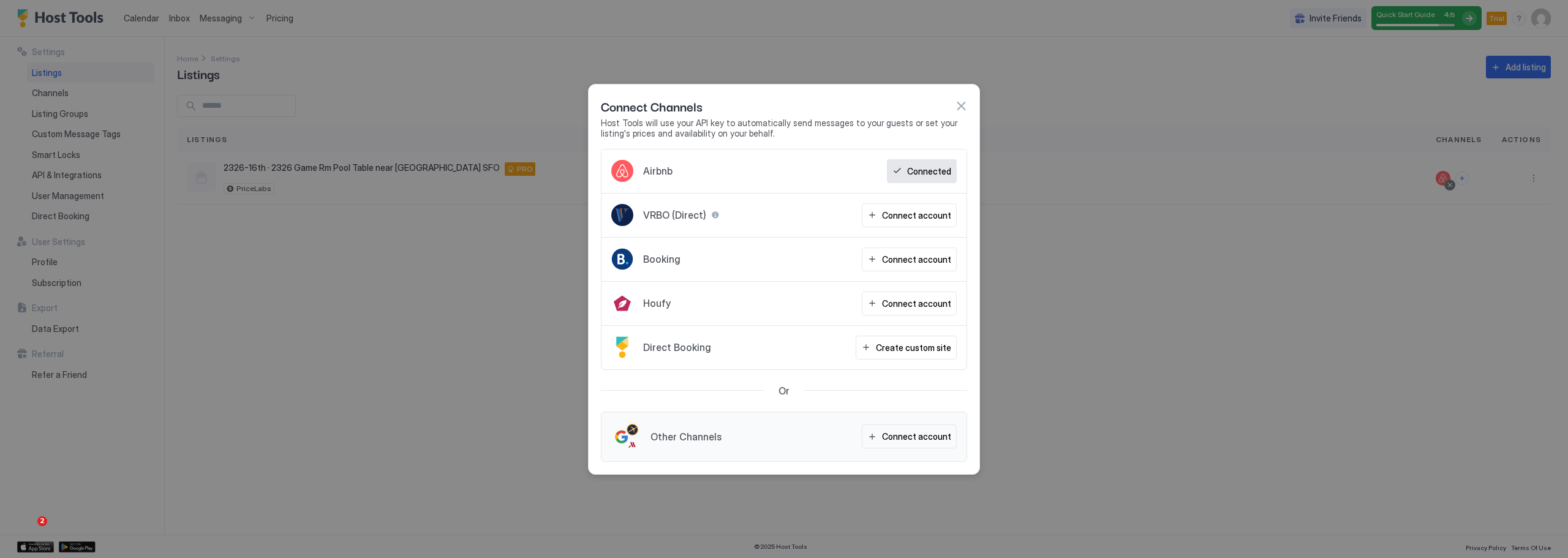
click at [798, 162] on div "Airbnb Connected" at bounding box center [784, 171] width 365 height 44
click at [960, 113] on div "Connect Channels" at bounding box center [783, 105] width 366 height 19
click at [962, 104] on button "button" at bounding box center [961, 105] width 12 height 12
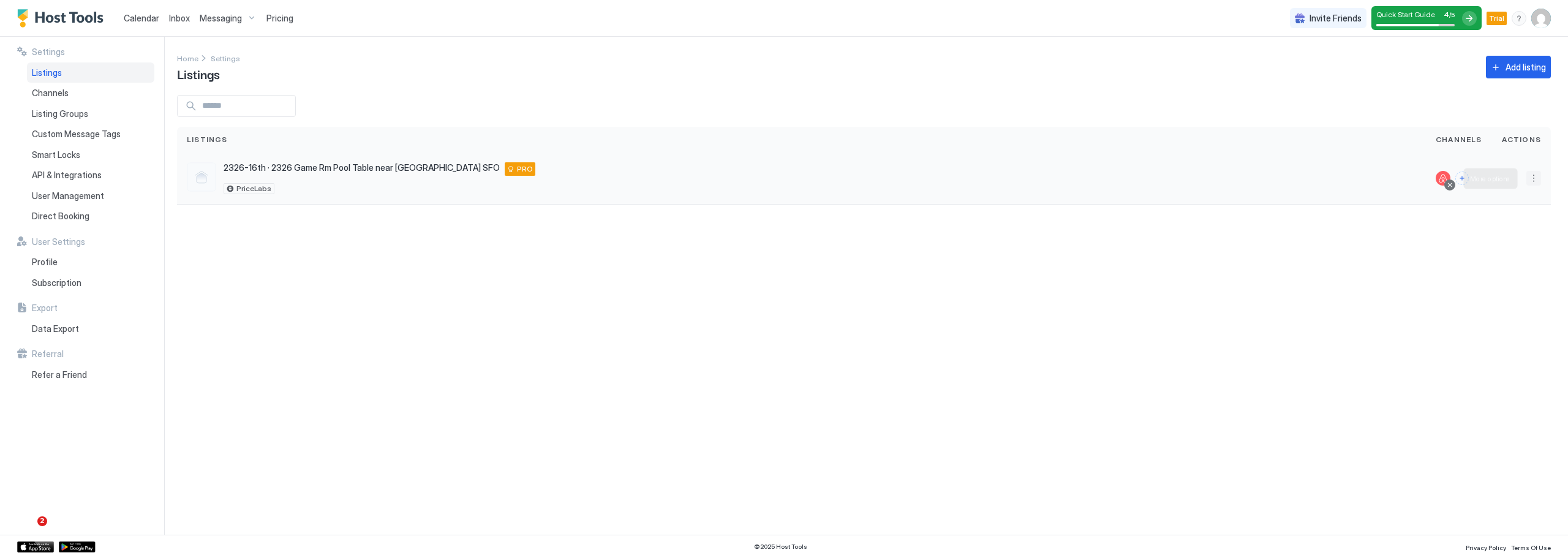
click at [1535, 179] on button "More options" at bounding box center [1533, 178] width 15 height 15
click at [1451, 184] on div at bounding box center [784, 279] width 1568 height 558
click at [1453, 185] on div at bounding box center [1450, 185] width 6 height 6
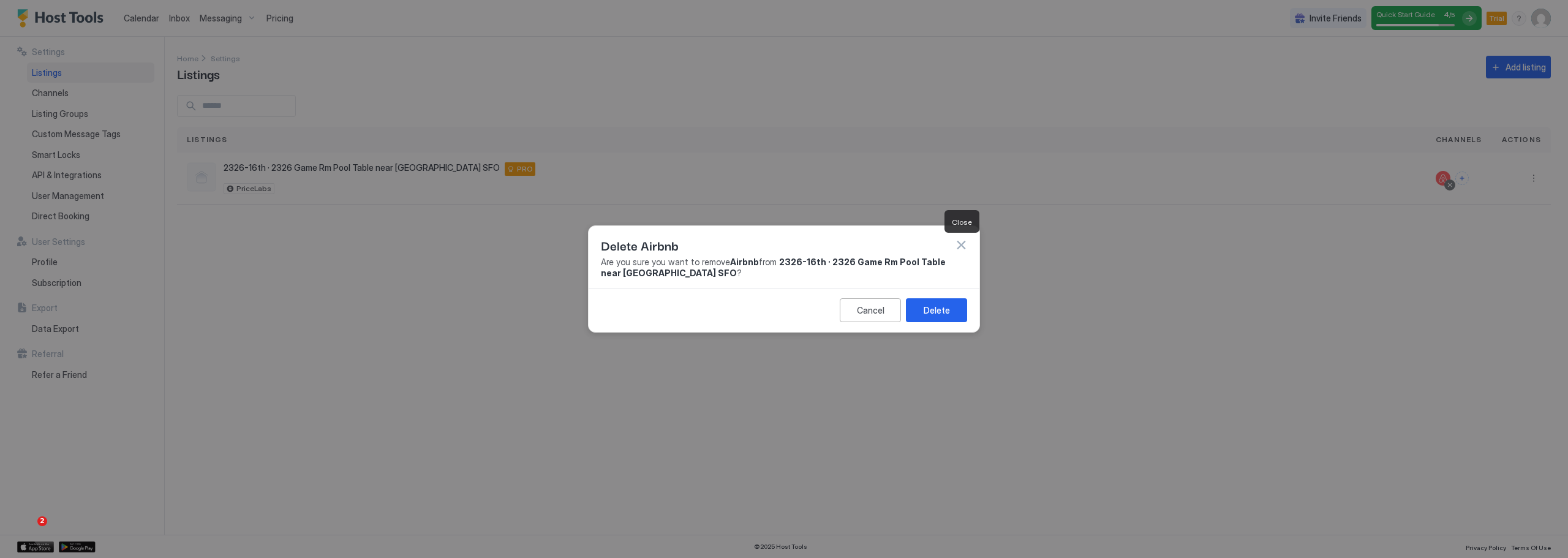
click at [963, 244] on button "button" at bounding box center [961, 244] width 12 height 12
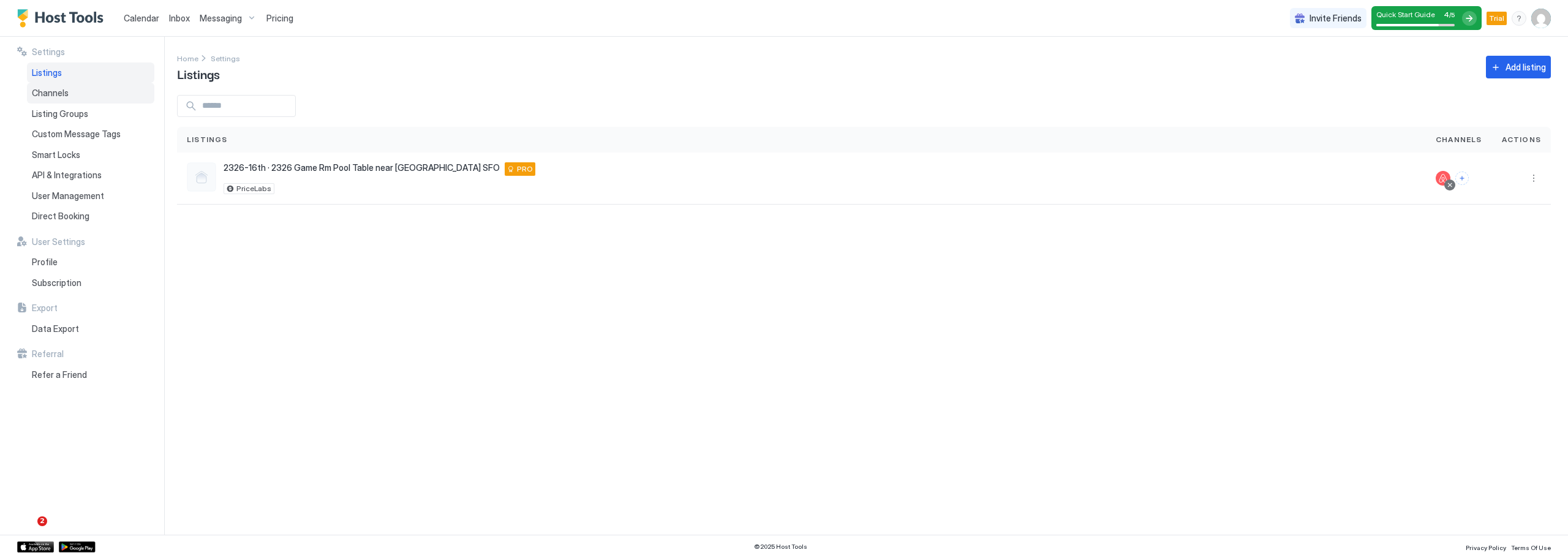
click at [82, 95] on div "Channels" at bounding box center [91, 93] width 127 height 21
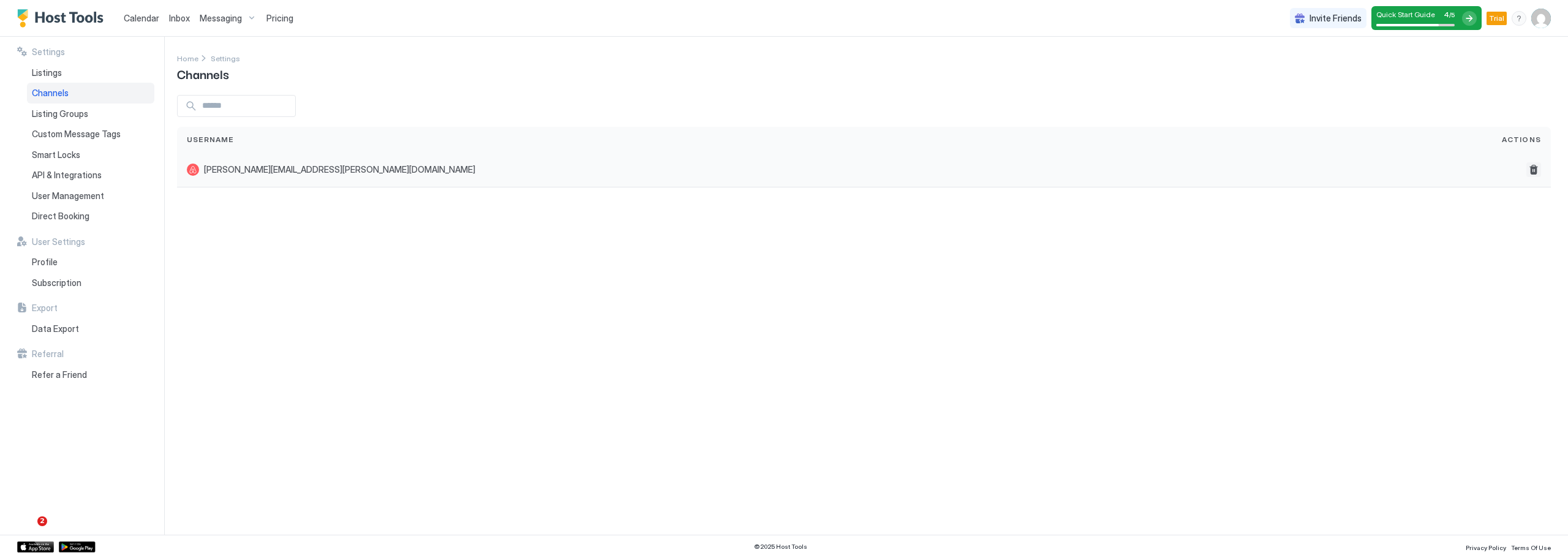
click at [1535, 168] on button "Delete" at bounding box center [1533, 169] width 15 height 15
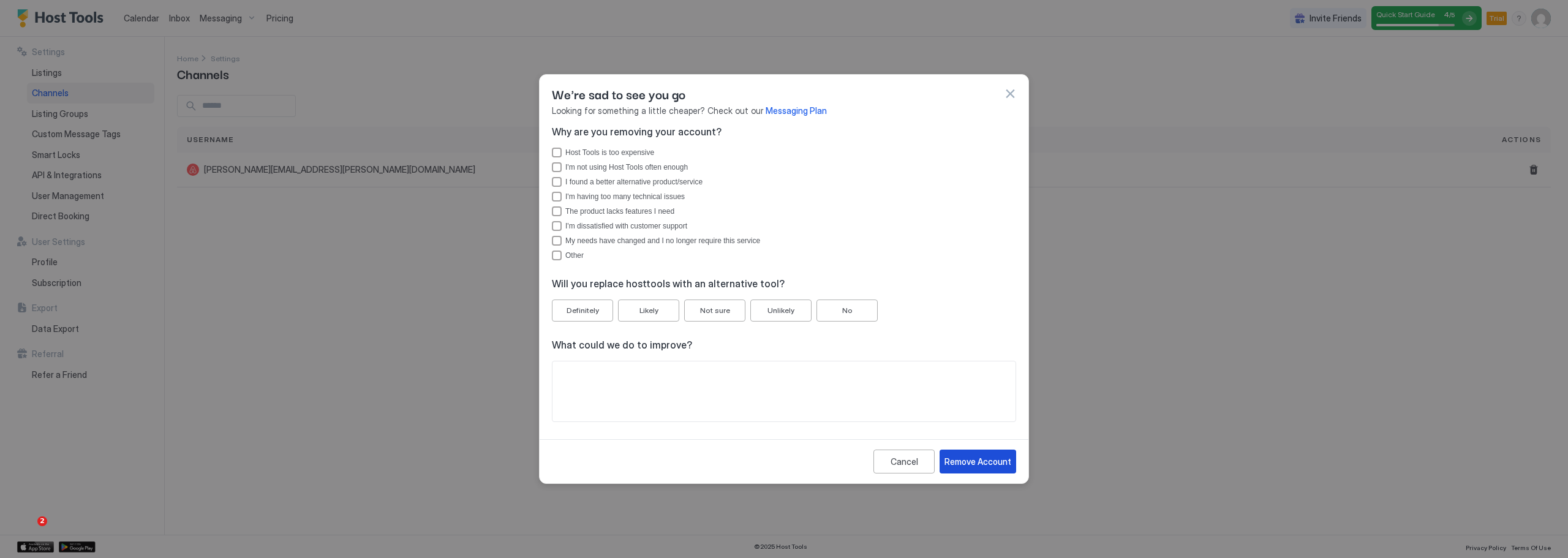
click at [999, 464] on div "Remove Account" at bounding box center [978, 462] width 67 height 13
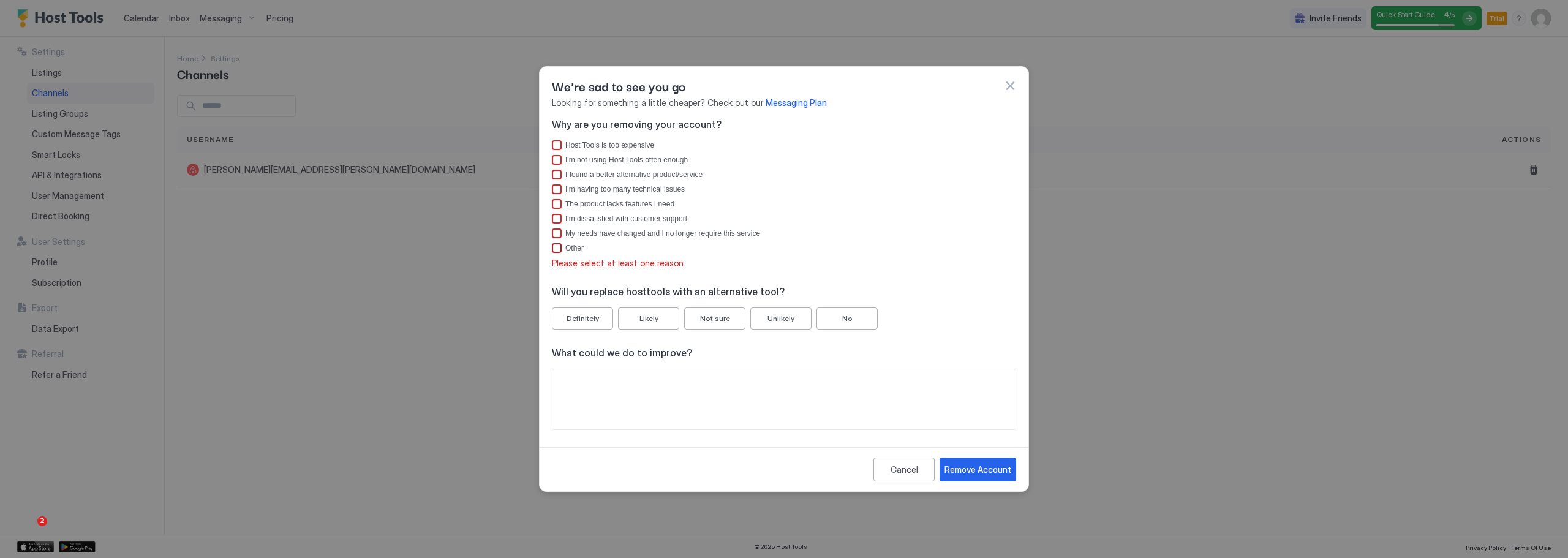
click at [557, 250] on div "Other" at bounding box center [556, 248] width 10 height 10
click at [969, 471] on div "Remove Account" at bounding box center [978, 469] width 67 height 13
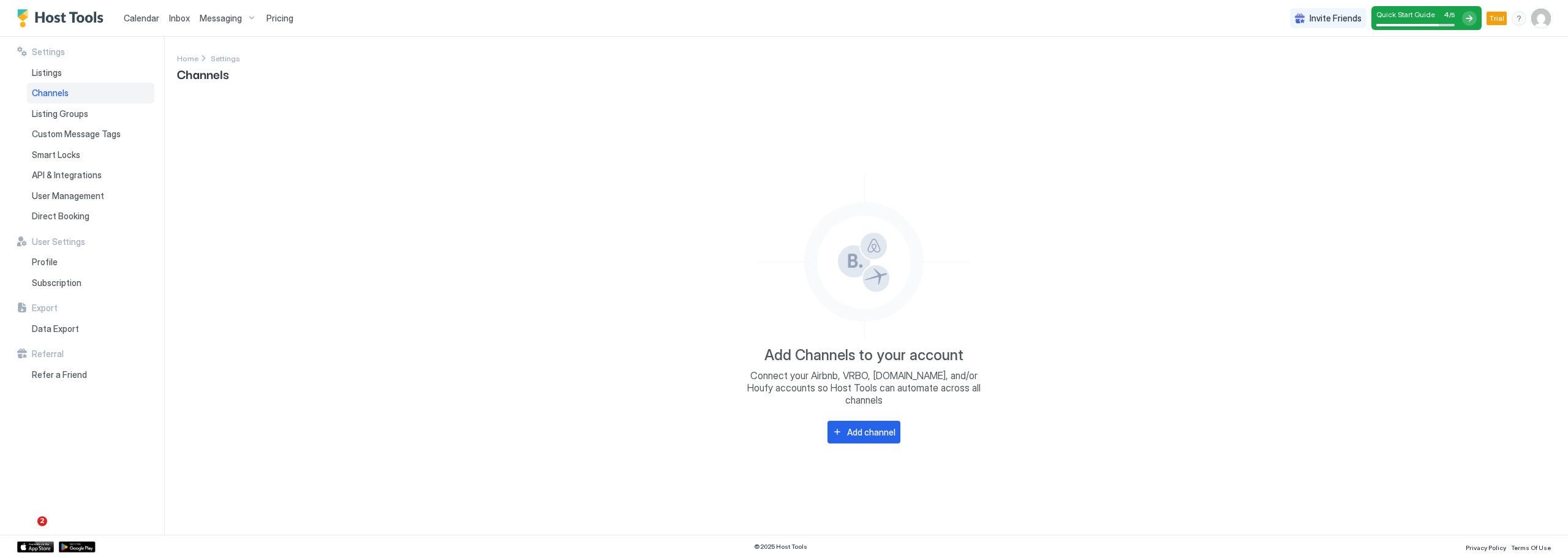
click at [68, 89] on span "Channels" at bounding box center [50, 93] width 37 height 11
click at [57, 71] on span "Listings" at bounding box center [47, 73] width 30 height 11
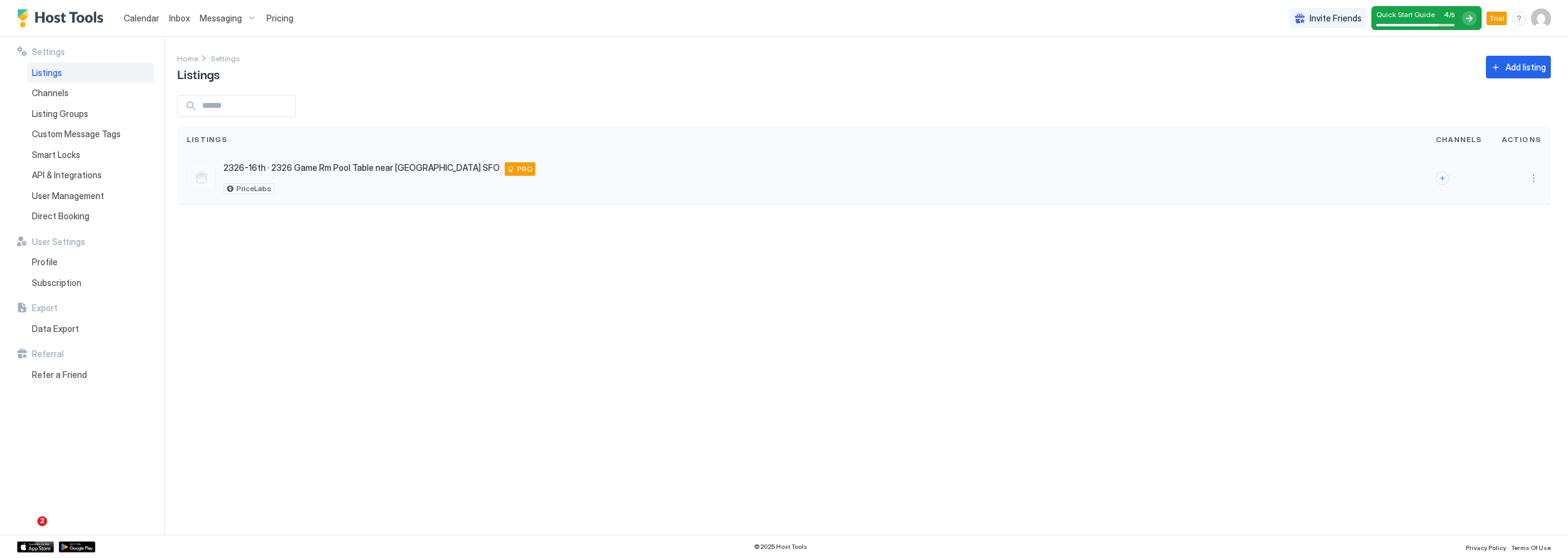
click at [540, 172] on div "2326-16th · 2326 Game Rm Pool Table near Transit SFSU Mall SFO San Francisco 94…" at bounding box center [801, 178] width 1229 height 32
click at [1533, 177] on button "More options" at bounding box center [1533, 178] width 15 height 15
click at [1523, 256] on span "Connect Channel" at bounding box center [1509, 255] width 60 height 9
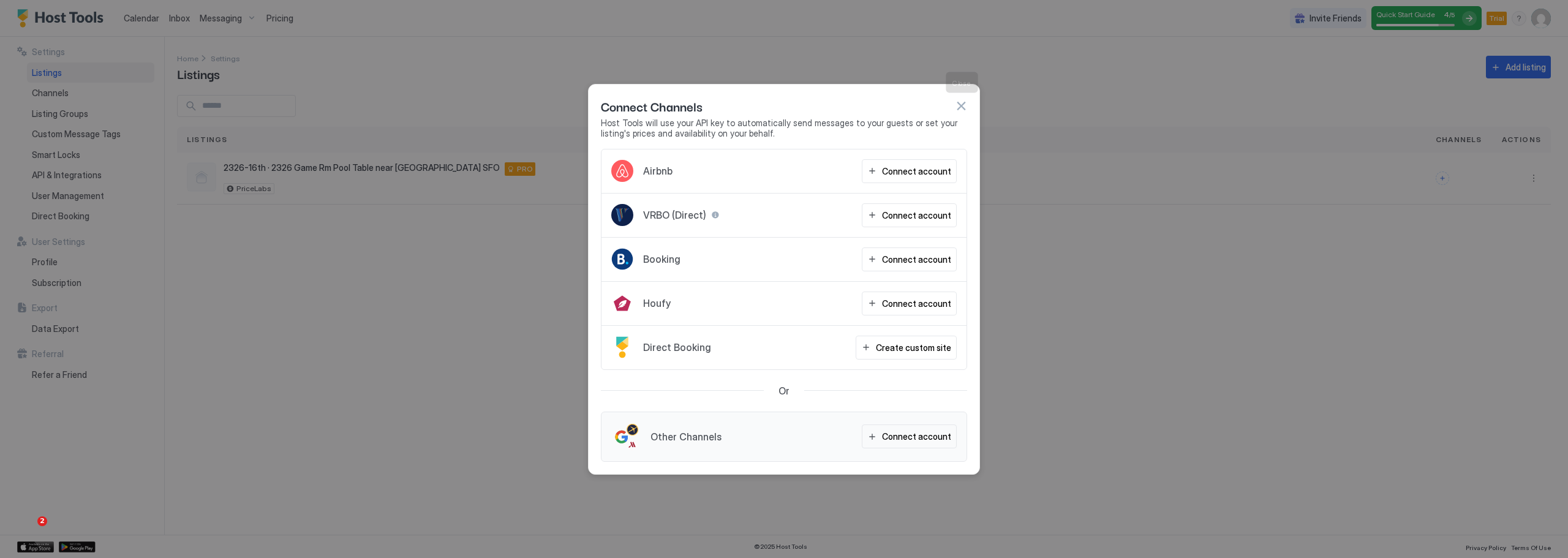
click at [965, 103] on button "button" at bounding box center [961, 105] width 12 height 12
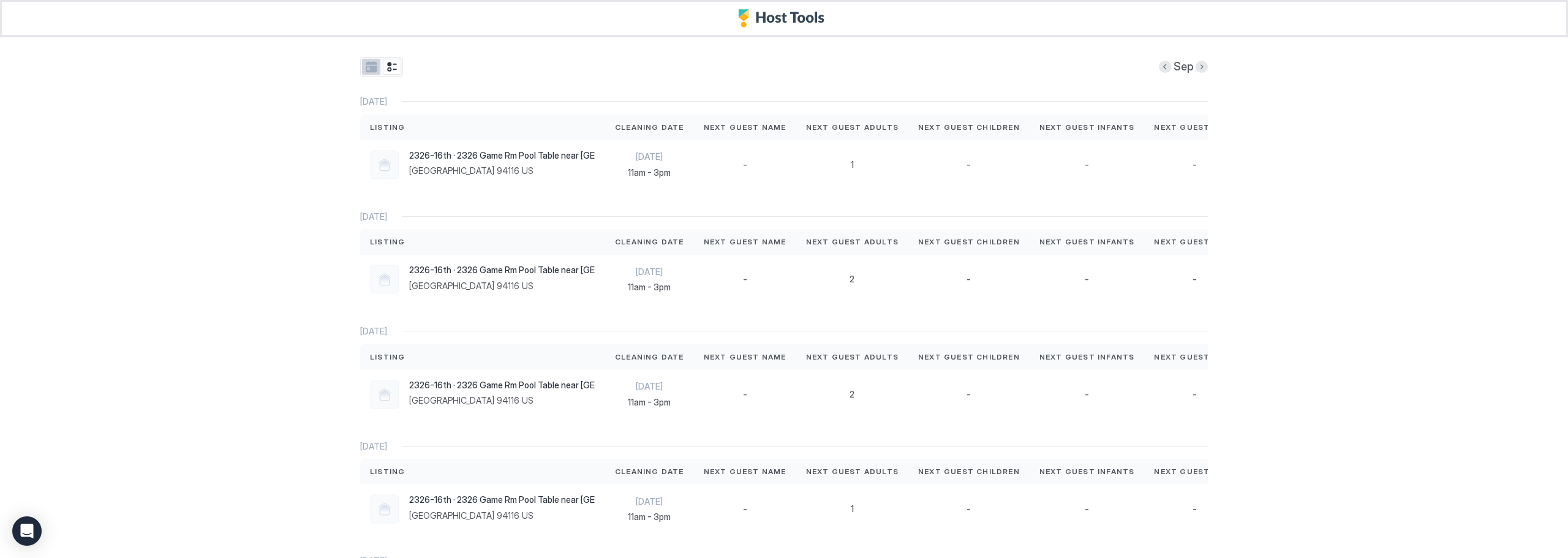
click at [365, 66] on button "tab-group" at bounding box center [371, 66] width 19 height 16
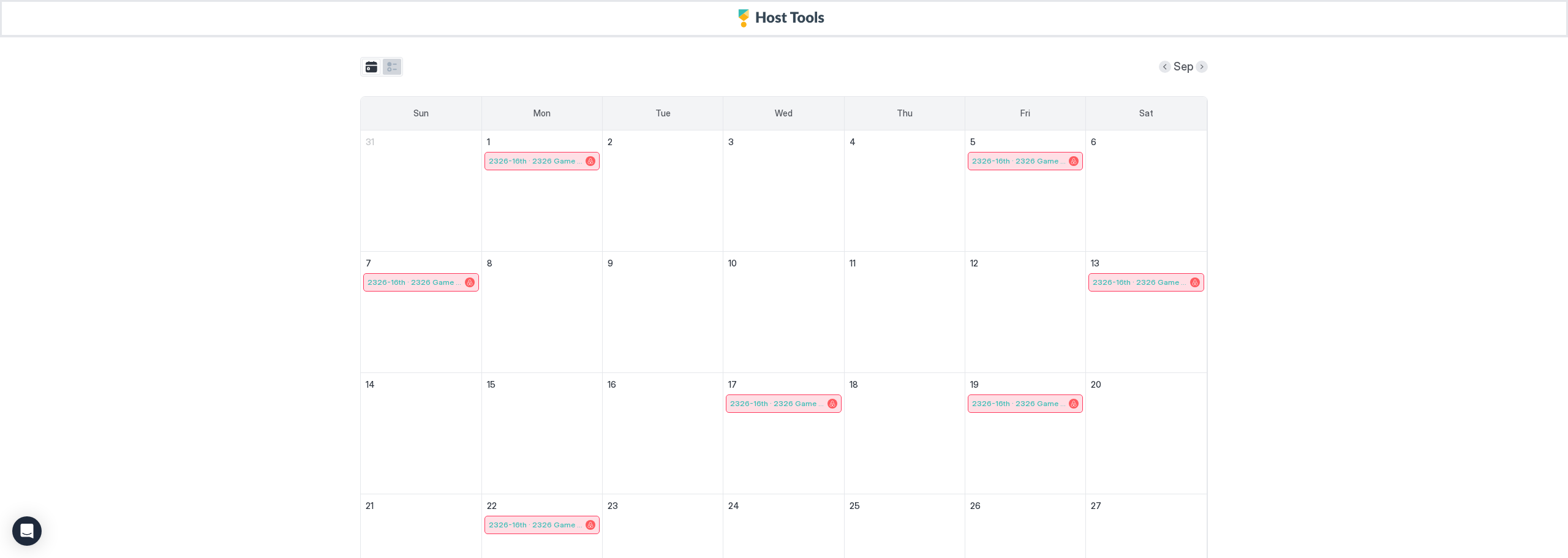
click at [389, 66] on button "tab-group" at bounding box center [392, 66] width 19 height 16
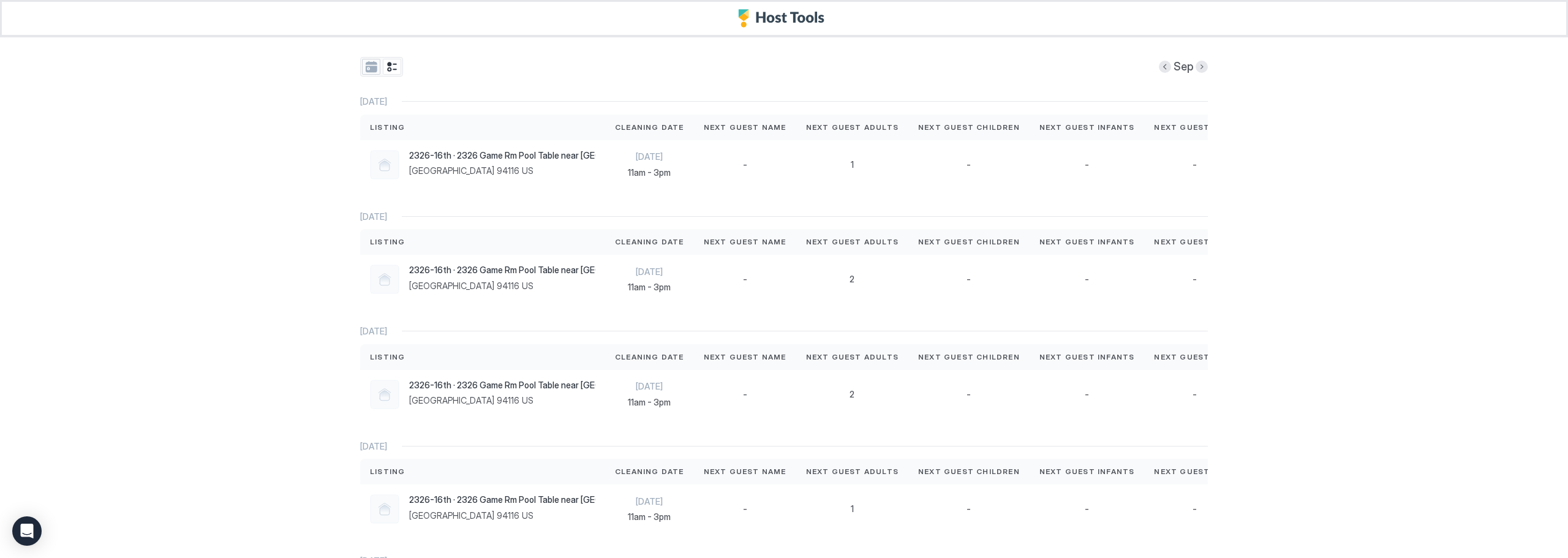
drag, startPoint x: 366, startPoint y: 66, endPoint x: 263, endPoint y: 311, distance: 265.8
click at [263, 311] on div "Sep Sep 1st 2025 Listing Cleaning Date Next Guest Name Next Guest Adults Next G…" at bounding box center [784, 279] width 1568 height 558
click at [447, 163] on div "2326-16th · 2326 Game Rm Pool Table near Transit SFSU Mall SFO San Francisco 94…" at bounding box center [502, 163] width 186 height 26
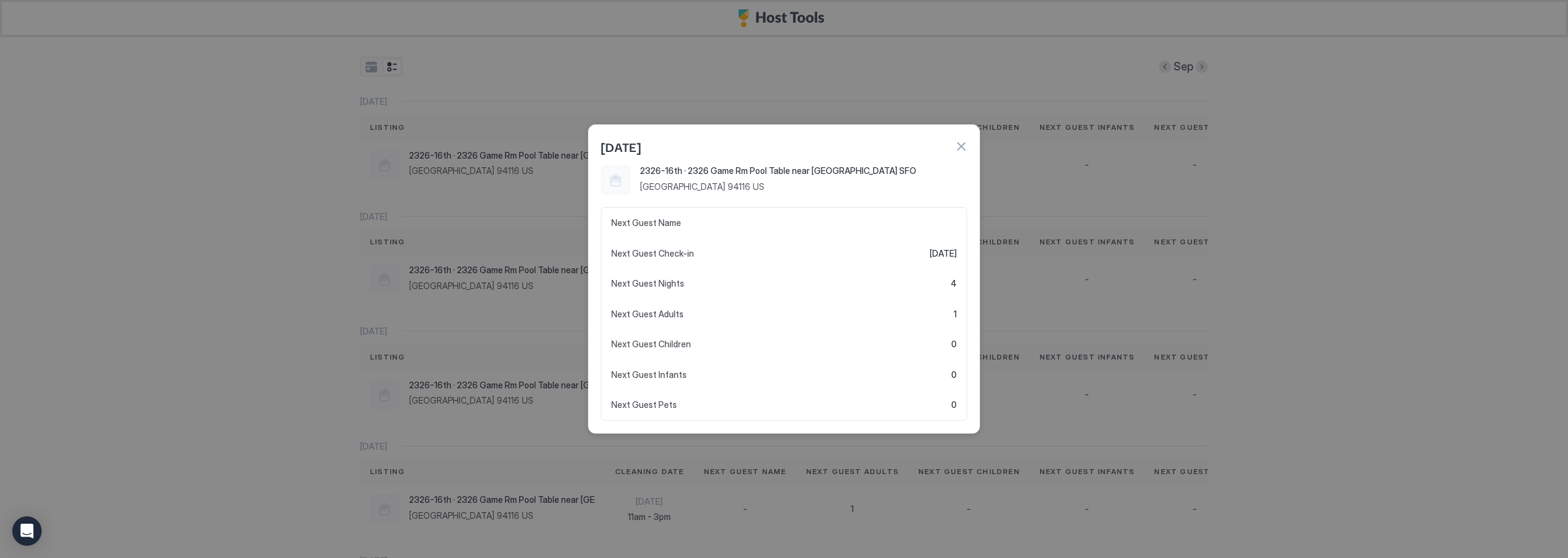
click at [314, 255] on div at bounding box center [784, 279] width 1568 height 558
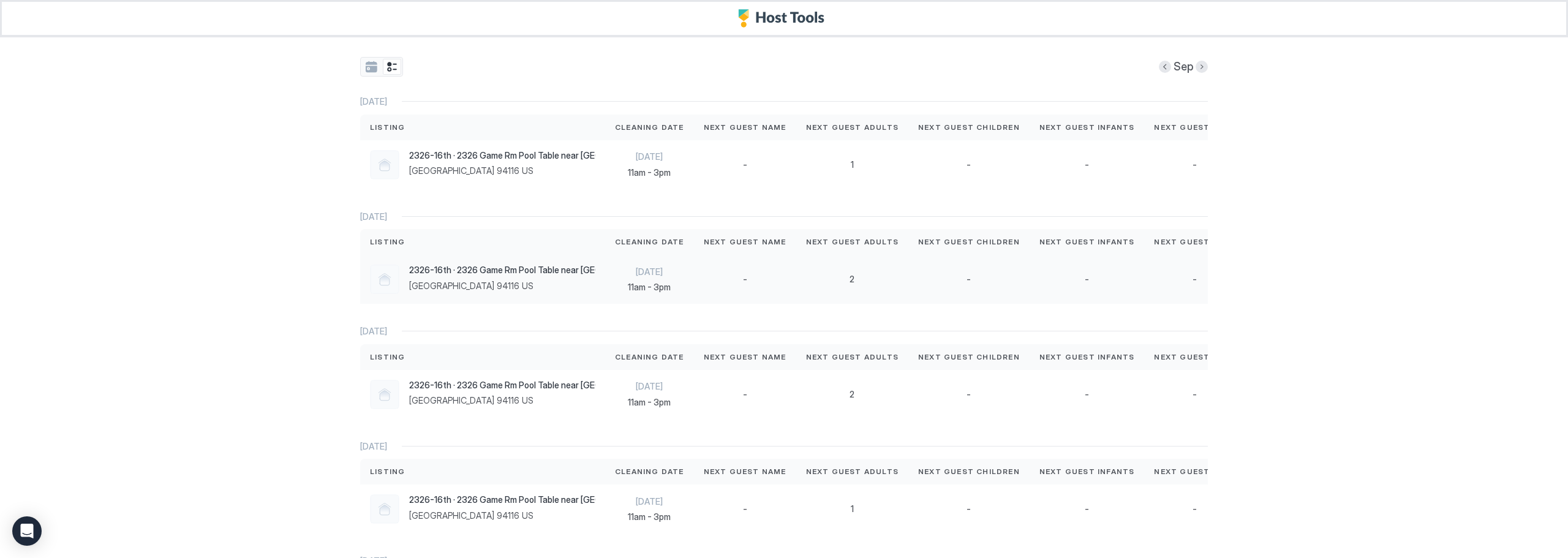
click at [437, 285] on div "2326-16th · 2326 Game Rm Pool Table near Transit SFSU Mall SFO San Francisco 94…" at bounding box center [502, 277] width 186 height 26
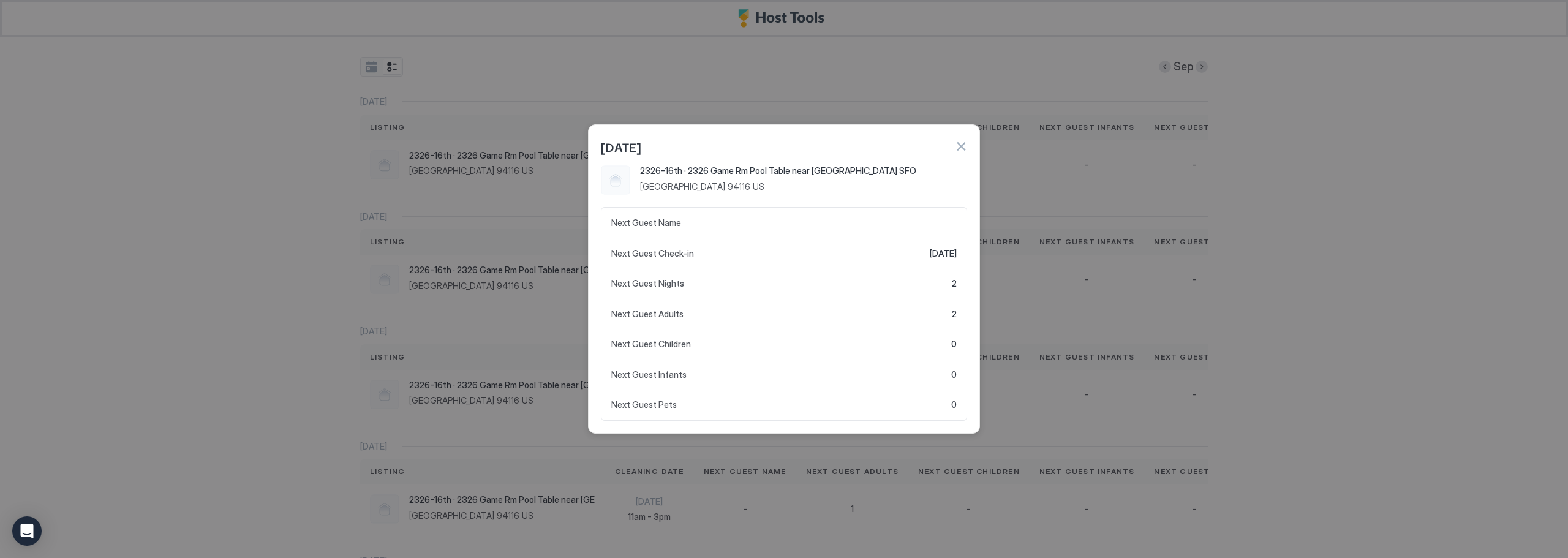
click at [326, 344] on div at bounding box center [784, 279] width 1568 height 558
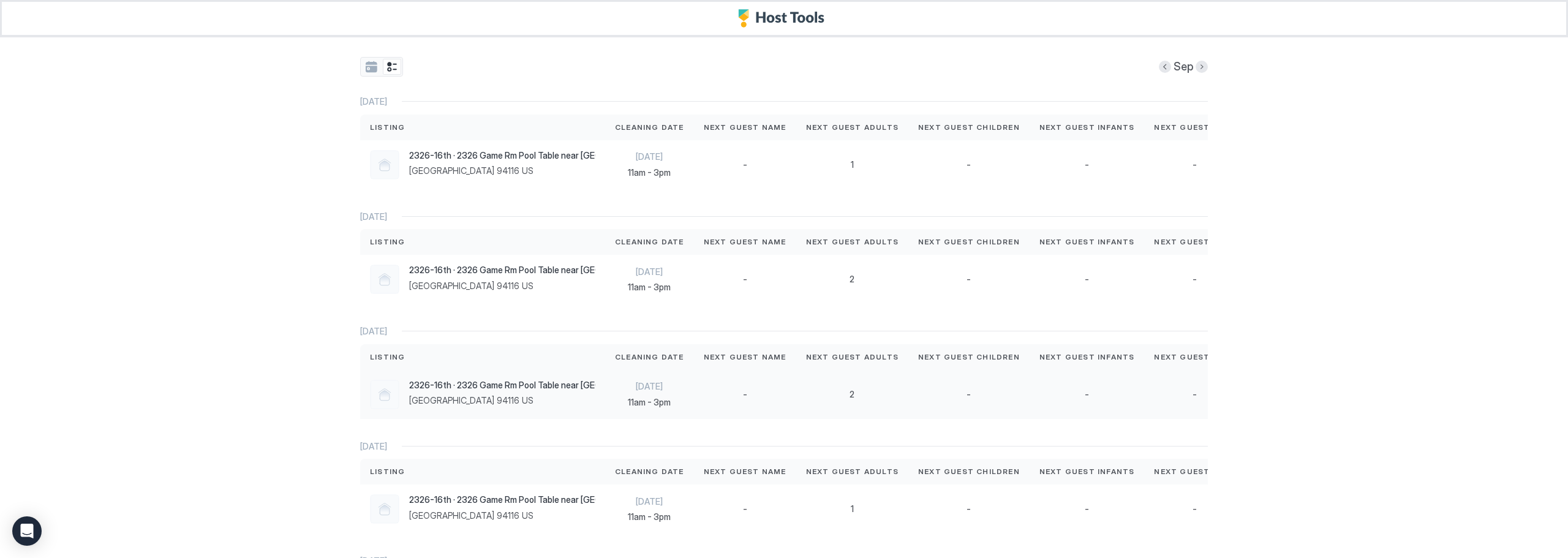
click at [492, 391] on span "2326-16th · 2326 Game Rm Pool Table near Transit SFSU Mall SFO" at bounding box center [502, 384] width 186 height 11
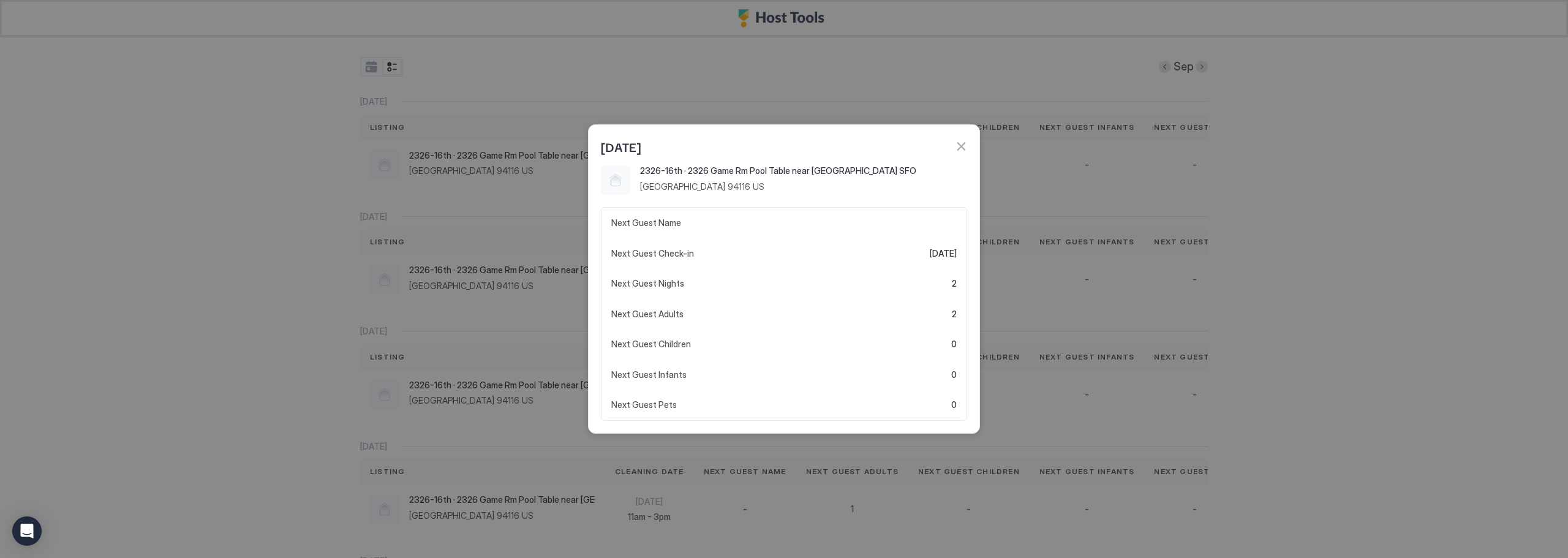
click at [298, 437] on div at bounding box center [784, 279] width 1568 height 558
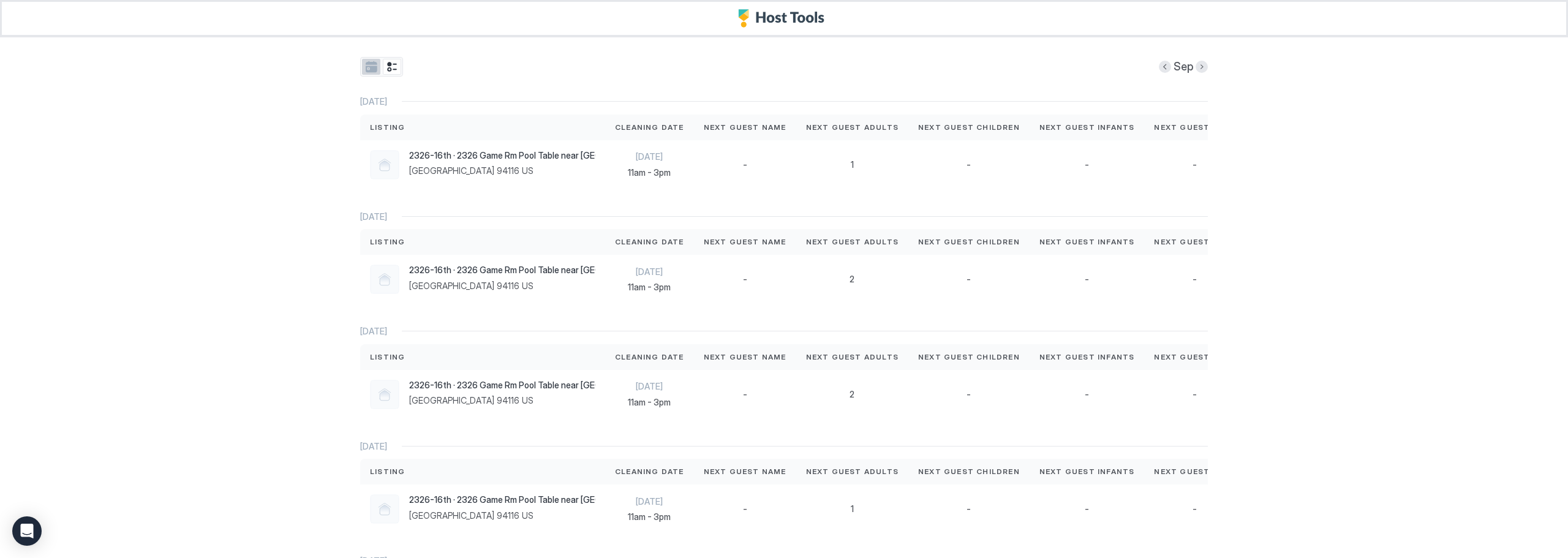
click at [367, 71] on button "tab-group" at bounding box center [371, 66] width 19 height 16
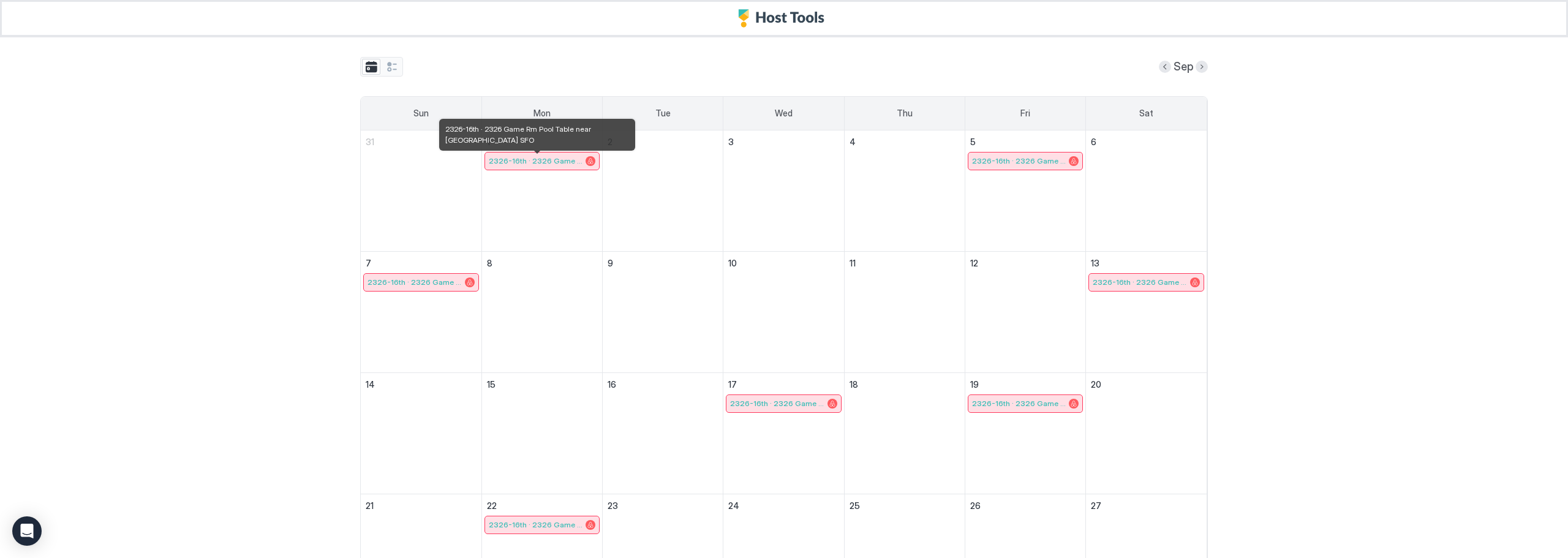
click at [553, 161] on span "2326-16th · 2326 Game Rm Pool Table near Transit SFSU Mall SFO" at bounding box center [536, 161] width 95 height 9
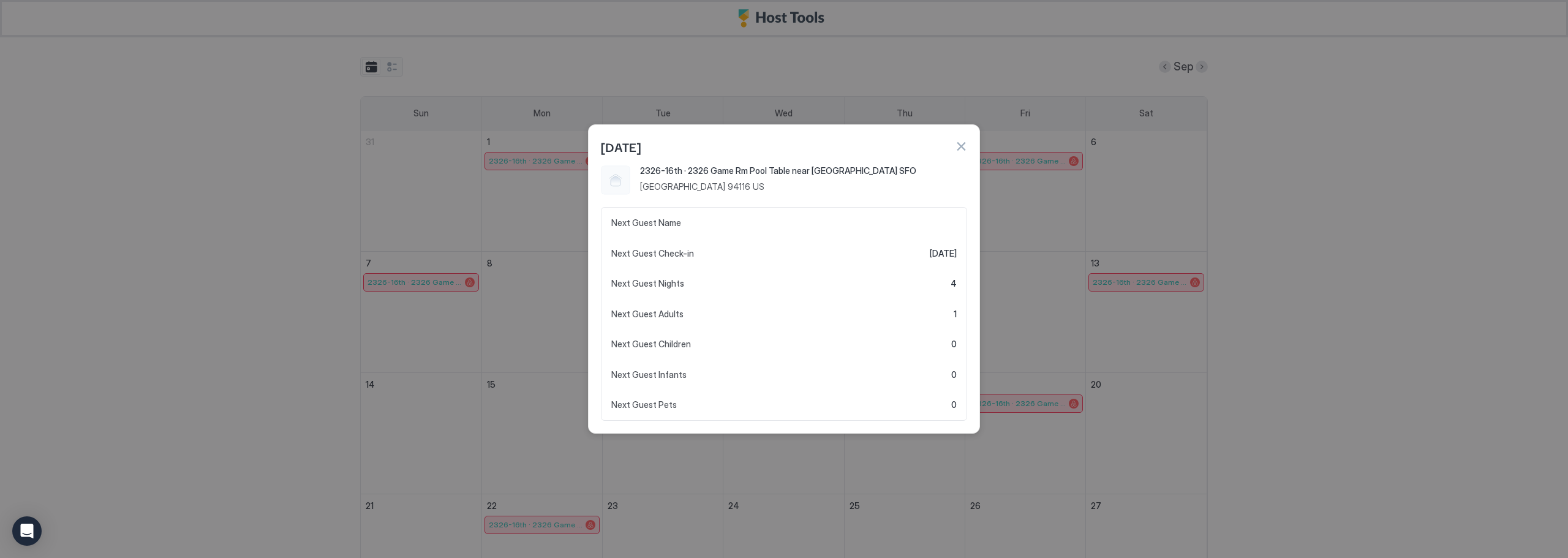
click at [269, 220] on div at bounding box center [784, 279] width 1568 height 558
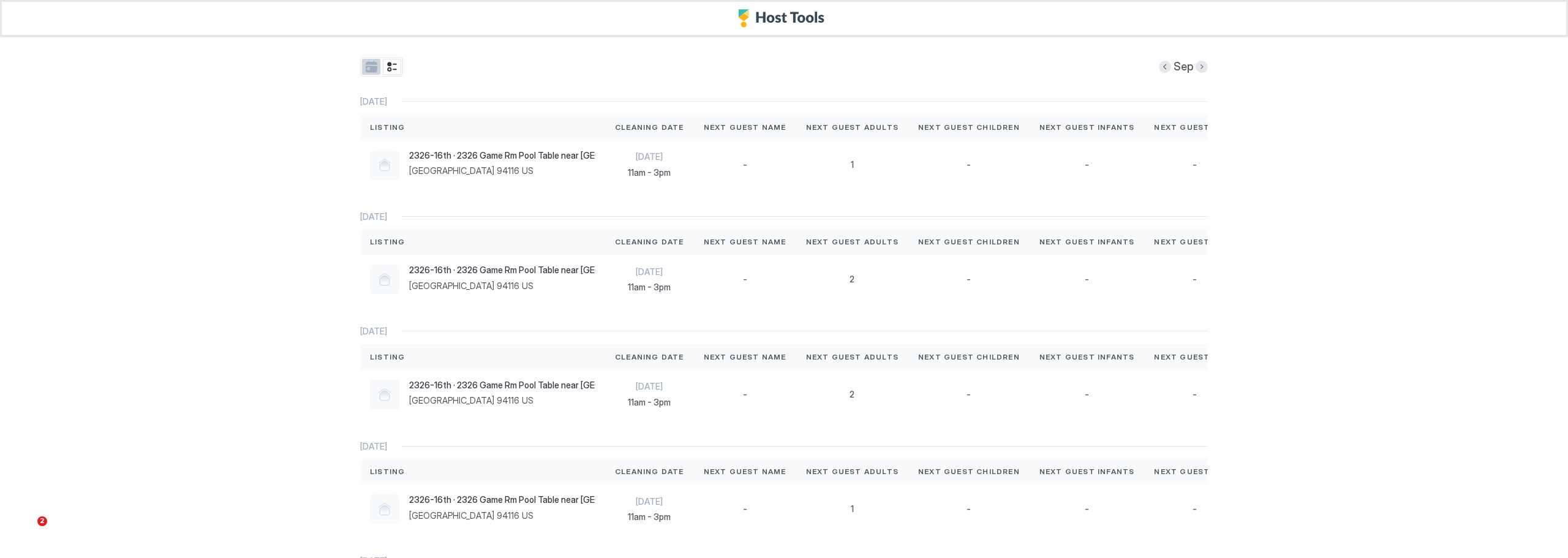
click at [367, 69] on button "tab-group" at bounding box center [371, 66] width 19 height 16
